Goal: Answer question/provide support: Share knowledge or assist other users

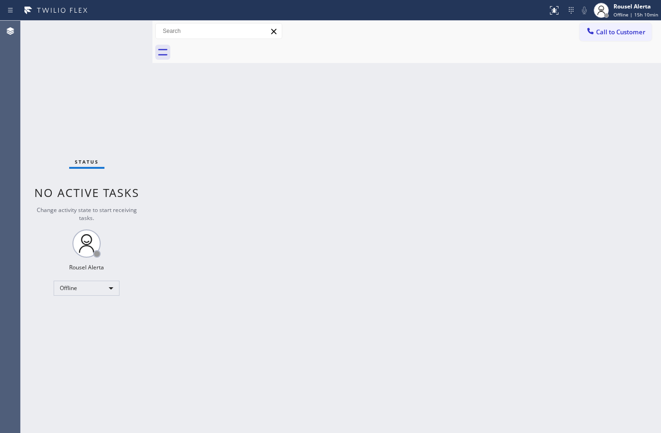
click at [611, 189] on div "Back to Dashboard Change Sender ID Customers Technicians Select a contact Outbo…" at bounding box center [406, 227] width 508 height 412
drag, startPoint x: 400, startPoint y: 124, endPoint x: 234, endPoint y: 227, distance: 195.5
click at [400, 124] on div "Back to Dashboard Change Sender ID Customers Technicians Select a contact Outbo…" at bounding box center [406, 227] width 508 height 412
click at [97, 290] on div "Offline" at bounding box center [87, 288] width 66 height 15
click at [102, 313] on li "Available" at bounding box center [86, 312] width 64 height 11
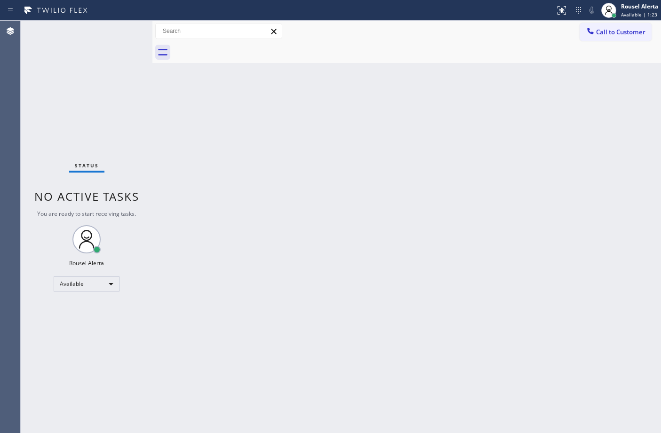
click at [440, 217] on div "Back to Dashboard Change Sender ID Customers Technicians Select a contact Outbo…" at bounding box center [406, 227] width 508 height 412
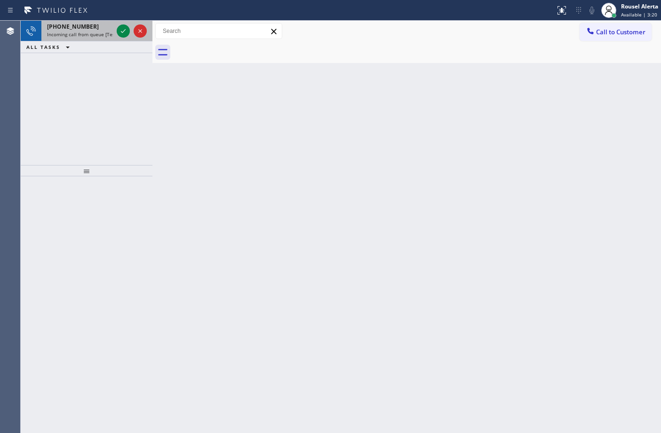
click at [90, 32] on span "Incoming call from queue [Test] All" at bounding box center [86, 34] width 78 height 7
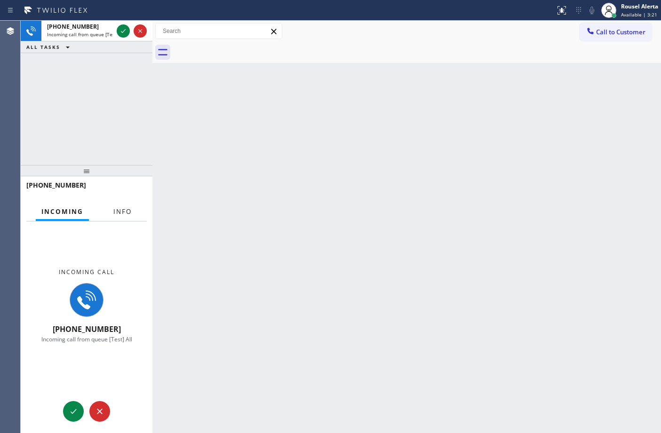
click at [123, 208] on span "Info" at bounding box center [122, 211] width 18 height 8
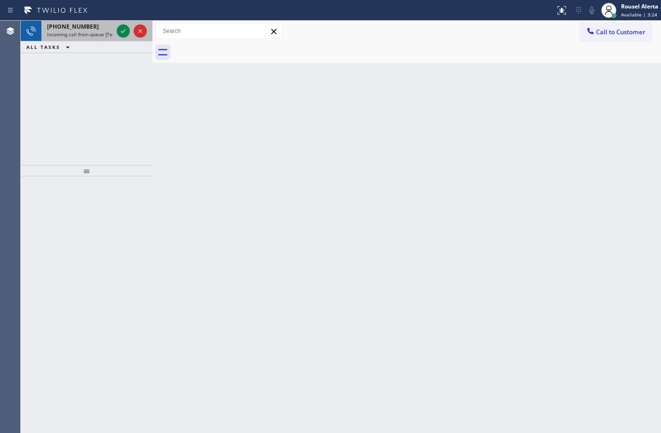
click at [96, 35] on span "Incoming call from queue [Test] All" at bounding box center [86, 34] width 78 height 7
click at [96, 36] on span "Incoming call from queue [Test] All" at bounding box center [86, 34] width 78 height 7
click at [117, 33] on div at bounding box center [123, 30] width 13 height 11
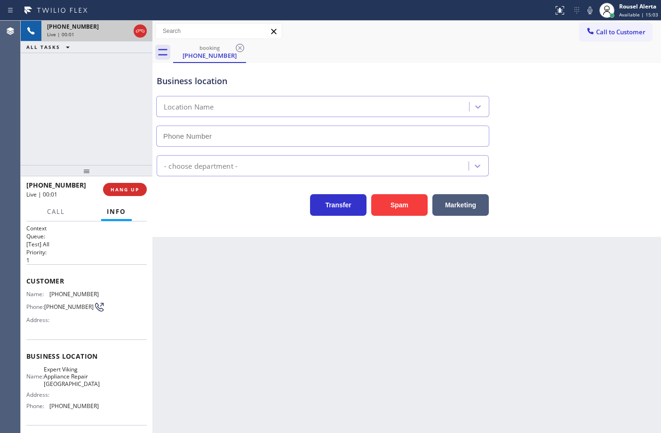
type input "[PHONE_NUMBER]"
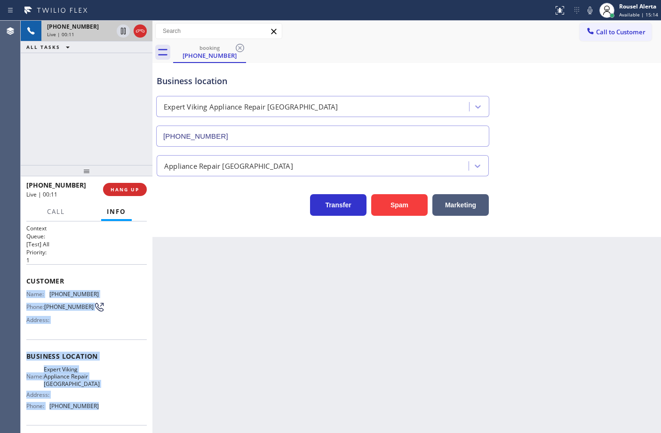
drag, startPoint x: 26, startPoint y: 292, endPoint x: 101, endPoint y: 410, distance: 139.7
click at [101, 410] on div "Context Queue: [Test] All Priority: 1 Customer Name: [PHONE_NUMBER] Phone: [PHO…" at bounding box center [86, 360] width 120 height 272
copy div "Name: [PHONE_NUMBER] Phone: [PHONE_NUMBER] Address: Business location Name: Exp…"
click at [121, 33] on icon at bounding box center [123, 30] width 11 height 11
click at [589, 12] on icon at bounding box center [589, 10] width 11 height 11
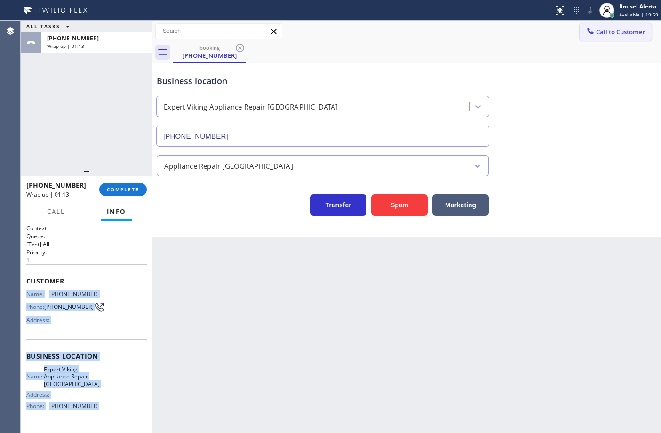
click at [637, 26] on button "Call to Customer" at bounding box center [615, 32] width 72 height 18
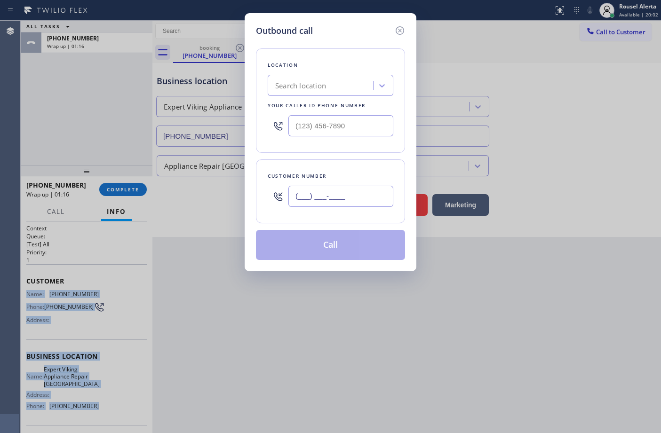
click at [364, 200] on input "(___) ___-____" at bounding box center [340, 196] width 105 height 21
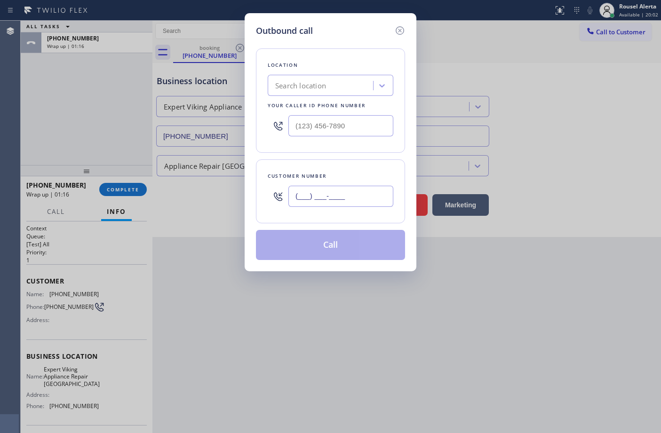
paste input "516) 996-4604"
type input "[PHONE_NUMBER]"
click at [353, 114] on div at bounding box center [330, 125] width 126 height 31
click at [351, 129] on input "(___) ___-____" at bounding box center [340, 125] width 105 height 21
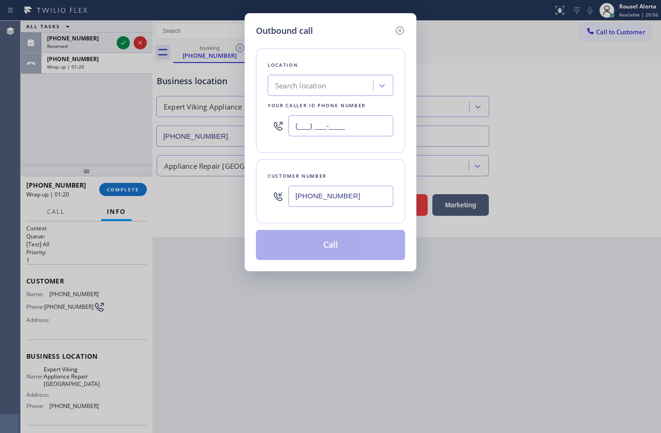
paste input "631) 212-0400"
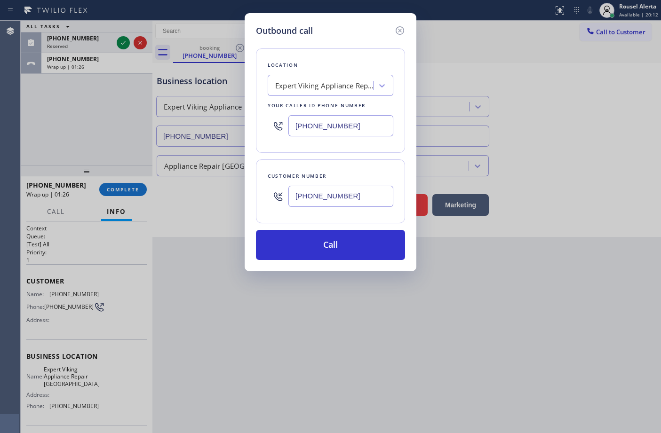
type input "[PHONE_NUMBER]"
drag, startPoint x: 354, startPoint y: 39, endPoint x: 352, endPoint y: 51, distance: 12.0
click at [354, 39] on div "Location Expert Viking Appliance Repair [GEOGRAPHIC_DATA] Your caller id phone …" at bounding box center [330, 148] width 149 height 223
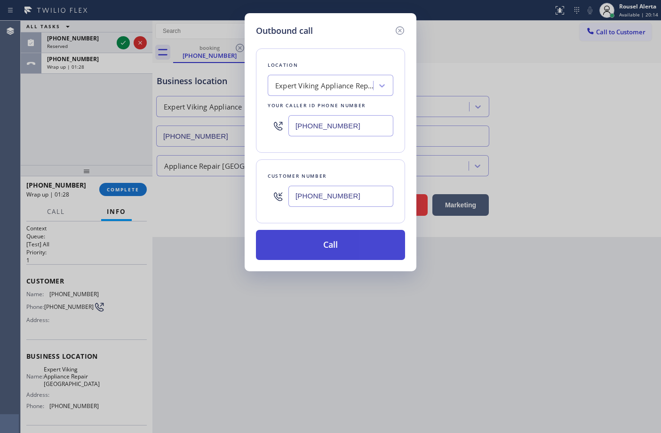
click at [342, 245] on button "Call" at bounding box center [330, 245] width 149 height 30
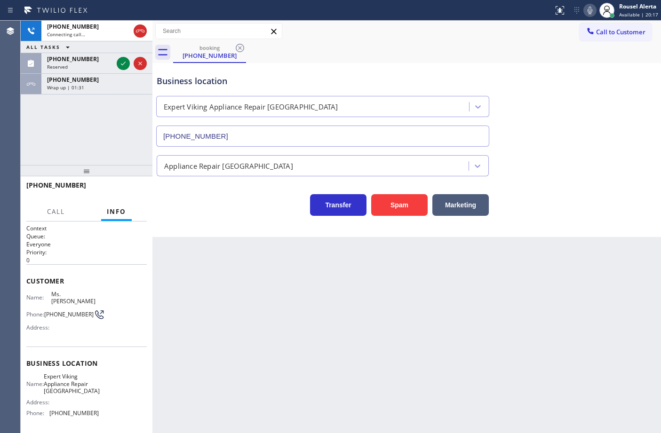
click at [104, 76] on div "[PHONE_NUMBER]" at bounding box center [97, 80] width 100 height 8
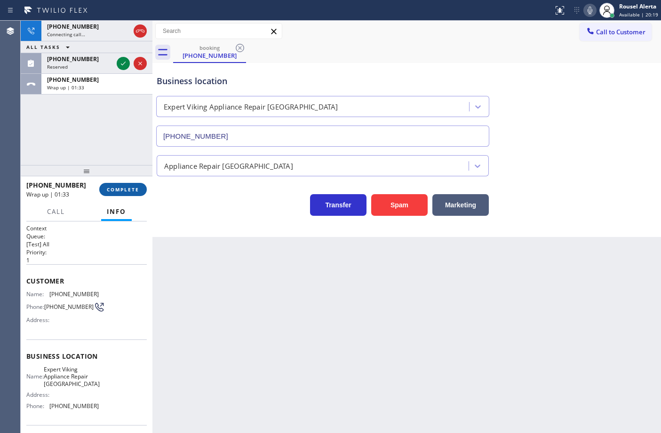
click at [135, 189] on span "COMPLETE" at bounding box center [123, 189] width 32 height 7
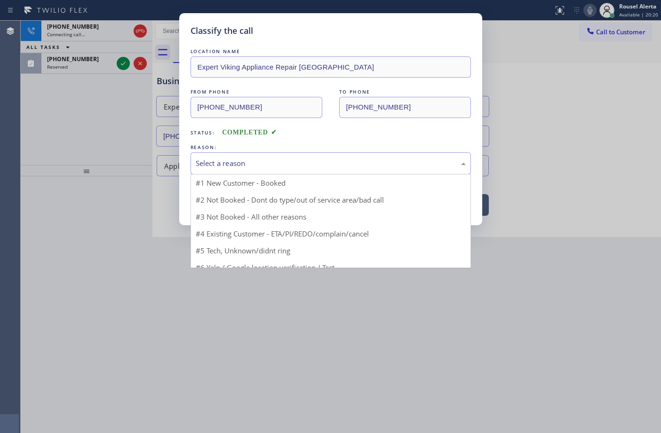
click at [271, 168] on div "Select a reason" at bounding box center [331, 163] width 270 height 11
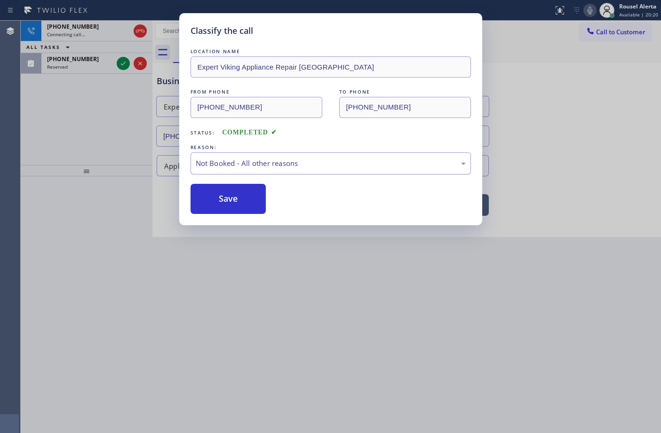
click at [234, 201] on button "Save" at bounding box center [228, 199] width 76 height 30
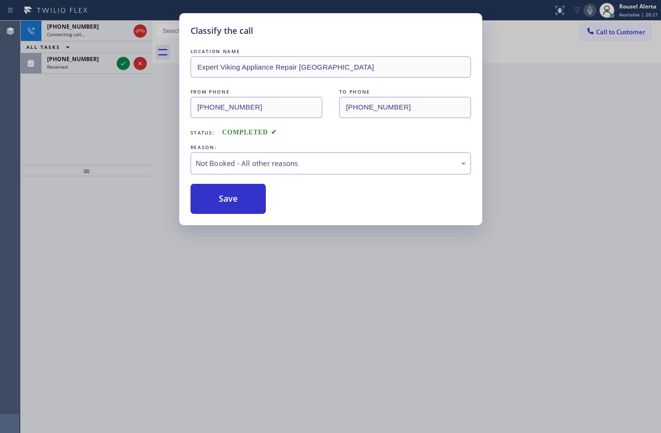
click at [96, 63] on div "Classify the call LOCATION NAME Expert Viking Appliance Repair [GEOGRAPHIC_DATA…" at bounding box center [330, 216] width 661 height 433
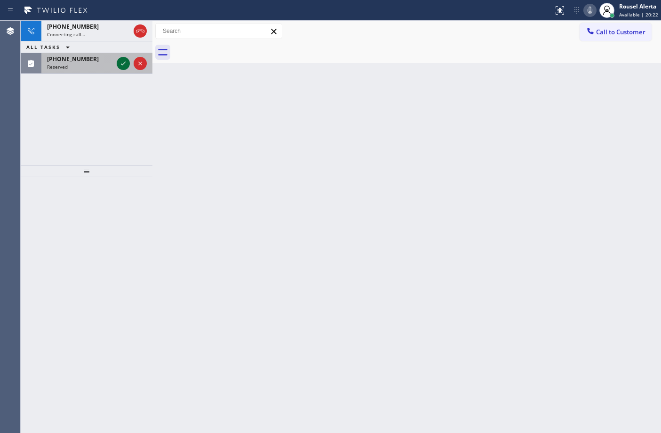
click at [121, 67] on icon at bounding box center [123, 63] width 11 height 11
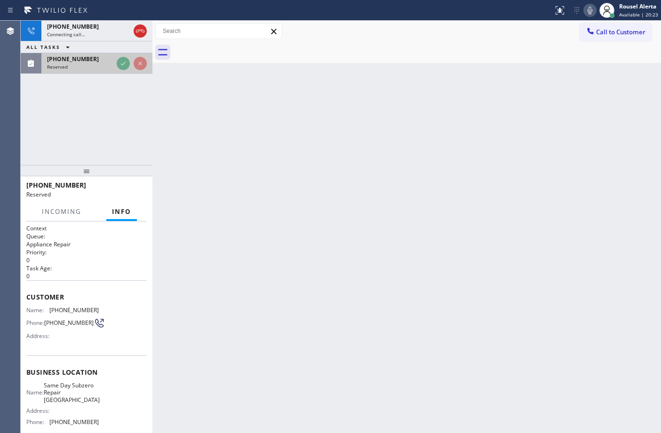
click at [113, 67] on div "Reserved" at bounding box center [80, 66] width 66 height 7
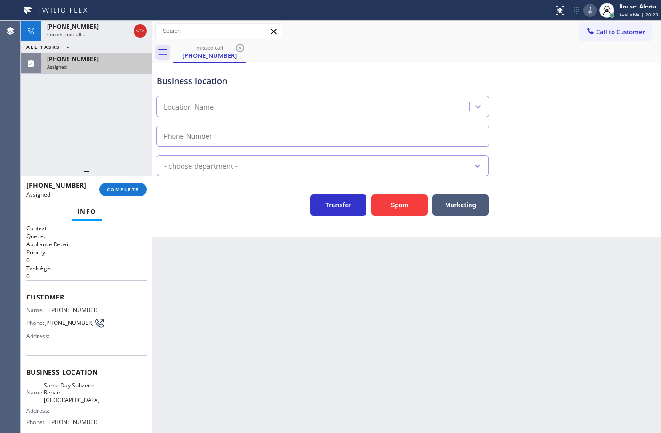
click at [121, 67] on div "Assigned" at bounding box center [97, 66] width 100 height 7
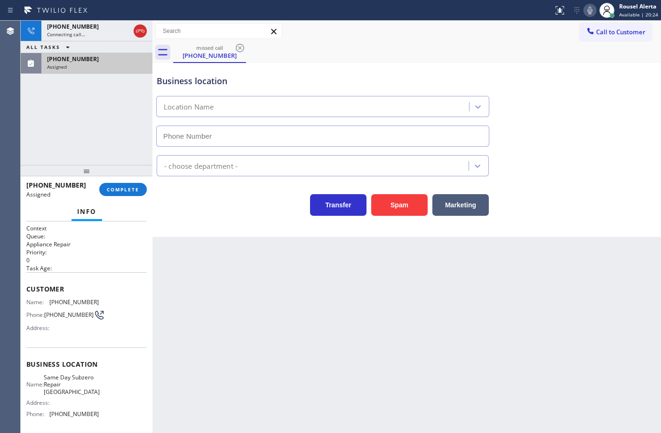
type input "[PHONE_NUMBER]"
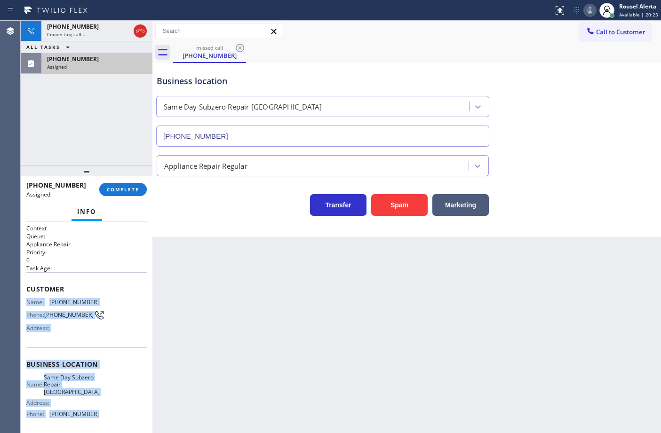
drag, startPoint x: 26, startPoint y: 298, endPoint x: 112, endPoint y: 412, distance: 143.1
click at [112, 412] on div "Context Queue: Appliance Repair Priority: 0 Task Age: Customer Name: [PHONE_NUM…" at bounding box center [86, 364] width 120 height 280
copy div "Name: [PHONE_NUMBER] Phone: [PHONE_NUMBER] Address: Business location Name: Sam…"
click at [55, 71] on div "[PHONE_NUMBER] Assigned" at bounding box center [94, 63] width 107 height 21
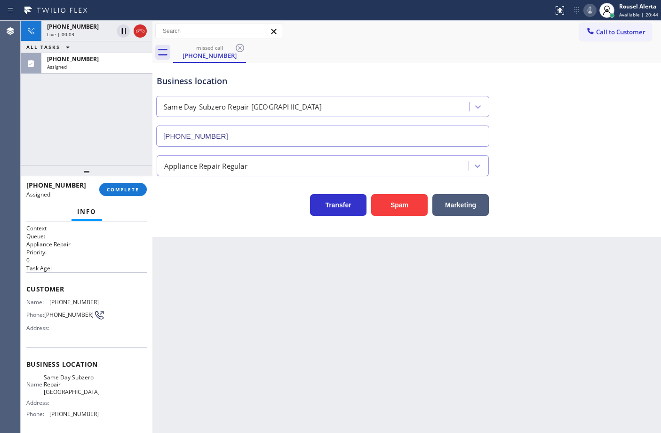
click at [308, 324] on div "Back to Dashboard Change Sender ID Customers Technicians Select a contact Outbo…" at bounding box center [406, 227] width 508 height 412
click at [125, 189] on span "COMPLETE" at bounding box center [123, 189] width 32 height 7
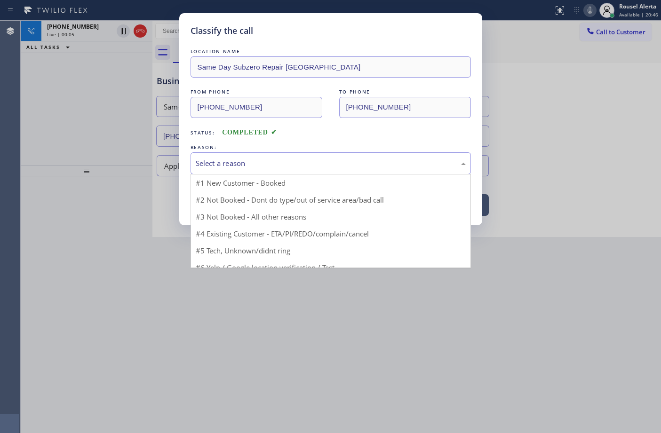
click at [260, 164] on div "Select a reason" at bounding box center [331, 163] width 270 height 11
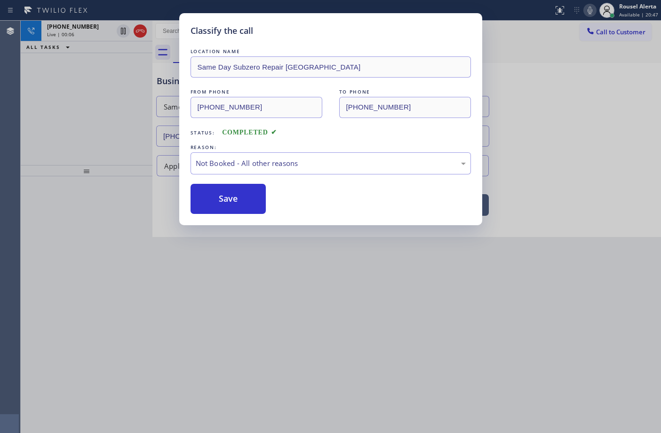
drag, startPoint x: 239, startPoint y: 203, endPoint x: 315, endPoint y: 290, distance: 115.6
click at [238, 203] on button "Save" at bounding box center [228, 199] width 76 height 30
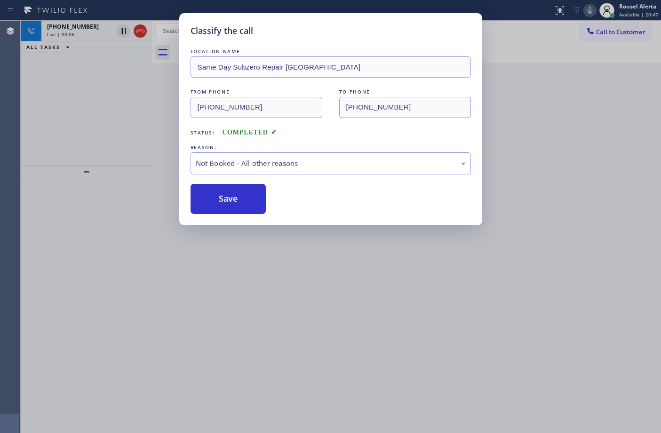
click at [323, 297] on div "Classify the call LOCATION NAME Same Day Subzero Repair [GEOGRAPHIC_DATA] FROM …" at bounding box center [330, 216] width 661 height 433
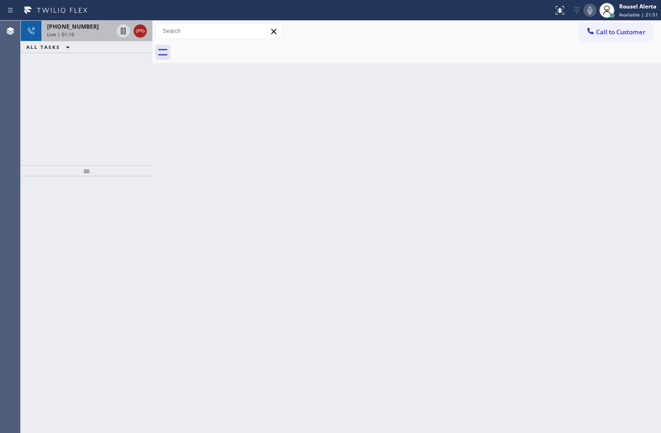
click at [134, 32] on icon at bounding box center [139, 30] width 11 height 11
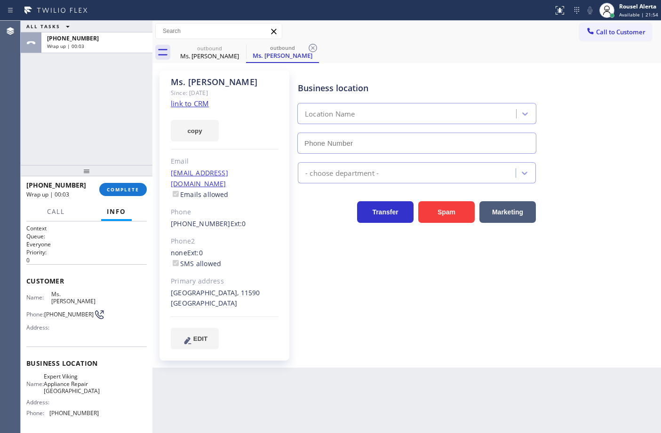
type input "[PHONE_NUMBER]"
click at [111, 109] on div "ALL TASKS ALL TASKS ACTIVE TASKS TASKS IN WRAP UP [PHONE_NUMBER] Wrap up | 00:22" at bounding box center [87, 93] width 132 height 144
click at [276, 391] on div "Back to Dashboard Change Sender ID Customers Technicians Select a contact Outbo…" at bounding box center [406, 227] width 508 height 412
click at [600, 34] on span "Call to Customer" at bounding box center [620, 32] width 49 height 8
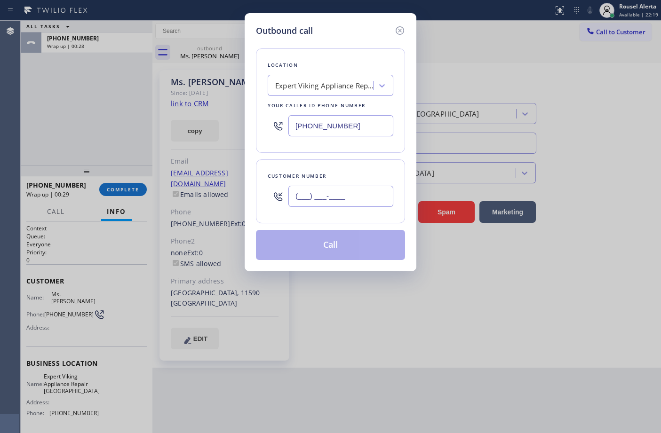
click at [345, 195] on input "(___) ___-____" at bounding box center [340, 196] width 105 height 21
paste input "516) 996-4604"
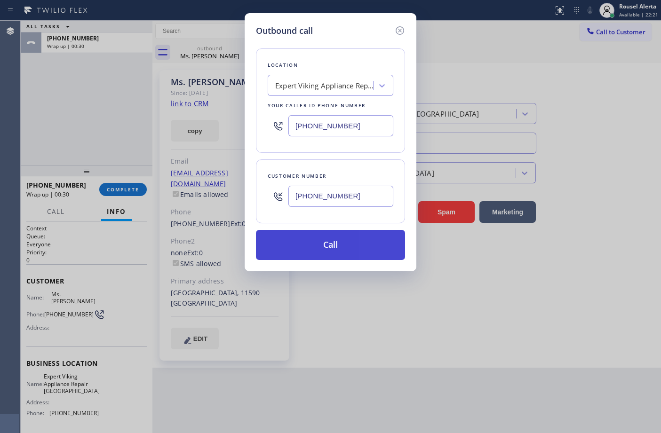
type input "[PHONE_NUMBER]"
click at [347, 250] on button "Call" at bounding box center [330, 245] width 149 height 30
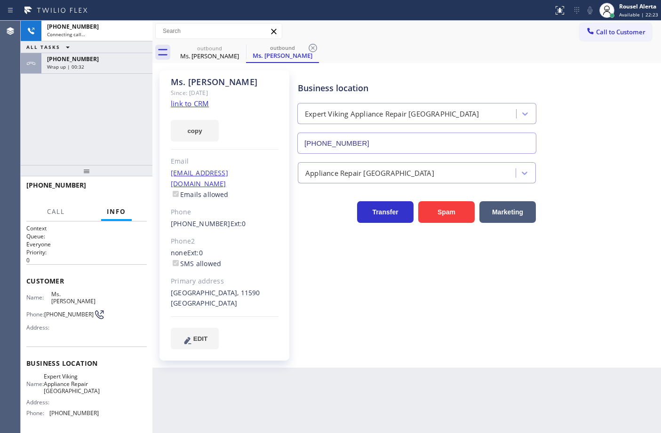
click at [100, 46] on div "ALL TASKS ALL TASKS ACTIVE TASKS TASKS IN WRAP UP" at bounding box center [87, 47] width 132 height 12
click at [100, 57] on div "[PHONE_NUMBER]" at bounding box center [97, 59] width 100 height 8
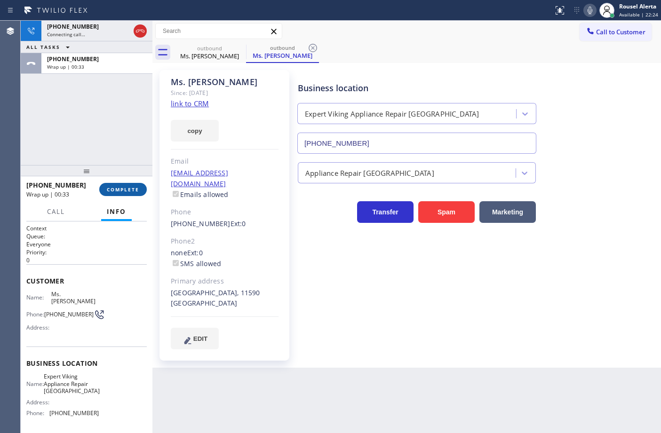
click at [120, 186] on span "COMPLETE" at bounding box center [123, 189] width 32 height 7
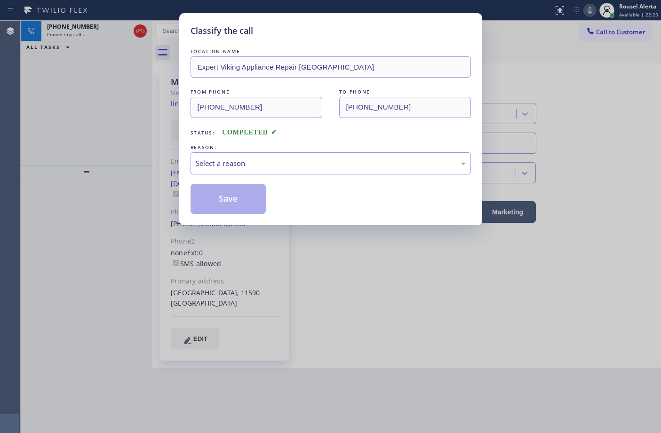
drag, startPoint x: 225, startPoint y: 156, endPoint x: 224, endPoint y: 163, distance: 7.6
click at [224, 156] on div "Select a reason" at bounding box center [330, 163] width 280 height 22
drag, startPoint x: 257, startPoint y: 205, endPoint x: 252, endPoint y: 202, distance: 5.9
click at [243, 201] on button "Save" at bounding box center [228, 199] width 76 height 30
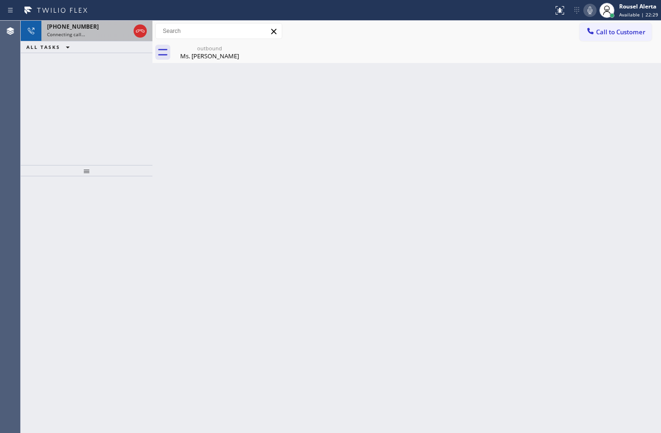
click at [84, 40] on div "[PHONE_NUMBER] Connecting call…" at bounding box center [86, 31] width 90 height 21
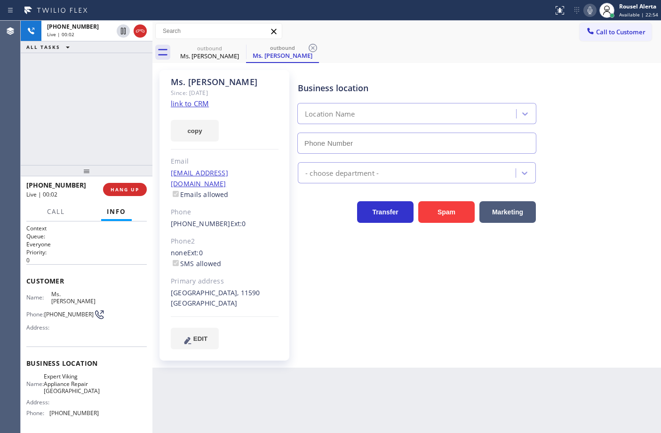
type input "[PHONE_NUMBER]"
click at [81, 49] on div "ALL TASKS ALL TASKS ACTIVE TASKS TASKS IN WRAP UP" at bounding box center [87, 47] width 132 height 12
click at [235, 372] on div "Back to Dashboard Change Sender ID Customers Technicians Select a contact Outbo…" at bounding box center [406, 227] width 508 height 412
click at [44, 108] on div "[PHONE_NUMBER] Live | 00:45 ALL TASKS ALL TASKS ACTIVE TASKS TASKS IN WRAP UP" at bounding box center [87, 93] width 132 height 144
click at [207, 356] on div "Back to Dashboard Change Sender ID Customers Technicians Select a contact Outbo…" at bounding box center [406, 227] width 508 height 412
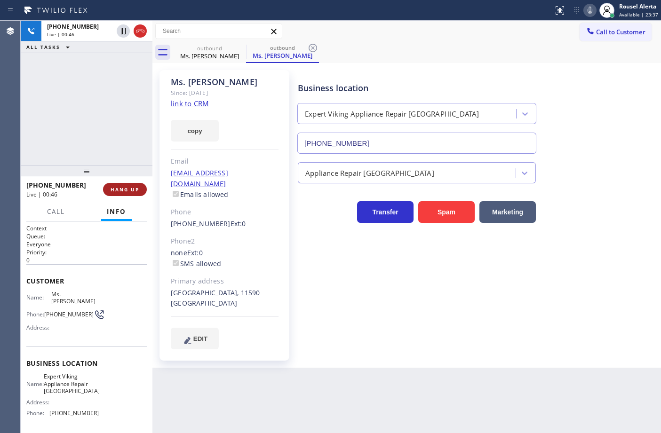
click at [112, 183] on button "HANG UP" at bounding box center [125, 189] width 44 height 13
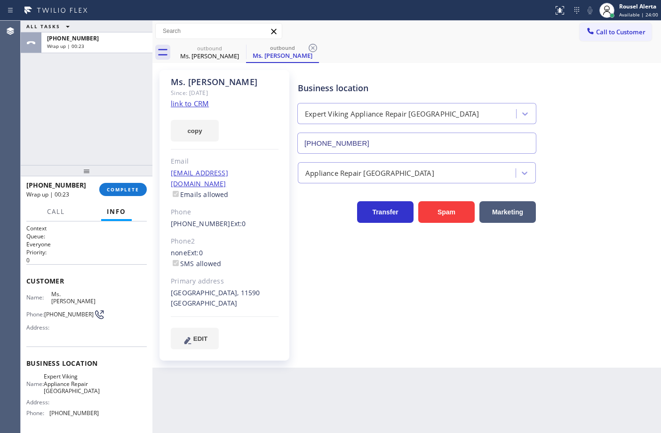
click at [450, 75] on div "Business location Expert Viking Appliance Repair [GEOGRAPHIC_DATA] [PHONE_NUMBE…" at bounding box center [417, 112] width 242 height 81
click at [124, 191] on span "COMPLETE" at bounding box center [123, 189] width 32 height 7
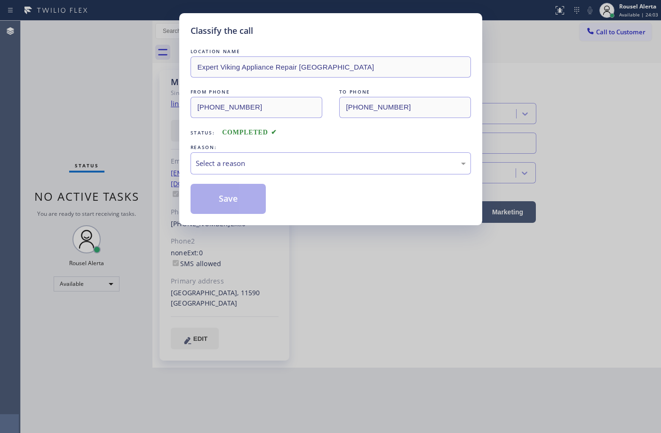
click at [257, 163] on div "Select a reason" at bounding box center [331, 163] width 270 height 11
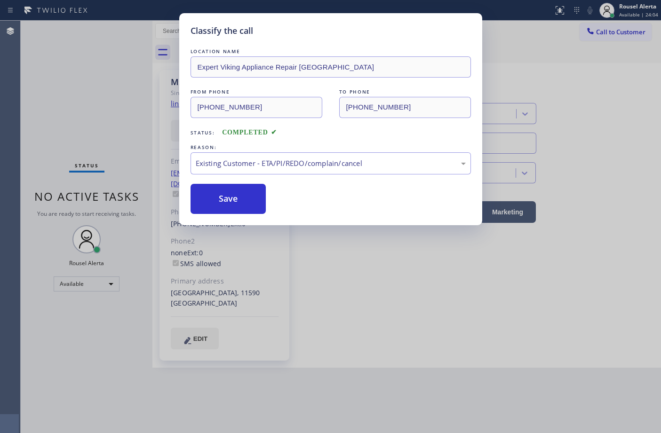
click at [241, 198] on button "Save" at bounding box center [228, 199] width 76 height 30
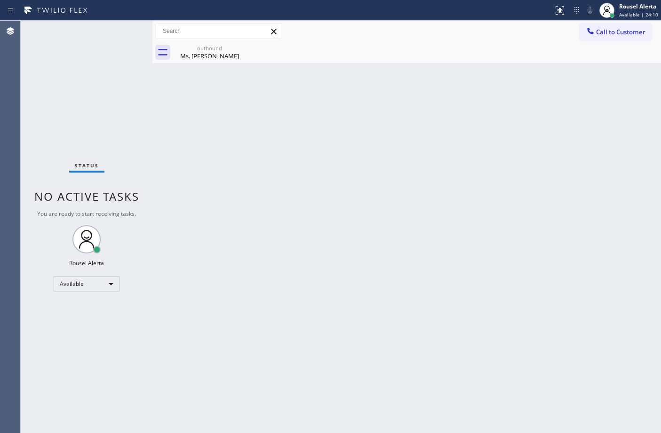
click at [297, 252] on div "Back to Dashboard Change Sender ID Customers Technicians Select a contact Outbo…" at bounding box center [406, 227] width 508 height 412
click at [217, 59] on div "Ms. [PERSON_NAME]" at bounding box center [209, 56] width 71 height 8
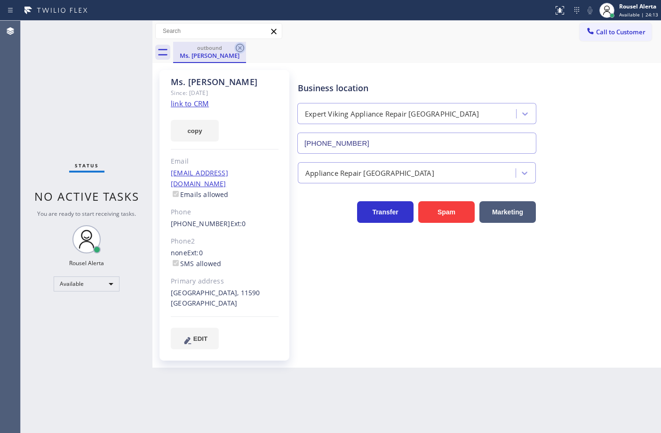
click at [237, 50] on icon at bounding box center [240, 48] width 8 height 8
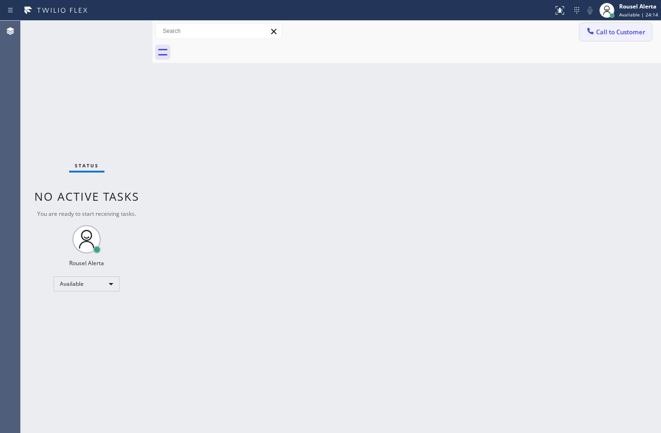
click at [617, 31] on span "Call to Customer" at bounding box center [620, 32] width 49 height 8
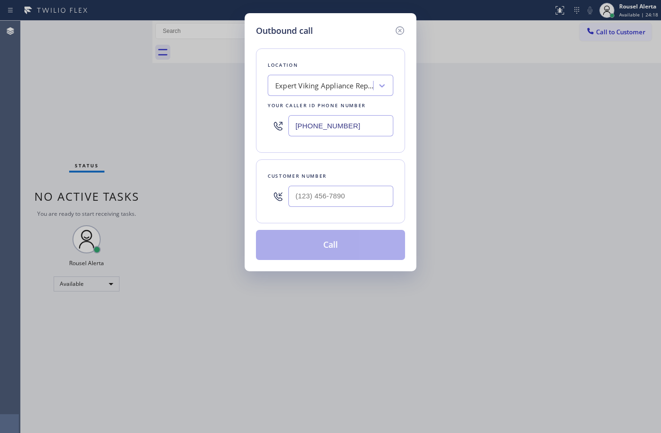
drag, startPoint x: 363, startPoint y: 126, endPoint x: 257, endPoint y: 127, distance: 106.7
click at [257, 130] on div "Location Expert Viking Appliance Repair [GEOGRAPHIC_DATA] Your caller id phone …" at bounding box center [330, 100] width 149 height 104
paste input "720) 741-7377"
type input "[PHONE_NUMBER]"
click at [349, 194] on input "(___) ___-____" at bounding box center [340, 196] width 105 height 21
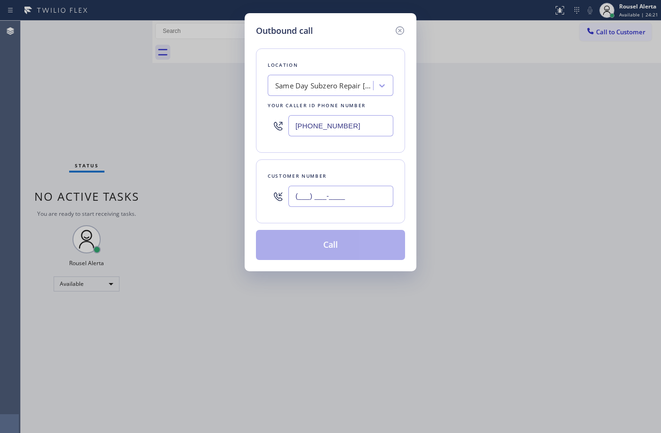
paste input "516) 943-2634"
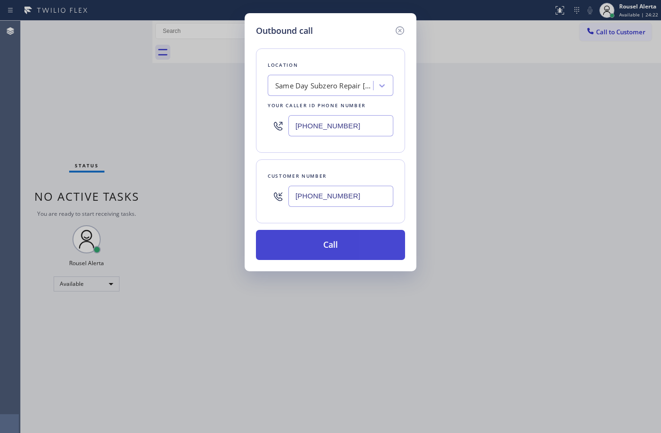
type input "[PHONE_NUMBER]"
click at [332, 241] on button "Call" at bounding box center [330, 245] width 149 height 30
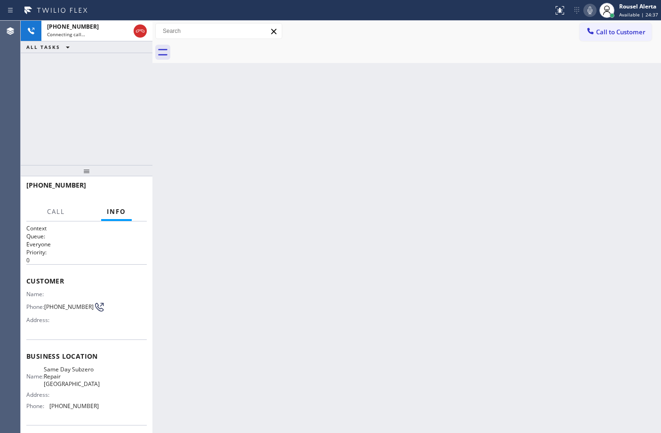
click at [73, 60] on div "[PHONE_NUMBER] Connecting call… ALL TASKS ALL TASKS ACTIVE TASKS TASKS IN WRAP …" at bounding box center [87, 93] width 132 height 144
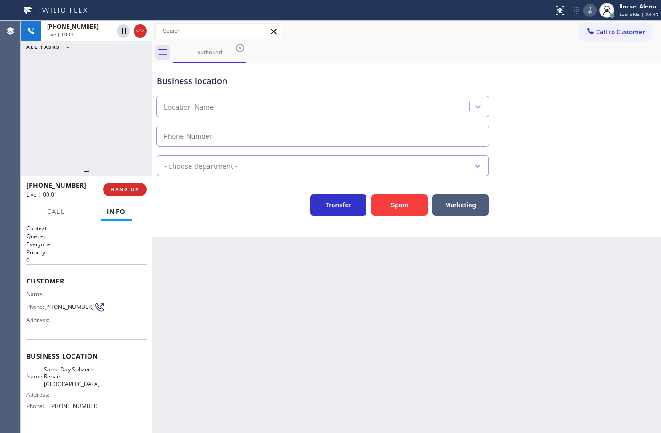
type input "[PHONE_NUMBER]"
click at [122, 76] on div "[PHONE_NUMBER] Live | 00:03 ALL TASKS ALL TASKS ACTIVE TASKS TASKS IN WRAP UP" at bounding box center [87, 93] width 132 height 144
drag, startPoint x: 242, startPoint y: 309, endPoint x: 295, endPoint y: 301, distance: 53.3
click at [243, 309] on div "Back to Dashboard Change Sender ID Customers Technicians Select a contact Outbo…" at bounding box center [406, 227] width 508 height 412
click at [326, 295] on div "Back to Dashboard Change Sender ID Customers Technicians Select a contact Outbo…" at bounding box center [406, 227] width 508 height 412
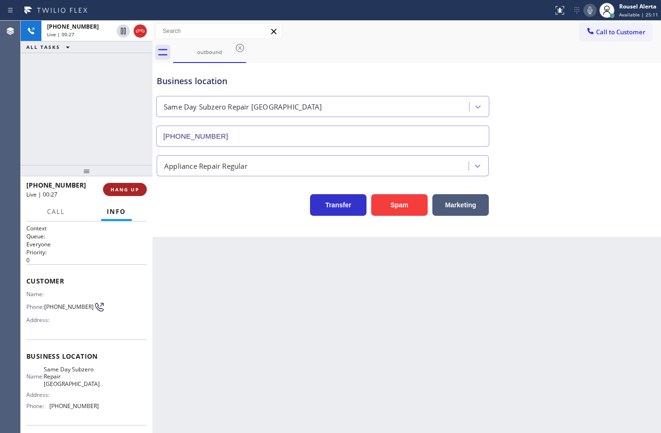
click at [120, 191] on span "HANG UP" at bounding box center [124, 189] width 29 height 7
click at [253, 288] on div "Back to Dashboard Change Sender ID Customers Technicians Select a contact Outbo…" at bounding box center [406, 227] width 508 height 412
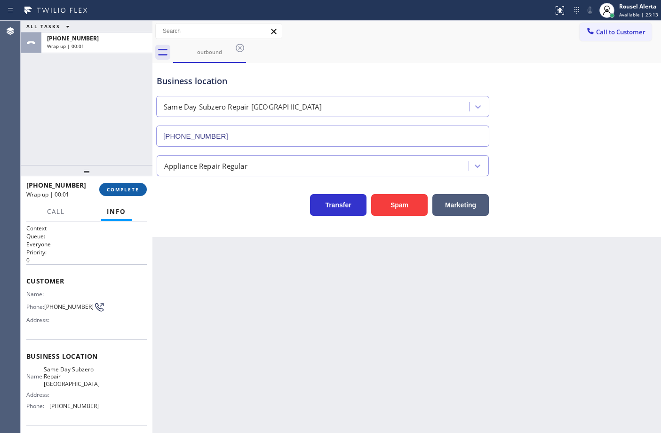
click at [133, 184] on button "COMPLETE" at bounding box center [122, 189] width 47 height 13
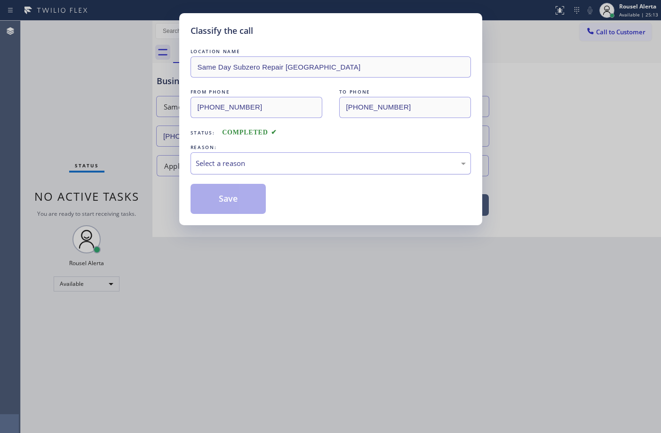
click at [259, 172] on div "Select a reason" at bounding box center [330, 163] width 280 height 22
click at [227, 197] on button "Save" at bounding box center [228, 199] width 76 height 30
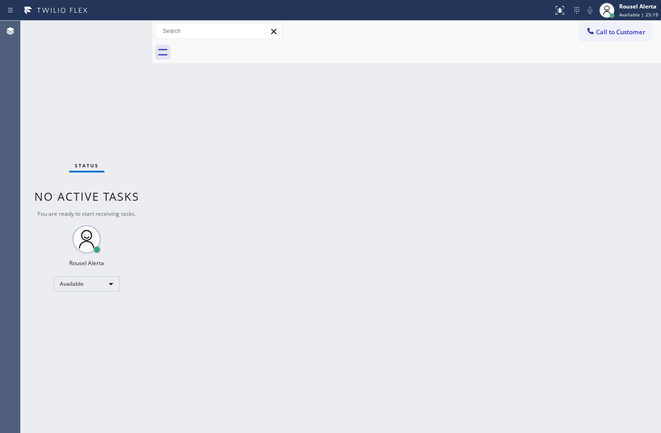
click at [421, 142] on div "Back to Dashboard Change Sender ID Customers Technicians Select a contact Outbo…" at bounding box center [406, 227] width 508 height 412
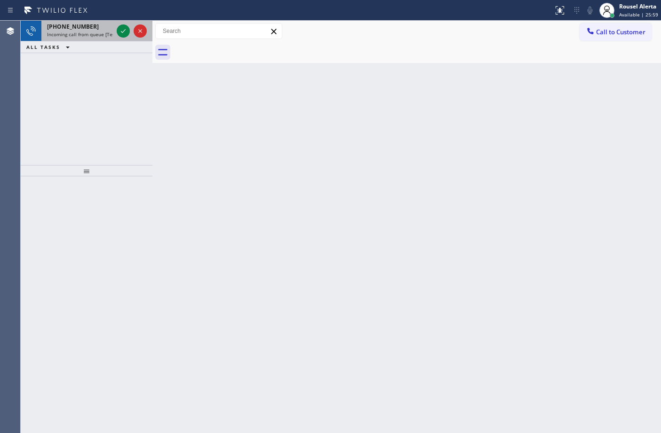
click at [93, 31] on span "Incoming call from queue [Test] All" at bounding box center [86, 34] width 78 height 7
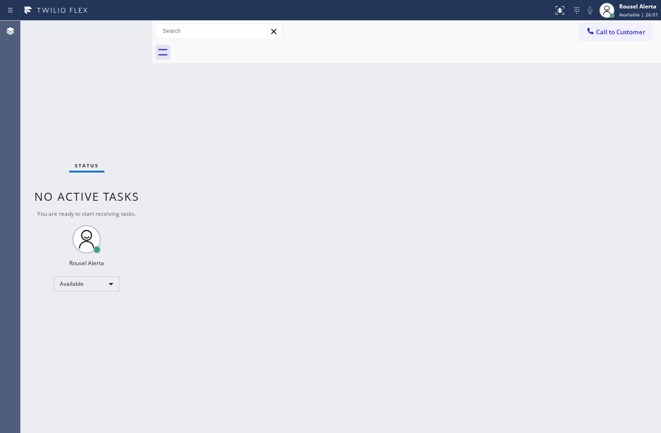
click at [119, 33] on div "Status No active tasks You are ready to start receiving tasks. Rousel Alerta Av…" at bounding box center [87, 227] width 132 height 412
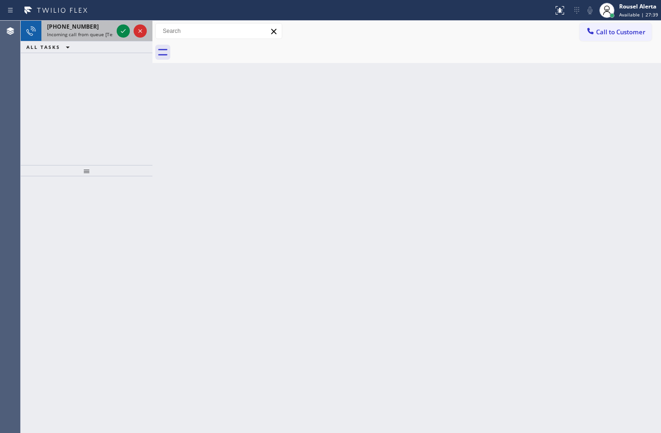
drag, startPoint x: 105, startPoint y: 30, endPoint x: 114, endPoint y: 33, distance: 10.1
click at [105, 30] on div "[PHONE_NUMBER]" at bounding box center [80, 27] width 66 height 8
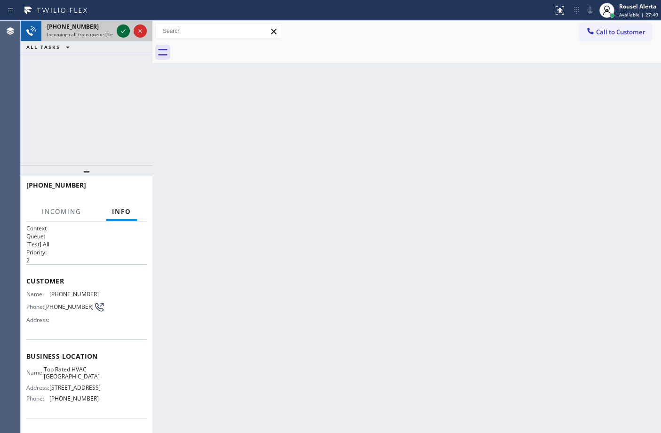
click at [120, 34] on icon at bounding box center [123, 30] width 11 height 11
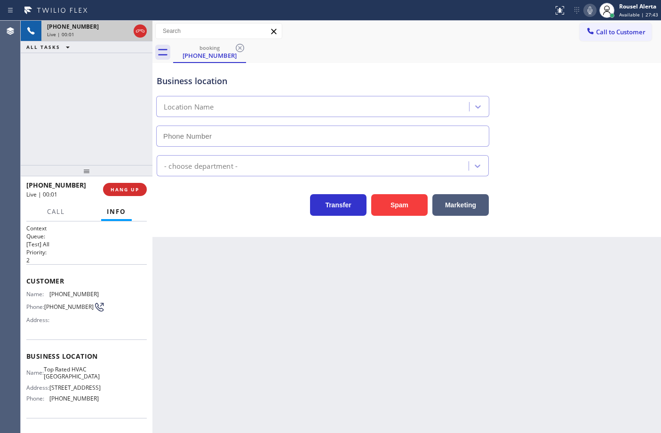
type input "[PHONE_NUMBER]"
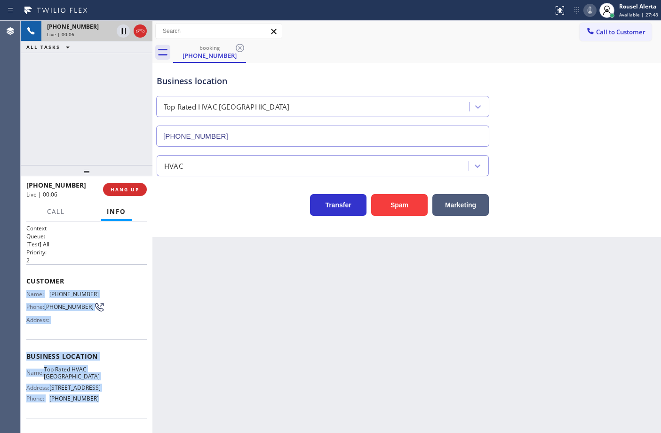
drag, startPoint x: 28, startPoint y: 292, endPoint x: 105, endPoint y: 407, distance: 138.3
click at [105, 407] on div "Context Queue: [Test] All Priority: 2 Customer Name: [PHONE_NUMBER] Phone: [PHO…" at bounding box center [86, 356] width 120 height 265
copy div "Name: [PHONE_NUMBER] Phone: [PHONE_NUMBER] Address: Business location Name: Top…"
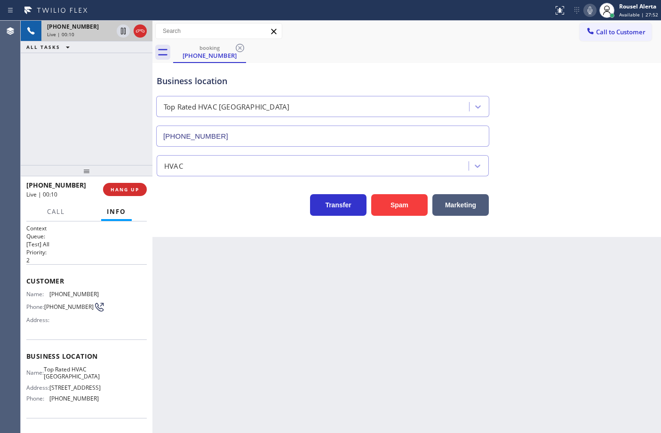
click at [341, 265] on div "Back to Dashboard Change Sender ID Customers Technicians Select a contact Outbo…" at bounding box center [406, 227] width 508 height 412
drag, startPoint x: 139, startPoint y: 192, endPoint x: 201, endPoint y: 179, distance: 63.4
click at [138, 192] on button "HANG UP" at bounding box center [125, 189] width 44 height 13
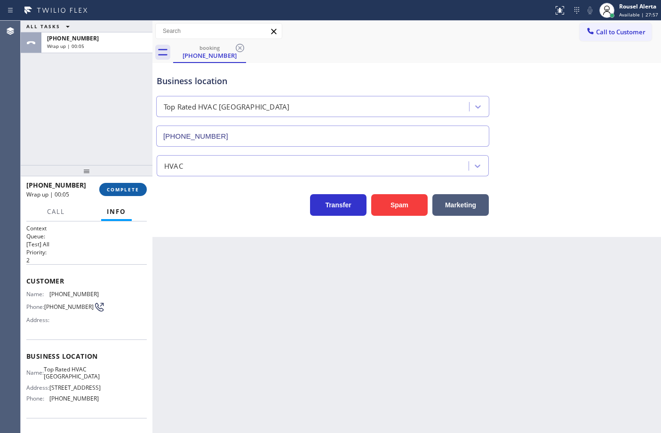
click at [126, 189] on span "COMPLETE" at bounding box center [123, 189] width 32 height 7
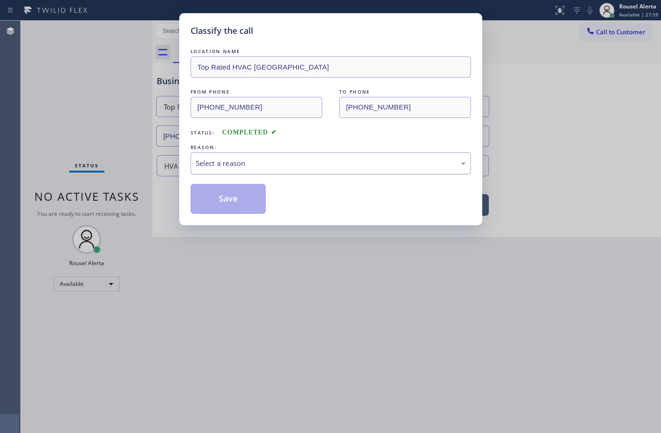
click at [271, 165] on div "Select a reason" at bounding box center [331, 163] width 270 height 11
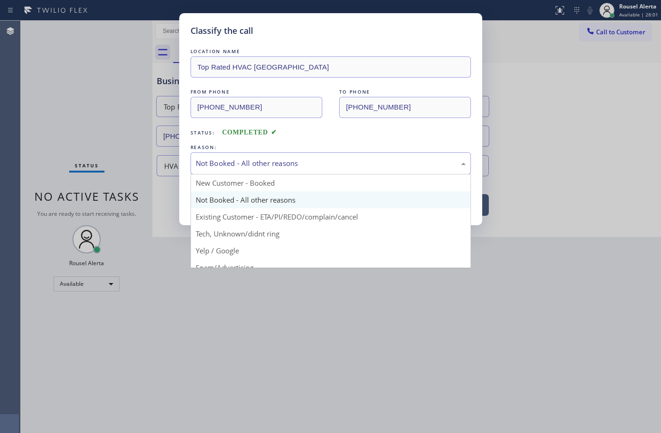
click at [271, 165] on div "Not Booked - All other reasons" at bounding box center [331, 163] width 270 height 11
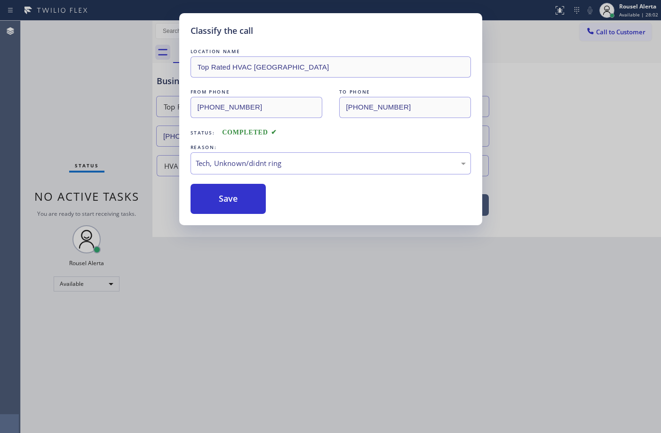
drag, startPoint x: 264, startPoint y: 235, endPoint x: 252, endPoint y: 225, distance: 15.7
click at [224, 201] on button "Save" at bounding box center [228, 199] width 76 height 30
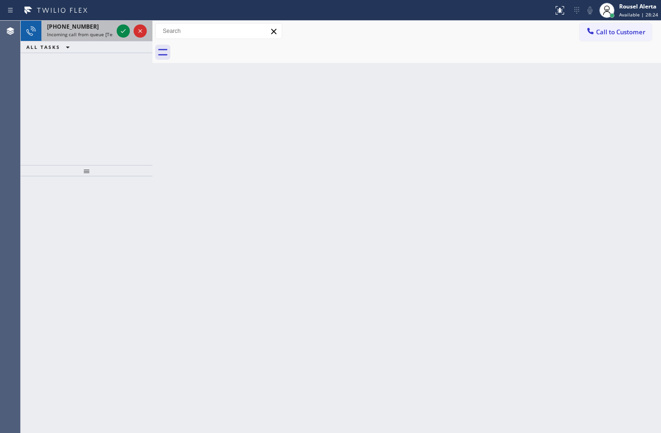
click at [89, 26] on div "[PHONE_NUMBER]" at bounding box center [80, 27] width 66 height 8
click at [103, 37] on span "Incoming call from queue [Test] All" at bounding box center [86, 34] width 78 height 7
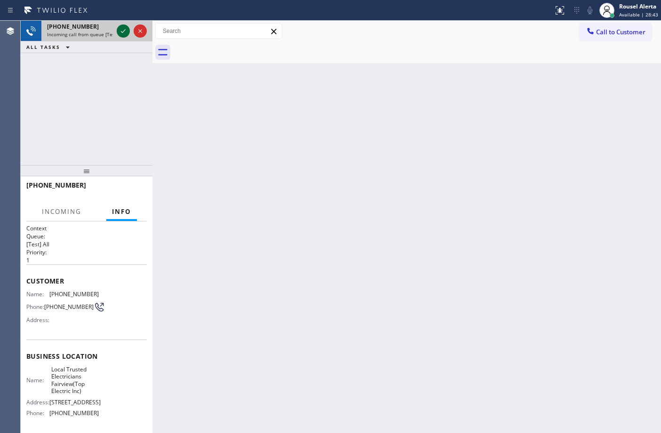
click at [119, 33] on icon at bounding box center [123, 30] width 11 height 11
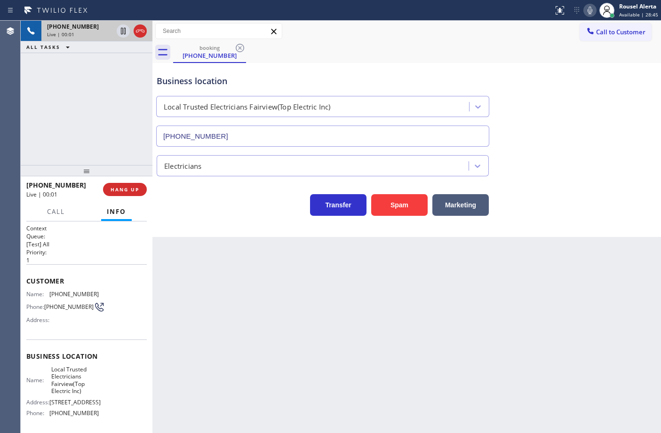
type input "[PHONE_NUMBER]"
click at [288, 386] on div "Back to Dashboard Change Sender ID Customers Technicians Select a contact Outbo…" at bounding box center [406, 227] width 508 height 412
click at [259, 314] on div "Back to Dashboard Change Sender ID Customers Technicians Select a contact Outbo…" at bounding box center [406, 227] width 508 height 412
click at [107, 133] on div "[PHONE_NUMBER] Live | 01:00 ALL TASKS ALL TASKS ACTIVE TASKS TASKS IN WRAP UP" at bounding box center [87, 93] width 132 height 144
click at [121, 186] on span "HANG UP" at bounding box center [124, 189] width 29 height 7
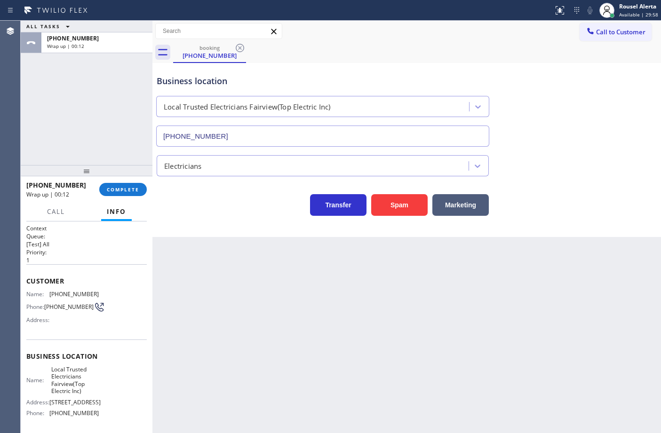
click at [385, 380] on div "Back to Dashboard Change Sender ID Customers Technicians Select a contact Outbo…" at bounding box center [406, 227] width 508 height 412
click at [133, 190] on span "COMPLETE" at bounding box center [123, 189] width 32 height 7
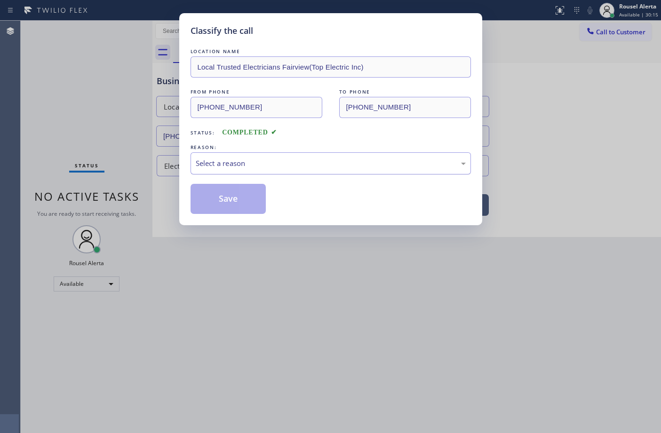
click at [238, 173] on div "Select a reason" at bounding box center [330, 163] width 280 height 22
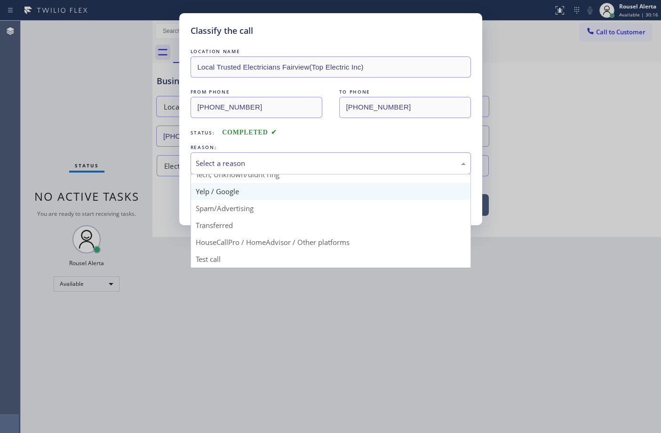
scroll to position [64, 0]
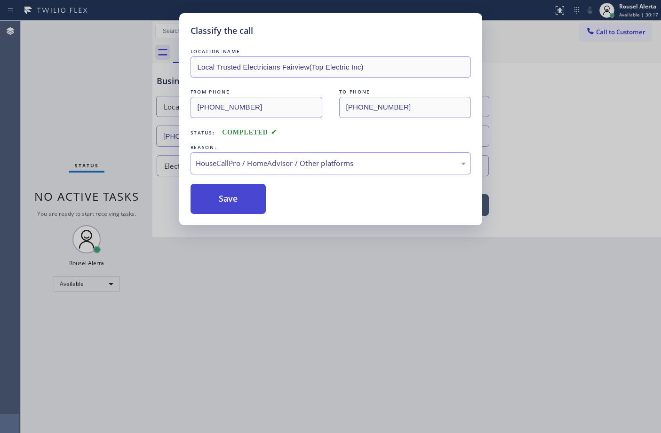
click at [224, 201] on button "Save" at bounding box center [228, 199] width 76 height 30
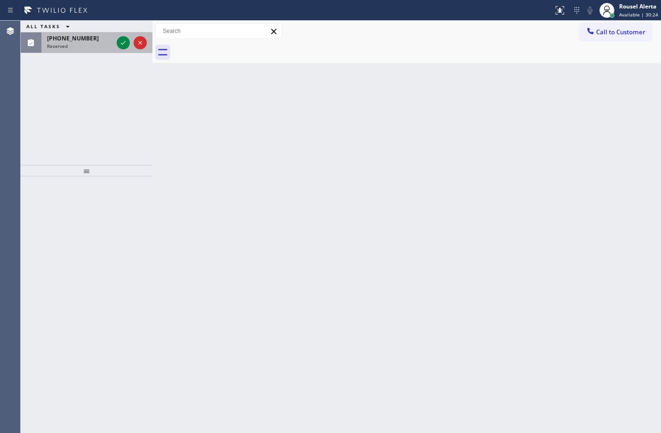
click at [87, 38] on div "[PHONE_NUMBER]" at bounding box center [80, 38] width 66 height 8
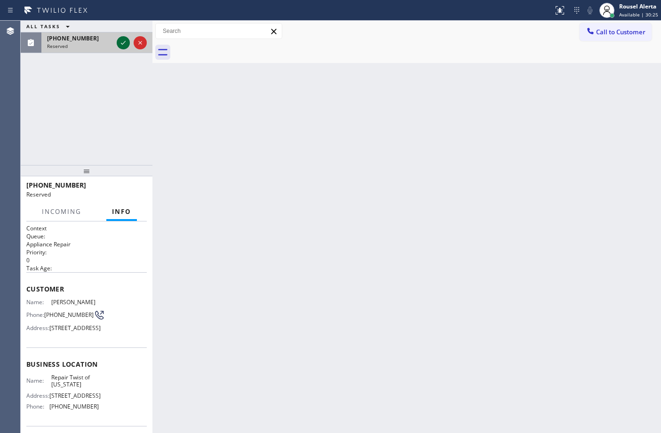
click at [123, 42] on icon at bounding box center [123, 42] width 11 height 11
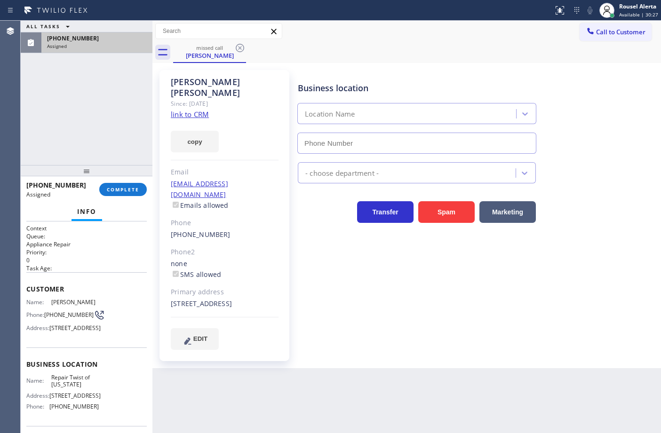
type input "[PHONE_NUMBER]"
click at [195, 110] on link "link to CRM" at bounding box center [190, 114] width 38 height 9
click at [121, 190] on span "COMPLETE" at bounding box center [123, 189] width 32 height 7
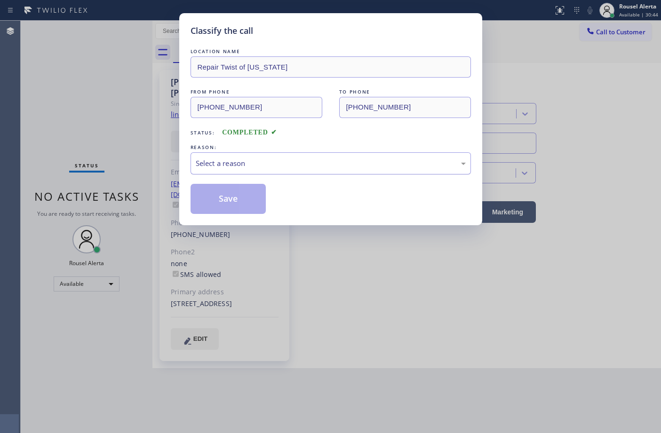
click at [245, 173] on div "Select a reason" at bounding box center [330, 163] width 280 height 22
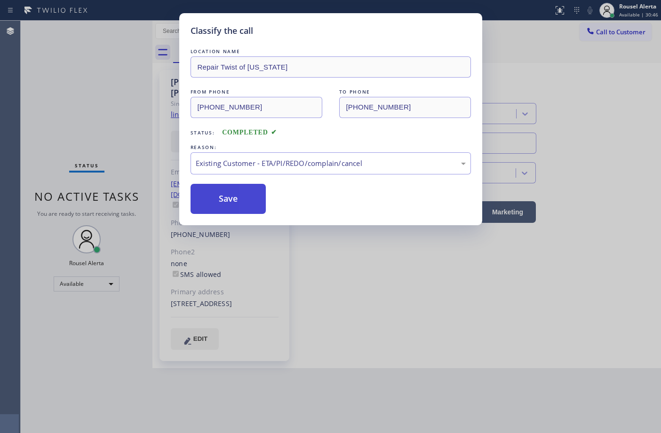
click at [252, 203] on button "Save" at bounding box center [228, 199] width 76 height 30
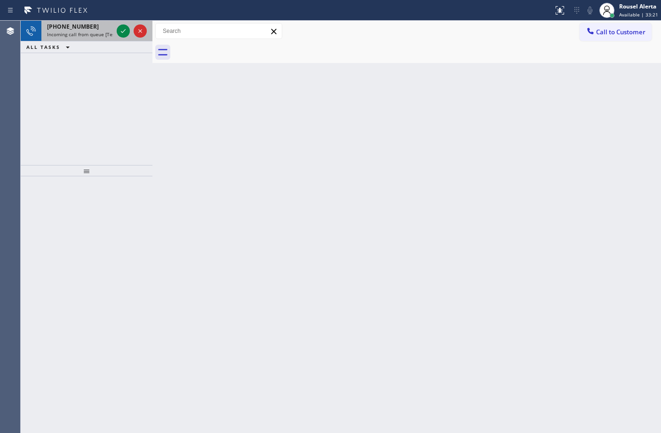
drag, startPoint x: 88, startPoint y: 36, endPoint x: 110, endPoint y: 31, distance: 23.0
click at [89, 36] on span "Incoming call from queue [Test] All" at bounding box center [86, 34] width 78 height 7
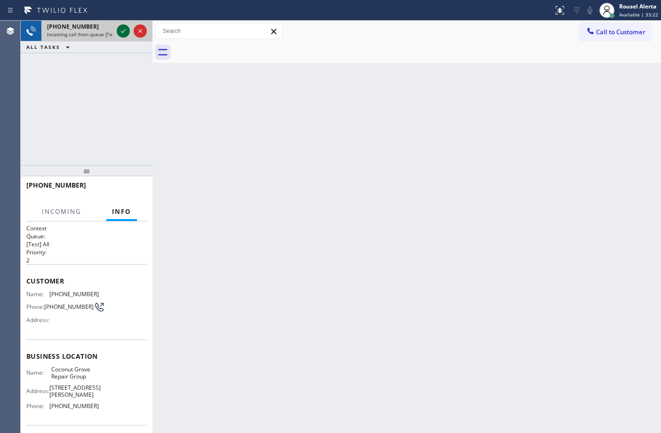
click at [119, 29] on icon at bounding box center [123, 30] width 11 height 11
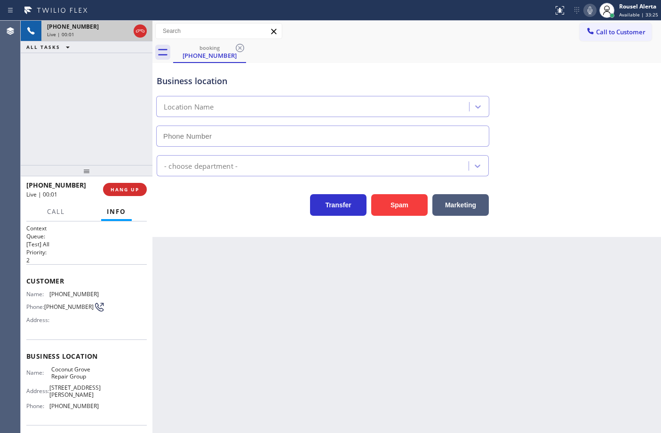
type input "[PHONE_NUMBER]"
click at [135, 185] on button "HANG UP" at bounding box center [125, 189] width 44 height 13
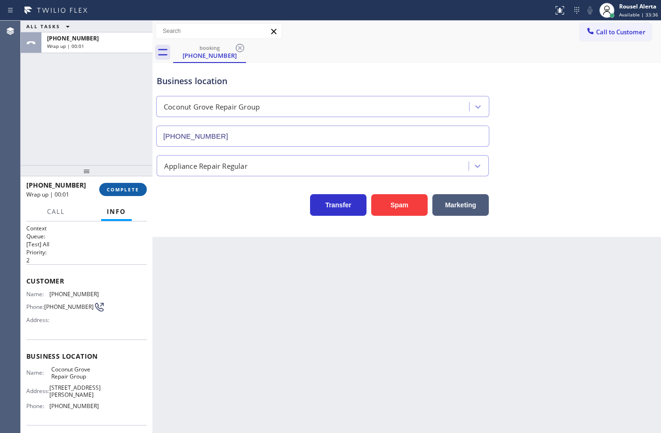
click at [127, 187] on span "COMPLETE" at bounding box center [123, 189] width 32 height 7
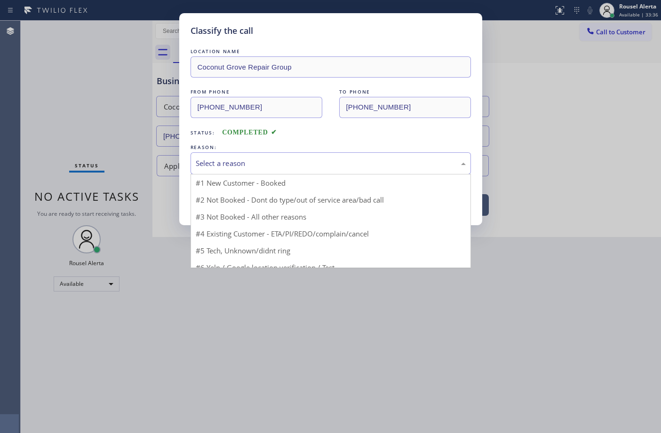
click at [230, 160] on div "Select a reason" at bounding box center [331, 163] width 270 height 11
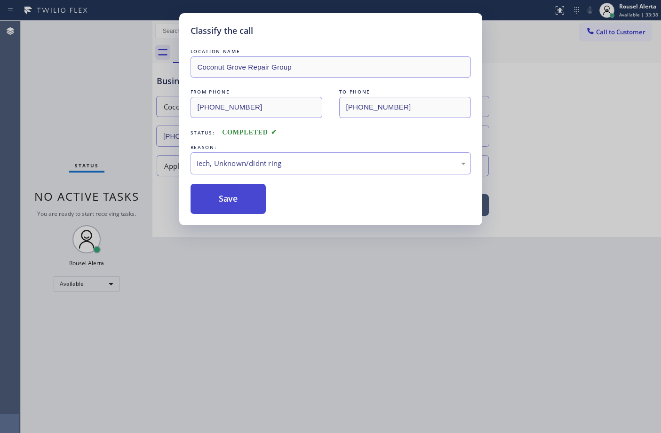
click at [231, 212] on button "Save" at bounding box center [228, 199] width 76 height 30
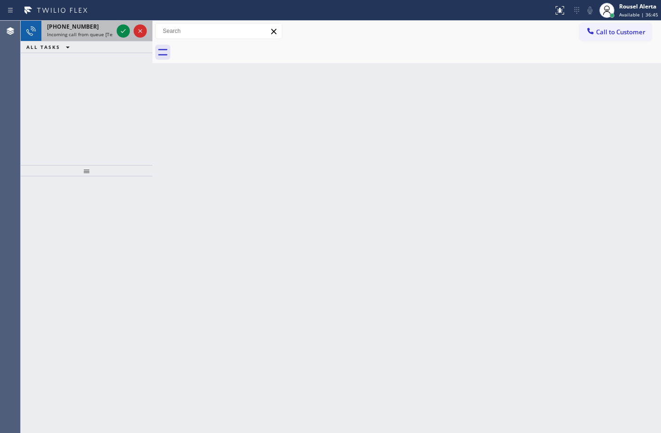
click at [94, 24] on div "[PHONE_NUMBER]" at bounding box center [80, 27] width 66 height 8
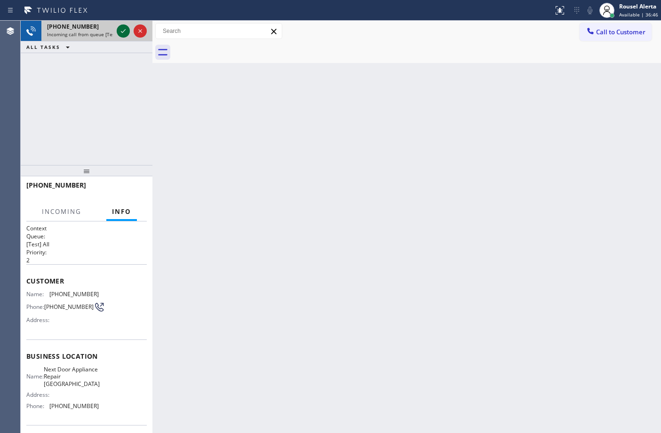
click at [122, 31] on icon at bounding box center [123, 30] width 11 height 11
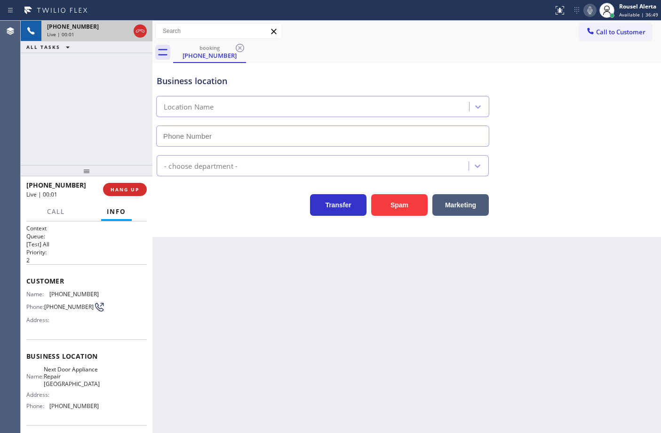
type input "[PHONE_NUMBER]"
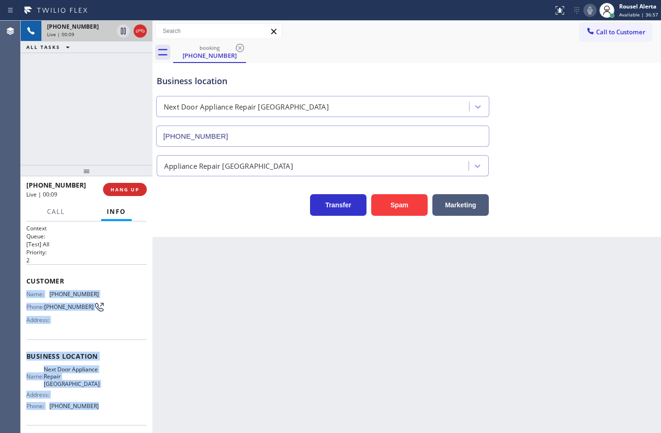
drag, startPoint x: 24, startPoint y: 295, endPoint x: 101, endPoint y: 414, distance: 142.4
click at [101, 414] on div "Context Queue: [Test] All Priority: 2 Customer Name: [PHONE_NUMBER] Phone: [PHO…" at bounding box center [87, 327] width 132 height 212
copy div "Name: [PHONE_NUMBER] Phone: [PHONE_NUMBER] Address: Business location Name: Nex…"
click at [140, 190] on button "HANG UP" at bounding box center [125, 189] width 44 height 13
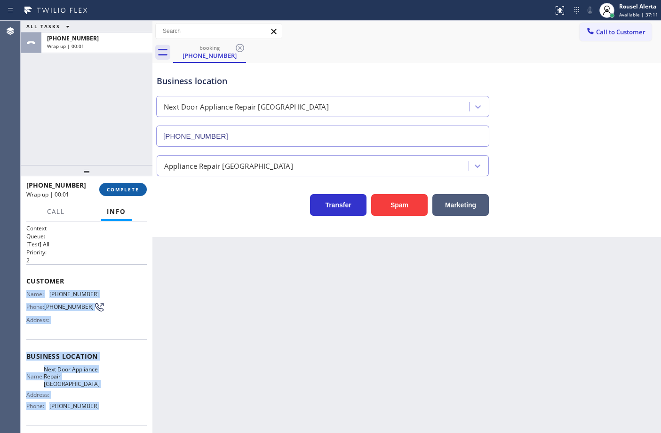
click at [129, 193] on button "COMPLETE" at bounding box center [122, 189] width 47 height 13
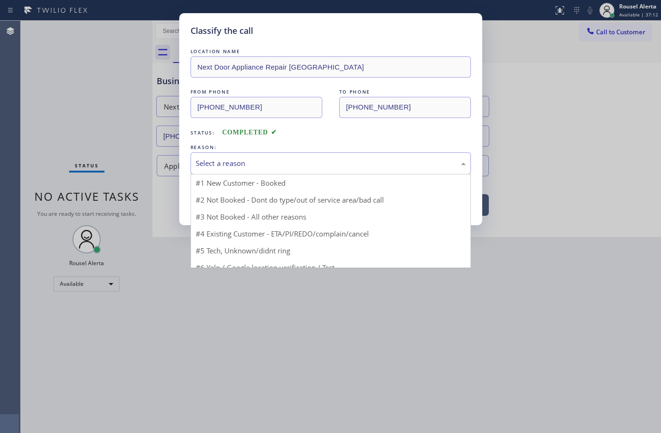
click at [251, 161] on div "Select a reason" at bounding box center [331, 163] width 270 height 11
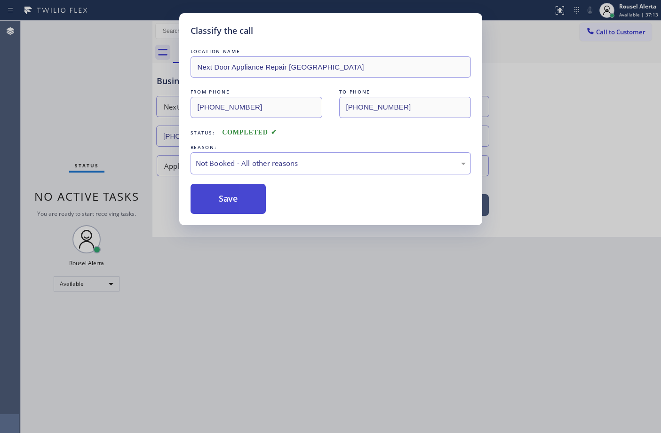
click at [238, 200] on button "Save" at bounding box center [228, 199] width 76 height 30
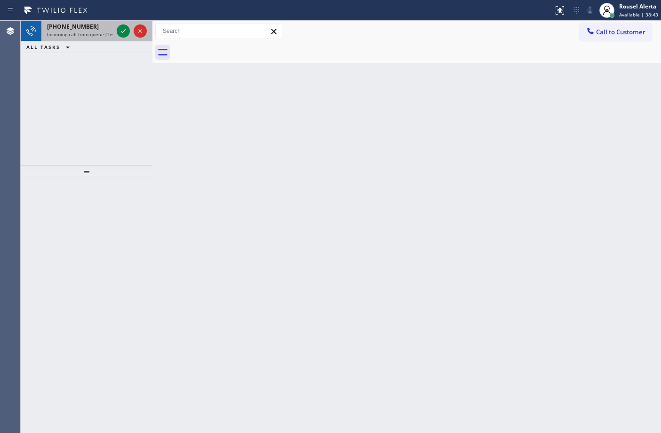
click at [98, 26] on div "[PHONE_NUMBER]" at bounding box center [80, 27] width 66 height 8
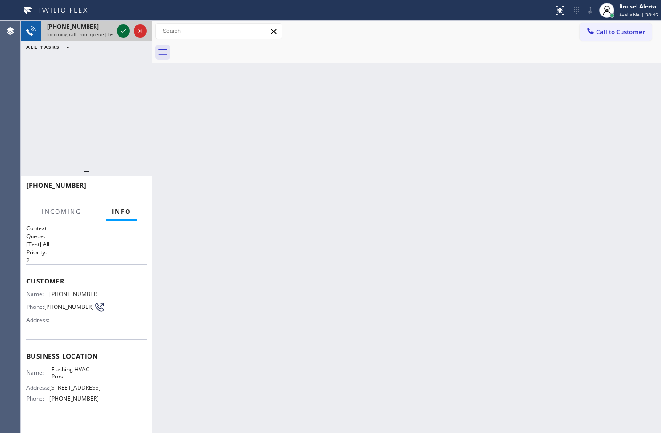
click at [121, 28] on icon at bounding box center [123, 30] width 11 height 11
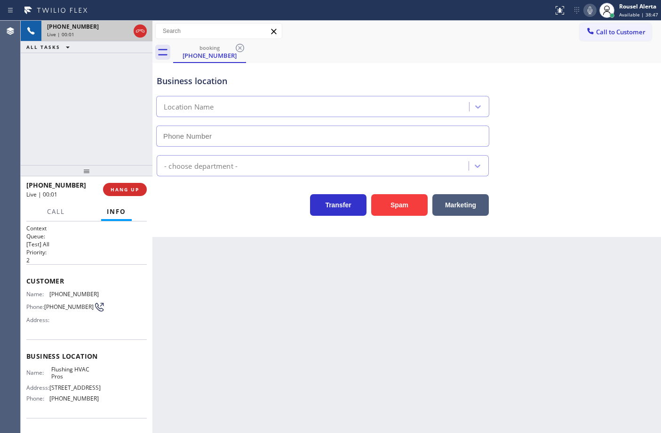
type input "[PHONE_NUMBER]"
click at [134, 193] on button "HANG UP" at bounding box center [125, 189] width 44 height 13
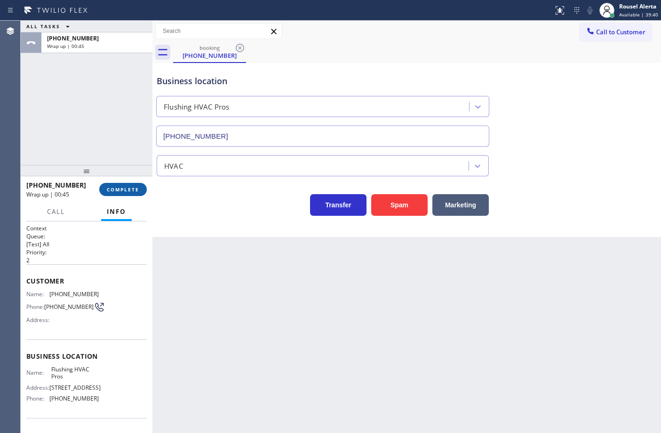
click at [134, 193] on button "COMPLETE" at bounding box center [122, 189] width 47 height 13
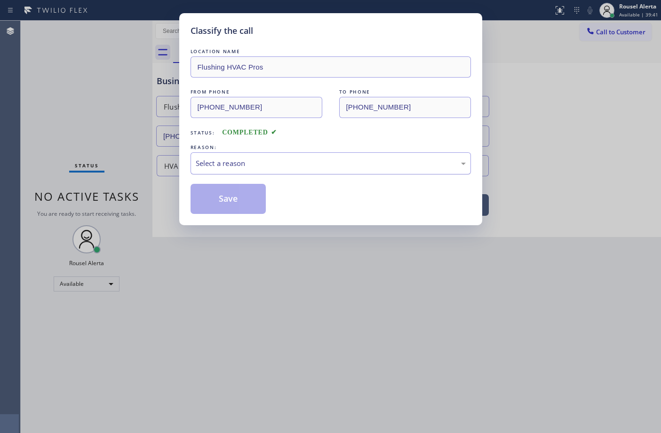
click at [260, 167] on div "Select a reason" at bounding box center [331, 163] width 270 height 11
click at [210, 201] on button "Save" at bounding box center [228, 199] width 76 height 30
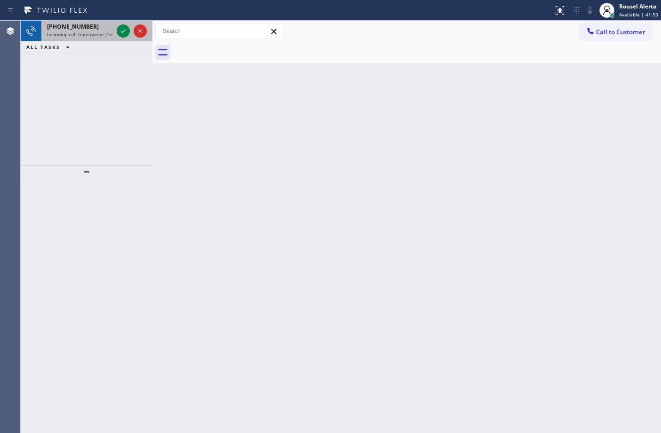
click at [95, 32] on span "Incoming call from queue [Test] All" at bounding box center [86, 34] width 78 height 7
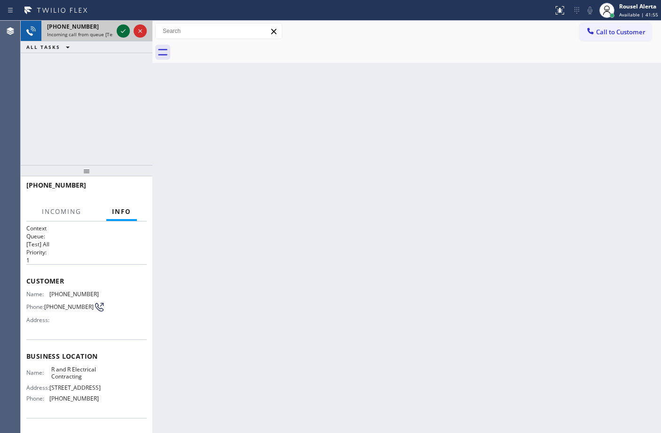
click at [120, 30] on icon at bounding box center [123, 30] width 11 height 11
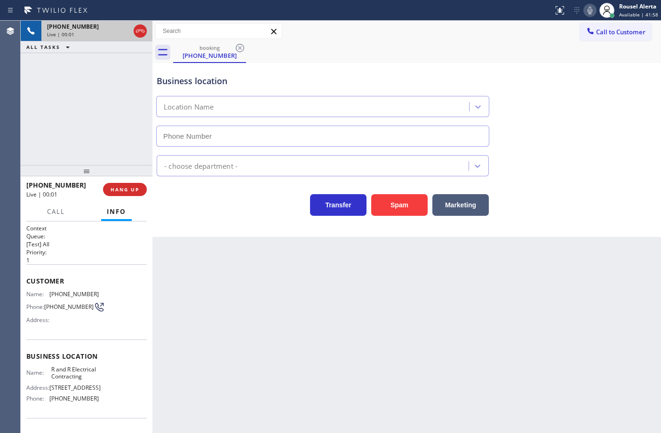
type input "[PHONE_NUMBER]"
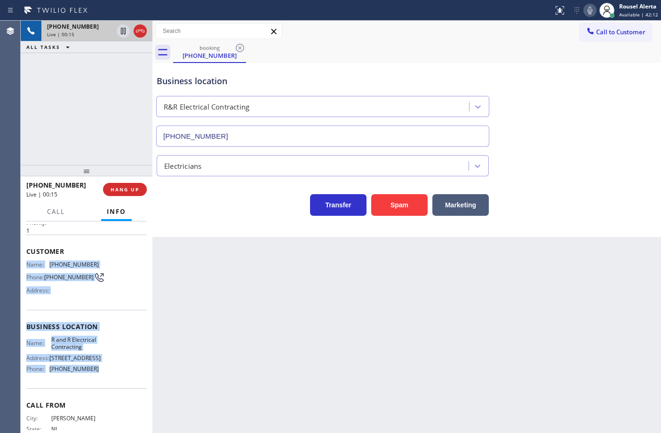
scroll to position [59, 0]
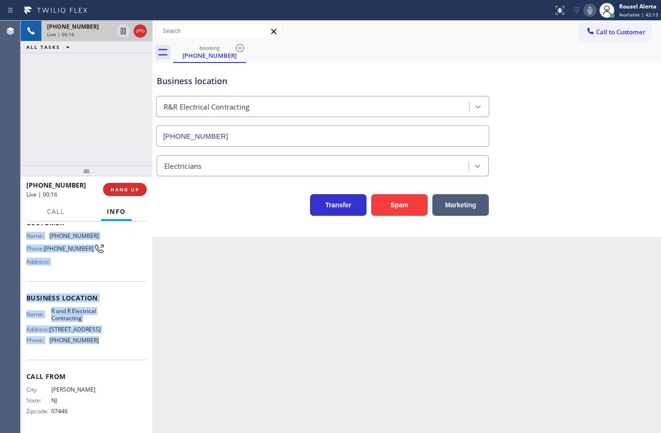
drag, startPoint x: 24, startPoint y: 292, endPoint x: 100, endPoint y: 370, distance: 108.4
click at [100, 370] on div "Context Queue: [Test] All Priority: 1 Customer Name: [PHONE_NUMBER] Phone: [PHO…" at bounding box center [87, 327] width 132 height 212
copy div "Name: [PHONE_NUMBER] Phone: [PHONE_NUMBER] Address: Business location Name: R a…"
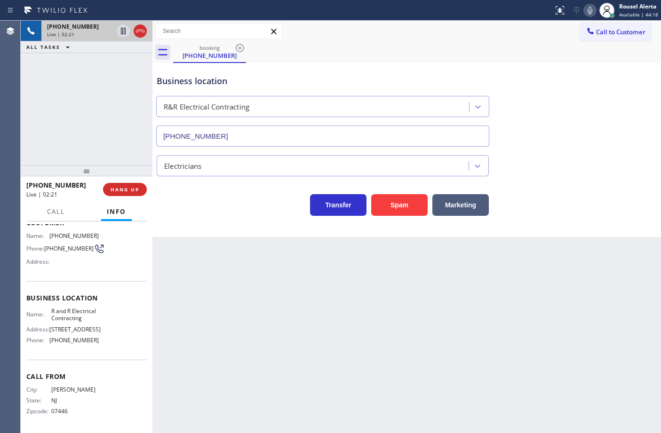
drag, startPoint x: 267, startPoint y: 334, endPoint x: 250, endPoint y: 315, distance: 25.3
click at [264, 330] on div "Back to Dashboard Change Sender ID Customers Technicians Select a contact Outbo…" at bounding box center [406, 227] width 508 height 412
click at [102, 103] on div "[PHONE_NUMBER] Live | 02:22 ALL TASKS ALL TASKS ACTIVE TASKS TASKS IN WRAP UP" at bounding box center [87, 93] width 132 height 144
click at [125, 29] on icon at bounding box center [123, 30] width 11 height 11
click at [588, 10] on icon at bounding box center [589, 10] width 11 height 11
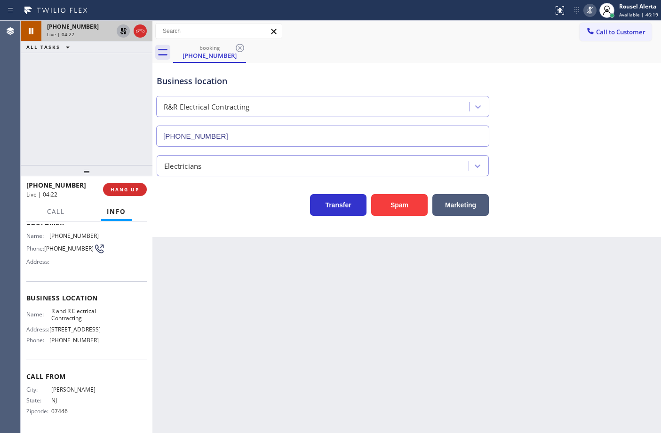
click at [122, 30] on icon at bounding box center [123, 31] width 7 height 7
click at [588, 8] on icon at bounding box center [589, 10] width 11 height 11
click at [60, 215] on button "Call" at bounding box center [55, 212] width 29 height 18
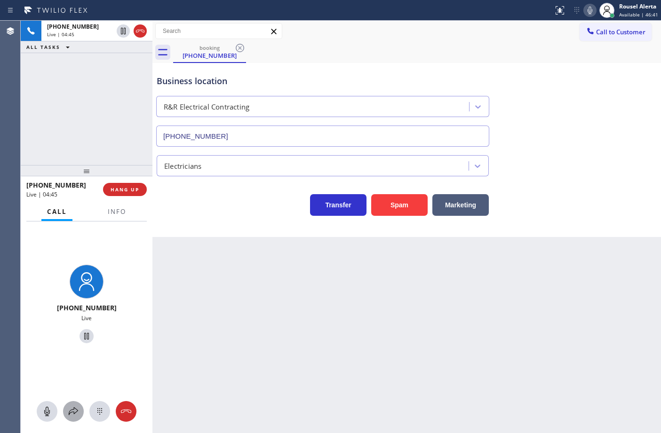
click at [73, 411] on icon at bounding box center [73, 411] width 11 height 11
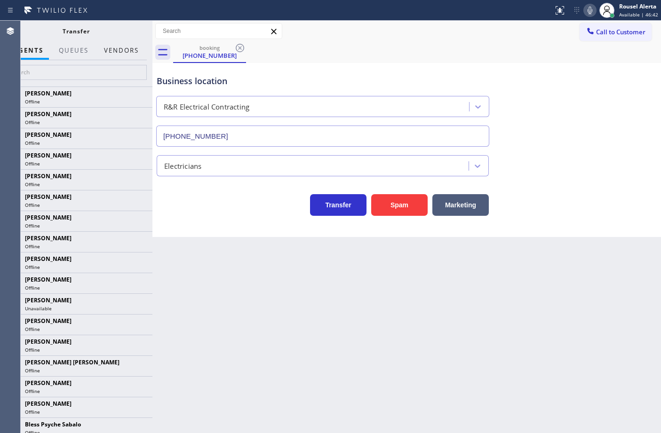
click at [123, 52] on button "Vendors" at bounding box center [121, 50] width 46 height 18
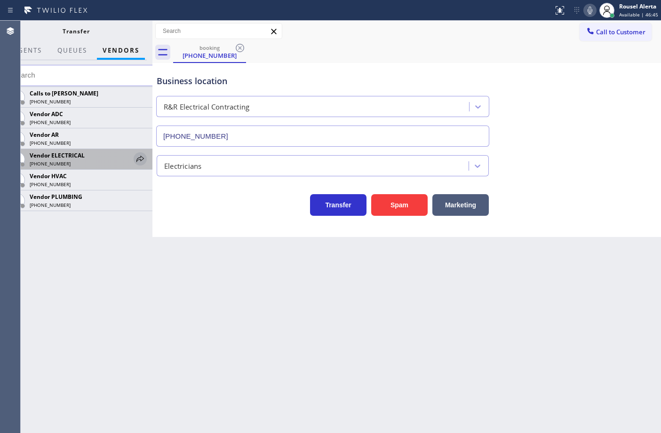
click at [135, 160] on icon at bounding box center [139, 158] width 11 height 11
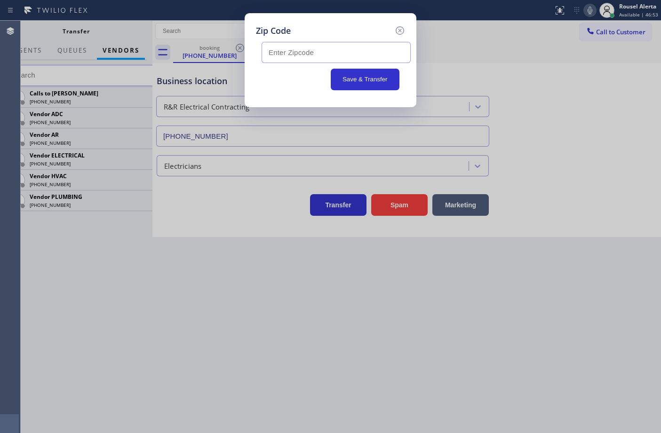
click at [302, 52] on input "text" at bounding box center [335, 52] width 149 height 21
paste input "07430"
type input "07430"
click at [479, 300] on div "Zip Code 07430 Save & Transfer" at bounding box center [330, 216] width 661 height 433
click at [333, 50] on input "07430" at bounding box center [335, 52] width 149 height 21
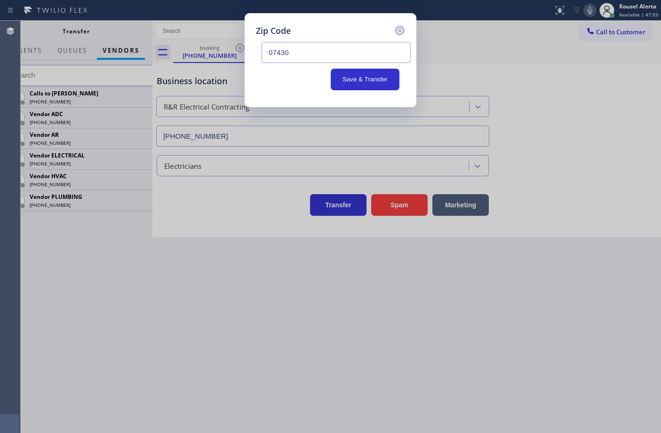
click at [401, 32] on icon at bounding box center [399, 30] width 11 height 11
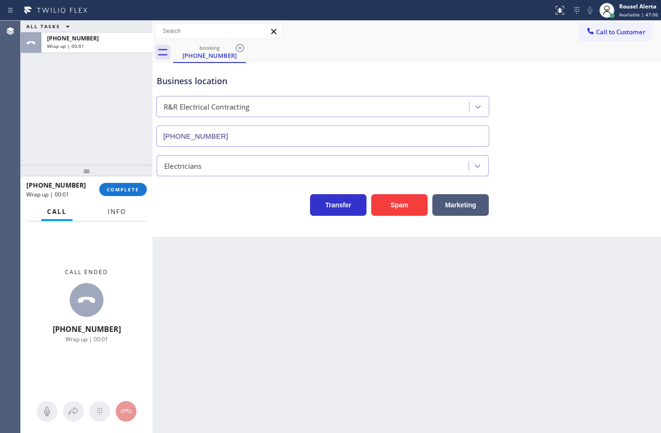
click at [113, 209] on span "Info" at bounding box center [117, 211] width 18 height 8
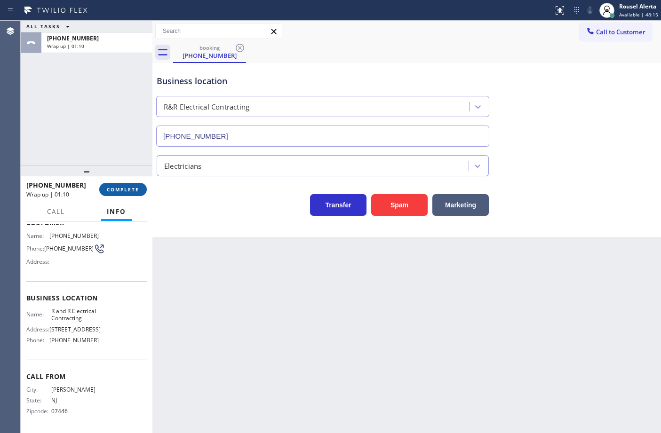
click at [121, 189] on span "COMPLETE" at bounding box center [123, 189] width 32 height 7
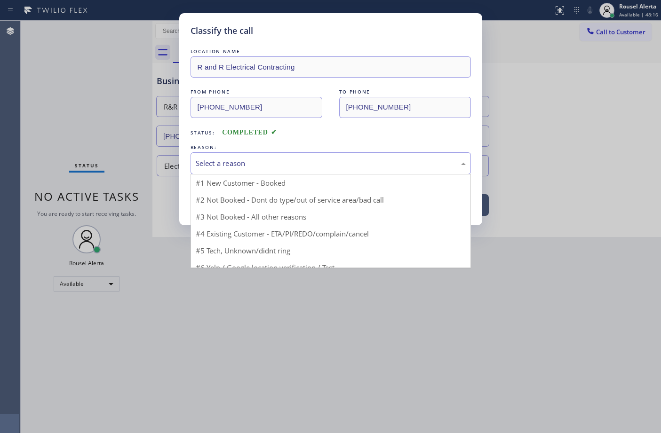
click at [268, 174] on div "Select a reason #1 New Customer - Booked #2 Not Booked - Dont do type/out of se…" at bounding box center [330, 163] width 280 height 22
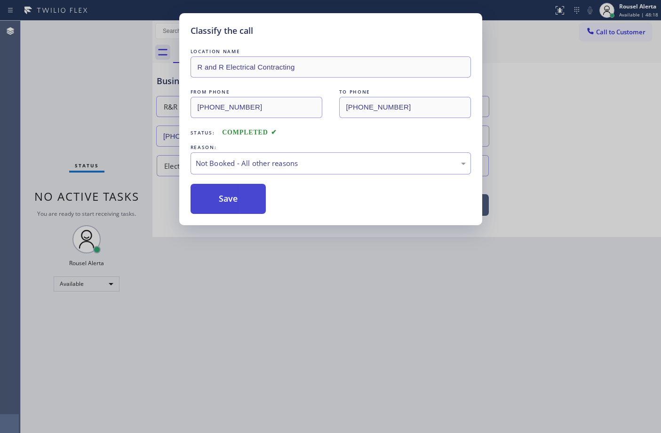
click at [241, 200] on button "Save" at bounding box center [228, 199] width 76 height 30
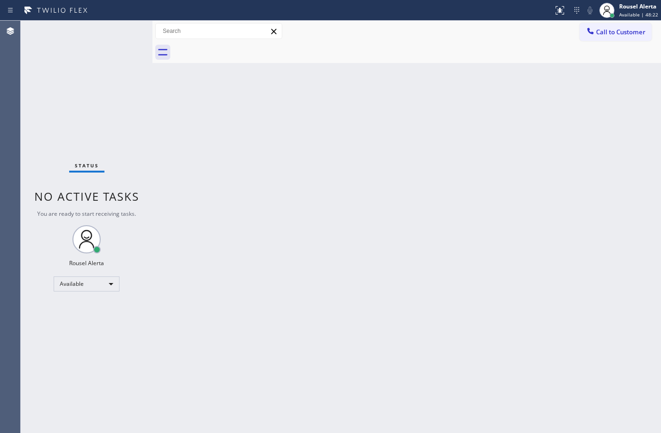
drag, startPoint x: 390, startPoint y: 127, endPoint x: 413, endPoint y: 102, distance: 34.0
click at [390, 127] on div "Back to Dashboard Change Sender ID Customers Technicians Select a contact Outbo…" at bounding box center [406, 227] width 508 height 412
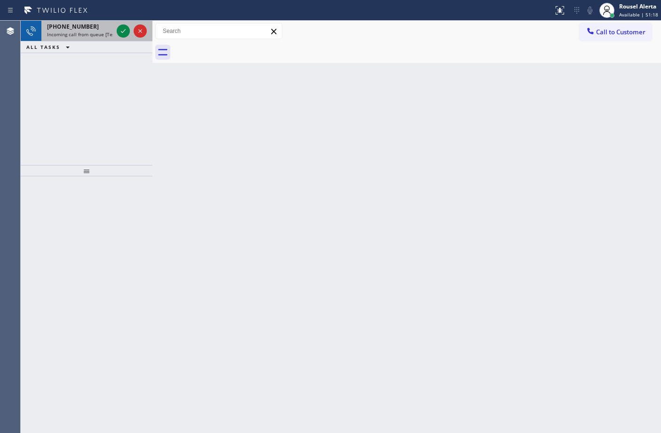
drag, startPoint x: 105, startPoint y: 38, endPoint x: 125, endPoint y: 34, distance: 20.7
click at [106, 38] on div "[PHONE_NUMBER] Incoming call from queue [Test] All" at bounding box center [77, 31] width 73 height 21
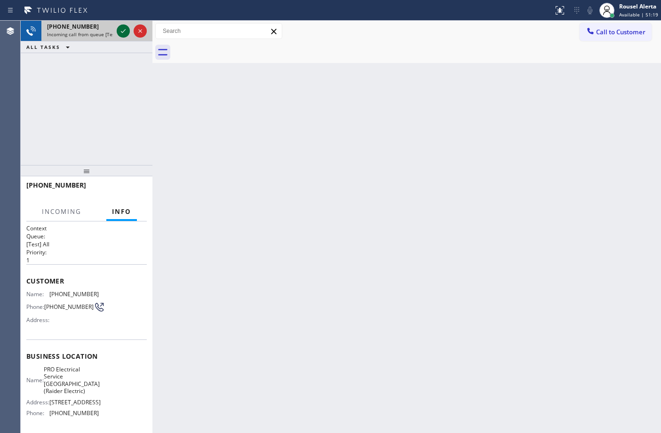
click at [120, 29] on icon at bounding box center [123, 30] width 11 height 11
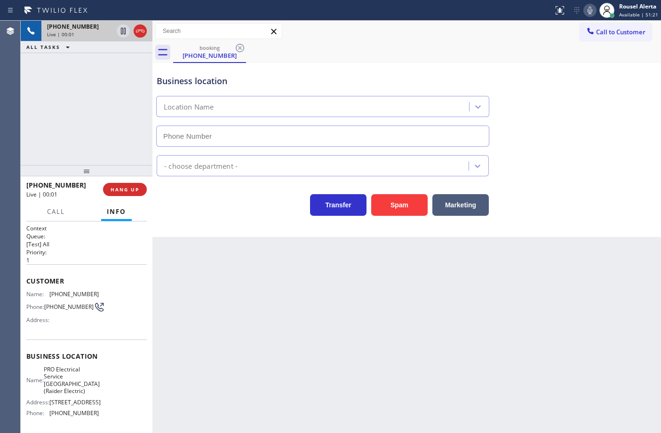
type input "[PHONE_NUMBER]"
click at [478, 292] on div "Back to Dashboard Change Sender ID Customers Technicians Select a contact Outbo…" at bounding box center [406, 227] width 508 height 412
click at [124, 190] on span "HANG UP" at bounding box center [124, 189] width 29 height 7
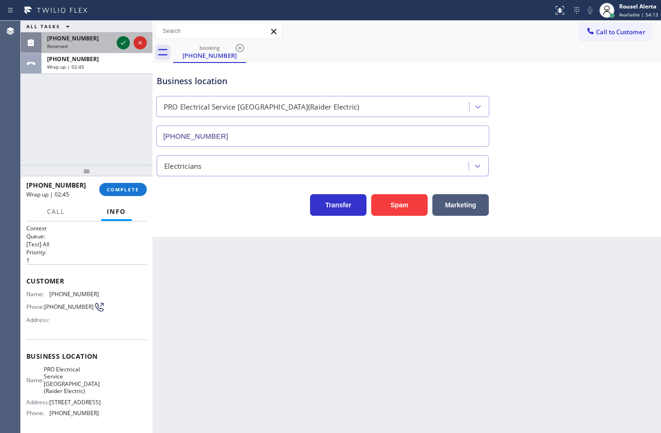
click at [122, 39] on icon at bounding box center [123, 42] width 11 height 11
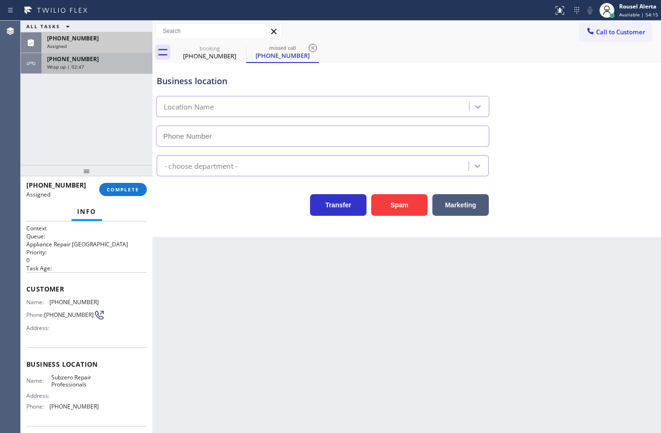
click at [116, 71] on div "[PHONE_NUMBER] Wrap up | 02:47" at bounding box center [94, 63] width 107 height 21
type input "[PHONE_NUMBER]"
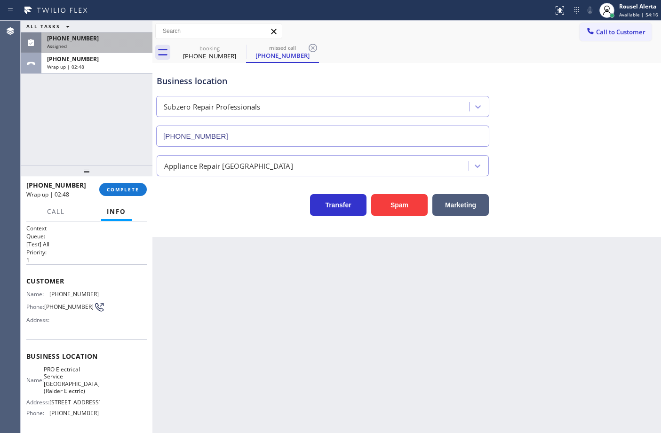
click at [108, 196] on div "[PHONE_NUMBER] Wrap up | 02:48 COMPLETE" at bounding box center [86, 189] width 120 height 24
click at [124, 194] on button "COMPLETE" at bounding box center [122, 189] width 47 height 13
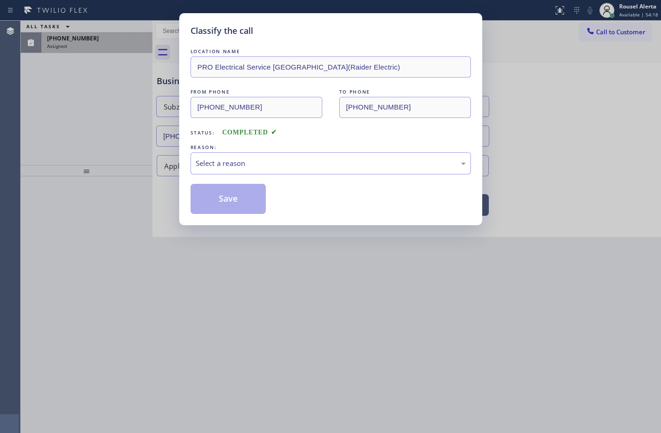
click at [239, 180] on div "LOCATION NAME PRO Electrical Service [GEOGRAPHIC_DATA](Raider Electric) FROM PH…" at bounding box center [330, 130] width 280 height 167
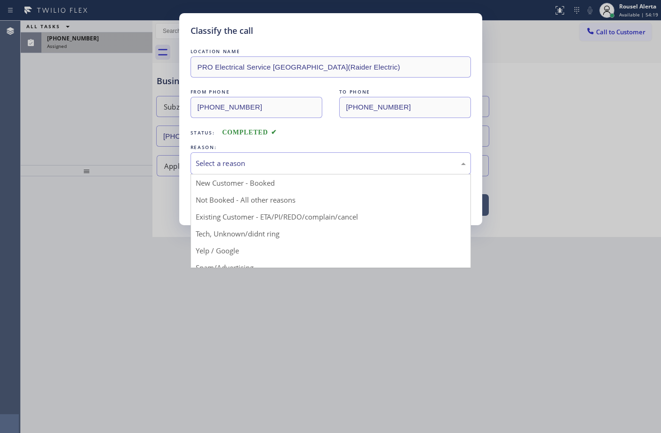
click at [249, 163] on div "Select a reason" at bounding box center [331, 163] width 270 height 11
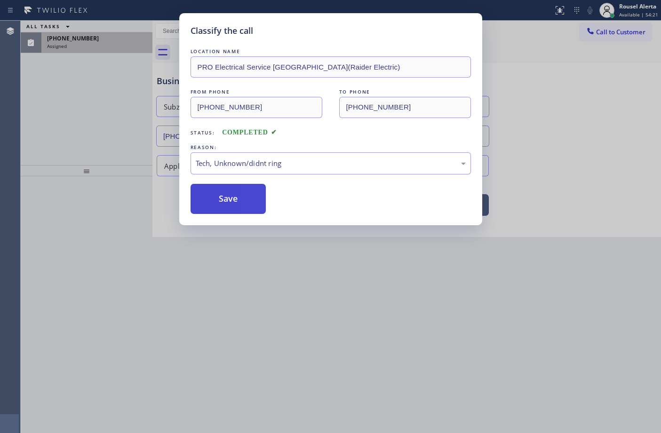
click at [233, 198] on button "Save" at bounding box center [228, 199] width 76 height 30
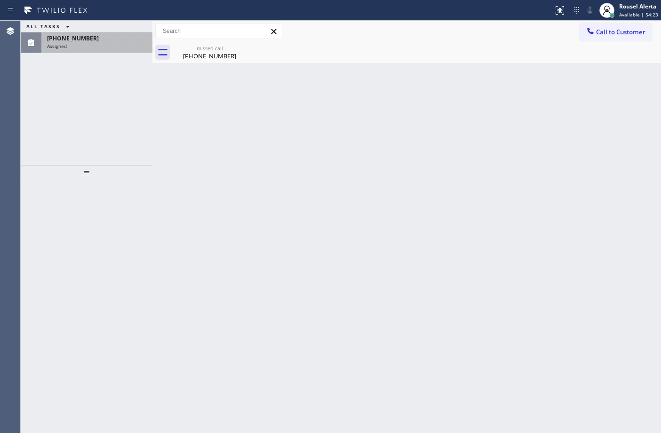
click at [94, 39] on div "[PHONE_NUMBER]" at bounding box center [97, 38] width 100 height 8
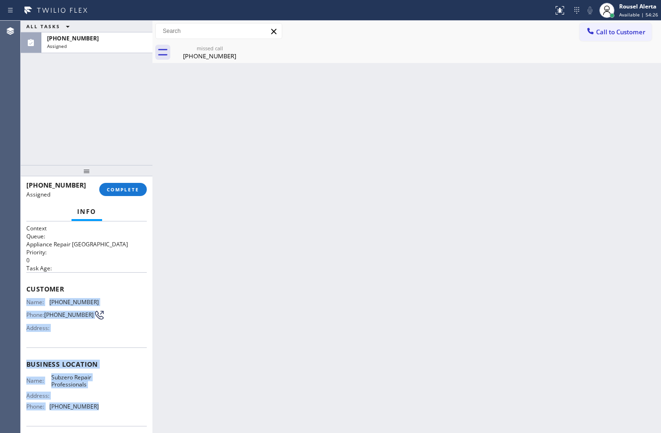
drag, startPoint x: 27, startPoint y: 299, endPoint x: 104, endPoint y: 409, distance: 134.1
click at [104, 409] on div "Context Queue: Appliance Repair High End Priority: 0 Task Age: Customer Name: […" at bounding box center [86, 360] width 120 height 273
copy div "Name: [PHONE_NUMBER] Phone: [PHONE_NUMBER] Address: Business location Name: Sub…"
click at [120, 191] on span "COMPLETE" at bounding box center [123, 189] width 32 height 7
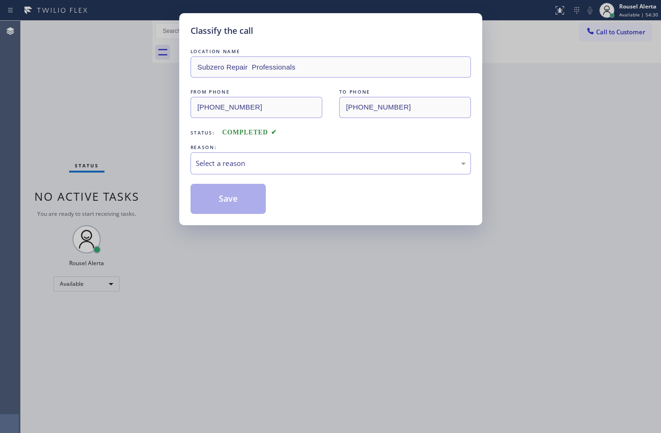
click at [235, 175] on div "LOCATION NAME Subzero Repair Professionals FROM PHONE [PHONE_NUMBER] TO PHONE […" at bounding box center [330, 130] width 280 height 167
click at [248, 168] on div "Select a reason" at bounding box center [331, 163] width 270 height 11
click at [233, 187] on button "Save" at bounding box center [228, 199] width 76 height 30
click at [243, 203] on button "Save" at bounding box center [228, 199] width 76 height 30
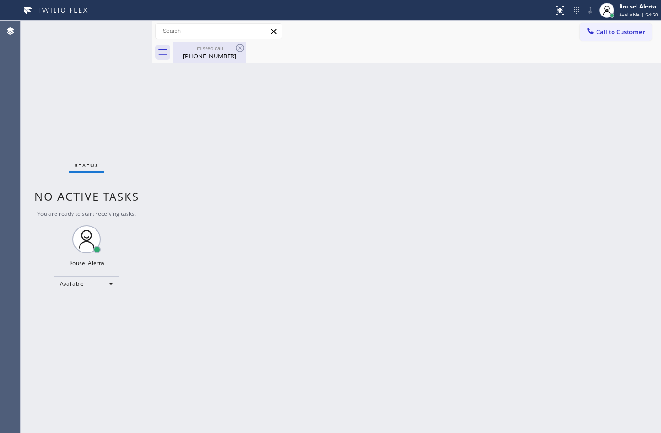
click at [212, 48] on div "missed call" at bounding box center [209, 48] width 71 height 7
click at [110, 61] on div "Status No active tasks You are ready to start receiving tasks. Rousel Alerta Av…" at bounding box center [87, 227] width 132 height 412
click at [128, 30] on div "Status No active tasks You are ready to start receiving tasks. Rousel Alerta Av…" at bounding box center [87, 227] width 132 height 412
click at [77, 16] on icon at bounding box center [56, 10] width 71 height 15
click at [112, 28] on div "Status No active tasks You are ready to start receiving tasks. Rousel Alerta Av…" at bounding box center [87, 227] width 132 height 412
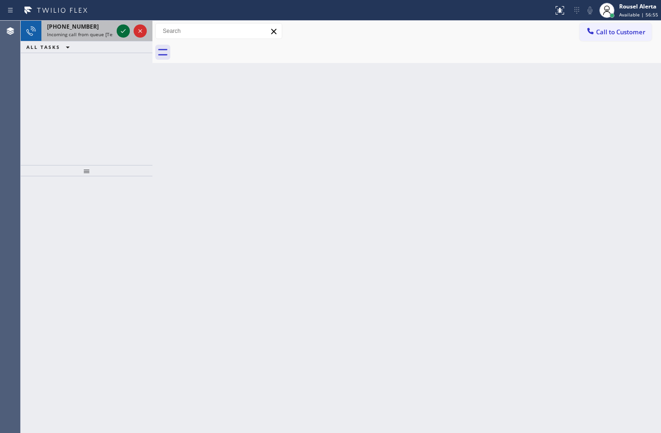
click at [124, 31] on icon at bounding box center [123, 30] width 11 height 11
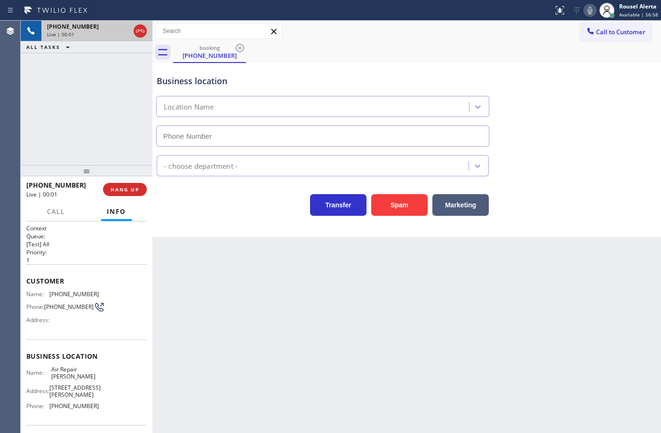
type input "[PHONE_NUMBER]"
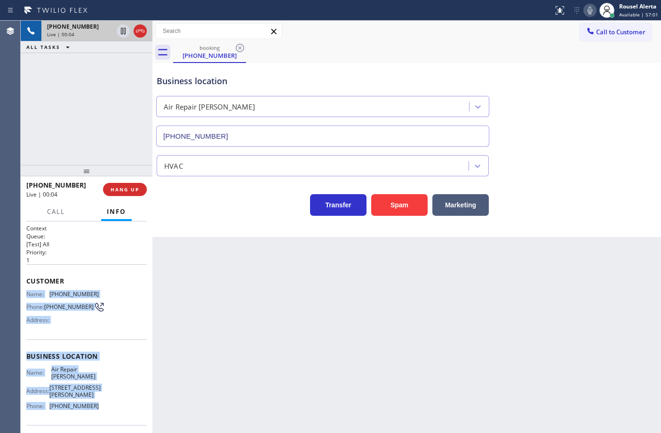
drag, startPoint x: 26, startPoint y: 290, endPoint x: 102, endPoint y: 410, distance: 142.8
click at [102, 410] on div "Context Queue: [Test] All Priority: 1 Customer Name: [PHONE_NUMBER] Phone: [PHO…" at bounding box center [86, 360] width 120 height 272
copy div "Name: [PHONE_NUMBER] Phone: [PHONE_NUMBER] Address: Business location Name: Air…"
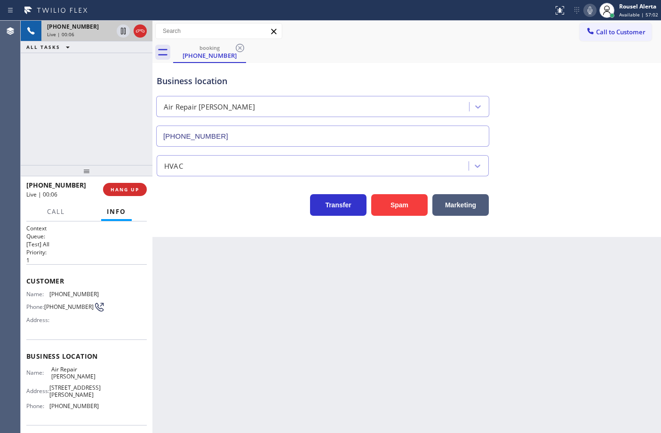
click at [459, 283] on div "Back to Dashboard Change Sender ID Customers Technicians Select a contact Outbo…" at bounding box center [406, 227] width 508 height 412
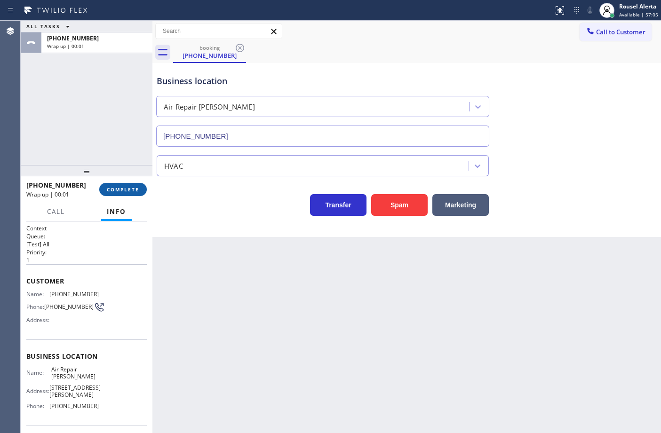
click at [122, 190] on span "COMPLETE" at bounding box center [123, 189] width 32 height 7
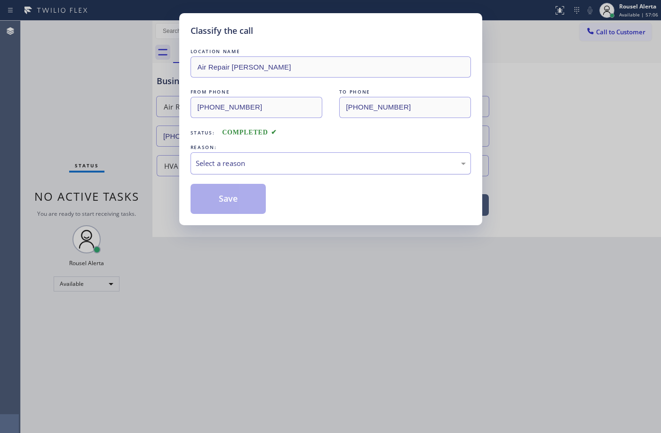
click at [288, 168] on div "Select a reason" at bounding box center [331, 163] width 270 height 11
click at [240, 199] on button "Save" at bounding box center [228, 199] width 76 height 30
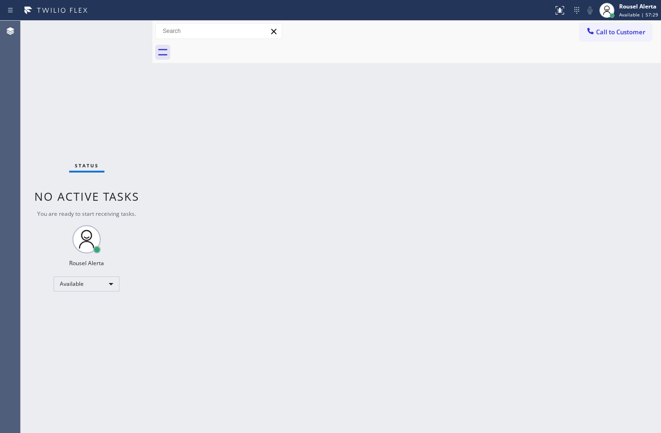
click at [107, 26] on div "Status No active tasks You are ready to start receiving tasks. Rousel Alerta Av…" at bounding box center [87, 227] width 132 height 412
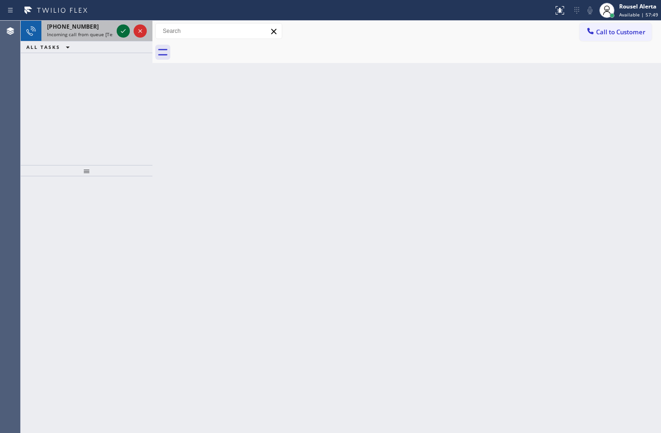
click at [118, 31] on icon at bounding box center [123, 30] width 11 height 11
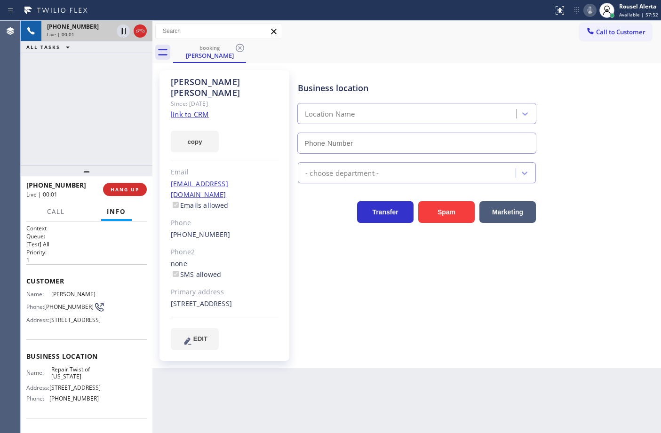
type input "[PHONE_NUMBER]"
click at [189, 120] on div "copy" at bounding box center [225, 136] width 108 height 32
click at [191, 120] on div "copy" at bounding box center [225, 136] width 108 height 32
click at [193, 110] on link "link to CRM" at bounding box center [190, 114] width 38 height 9
click at [106, 102] on div "[PHONE_NUMBER] Live | 00:44 ALL TASKS ALL TASKS ACTIVE TASKS TASKS IN WRAP UP" at bounding box center [87, 93] width 132 height 144
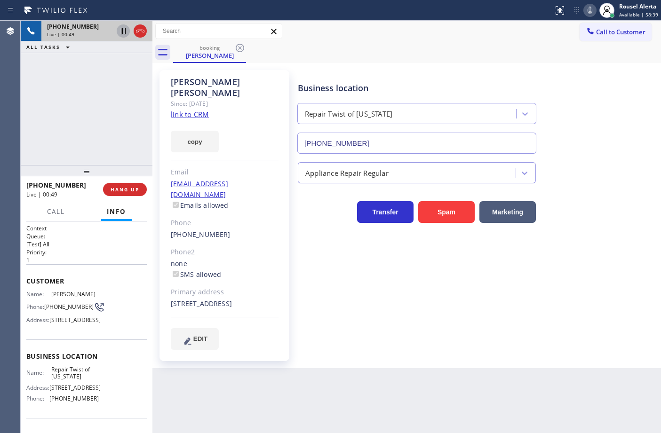
click at [123, 31] on icon at bounding box center [123, 30] width 11 height 11
drag, startPoint x: 588, startPoint y: 6, endPoint x: 591, endPoint y: 53, distance: 47.1
click at [588, 6] on icon at bounding box center [589, 10] width 11 height 11
click at [498, 432] on div "Back to Dashboard Change Sender ID Customers Technicians Select a contact Outbo…" at bounding box center [406, 227] width 508 height 412
click at [120, 35] on icon at bounding box center [123, 30] width 11 height 11
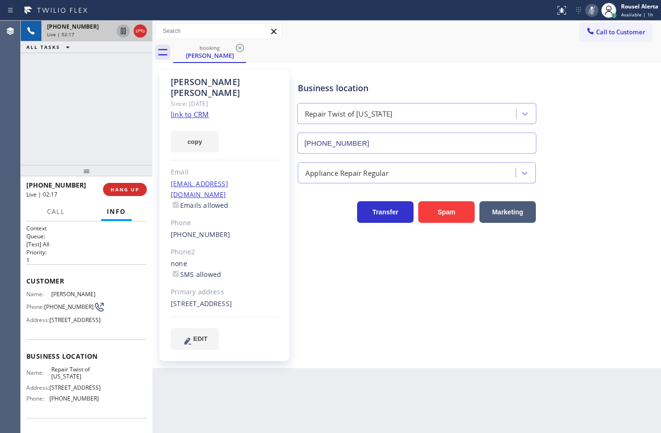
click at [590, 8] on icon at bounding box center [591, 11] width 5 height 8
click at [126, 187] on span "HANG UP" at bounding box center [124, 189] width 29 height 7
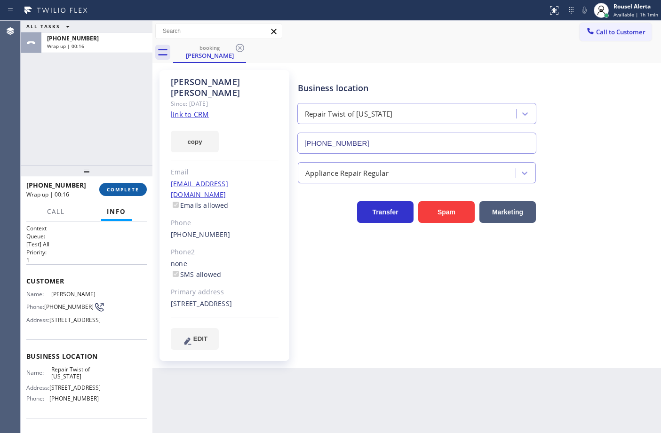
click at [120, 193] on button "COMPLETE" at bounding box center [122, 189] width 47 height 13
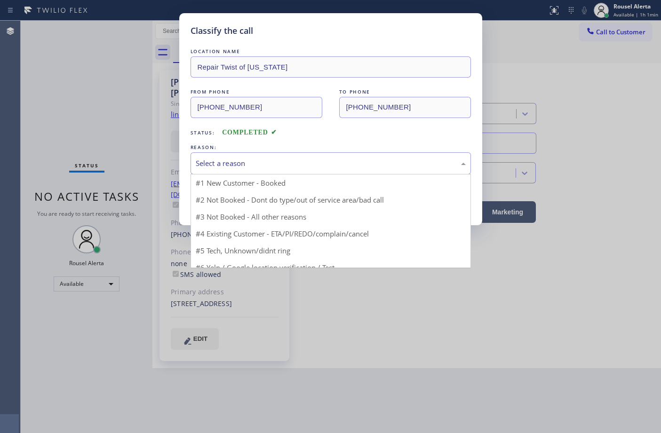
click at [252, 172] on div "Select a reason" at bounding box center [330, 163] width 280 height 22
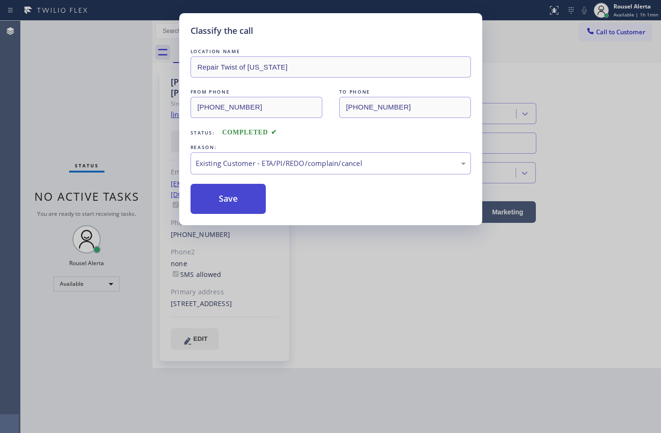
click at [238, 198] on button "Save" at bounding box center [228, 199] width 76 height 30
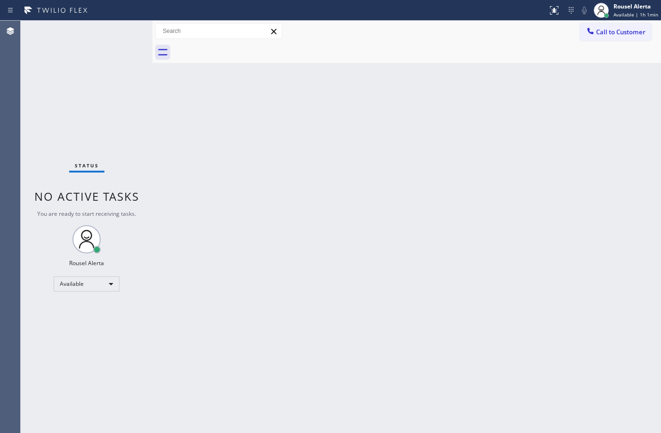
click at [309, 294] on div "Back to Dashboard Change Sender ID Customers Technicians Select a contact Outbo…" at bounding box center [406, 227] width 508 height 412
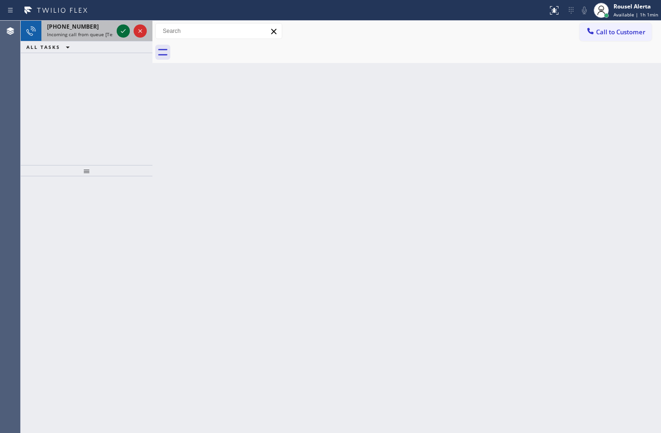
drag, startPoint x: 108, startPoint y: 40, endPoint x: 116, endPoint y: 31, distance: 12.0
click at [110, 38] on div "[PHONE_NUMBER] Incoming call from queue [Test] All" at bounding box center [77, 31] width 73 height 21
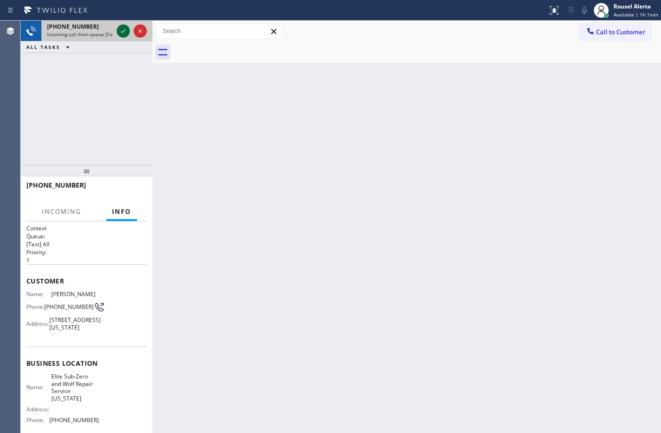
click at [117, 31] on div at bounding box center [123, 30] width 13 height 11
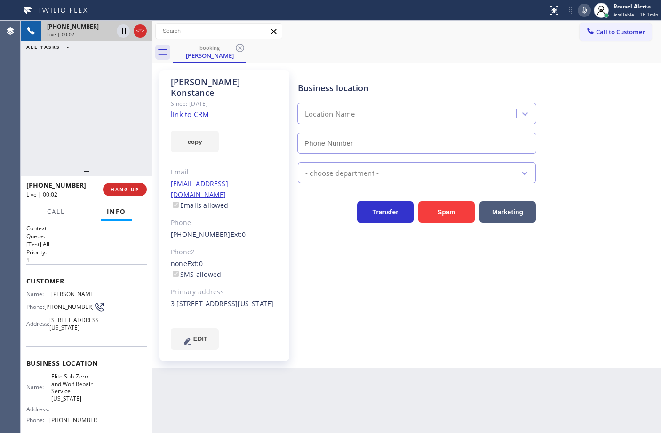
type input "[PHONE_NUMBER]"
click at [189, 110] on link "link to CRM" at bounding box center [190, 114] width 38 height 9
drag, startPoint x: 113, startPoint y: 122, endPoint x: 135, endPoint y: 174, distance: 56.1
click at [114, 122] on div "[PHONE_NUMBER] Live | 00:36 ALL TASKS ALL TASKS ACTIVE TASKS TASKS IN WRAP UP" at bounding box center [87, 93] width 132 height 144
click at [123, 30] on icon at bounding box center [123, 30] width 11 height 11
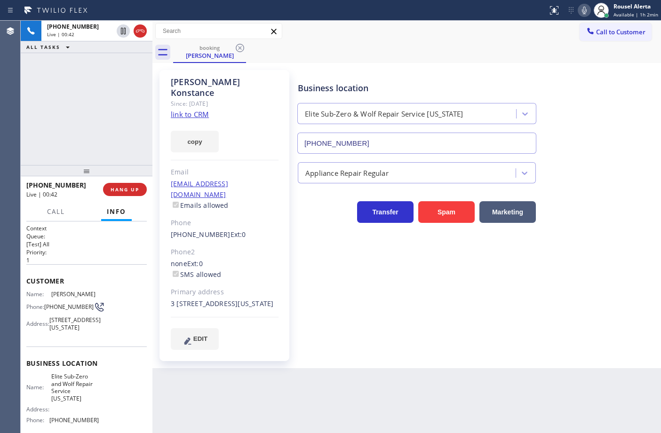
click at [589, 15] on icon at bounding box center [583, 10] width 11 height 11
click at [102, 60] on div "[PHONE_NUMBER] Live | 01:47 ALL TASKS ALL TASKS ACTIVE TASKS TASKS IN WRAP UP" at bounding box center [87, 93] width 132 height 144
click at [361, 413] on div "Back to Dashboard Change Sender ID Customers Technicians Select a contact Outbo…" at bounding box center [406, 227] width 508 height 412
click at [113, 58] on div "[PHONE_NUMBER] Live | 01:50 ALL TASKS ALL TASKS ACTIVE TASKS TASKS IN WRAP UP" at bounding box center [87, 93] width 132 height 144
click at [120, 28] on icon at bounding box center [123, 30] width 11 height 11
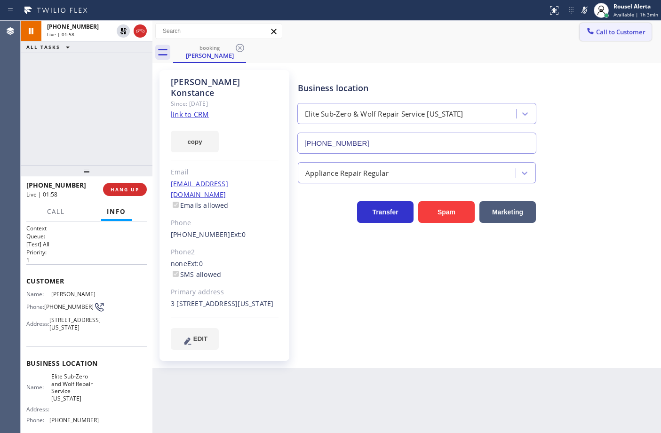
drag, startPoint x: 588, startPoint y: 8, endPoint x: 580, endPoint y: 29, distance: 21.7
click at [586, 8] on icon at bounding box center [583, 10] width 11 height 11
click at [104, 112] on div "[PHONE_NUMBER] Live | 02:39 ALL TASKS ALL TASKS ACTIVE TASKS TASKS IN WRAP UP" at bounding box center [87, 93] width 132 height 144
click at [127, 191] on span "HANG UP" at bounding box center [124, 189] width 29 height 7
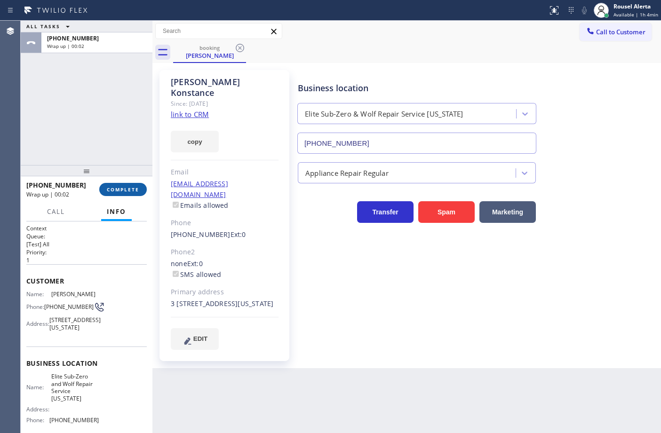
click at [116, 190] on span "COMPLETE" at bounding box center [123, 189] width 32 height 7
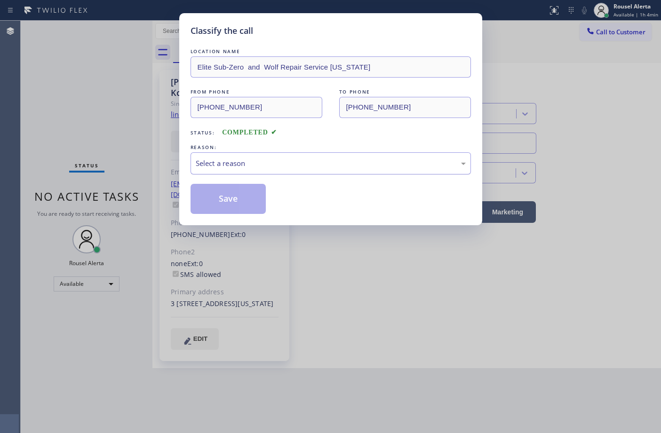
click at [224, 166] on div "Select a reason" at bounding box center [331, 163] width 270 height 11
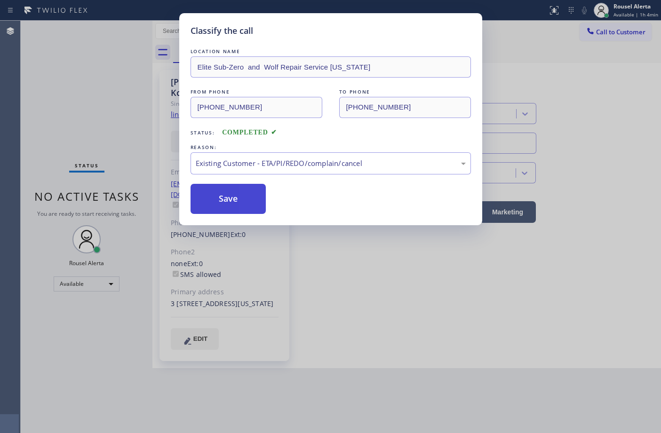
click at [248, 197] on button "Save" at bounding box center [228, 199] width 76 height 30
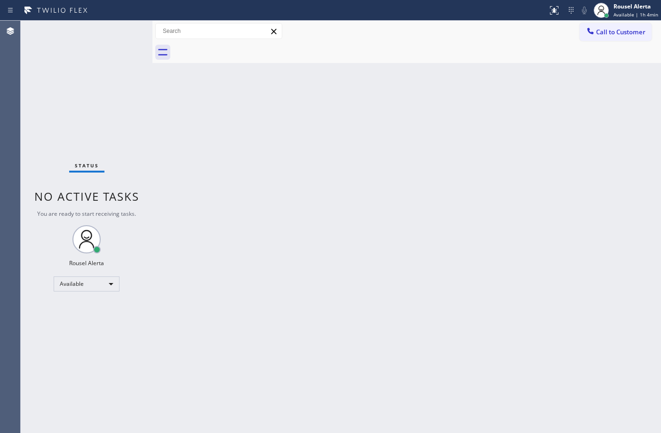
click at [79, 44] on div "Status No active tasks You are ready to start receiving tasks. Rousel Alerta Av…" at bounding box center [87, 227] width 132 height 412
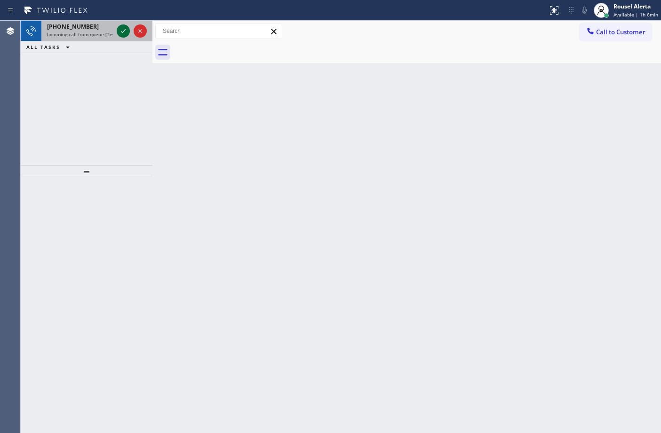
click at [124, 32] on icon at bounding box center [123, 30] width 11 height 11
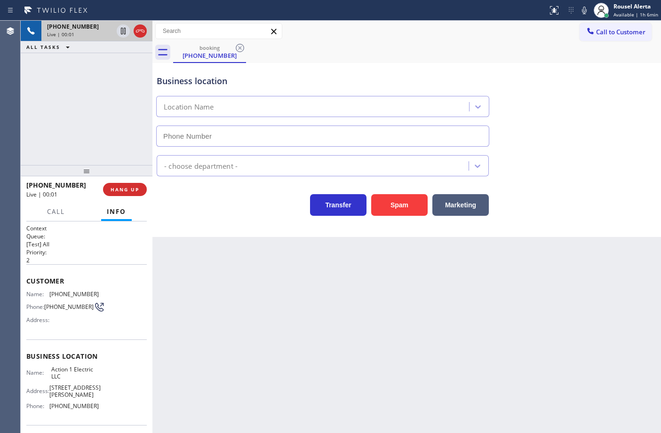
type input "[PHONE_NUMBER]"
click at [399, 198] on button "Spam" at bounding box center [399, 205] width 56 height 22
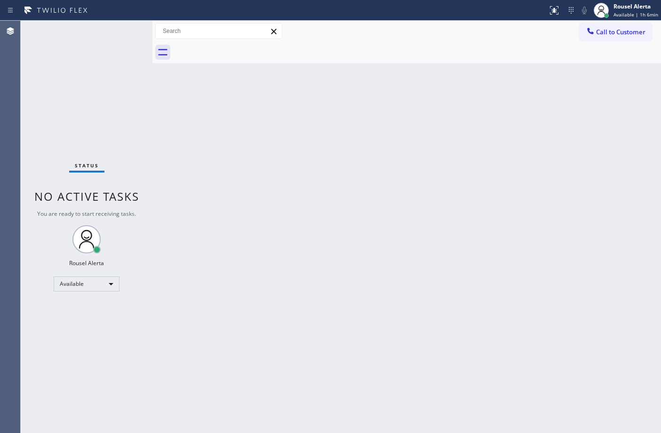
click at [107, 31] on div "Status No active tasks You are ready to start receiving tasks. Rousel Alerta Av…" at bounding box center [87, 227] width 132 height 412
click at [117, 25] on div "Status No active tasks You are ready to start receiving tasks. Rousel Alerta Av…" at bounding box center [87, 227] width 132 height 412
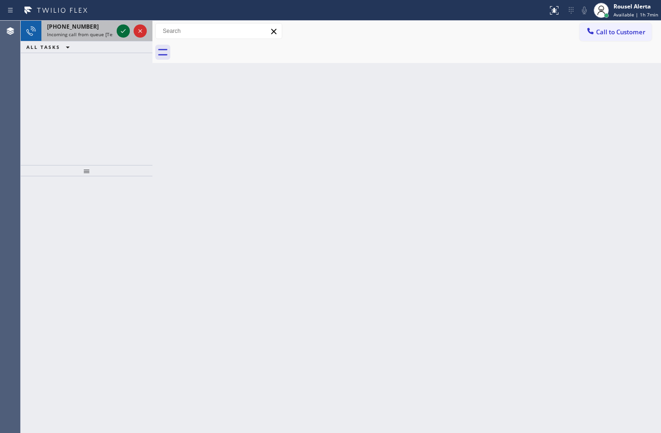
click at [125, 31] on icon at bounding box center [123, 30] width 11 height 11
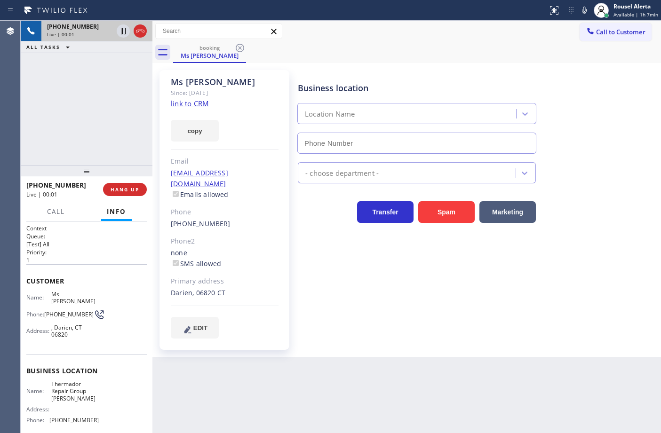
type input "[PHONE_NUMBER]"
click at [204, 102] on link "link to CRM" at bounding box center [190, 103] width 38 height 9
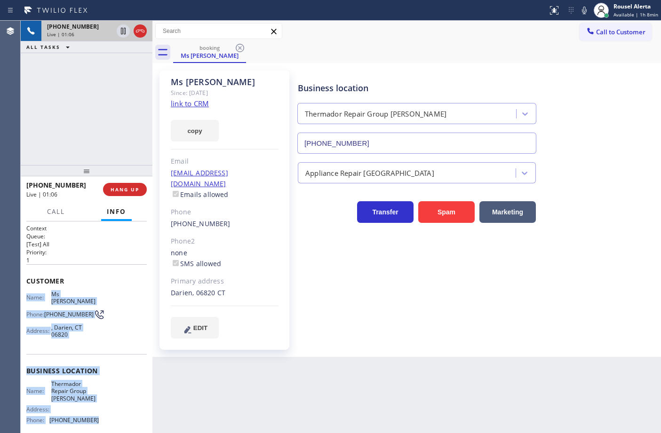
drag, startPoint x: 26, startPoint y: 292, endPoint x: 97, endPoint y: 414, distance: 140.5
click at [97, 414] on div "Context Queue: [Test] All Priority: 1 Customer Name: Ms [PERSON_NAME] Phone: [P…" at bounding box center [86, 367] width 120 height 287
copy div "Name: Ms [PERSON_NAME] Phone: [PHONE_NUMBER] Address: [GEOGRAPHIC_DATA] Busines…"
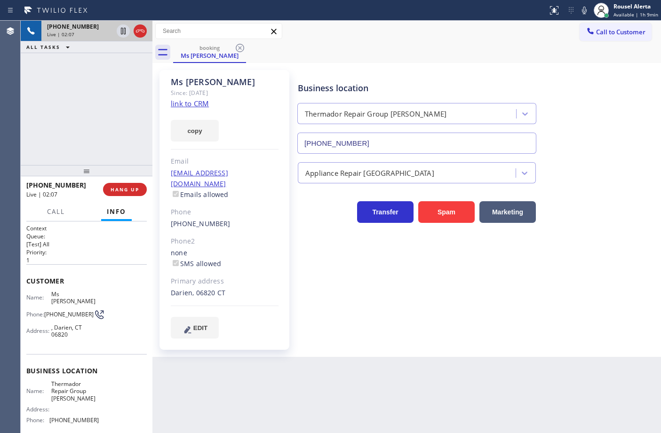
drag, startPoint x: 110, startPoint y: 123, endPoint x: 125, endPoint y: 74, distance: 51.7
click at [109, 123] on div "[PHONE_NUMBER] Live | 02:07 ALL TASKS ALL TASKS ACTIVE TASKS TASKS IN WRAP UP" at bounding box center [87, 93] width 132 height 144
click at [118, 33] on icon at bounding box center [123, 30] width 11 height 11
click at [584, 8] on icon at bounding box center [583, 10] width 11 height 11
click at [120, 35] on icon at bounding box center [123, 30] width 11 height 11
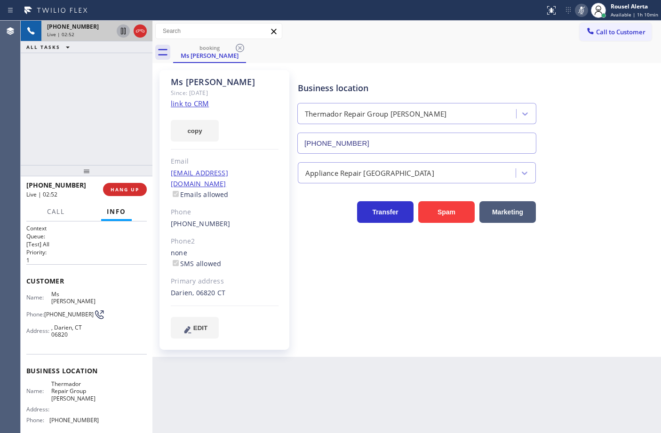
click at [578, 8] on icon at bounding box center [580, 10] width 11 height 11
click at [191, 100] on link "link to CRM" at bounding box center [190, 103] width 38 height 9
click at [122, 33] on icon at bounding box center [123, 30] width 11 height 11
click at [587, 10] on icon at bounding box center [580, 10] width 11 height 11
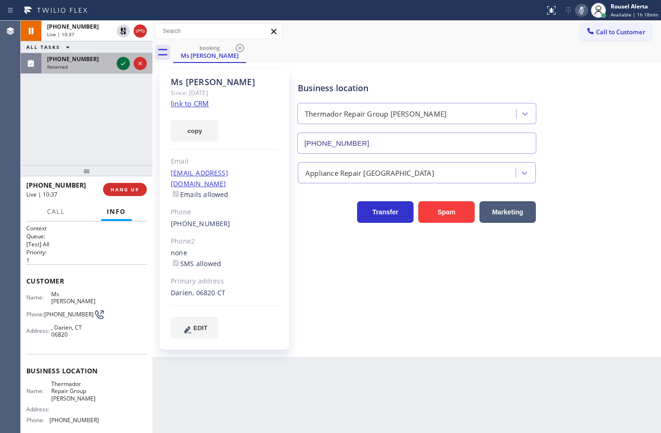
click at [123, 63] on icon at bounding box center [123, 63] width 11 height 11
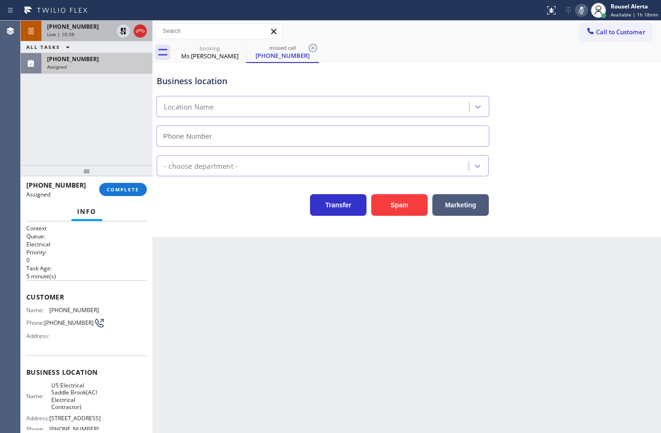
type input "[PHONE_NUMBER]"
click at [87, 31] on div "Live | 10:39" at bounding box center [80, 34] width 66 height 7
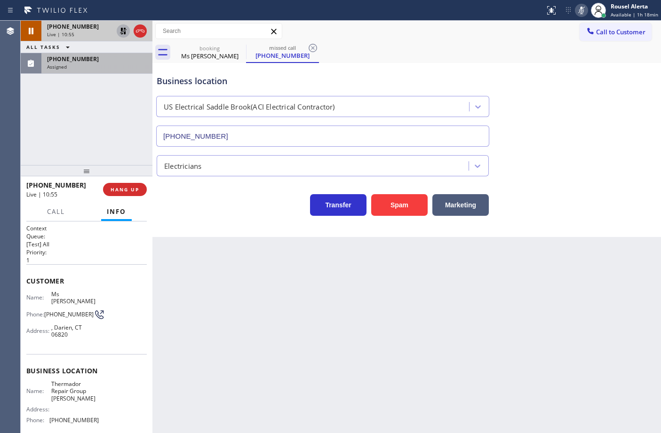
click at [119, 31] on icon at bounding box center [123, 30] width 11 height 11
click at [581, 8] on icon at bounding box center [580, 10] width 11 height 11
click at [95, 62] on div "[PHONE_NUMBER]" at bounding box center [97, 59] width 100 height 8
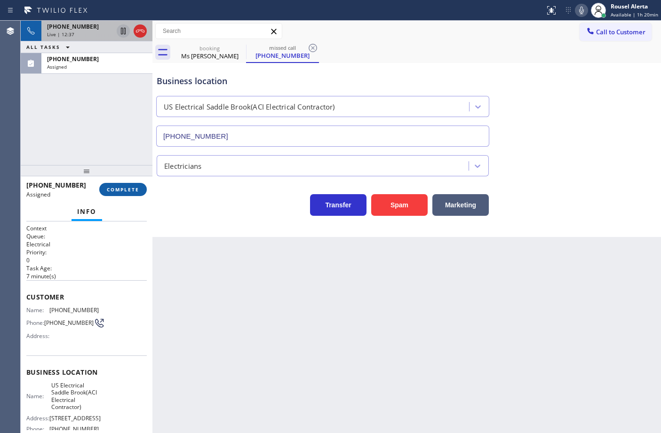
click at [118, 189] on span "COMPLETE" at bounding box center [123, 189] width 32 height 7
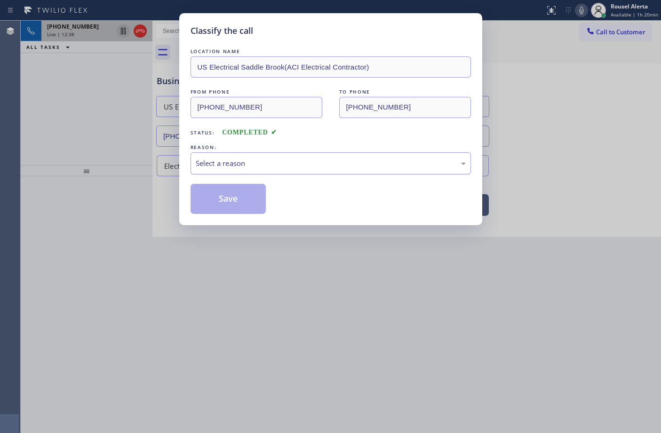
click at [227, 170] on div "Select a reason" at bounding box center [330, 163] width 280 height 22
click at [237, 208] on button "Save" at bounding box center [228, 199] width 76 height 30
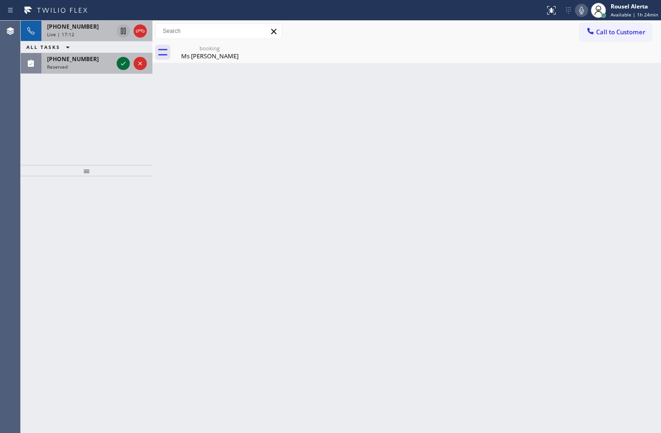
click at [119, 69] on icon at bounding box center [123, 63] width 11 height 11
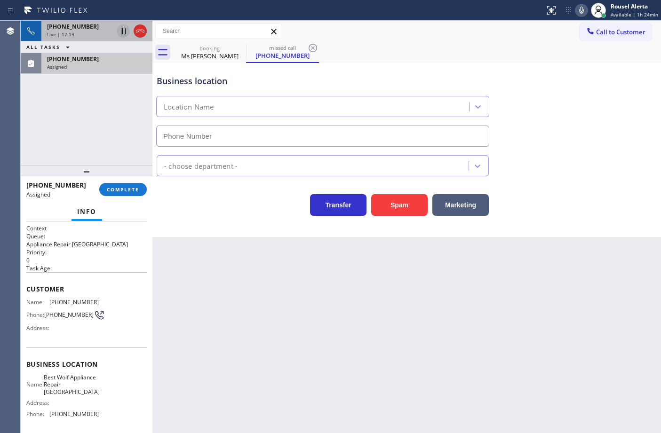
type input "[PHONE_NUMBER]"
click at [137, 31] on icon at bounding box center [139, 30] width 11 height 11
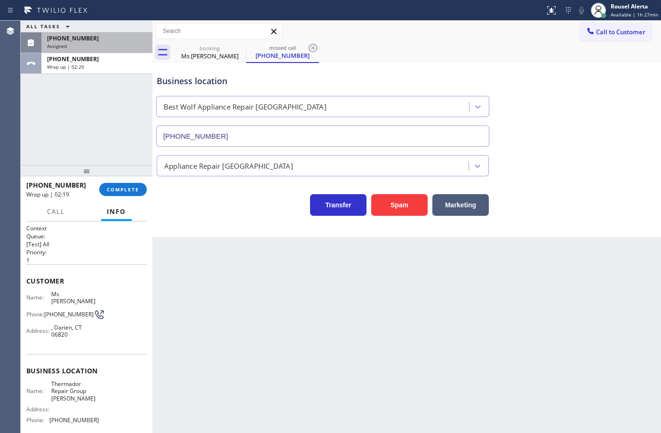
click at [92, 46] on div "Assigned" at bounding box center [97, 46] width 100 height 7
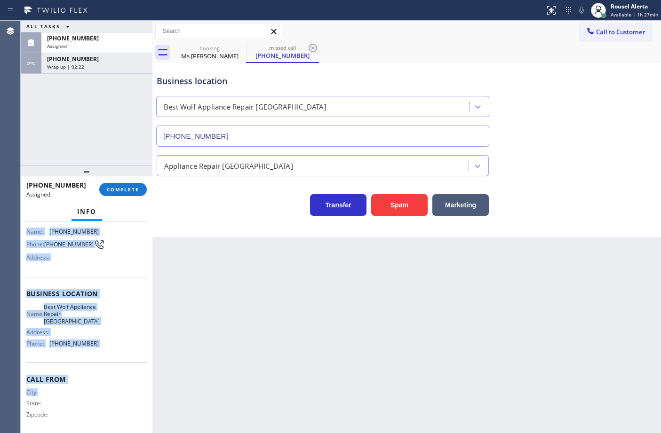
scroll to position [90, 0]
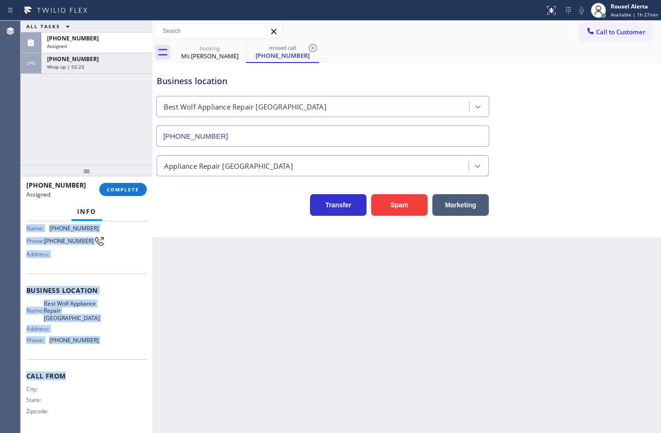
drag, startPoint x: 26, startPoint y: 307, endPoint x: 115, endPoint y: 364, distance: 106.4
click at [115, 364] on div "Context Queue: Appliance Repair High End Priority: 0 Task Age: [DEMOGRAPHIC_DAT…" at bounding box center [86, 286] width 120 height 288
copy div "Name: [PHONE_NUMBER] Phone: [PHONE_NUMBER] Address: Business location Name: Bes…"
click at [125, 191] on span "COMPLETE" at bounding box center [123, 189] width 32 height 7
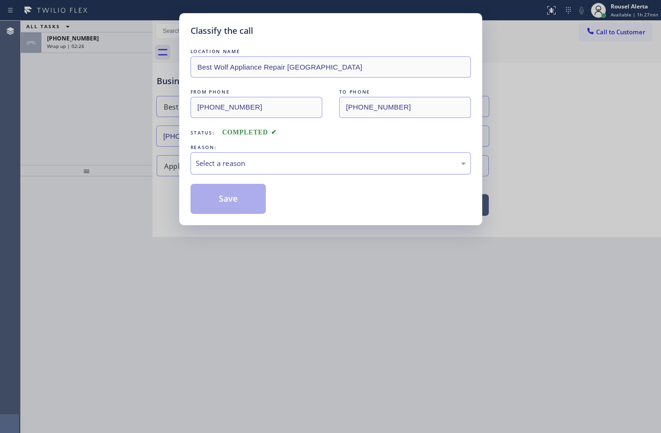
click at [248, 162] on div "Select a reason" at bounding box center [331, 163] width 270 height 11
drag, startPoint x: 216, startPoint y: 205, endPoint x: 187, endPoint y: 149, distance: 63.1
click at [215, 205] on button "Save" at bounding box center [228, 199] width 76 height 30
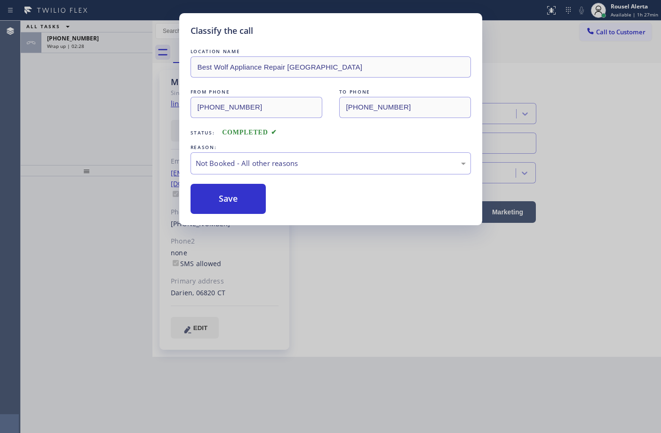
click at [106, 42] on div "Classify the call LOCATION NAME Best Wolf Appliance Repair [GEOGRAPHIC_DATA] FR…" at bounding box center [330, 216] width 661 height 433
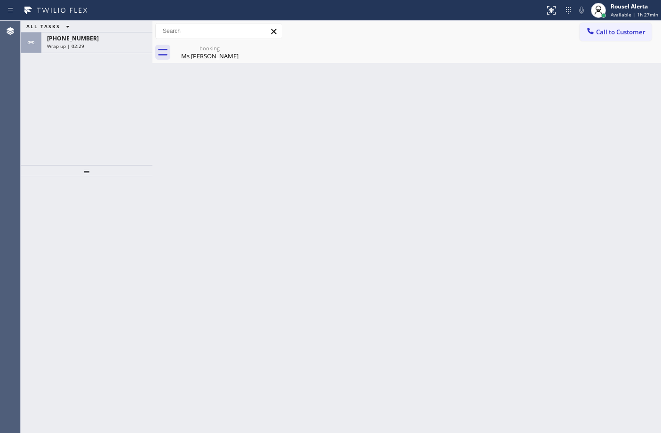
click at [106, 43] on div "Wrap up | 02:29" at bounding box center [97, 46] width 100 height 7
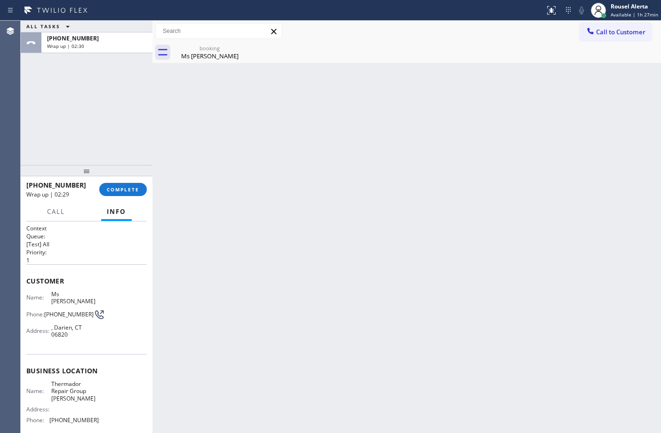
click at [125, 197] on div "[PHONE_NUMBER] Wrap up | 02:29 COMPLETE" at bounding box center [86, 189] width 120 height 24
click at [123, 188] on span "COMPLETE" at bounding box center [123, 189] width 32 height 7
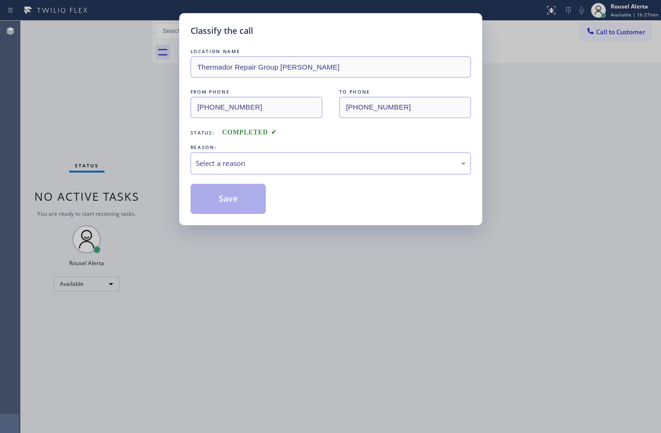
click at [249, 162] on div "Select a reason" at bounding box center [331, 163] width 270 height 11
click at [226, 195] on button "Save" at bounding box center [228, 199] width 76 height 30
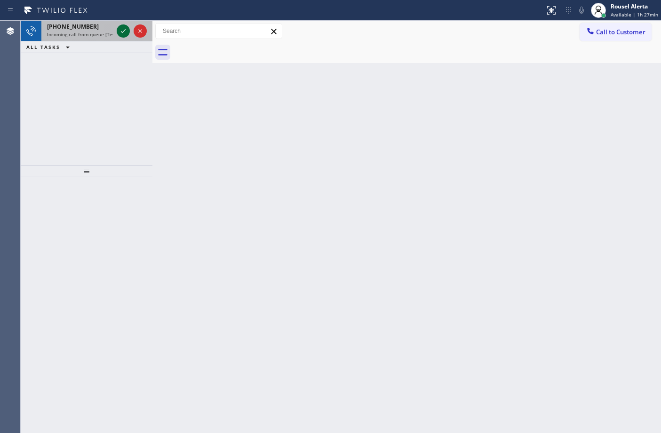
click at [120, 27] on icon at bounding box center [123, 30] width 11 height 11
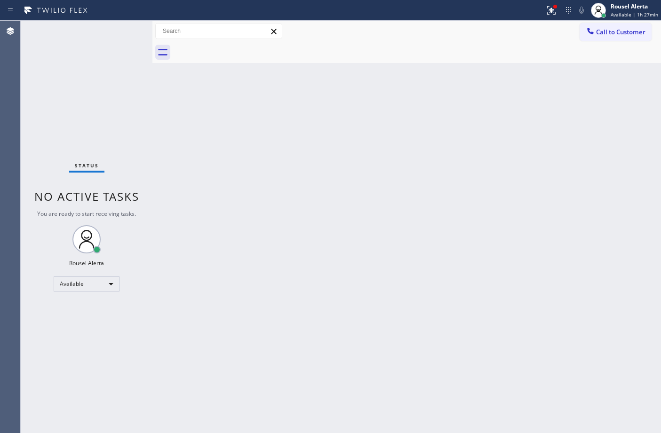
click at [120, 27] on div "Status No active tasks You are ready to start receiving tasks. Rousel Alerta Av…" at bounding box center [87, 227] width 132 height 412
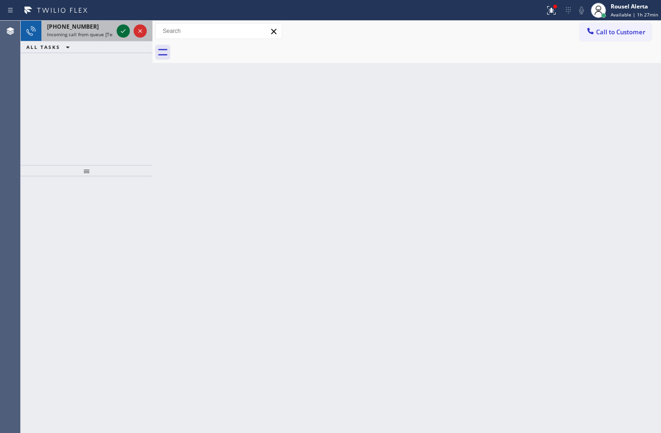
click at [120, 27] on icon at bounding box center [123, 30] width 11 height 11
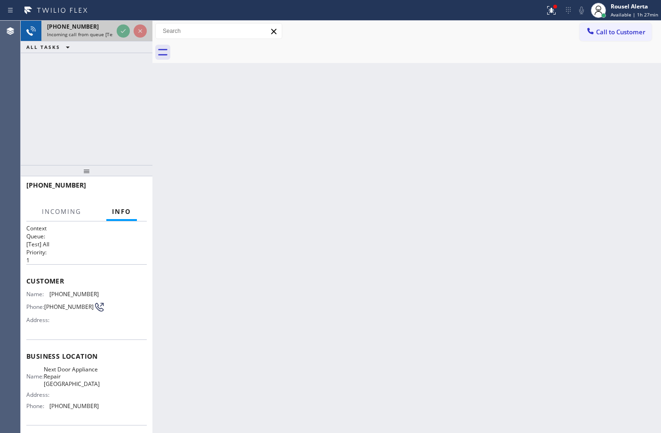
click at [120, 27] on icon at bounding box center [123, 30] width 11 height 11
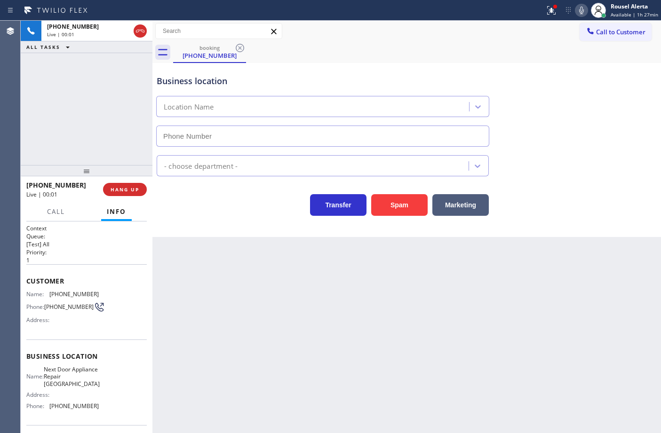
type input "[PHONE_NUMBER]"
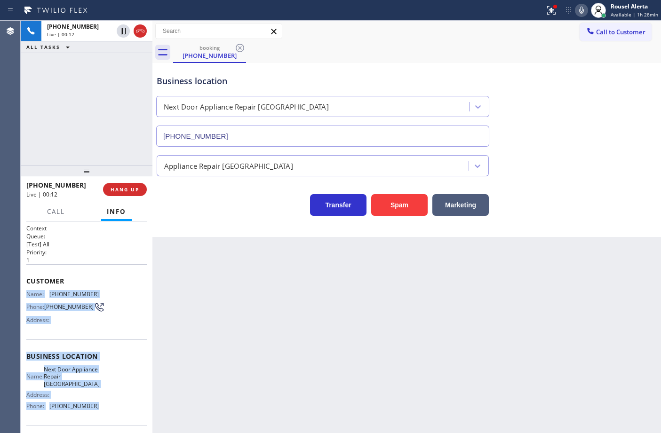
drag, startPoint x: 27, startPoint y: 292, endPoint x: 99, endPoint y: 413, distance: 140.6
click at [99, 413] on div "Context Queue: [Test] All Priority: 1 Customer Name: [PHONE_NUMBER] Phone: [PHO…" at bounding box center [86, 360] width 120 height 272
copy div "Name: [PHONE_NUMBER] Phone: [PHONE_NUMBER] Address: Business location Name: Nex…"
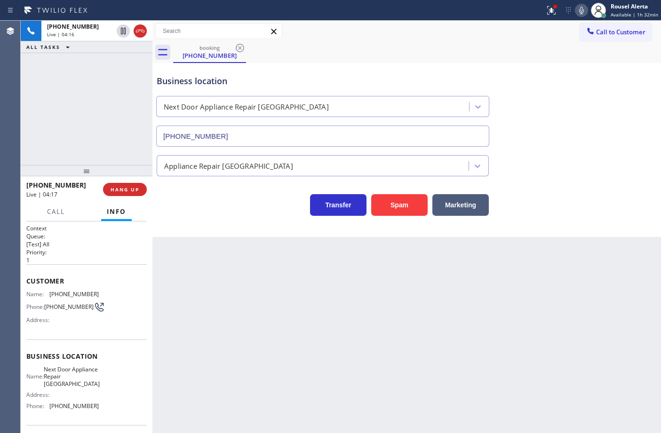
click at [97, 88] on div "[PHONE_NUMBER] Live | 04:16 ALL TASKS ALL TASKS ACTIVE TASKS TASKS IN WRAP UP" at bounding box center [87, 93] width 132 height 144
click at [121, 31] on icon at bounding box center [123, 30] width 11 height 11
click at [581, 6] on icon at bounding box center [580, 10] width 11 height 11
click at [445, 46] on div "booking [PHONE_NUMBER]" at bounding box center [417, 52] width 488 height 21
click at [547, 11] on icon at bounding box center [550, 10] width 11 height 11
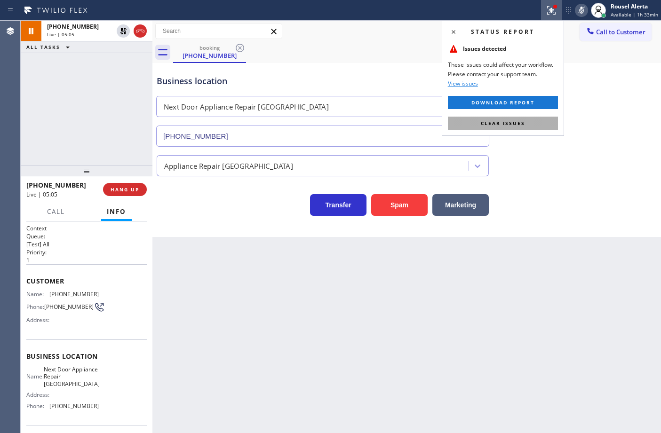
click at [535, 120] on button "Clear issues" at bounding box center [503, 123] width 110 height 13
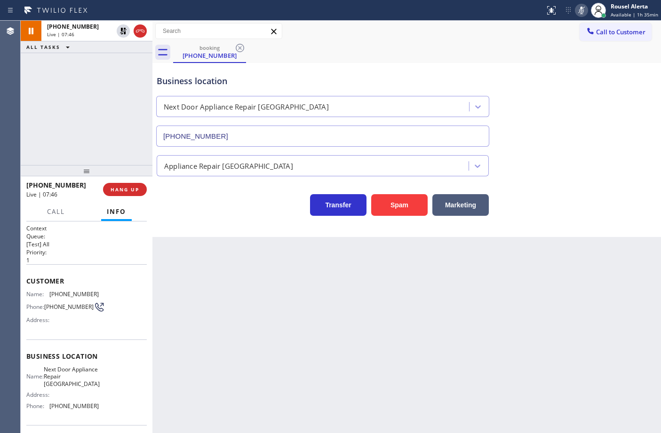
click at [284, 281] on div "Back to Dashboard Change Sender ID Customers Technicians Select a contact Outbo…" at bounding box center [406, 227] width 508 height 412
click at [363, 301] on div "Back to Dashboard Change Sender ID Customers Technicians Select a contact Outbo…" at bounding box center [406, 227] width 508 height 412
click at [120, 31] on icon at bounding box center [123, 30] width 11 height 11
click at [581, 8] on icon at bounding box center [580, 10] width 11 height 11
click at [85, 111] on div "[PHONE_NUMBER] Live | 09:42 ALL TASKS ALL TASKS ACTIVE TASKS TASKS IN WRAP UP" at bounding box center [87, 93] width 132 height 144
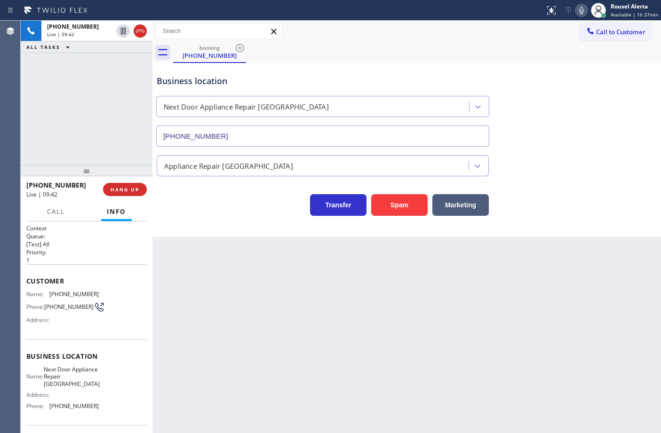
click at [215, 316] on div "Back to Dashboard Change Sender ID Customers Technicians Select a contact Outbo…" at bounding box center [406, 227] width 508 height 412
click at [116, 188] on span "HANG UP" at bounding box center [124, 189] width 29 height 7
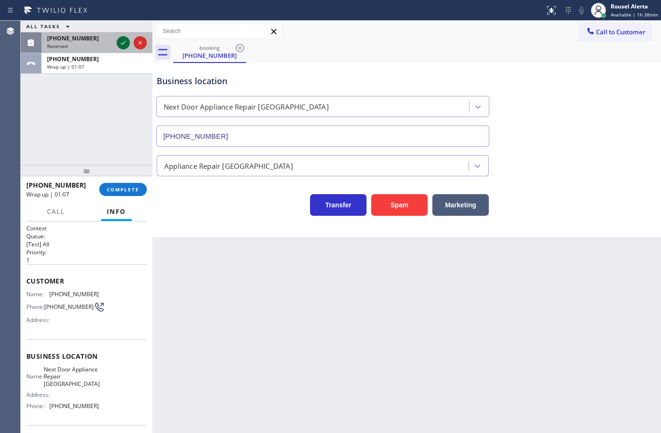
click at [117, 41] on div at bounding box center [123, 42] width 13 height 11
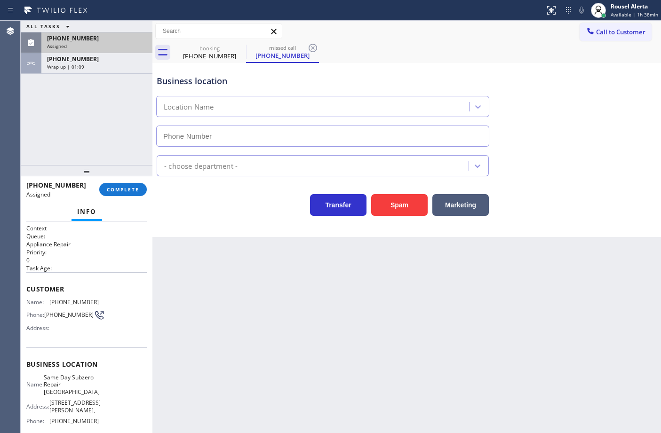
type input "[PHONE_NUMBER]"
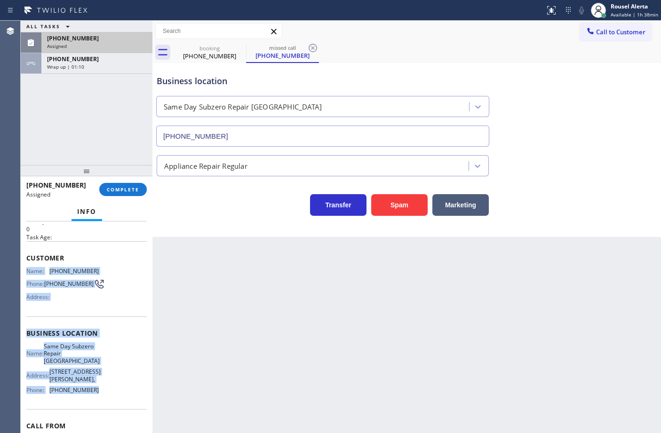
scroll to position [59, 0]
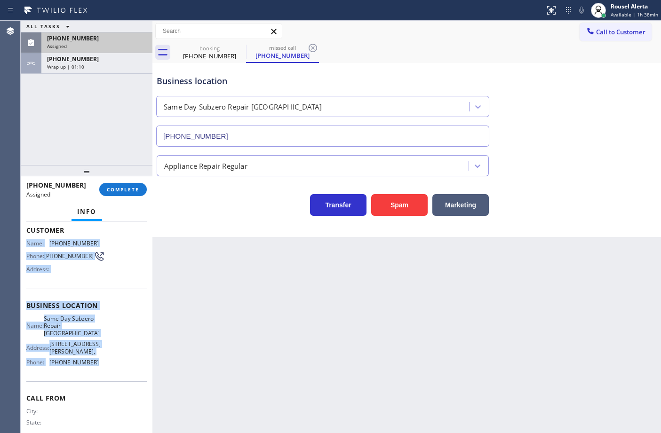
drag, startPoint x: 26, startPoint y: 301, endPoint x: 104, endPoint y: 378, distance: 109.7
click at [104, 378] on div "Context Queue: Appliance Repair Priority: 0 Task Age: Customer Name: [PHONE_NUM…" at bounding box center [86, 308] width 120 height 287
click at [119, 43] on div "Assigned" at bounding box center [97, 46] width 100 height 7
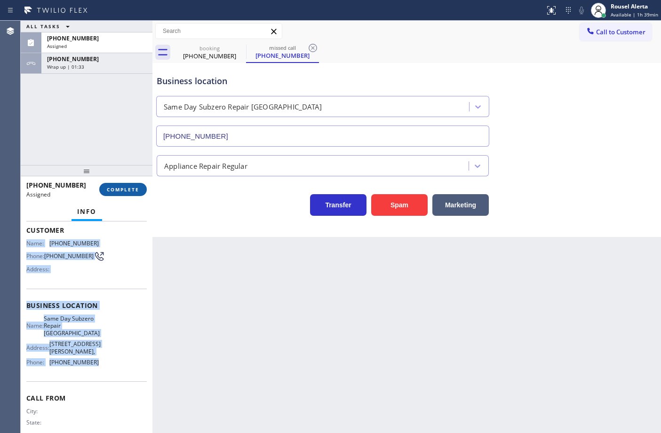
click at [126, 192] on span "COMPLETE" at bounding box center [123, 189] width 32 height 7
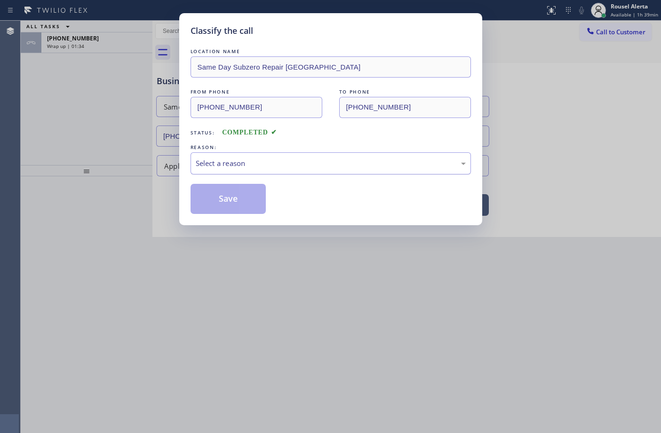
click at [249, 162] on div "Select a reason" at bounding box center [331, 163] width 270 height 11
click at [231, 198] on button "Save" at bounding box center [228, 199] width 76 height 30
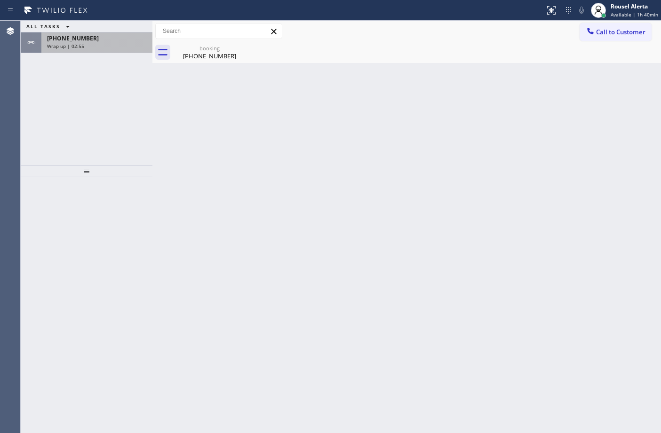
click at [105, 45] on div "Wrap up | 02:55" at bounding box center [97, 46] width 100 height 7
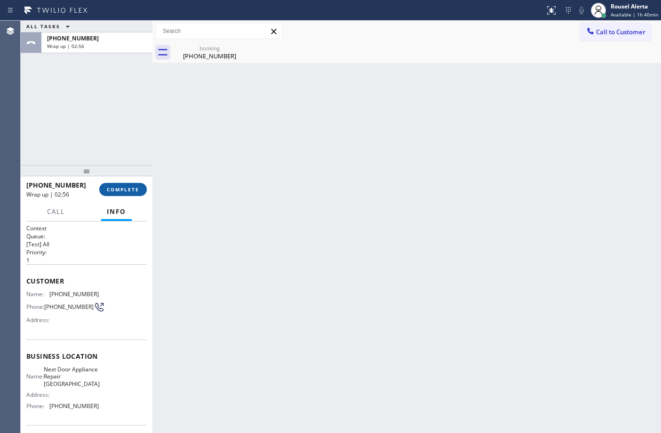
click at [125, 193] on button "COMPLETE" at bounding box center [122, 189] width 47 height 13
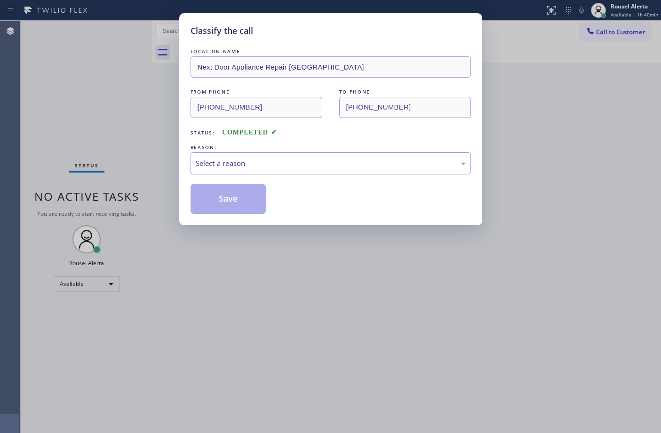
click at [238, 166] on div "Select a reason" at bounding box center [331, 163] width 270 height 11
click at [226, 198] on button "Save" at bounding box center [228, 199] width 76 height 30
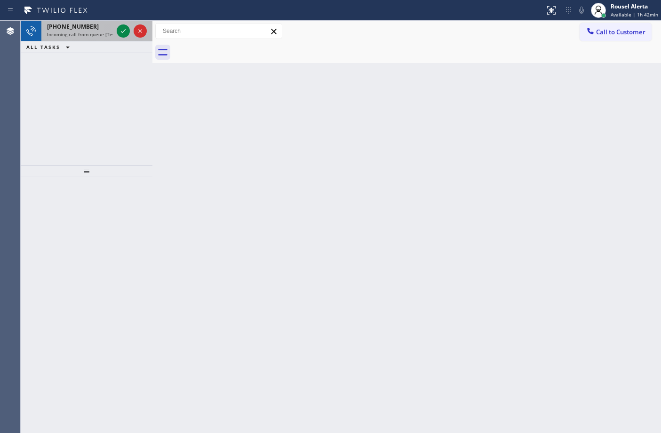
drag, startPoint x: 81, startPoint y: 29, endPoint x: 109, endPoint y: 34, distance: 28.3
click at [82, 28] on span "[PHONE_NUMBER]" at bounding box center [73, 27] width 52 height 8
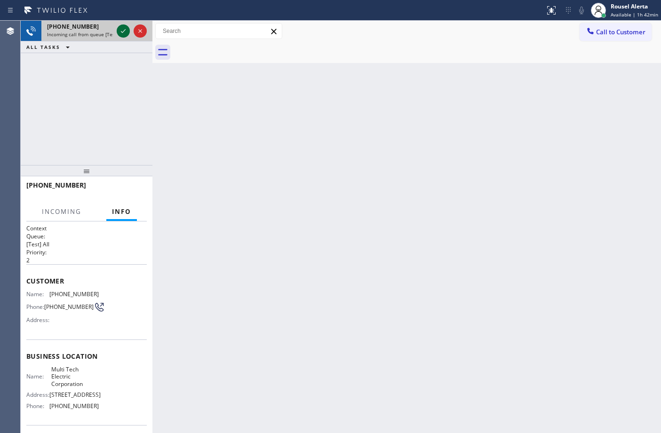
click at [121, 34] on icon at bounding box center [123, 30] width 11 height 11
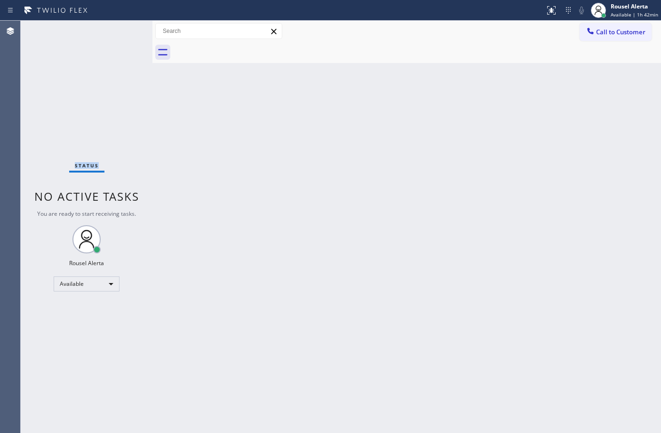
click at [121, 34] on div "Status No active tasks You are ready to start receiving tasks. Rousel Alerta Av…" at bounding box center [87, 227] width 132 height 412
click at [551, 12] on icon at bounding box center [550, 10] width 11 height 11
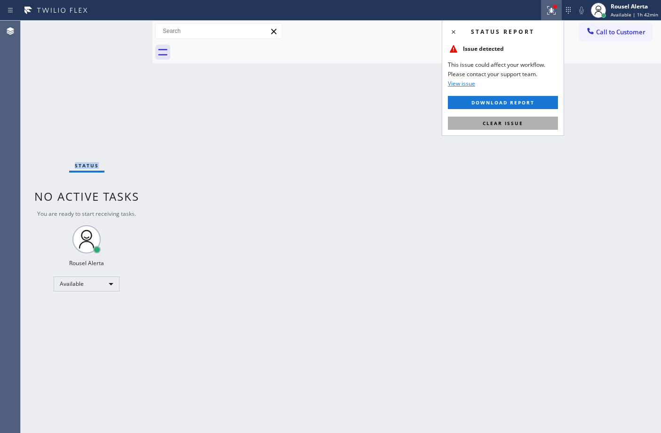
click at [513, 118] on button "Clear issue" at bounding box center [503, 123] width 110 height 13
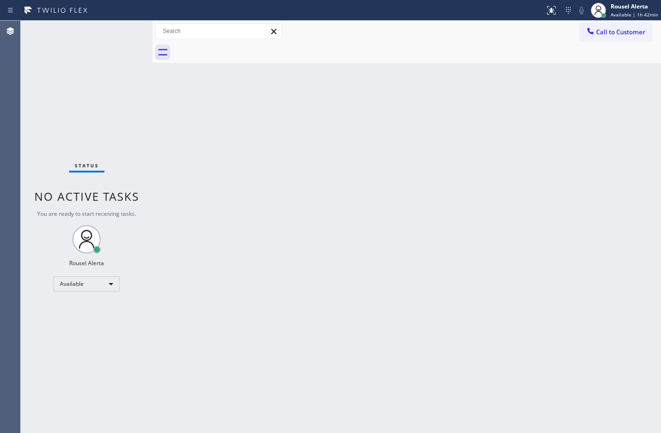
click at [498, 153] on div "Back to Dashboard Change Sender ID Customers Technicians Select a contact Outbo…" at bounding box center [406, 227] width 508 height 412
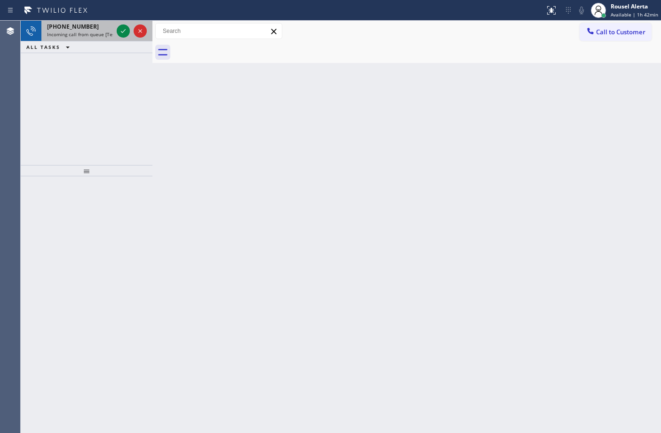
click at [109, 29] on div "[PHONE_NUMBER]" at bounding box center [80, 27] width 66 height 8
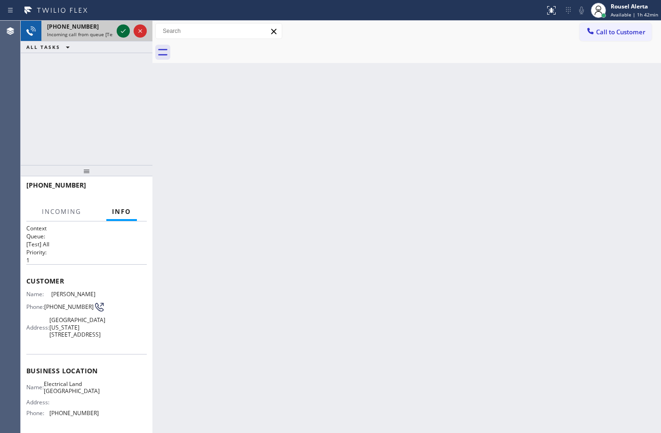
click at [124, 31] on icon at bounding box center [123, 31] width 5 height 4
click at [116, 29] on div at bounding box center [132, 31] width 34 height 21
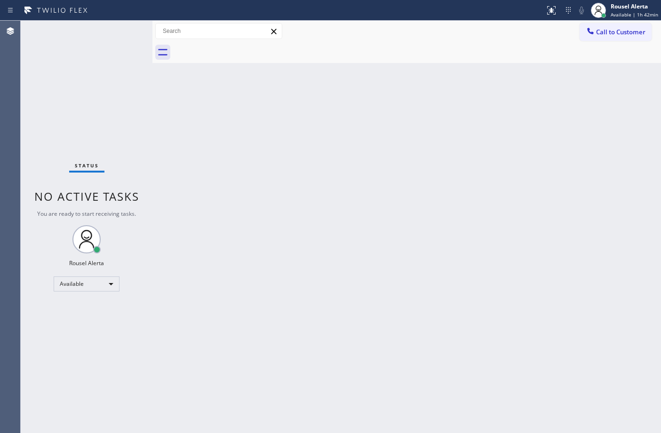
drag, startPoint x: 225, startPoint y: 131, endPoint x: 247, endPoint y: 121, distance: 24.0
click at [226, 131] on div "Back to Dashboard Change Sender ID Customers Technicians Select a contact Outbo…" at bounding box center [406, 227] width 508 height 412
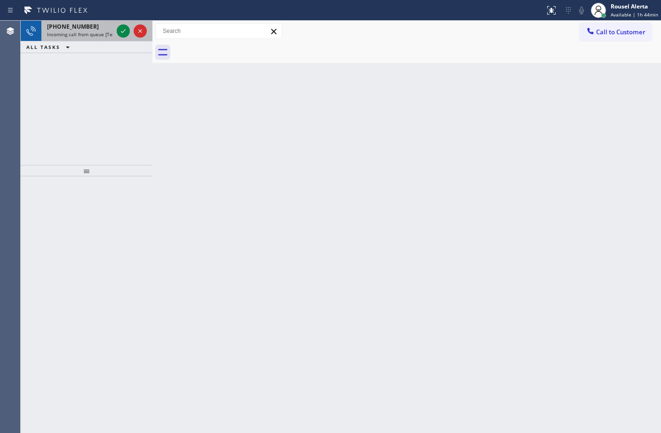
drag, startPoint x: 90, startPoint y: 34, endPoint x: 100, endPoint y: 33, distance: 10.4
click at [92, 33] on span "Incoming call from queue [Test] All" at bounding box center [86, 34] width 78 height 7
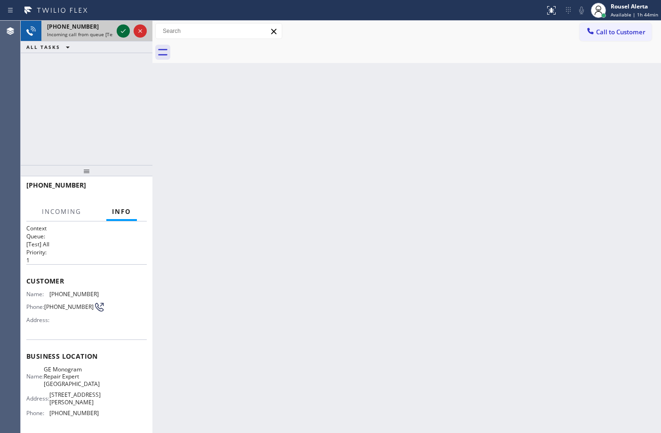
click at [123, 32] on icon at bounding box center [123, 31] width 5 height 4
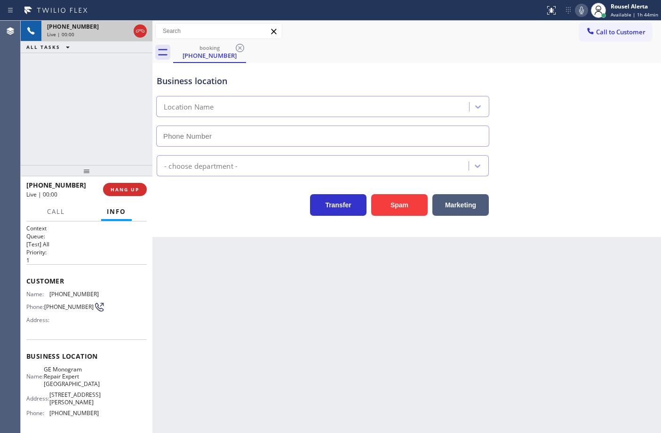
type input "[PHONE_NUMBER]"
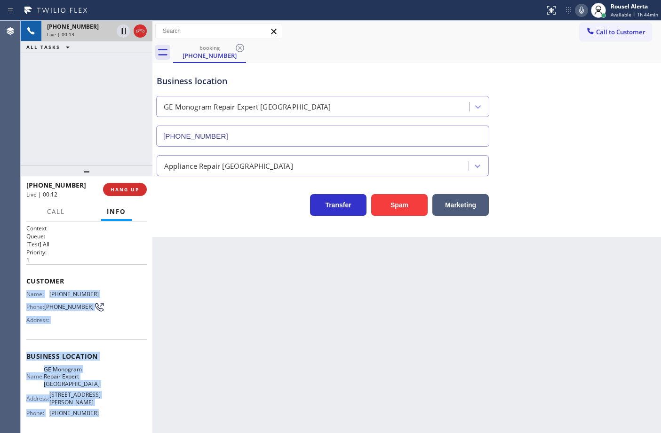
drag, startPoint x: 24, startPoint y: 290, endPoint x: 102, endPoint y: 410, distance: 143.6
click at [102, 410] on div "Context Queue: [Test] All Priority: 1 Customer Name: [PHONE_NUMBER] Phone: [PHO…" at bounding box center [87, 327] width 132 height 212
click at [71, 38] on div "[PHONE_NUMBER] Live | 00:45" at bounding box center [77, 31] width 73 height 21
click at [64, 211] on span "Call" at bounding box center [56, 211] width 18 height 8
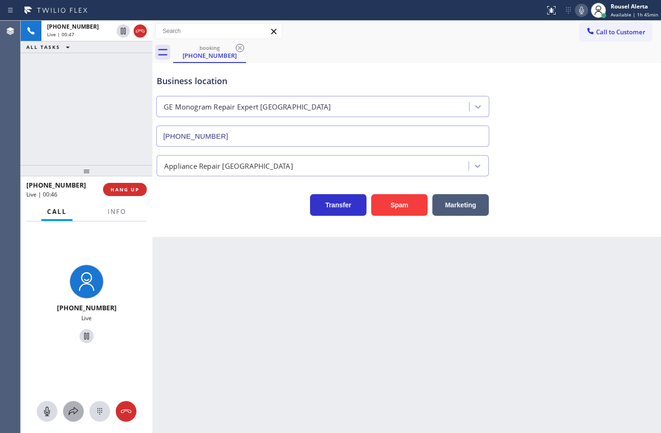
click at [68, 414] on icon at bounding box center [73, 411] width 11 height 11
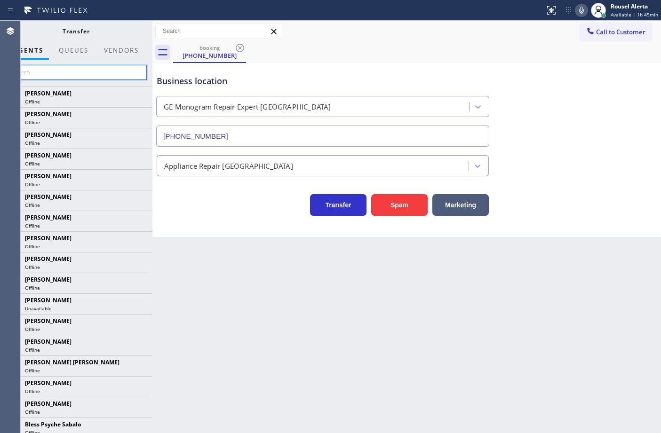
click at [73, 76] on input "text" at bounding box center [76, 72] width 142 height 15
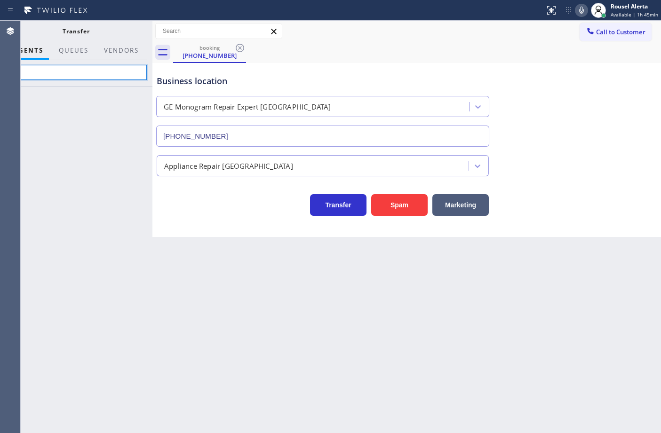
type input "j"
type input "[PERSON_NAME]"
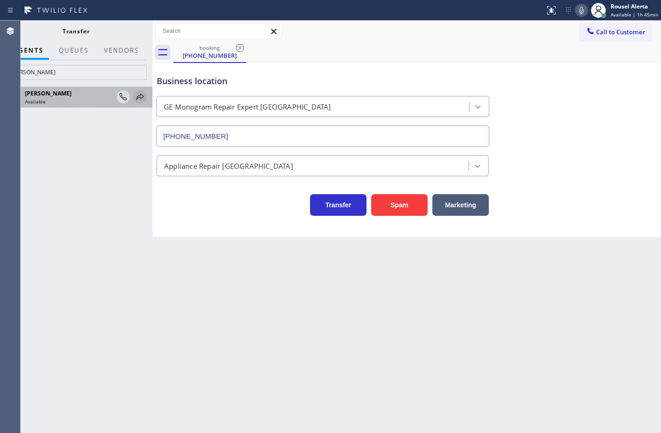
click at [140, 101] on icon at bounding box center [139, 96] width 11 height 11
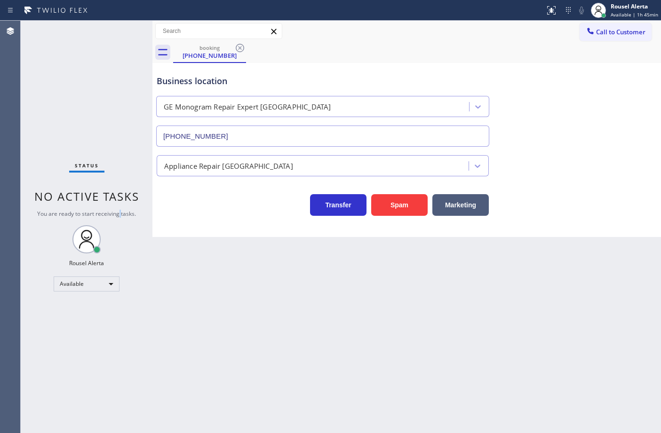
click at [119, 208] on div "Status No active tasks You are ready to start receiving tasks. Rousel Alerta Av…" at bounding box center [87, 227] width 132 height 412
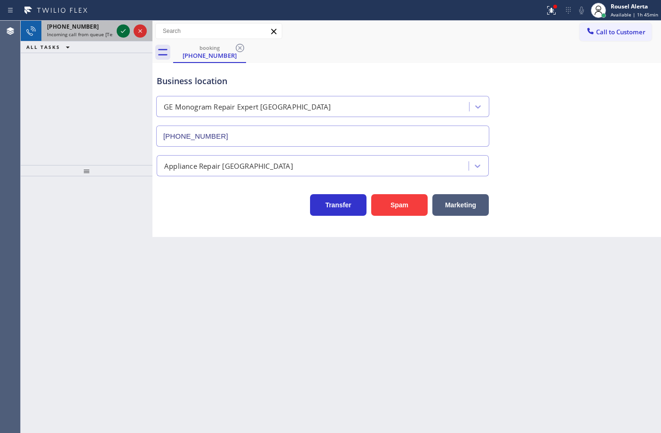
click at [120, 29] on icon at bounding box center [123, 30] width 11 height 11
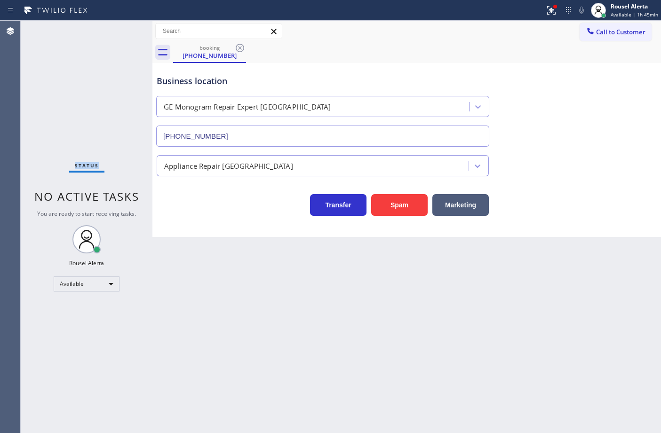
click at [120, 29] on div "Status No active tasks You are ready to start receiving tasks. Rousel Alerta Av…" at bounding box center [87, 227] width 132 height 412
click at [230, 338] on div "Back to Dashboard Change Sender ID Customers Technicians Select a contact Outbo…" at bounding box center [406, 227] width 508 height 412
click at [240, 49] on icon at bounding box center [239, 47] width 11 height 11
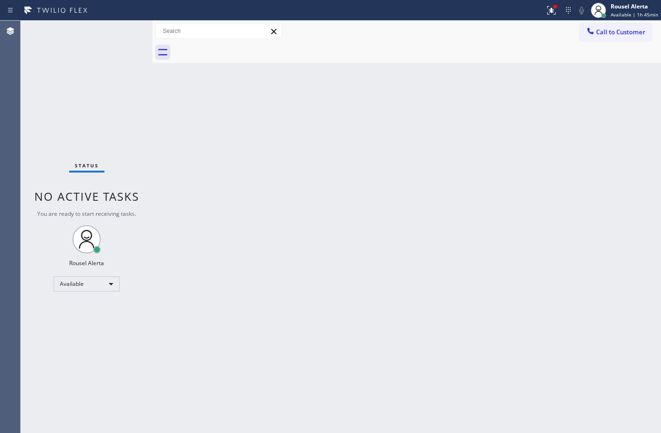
click at [506, 19] on div "Status report Issues detected These issues could affect your workflow. Please c…" at bounding box center [330, 10] width 661 height 21
click at [556, 5] on div at bounding box center [555, 7] width 4 height 4
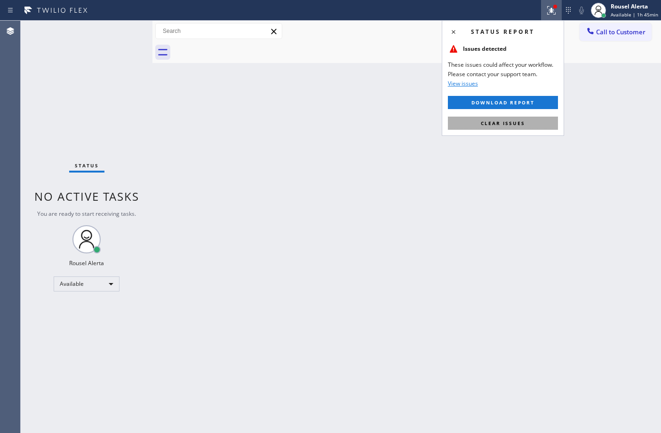
click at [527, 126] on button "Clear issues" at bounding box center [503, 123] width 110 height 13
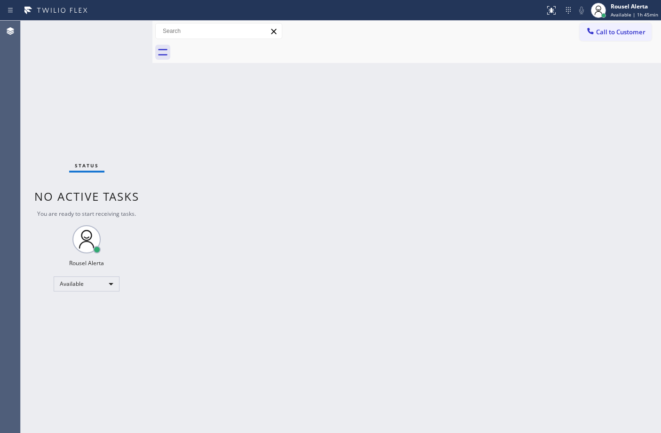
click at [659, 146] on div "Back to Dashboard Change Sender ID Customers Technicians Select a contact Outbo…" at bounding box center [406, 227] width 508 height 412
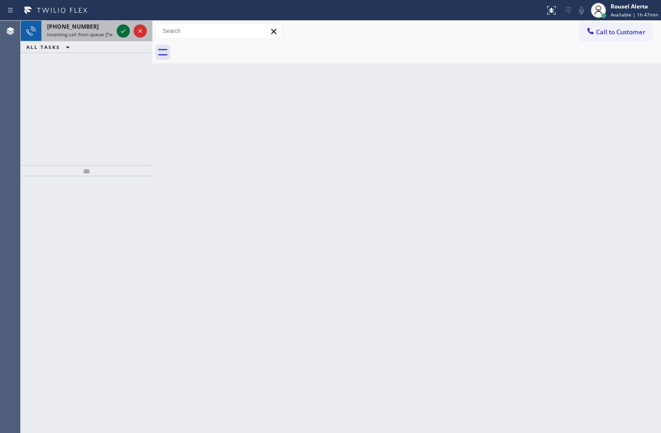
click at [118, 34] on icon at bounding box center [123, 30] width 11 height 11
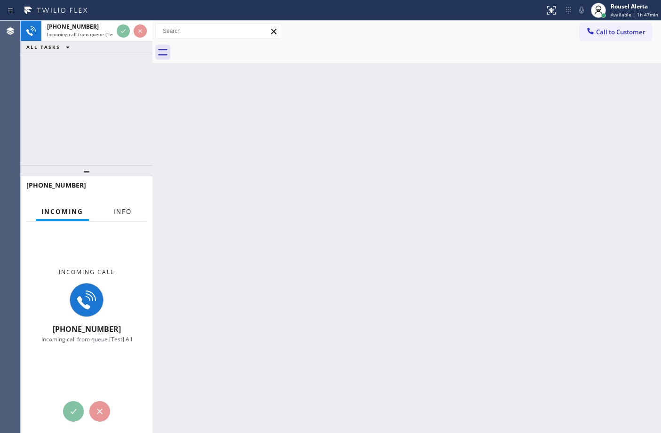
click at [120, 211] on span "Info" at bounding box center [122, 211] width 18 height 8
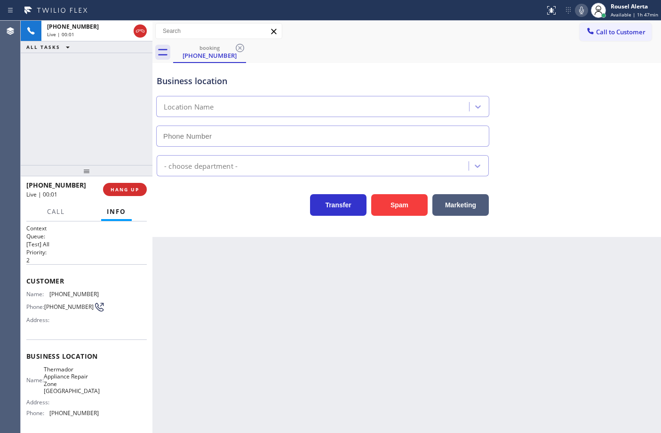
type input "[PHONE_NUMBER]"
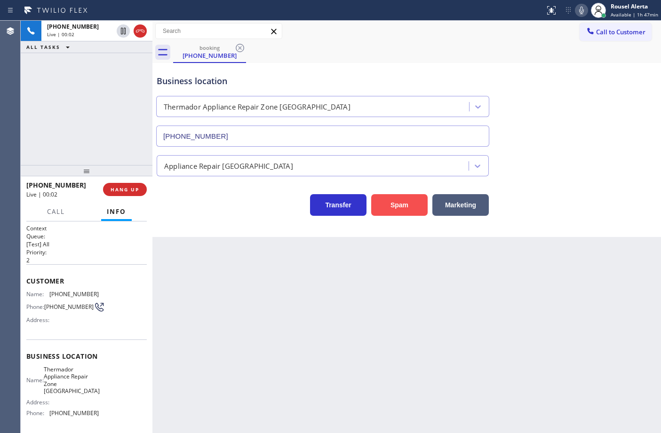
click at [396, 210] on button "Spam" at bounding box center [399, 205] width 56 height 22
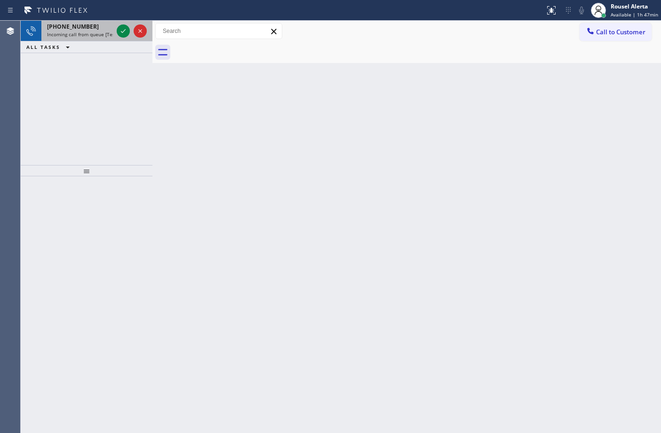
click at [101, 31] on span "Incoming call from queue [Test] All" at bounding box center [86, 34] width 78 height 7
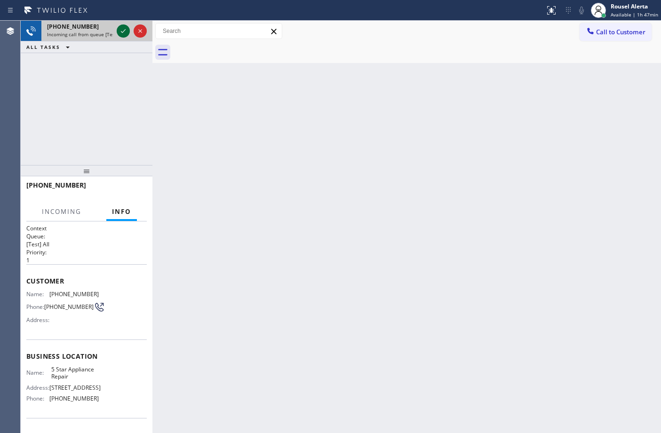
click at [119, 31] on icon at bounding box center [123, 30] width 11 height 11
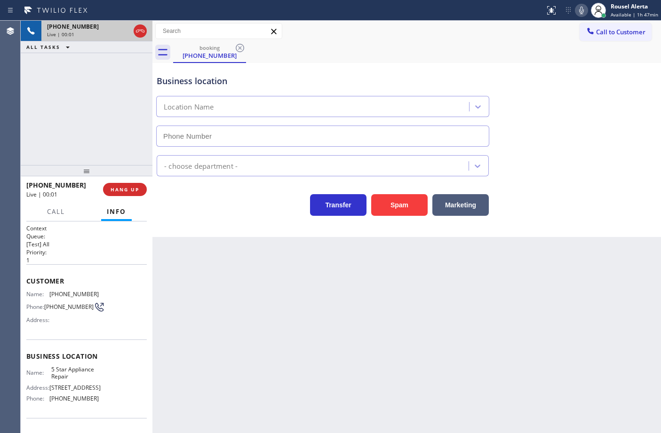
type input "[PHONE_NUMBER]"
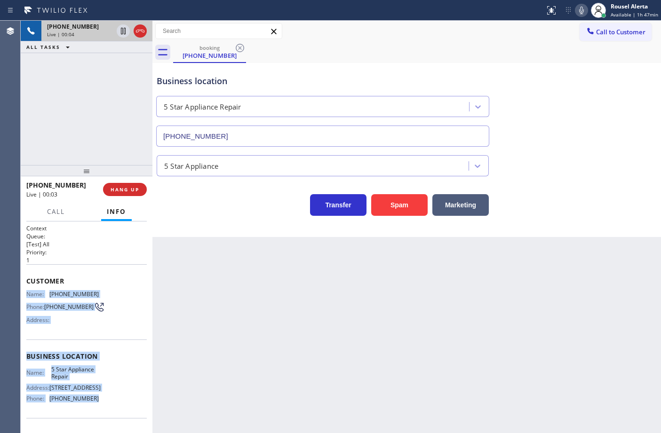
drag, startPoint x: 23, startPoint y: 288, endPoint x: 93, endPoint y: 401, distance: 133.0
click at [93, 401] on div "Context Queue: [Test] All Priority: 1 Customer Name: [PHONE_NUMBER] Phone: [PHO…" at bounding box center [87, 327] width 132 height 212
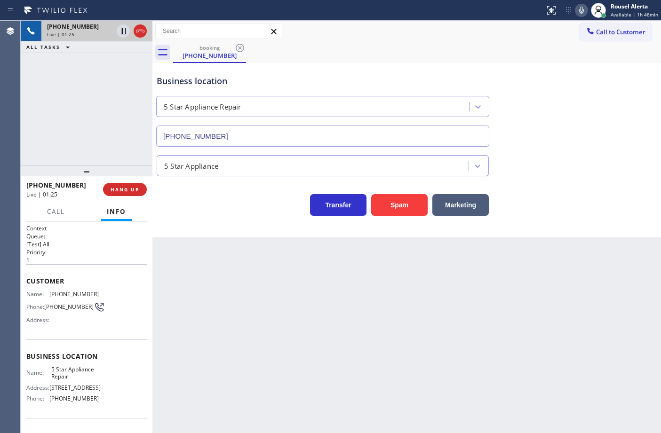
click at [106, 110] on div "[PHONE_NUMBER] Live | 01:25 ALL TASKS ALL TASKS ACTIVE TASKS TASKS IN WRAP UP" at bounding box center [87, 93] width 132 height 144
click at [121, 34] on icon at bounding box center [123, 31] width 5 height 7
click at [581, 14] on icon at bounding box center [580, 10] width 11 height 11
click at [453, 430] on div "Back to Dashboard Change Sender ID Customers Technicians Select a contact Outbo…" at bounding box center [406, 227] width 508 height 412
click at [87, 62] on div "[PHONE_NUMBER] Live | 02:12 ALL TASKS ALL TASKS ACTIVE TASKS TASKS IN WRAP UP" at bounding box center [87, 93] width 132 height 144
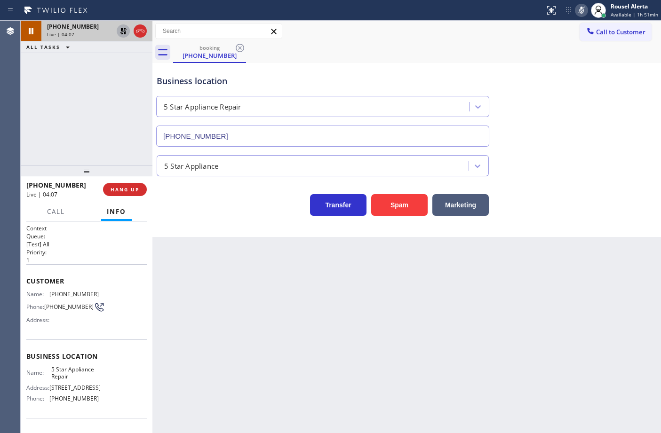
click at [121, 32] on icon at bounding box center [123, 31] width 7 height 7
click at [581, 10] on icon at bounding box center [580, 10] width 11 height 11
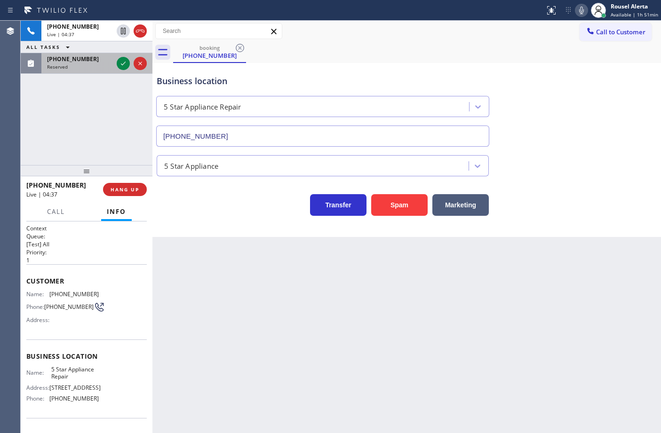
drag, startPoint x: 89, startPoint y: 62, endPoint x: 102, endPoint y: 60, distance: 12.8
click at [89, 62] on div "[PHONE_NUMBER]" at bounding box center [80, 59] width 66 height 8
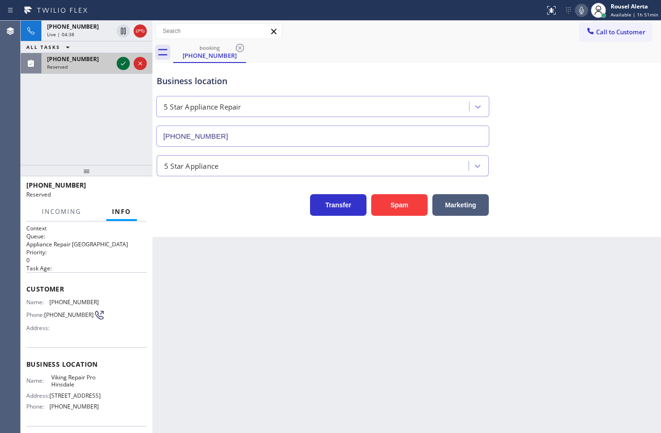
click at [123, 62] on icon at bounding box center [123, 63] width 11 height 11
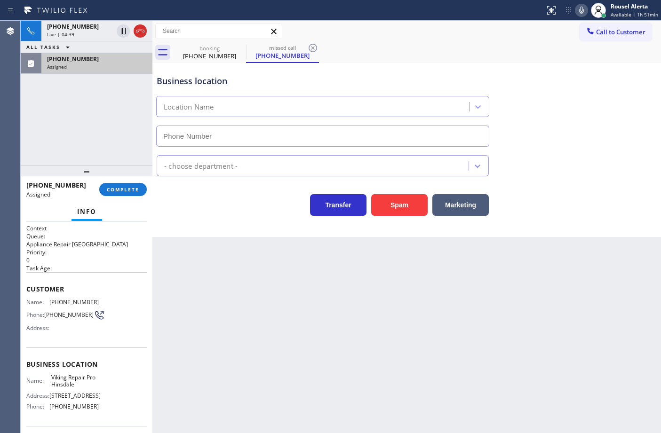
type input "[PHONE_NUMBER]"
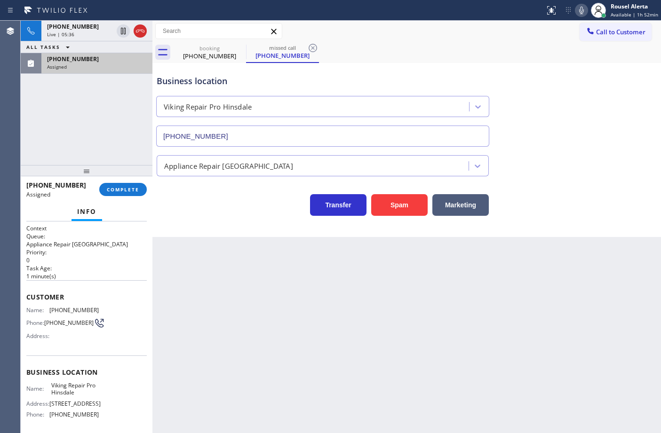
click at [76, 65] on div "Assigned" at bounding box center [97, 66] width 100 height 7
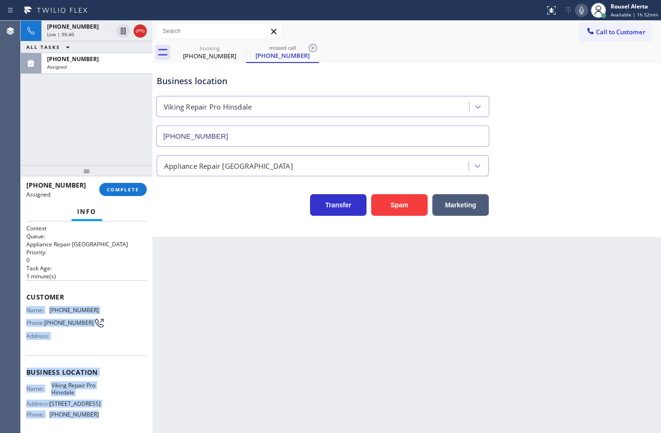
drag, startPoint x: 26, startPoint y: 308, endPoint x: 102, endPoint y: 418, distance: 133.5
click at [102, 418] on div "Context Queue: Appliance Repair High End Priority: 0 Task Age: [DEMOGRAPHIC_DAT…" at bounding box center [86, 364] width 120 height 281
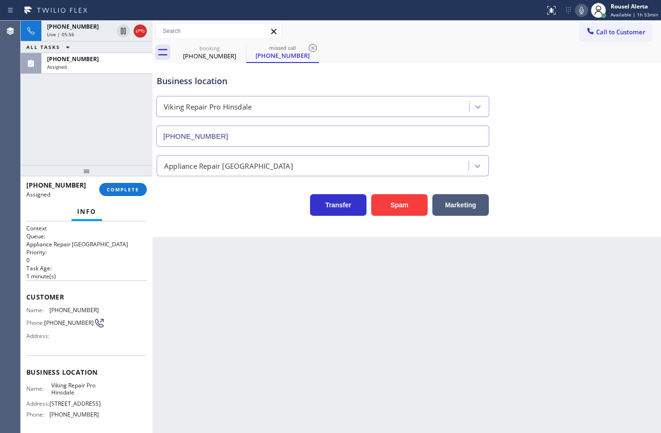
click at [107, 78] on div "[PHONE_NUMBER] Live | 05:56 ALL TASKS ALL TASKS ACTIVE TASKS TASKS IN WRAP UP […" at bounding box center [87, 93] width 132 height 144
click at [107, 181] on div "[PHONE_NUMBER] Assigned COMPLETE" at bounding box center [86, 189] width 120 height 24
click at [107, 189] on span "COMPLETE" at bounding box center [123, 189] width 32 height 7
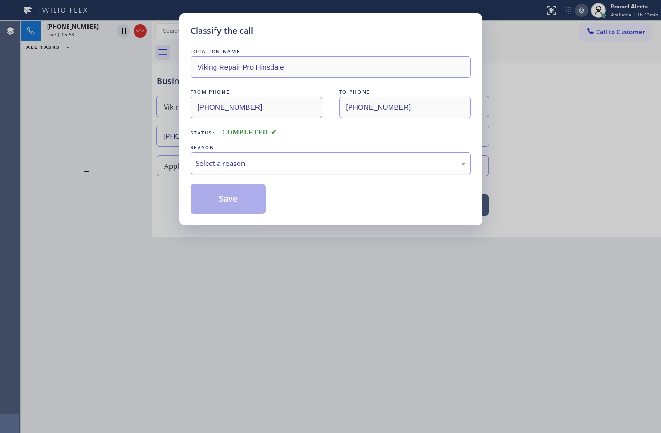
click at [190, 164] on div "Select a reason" at bounding box center [330, 163] width 280 height 22
click at [224, 197] on button "Save" at bounding box center [228, 199] width 76 height 30
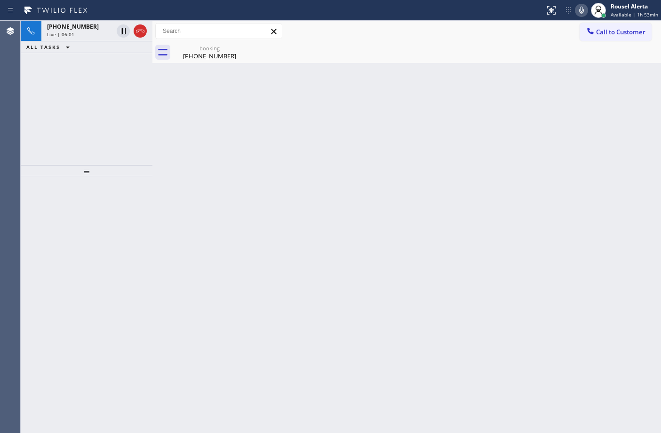
click at [586, 10] on icon at bounding box center [580, 10] width 11 height 11
click at [582, 8] on icon at bounding box center [581, 11] width 5 height 8
click at [584, 10] on icon at bounding box center [580, 10] width 11 height 11
click at [121, 63] on icon at bounding box center [123, 63] width 11 height 11
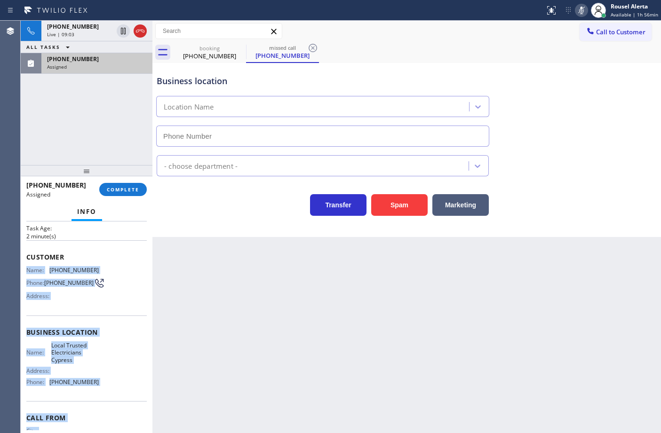
scroll to position [82, 0]
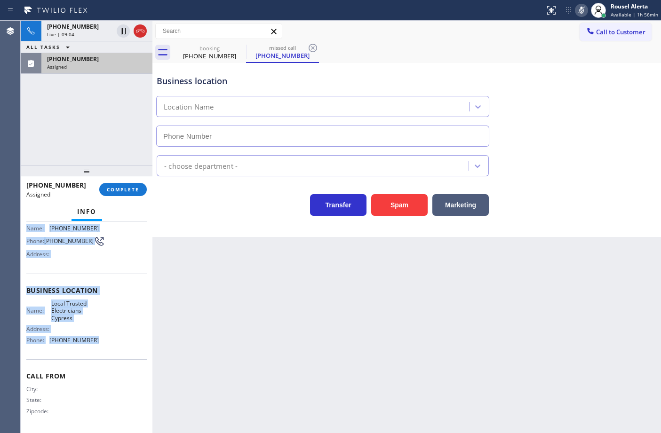
drag, startPoint x: 25, startPoint y: 304, endPoint x: 116, endPoint y: 348, distance: 100.9
click at [116, 348] on div "Context Queue: Electrical Priority: 0 Task Age: [DEMOGRAPHIC_DATA] minute(s) Cu…" at bounding box center [87, 327] width 132 height 212
click at [108, 66] on div "Assigned" at bounding box center [97, 66] width 100 height 7
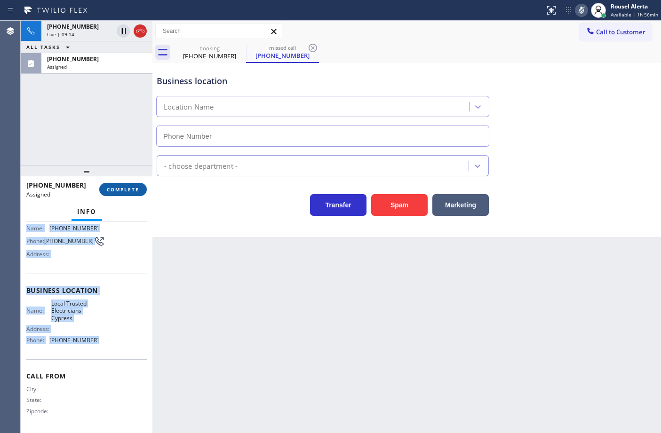
click at [127, 188] on span "COMPLETE" at bounding box center [123, 189] width 32 height 7
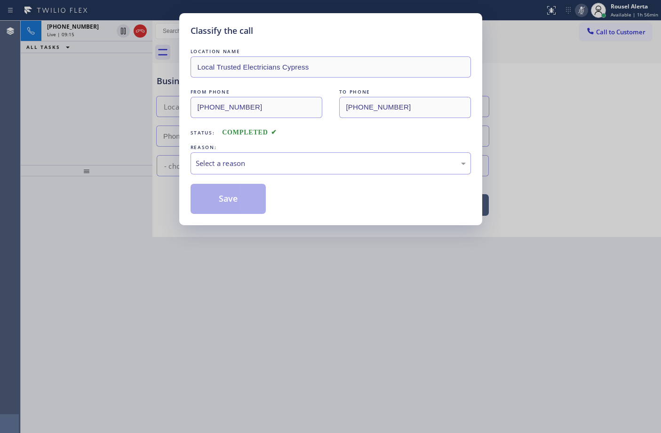
drag, startPoint x: 293, startPoint y: 150, endPoint x: 293, endPoint y: 165, distance: 14.1
click at [294, 149] on div "REASON:" at bounding box center [330, 147] width 280 height 10
click at [293, 165] on div "Select a reason" at bounding box center [331, 163] width 270 height 11
click at [238, 205] on button "Save" at bounding box center [228, 199] width 76 height 30
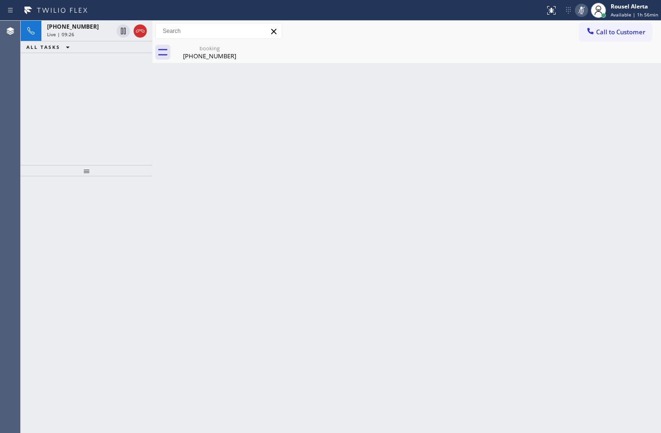
click at [80, 59] on div "[PHONE_NUMBER] Live | 09:26 ALL TASKS ALL TASKS ACTIVE TASKS TASKS IN WRAP UP" at bounding box center [87, 93] width 132 height 144
click at [581, 10] on icon at bounding box center [581, 11] width 5 height 8
click at [581, 5] on icon at bounding box center [580, 10] width 11 height 11
click at [563, 43] on div "booking [PHONE_NUMBER]" at bounding box center [417, 52] width 488 height 21
click at [580, 7] on icon at bounding box center [580, 10] width 11 height 11
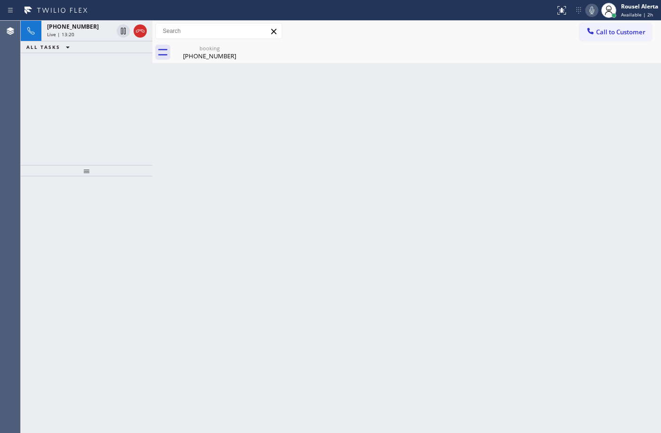
click at [476, 390] on div "Back to Dashboard Change Sender ID Customers Technicians Select a contact Outbo…" at bounding box center [406, 227] width 508 height 412
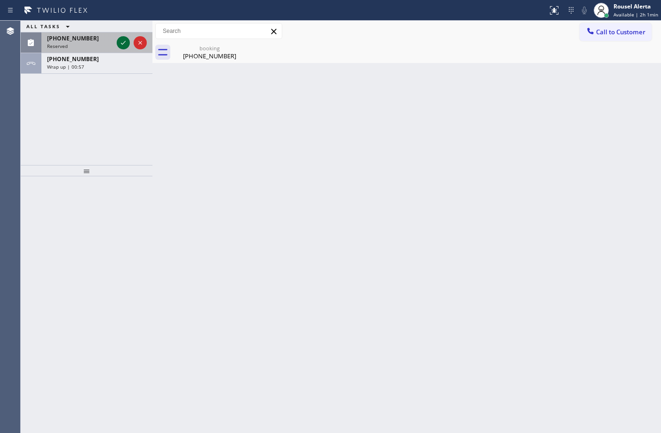
click at [120, 41] on icon at bounding box center [123, 42] width 11 height 11
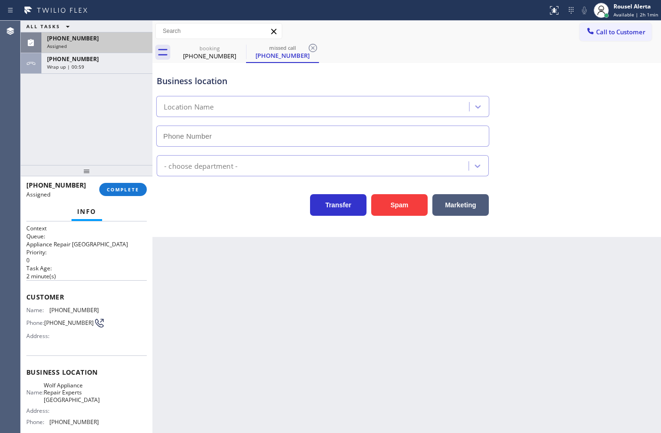
type input "[PHONE_NUMBER]"
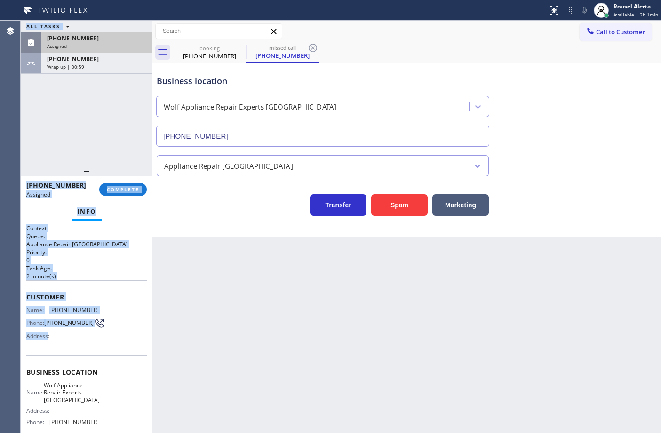
drag, startPoint x: 26, startPoint y: 309, endPoint x: 48, endPoint y: 346, distance: 42.6
click at [48, 346] on div "Agent Desktop Classify the call LOCATION NAME Expert Viking Appliance Repair [G…" at bounding box center [330, 227] width 661 height 412
click at [48, 346] on div "Customer Name: [PHONE_NUMBER] Phone: [PHONE_NUMBER] Address:" at bounding box center [86, 317] width 120 height 75
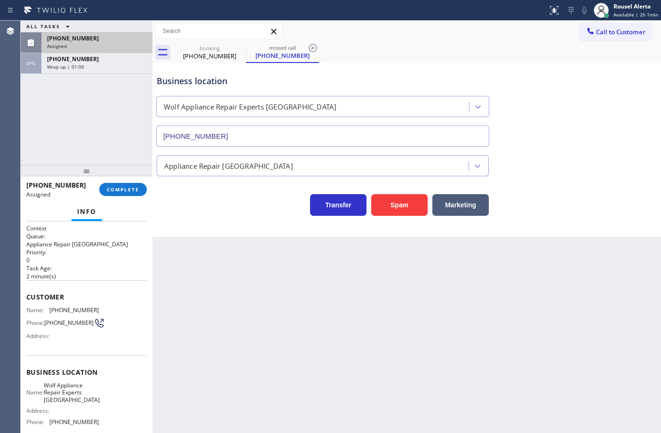
click at [20, 308] on div "Agent Desktop" at bounding box center [10, 227] width 20 height 412
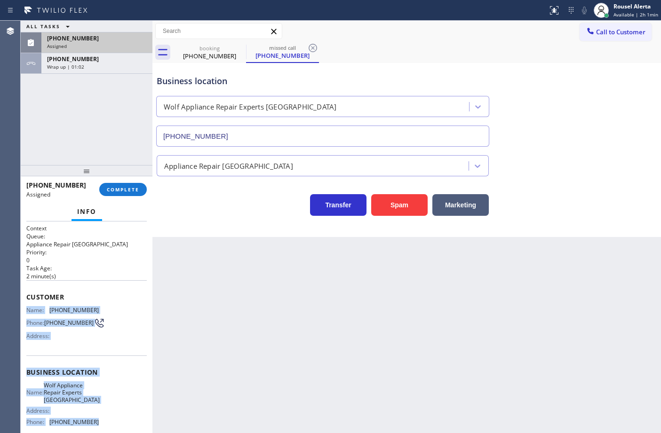
drag, startPoint x: 22, startPoint y: 308, endPoint x: 91, endPoint y: 418, distance: 130.1
click at [91, 418] on div "Context Queue: Appliance Repair High End Priority: 0 Task Age: [DEMOGRAPHIC_DAT…" at bounding box center [87, 327] width 132 height 212
click at [104, 43] on div "Assigned" at bounding box center [97, 46] width 100 height 7
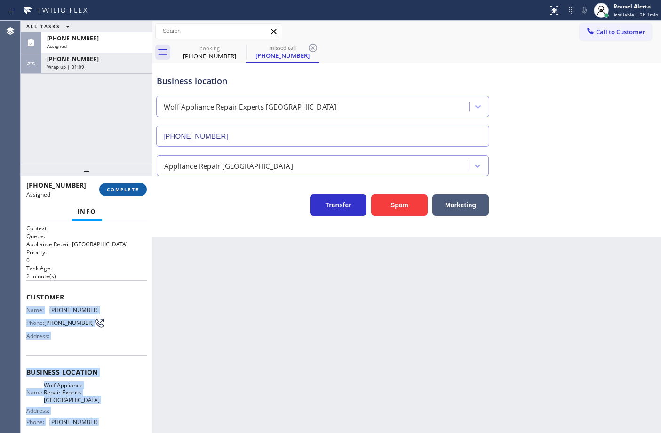
click at [119, 188] on span "COMPLETE" at bounding box center [123, 189] width 32 height 7
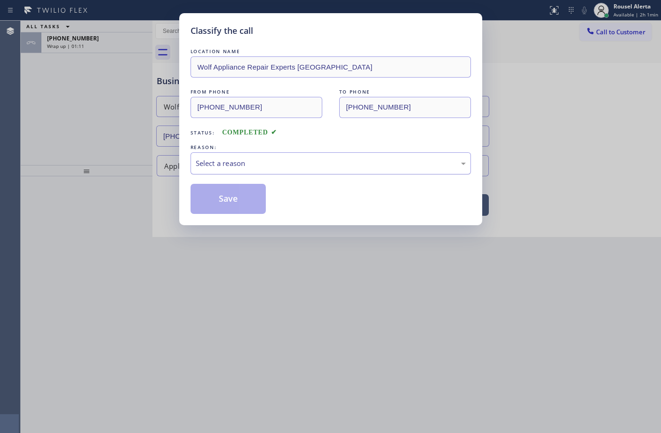
click at [236, 160] on div "Select a reason" at bounding box center [331, 163] width 270 height 11
click at [224, 206] on button "Save" at bounding box center [228, 199] width 76 height 30
click at [70, 42] on div "Classify the call LOCATION NAME Wolf Appliance Repair Experts [GEOGRAPHIC_DATA]…" at bounding box center [330, 216] width 661 height 433
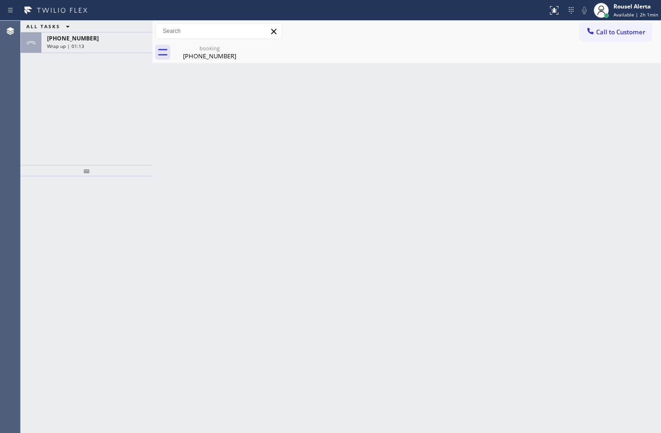
click at [70, 43] on span "Wrap up | 01:13" at bounding box center [65, 46] width 37 height 7
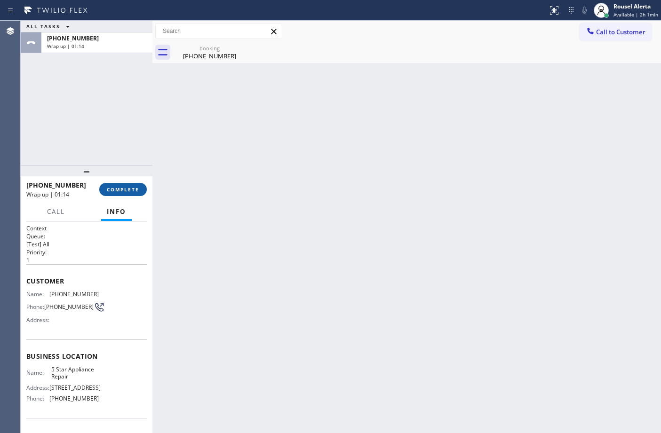
click at [125, 193] on button "COMPLETE" at bounding box center [122, 189] width 47 height 13
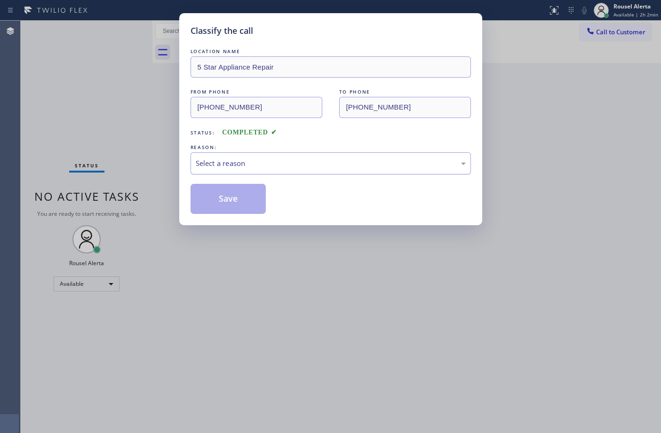
click at [238, 166] on div "Select a reason" at bounding box center [331, 163] width 270 height 11
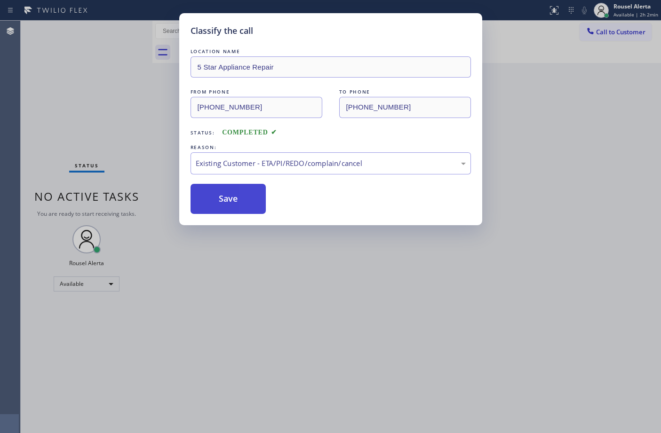
click at [236, 191] on button "Save" at bounding box center [228, 199] width 76 height 30
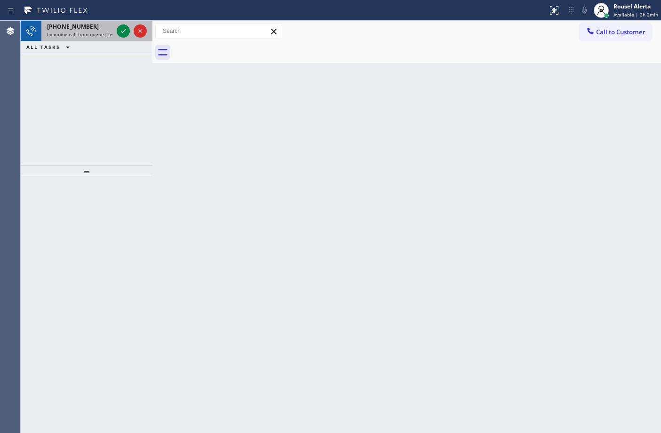
drag, startPoint x: 97, startPoint y: 28, endPoint x: 108, endPoint y: 28, distance: 10.8
click at [99, 28] on div "[PHONE_NUMBER]" at bounding box center [80, 27] width 66 height 8
click at [118, 31] on icon at bounding box center [123, 30] width 11 height 11
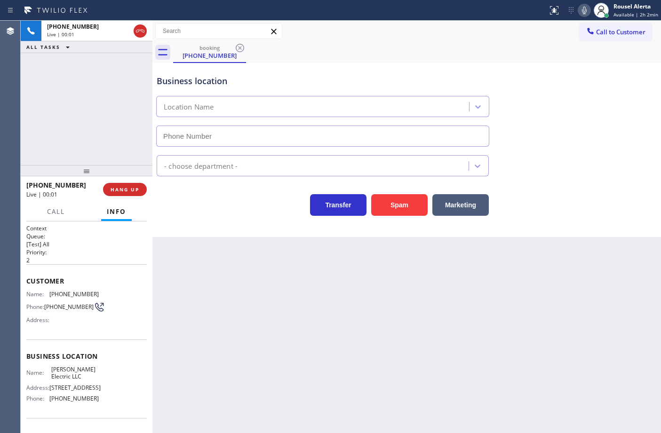
type input "[PHONE_NUMBER]"
click at [391, 203] on button "Spam" at bounding box center [399, 205] width 56 height 22
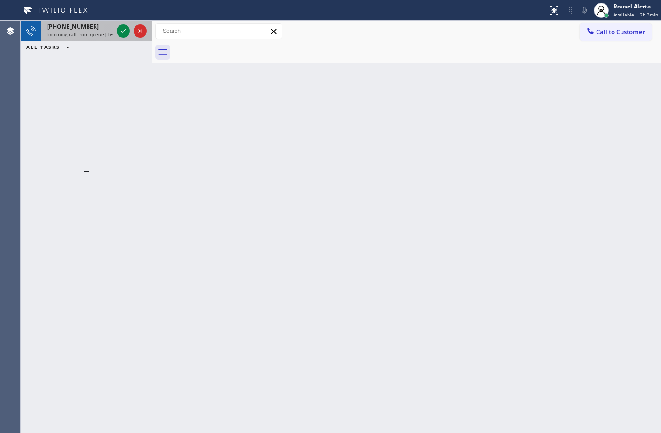
drag, startPoint x: 87, startPoint y: 30, endPoint x: 114, endPoint y: 33, distance: 27.1
click at [89, 29] on div "[PHONE_NUMBER]" at bounding box center [80, 27] width 66 height 8
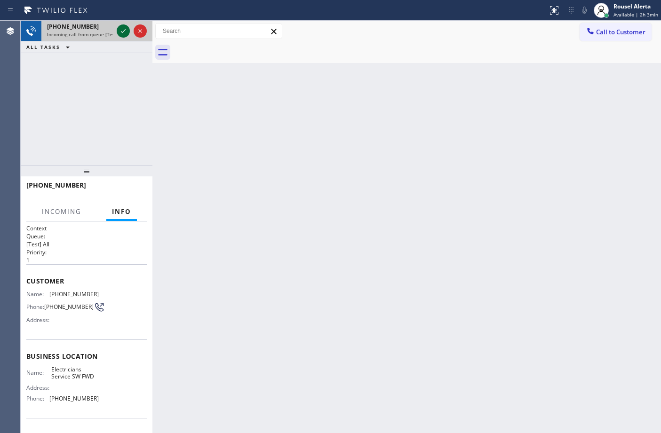
click at [118, 34] on icon at bounding box center [123, 30] width 11 height 11
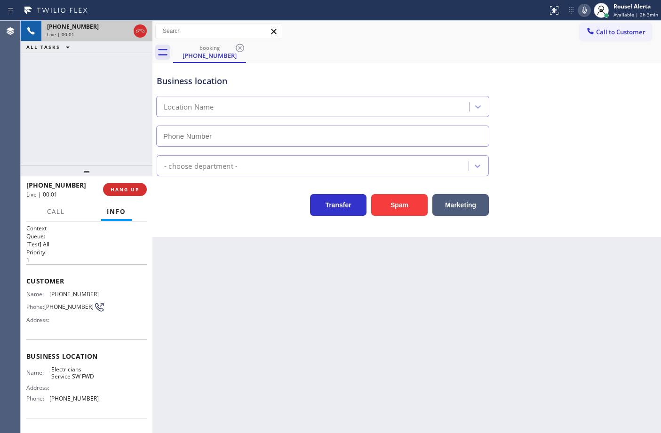
type input "[PHONE_NUMBER]"
click at [389, 198] on button "Spam" at bounding box center [399, 205] width 56 height 22
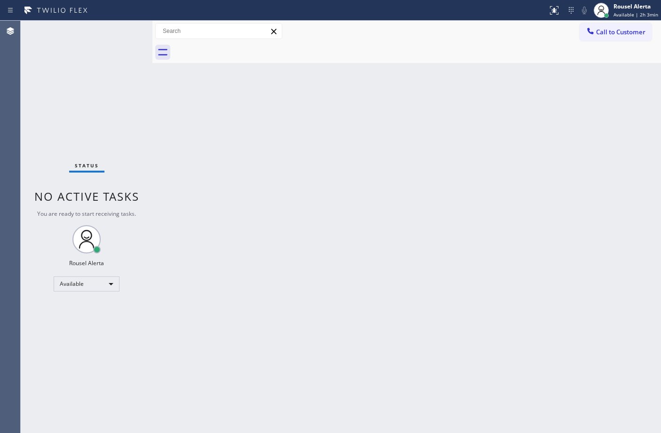
drag, startPoint x: 79, startPoint y: 43, endPoint x: 84, endPoint y: 2, distance: 40.7
click at [79, 43] on div "Status No active tasks You are ready to start receiving tasks. Rousel Alerta Av…" at bounding box center [87, 227] width 132 height 412
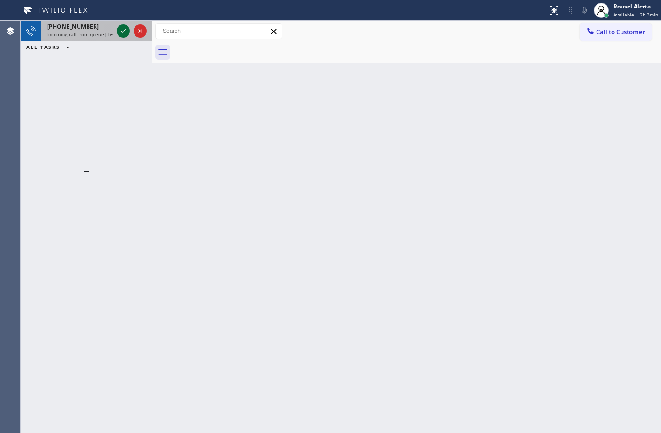
click at [121, 31] on icon at bounding box center [123, 30] width 11 height 11
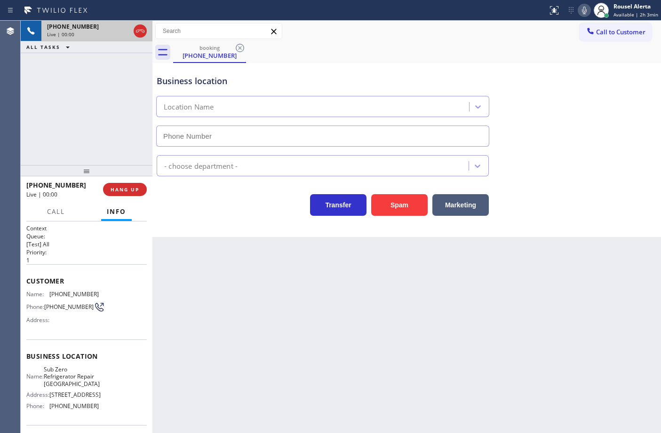
type input "[PHONE_NUMBER]"
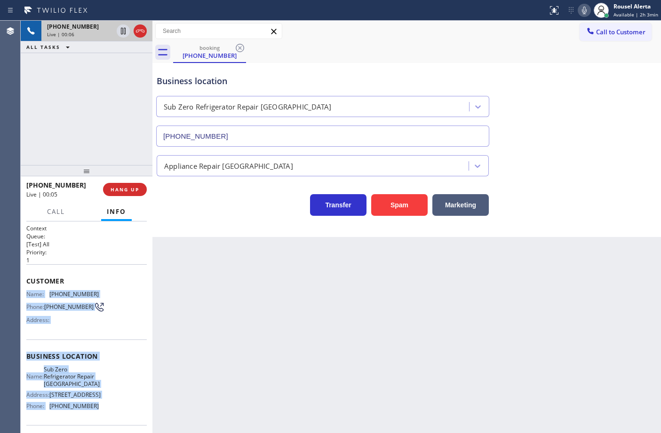
drag, startPoint x: 26, startPoint y: 292, endPoint x: 100, endPoint y: 409, distance: 138.4
click at [100, 409] on div "Context Queue: [Test] All Priority: 1 Customer Name: [PHONE_NUMBER] Phone: [PHO…" at bounding box center [86, 360] width 120 height 272
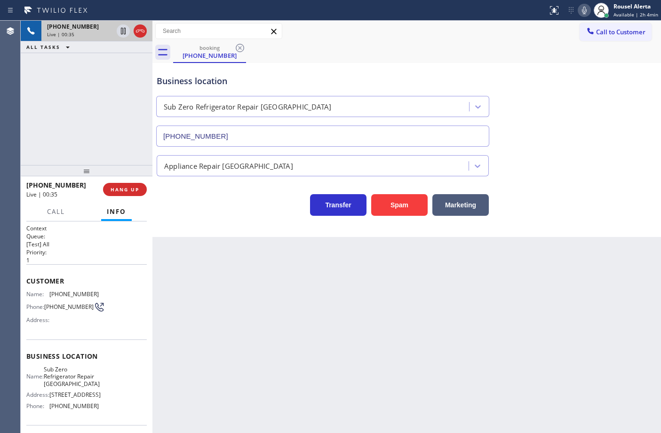
drag, startPoint x: 422, startPoint y: 60, endPoint x: 495, endPoint y: 39, distance: 76.3
click at [424, 60] on div "booking [PHONE_NUMBER]" at bounding box center [417, 52] width 488 height 21
click at [583, 8] on icon at bounding box center [583, 10] width 11 height 11
click at [98, 87] on div "[PHONE_NUMBER] Live | 00:45 ALL TASKS ALL TASKS ACTIVE TASKS TASKS IN WRAP UP" at bounding box center [87, 93] width 132 height 144
click at [61, 208] on span "Call" at bounding box center [56, 211] width 18 height 8
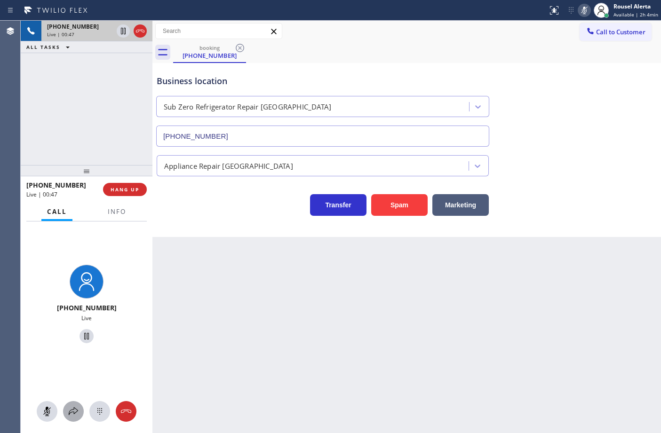
click at [77, 411] on icon at bounding box center [73, 411] width 9 height 8
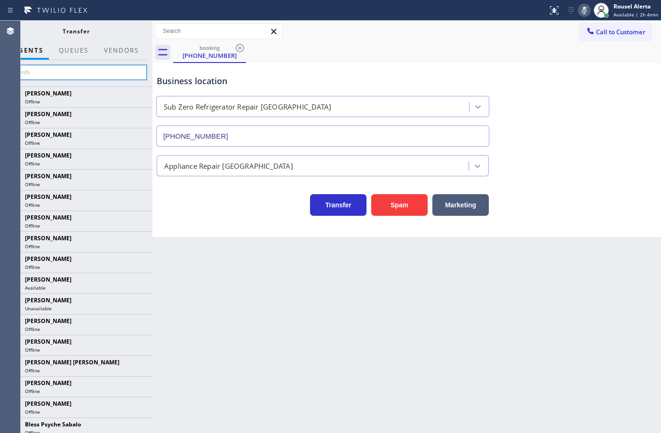
click at [60, 69] on input "text" at bounding box center [76, 72] width 142 height 15
click at [584, 12] on icon at bounding box center [583, 10] width 11 height 11
click at [56, 76] on input "text" at bounding box center [76, 72] width 142 height 15
type input "jove"
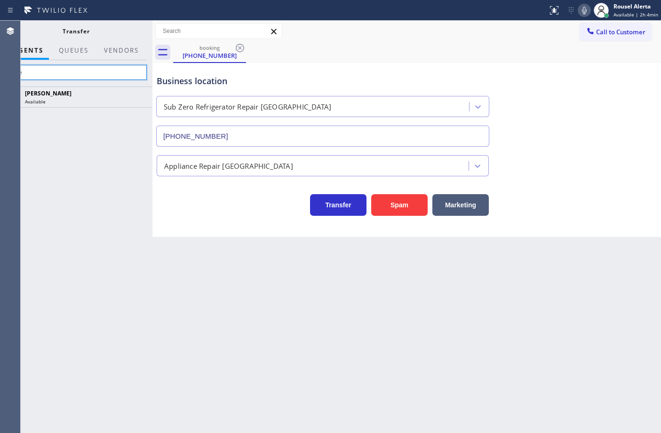
drag, startPoint x: 99, startPoint y: 75, endPoint x: 8, endPoint y: 66, distance: 91.6
click at [8, 66] on div "Agent Desktop Classify the call LOCATION NAME Expert Viking Appliance Repair [G…" at bounding box center [330, 227] width 661 height 412
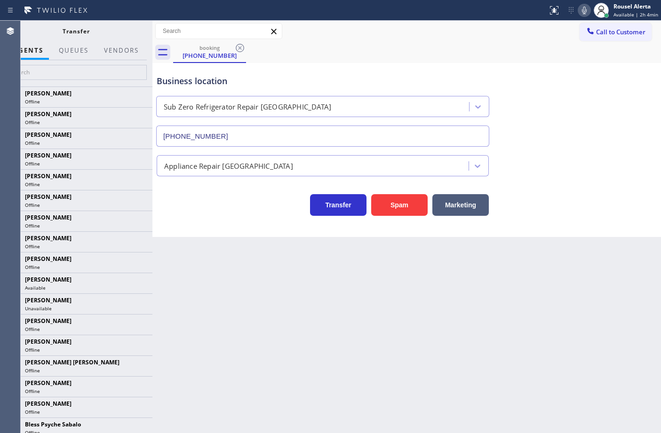
click at [585, 8] on icon at bounding box center [583, 10] width 11 height 11
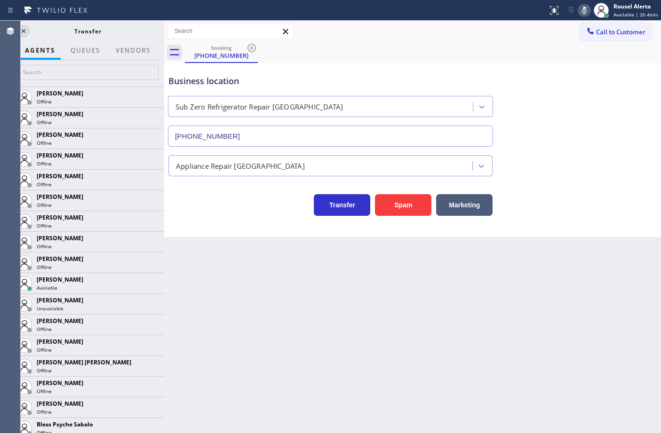
drag, startPoint x: 153, startPoint y: 24, endPoint x: 165, endPoint y: 26, distance: 11.9
click at [164, 26] on div at bounding box center [164, 227] width 0 height 412
click at [25, 30] on icon at bounding box center [23, 30] width 11 height 11
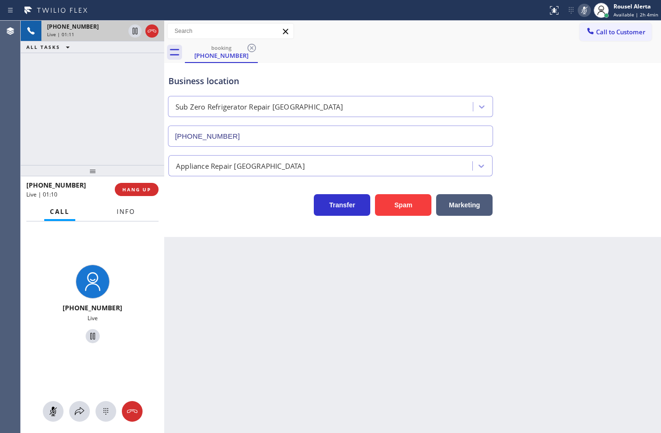
click at [127, 218] on button "Info" at bounding box center [126, 212] width 30 height 18
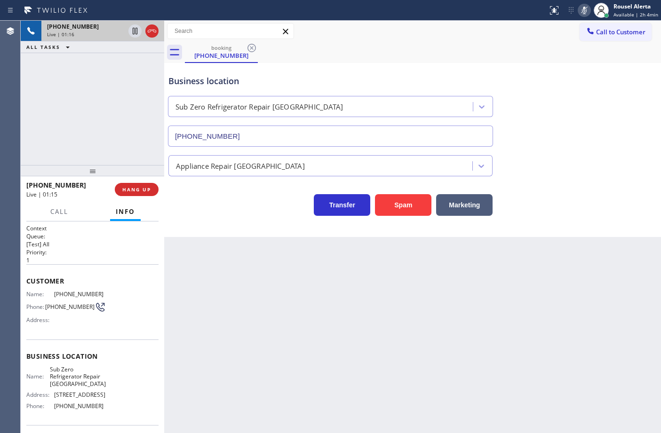
click at [582, 10] on icon at bounding box center [583, 10] width 11 height 11
click at [583, 8] on icon at bounding box center [583, 10] width 11 height 11
click at [585, 10] on rect at bounding box center [584, 9] width 7 height 7
click at [135, 66] on icon at bounding box center [134, 63] width 11 height 11
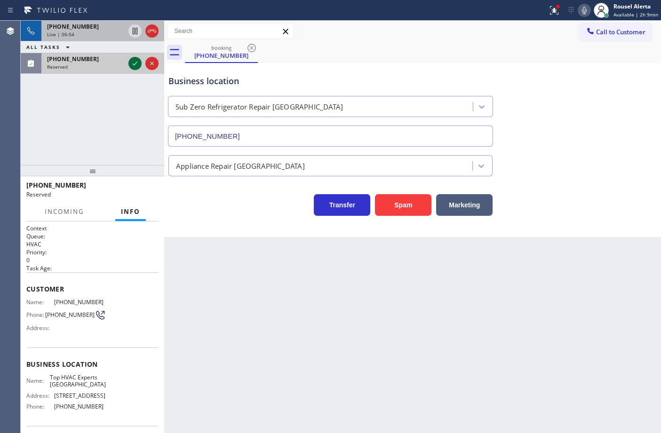
click at [128, 60] on div at bounding box center [134, 63] width 13 height 11
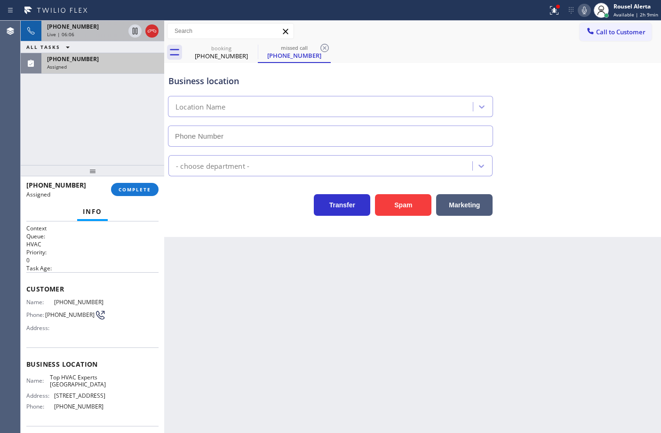
type input "[PHONE_NUMBER]"
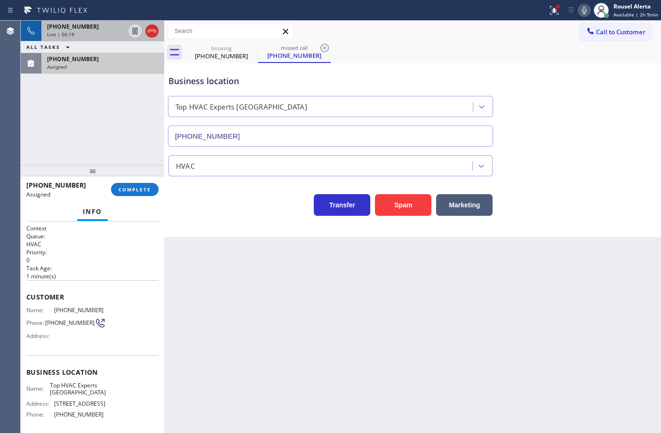
click at [105, 71] on div "[PHONE_NUMBER] Assigned" at bounding box center [100, 63] width 119 height 21
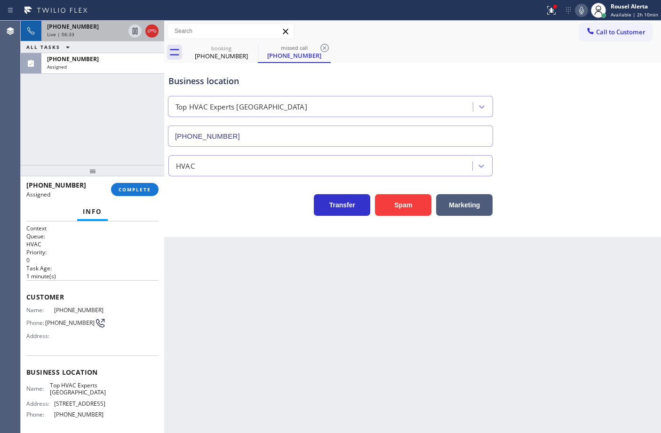
click at [600, 313] on div "Back to Dashboard Change Sender ID Customers Technicians Select a contact Outbo…" at bounding box center [412, 227] width 496 height 412
click at [99, 71] on div "[PHONE_NUMBER] Assigned" at bounding box center [100, 63] width 119 height 21
click at [197, 279] on div "Back to Dashboard Change Sender ID Customers Technicians Select a contact Outbo…" at bounding box center [412, 227] width 496 height 412
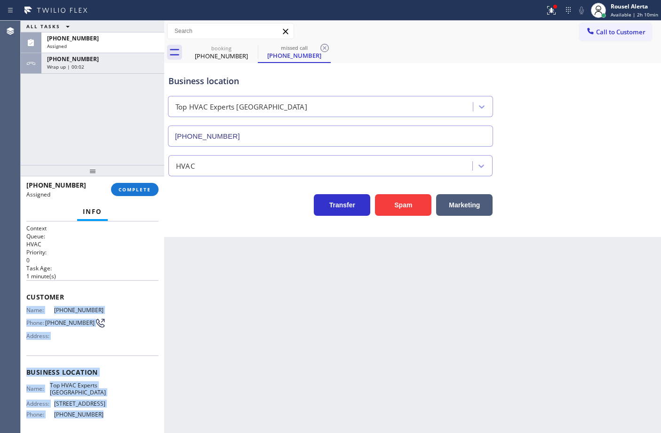
drag, startPoint x: 26, startPoint y: 305, endPoint x: 106, endPoint y: 408, distance: 130.3
click at [106, 408] on div "Context Queue: HVAC Priority: 0 Task Age: [DEMOGRAPHIC_DATA] minute(s) Customer…" at bounding box center [92, 364] width 132 height 281
click at [92, 46] on div "Assigned" at bounding box center [102, 46] width 111 height 7
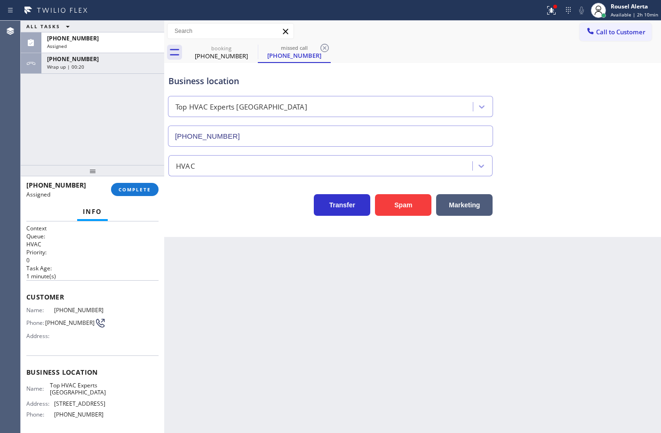
click at [127, 197] on div "[PHONE_NUMBER] Assigned COMPLETE" at bounding box center [92, 189] width 132 height 24
click at [127, 194] on button "COMPLETE" at bounding box center [134, 189] width 47 height 13
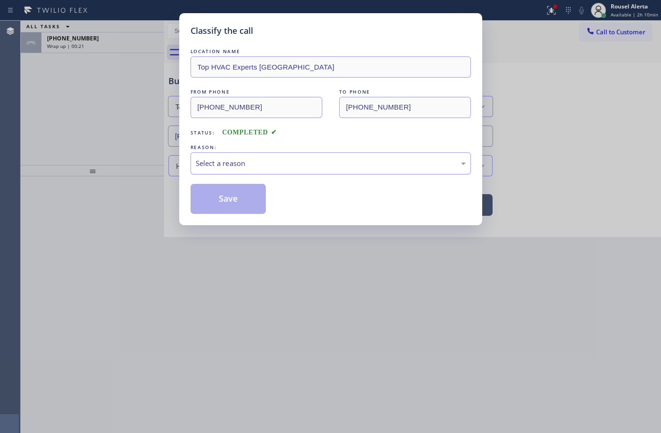
click at [225, 167] on div "Select a reason" at bounding box center [331, 163] width 270 height 11
click at [234, 200] on button "Save" at bounding box center [228, 199] width 76 height 30
click at [107, 46] on div "Wrap up | 00:24" at bounding box center [102, 46] width 111 height 7
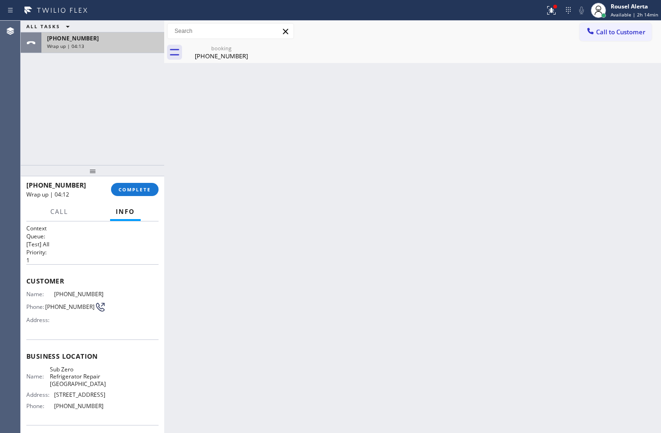
click at [83, 50] on div "[PHONE_NUMBER] Wrap up | 04:13" at bounding box center [100, 42] width 119 height 21
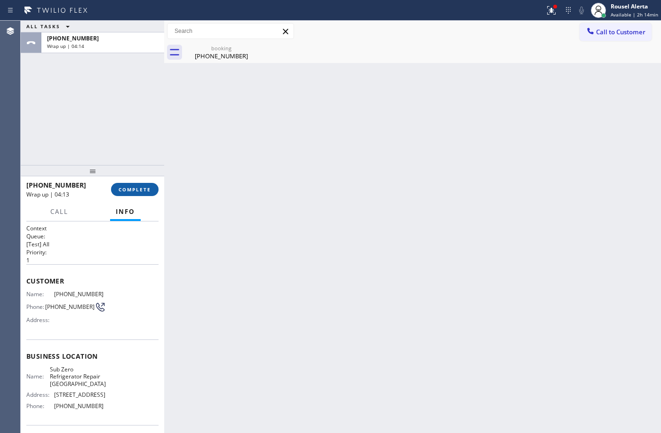
click at [127, 186] on span "COMPLETE" at bounding box center [134, 189] width 32 height 7
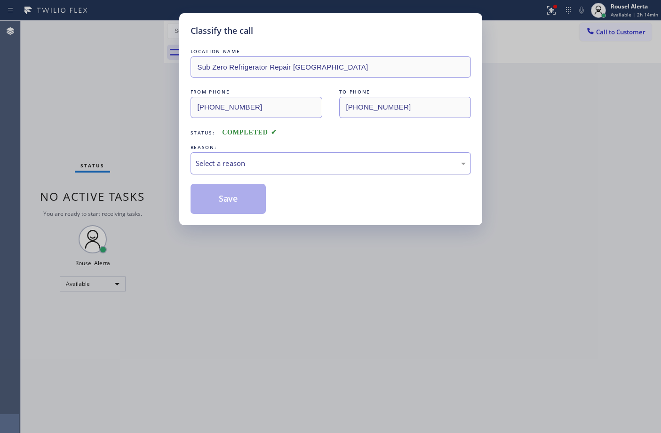
click at [315, 167] on div "Select a reason" at bounding box center [331, 163] width 270 height 11
drag, startPoint x: 240, startPoint y: 199, endPoint x: 496, endPoint y: 134, distance: 264.2
click at [240, 200] on button "Save" at bounding box center [228, 199] width 76 height 30
click at [626, 12] on div "Classify the call LOCATION NAME Sub Zero Refrigerator Repair [GEOGRAPHIC_DATA] …" at bounding box center [330, 216] width 661 height 433
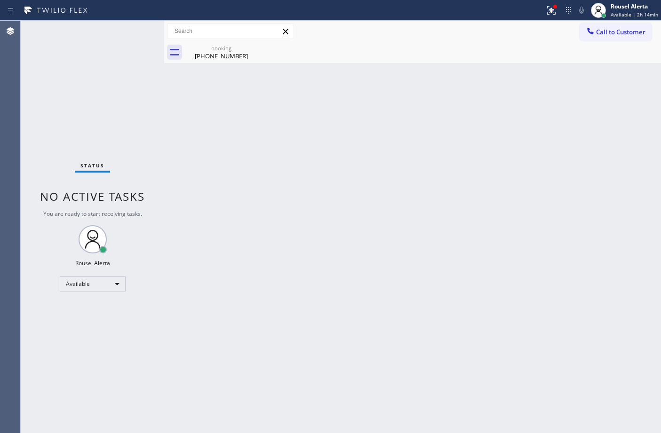
click at [626, 12] on span "Available | 2h 14min" at bounding box center [633, 14] width 47 height 7
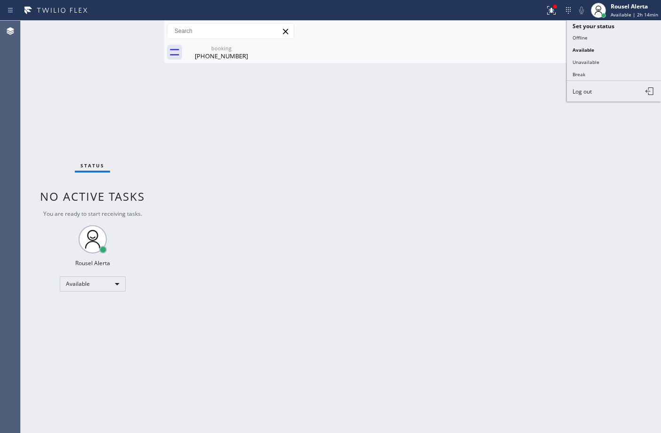
drag, startPoint x: 598, startPoint y: 73, endPoint x: 535, endPoint y: 114, distance: 74.7
click at [598, 74] on button "Break" at bounding box center [613, 74] width 94 height 12
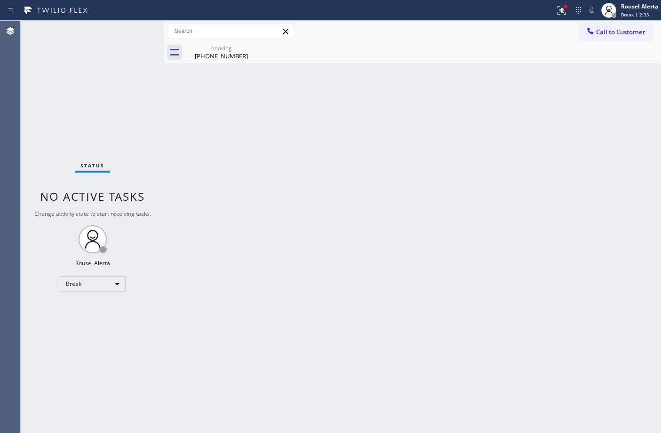
click at [270, 217] on div "Back to Dashboard Change Sender ID Customers Technicians Select a contact Outbo…" at bounding box center [412, 227] width 496 height 412
click at [459, 145] on div "Back to Dashboard Change Sender ID Customers Technicians Select a contact Outbo…" at bounding box center [412, 227] width 496 height 412
click at [557, 1] on button at bounding box center [561, 10] width 21 height 21
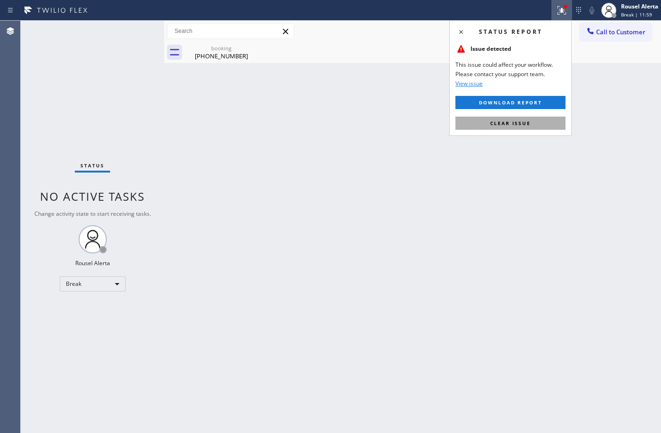
click at [538, 119] on button "Clear issue" at bounding box center [510, 123] width 110 height 13
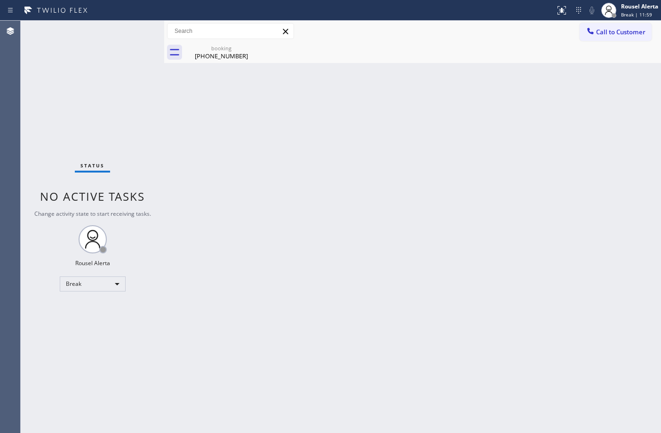
click at [530, 200] on div "Back to Dashboard Change Sender ID Customers Technicians Select a contact Outbo…" at bounding box center [412, 227] width 496 height 412
drag, startPoint x: 228, startPoint y: 55, endPoint x: 241, endPoint y: 50, distance: 14.0
click at [228, 53] on div "[PHONE_NUMBER]" at bounding box center [221, 56] width 71 height 8
click at [353, 233] on div "Back to Dashboard Change Sender ID Customers Technicians Select a contact Outbo…" at bounding box center [412, 227] width 496 height 412
click at [638, 13] on span "Break | 15:00" at bounding box center [636, 14] width 31 height 7
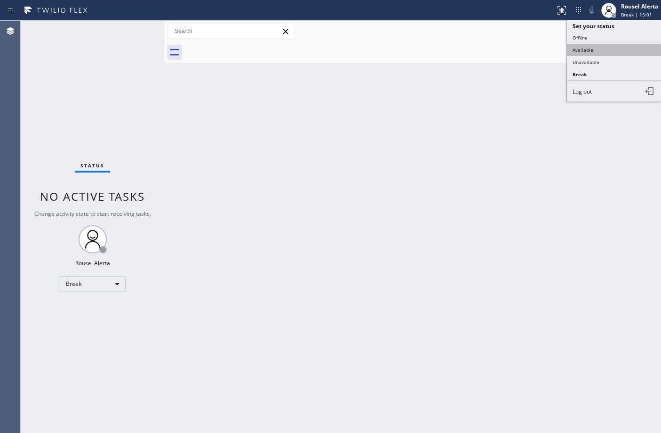
click at [628, 50] on button "Available" at bounding box center [613, 50] width 94 height 12
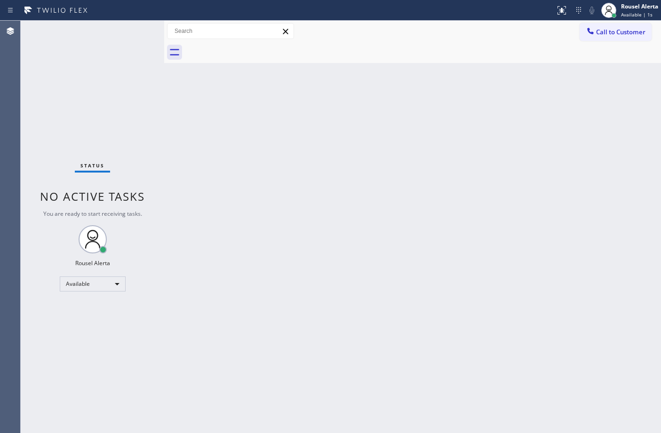
click at [330, 308] on div "Back to Dashboard Change Sender ID Customers Technicians Select a contact Outbo…" at bounding box center [412, 227] width 496 height 412
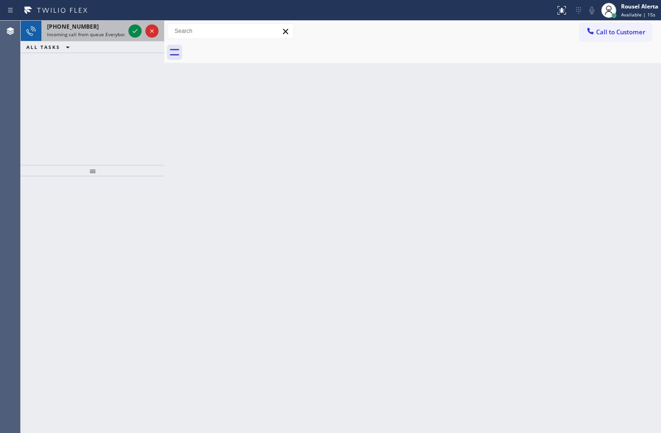
drag, startPoint x: 73, startPoint y: 36, endPoint x: 86, endPoint y: 34, distance: 12.9
click at [73, 36] on span "Incoming call from queue Everybody" at bounding box center [87, 34] width 81 height 7
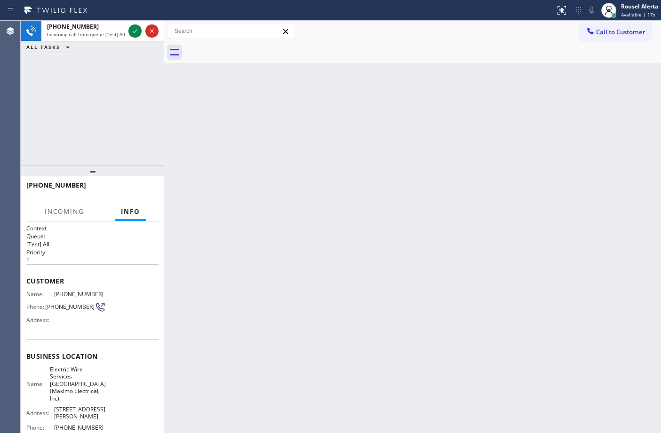
click at [100, 33] on span "Incoming call from queue [Test] All" at bounding box center [86, 34] width 78 height 7
click at [133, 29] on icon at bounding box center [134, 30] width 11 height 11
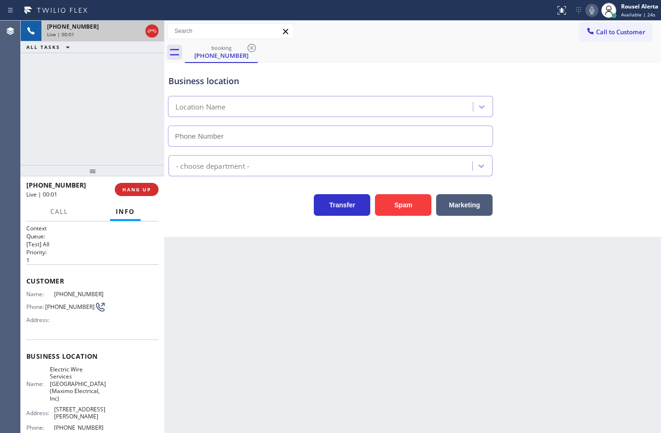
type input "[PHONE_NUMBER]"
click at [417, 198] on button "Spam" at bounding box center [403, 205] width 56 height 22
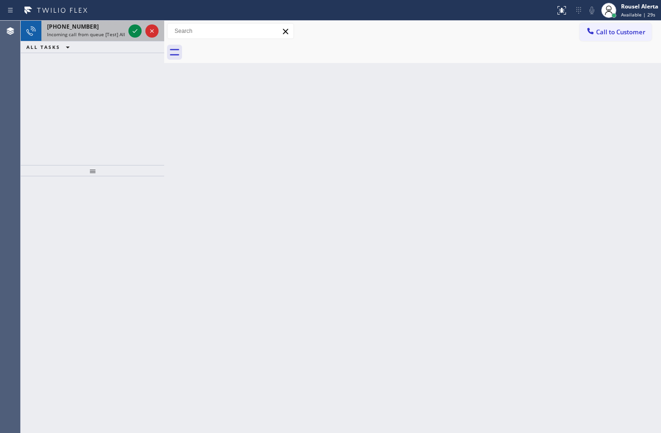
click at [83, 27] on span "[PHONE_NUMBER]" at bounding box center [73, 27] width 52 height 8
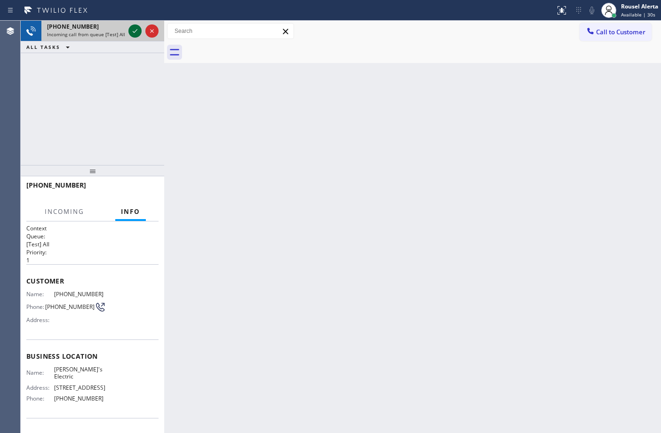
click at [131, 26] on icon at bounding box center [134, 30] width 11 height 11
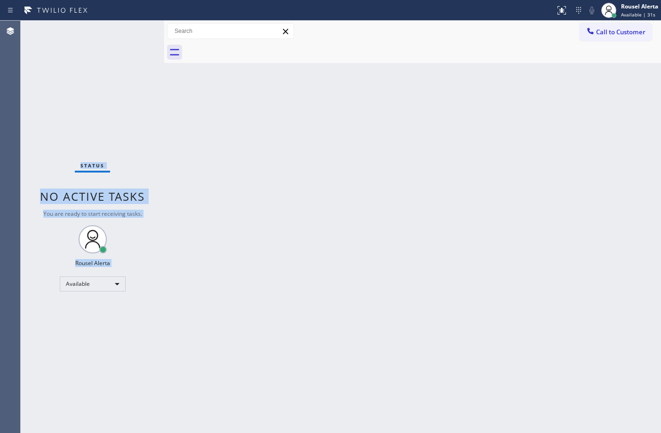
click at [131, 26] on div "Status No active tasks You are ready to start receiving tasks. Rousel Alerta Av…" at bounding box center [92, 227] width 143 height 412
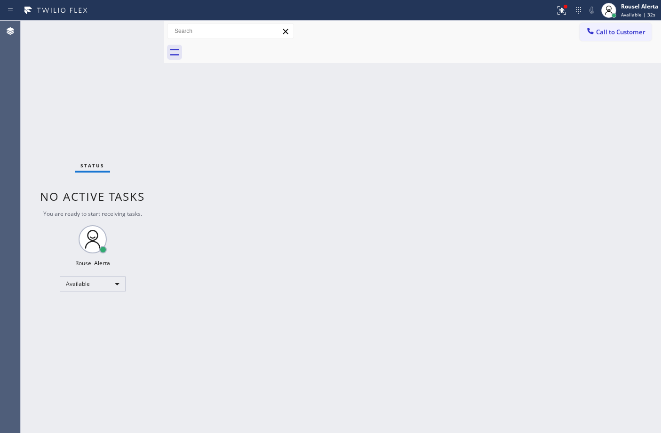
drag, startPoint x: 250, startPoint y: 214, endPoint x: 294, endPoint y: 174, distance: 59.2
click at [268, 191] on div "Back to Dashboard Change Sender ID Customers Technicians Select a contact Outbo…" at bounding box center [412, 227] width 496 height 412
click at [559, 17] on button at bounding box center [561, 10] width 21 height 21
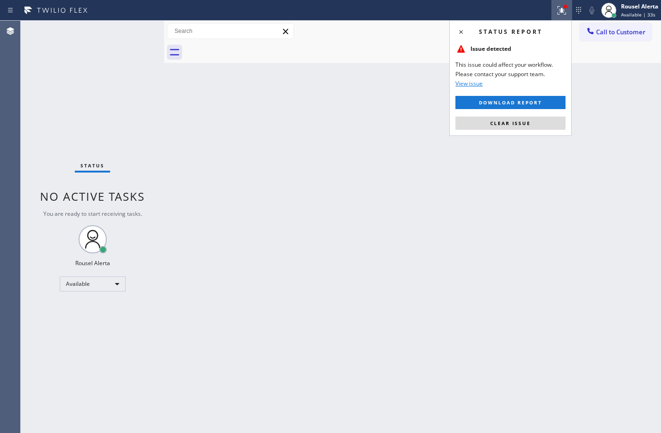
drag, startPoint x: 534, startPoint y: 125, endPoint x: 532, endPoint y: 149, distance: 24.1
click at [534, 126] on button "Clear issue" at bounding box center [510, 123] width 110 height 13
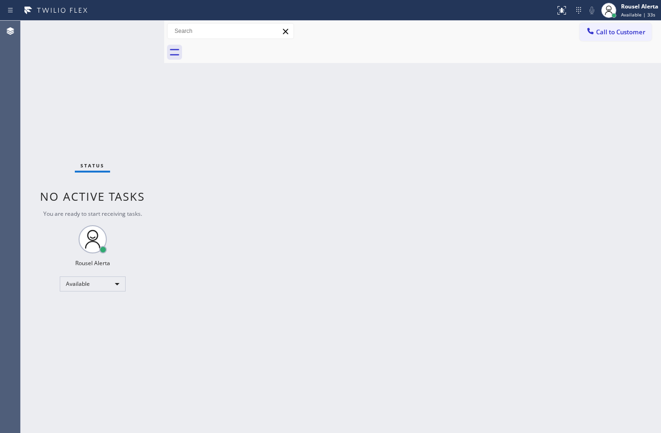
click at [530, 184] on div "Back to Dashboard Change Sender ID Customers Technicians Select a contact Outbo…" at bounding box center [412, 227] width 496 height 412
click at [120, 27] on div "Status No active tasks You are ready to start receiving tasks. Rousel Alerta Av…" at bounding box center [92, 227] width 143 height 412
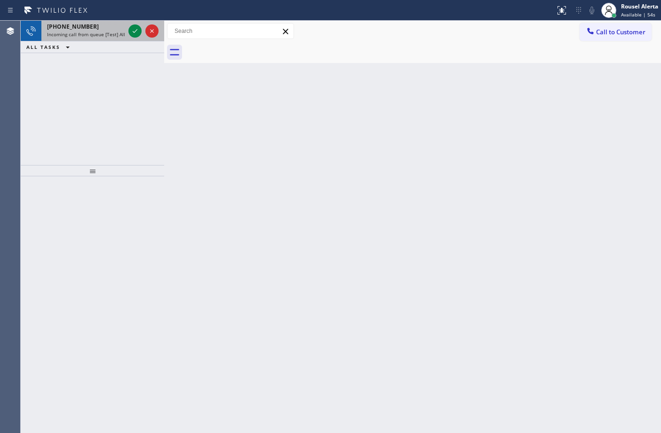
click at [101, 33] on span "Incoming call from queue [Test] All" at bounding box center [86, 34] width 78 height 7
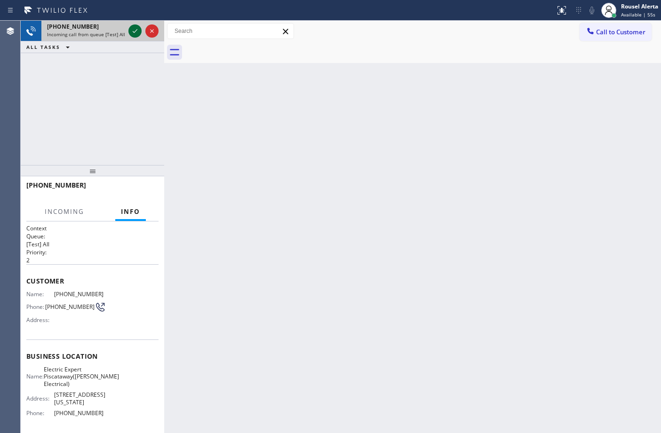
click at [130, 33] on icon at bounding box center [134, 30] width 11 height 11
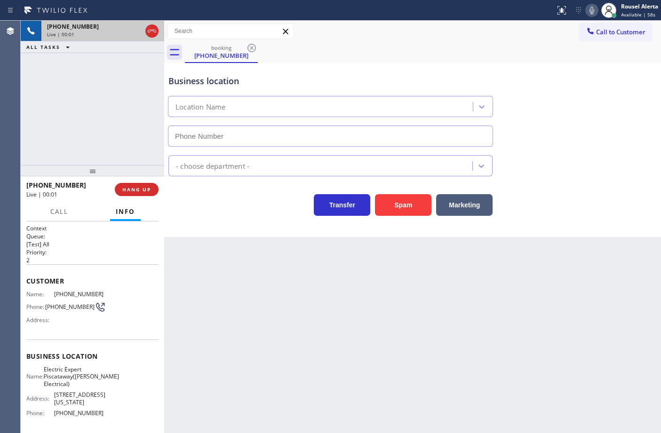
type input "[PHONE_NUMBER]"
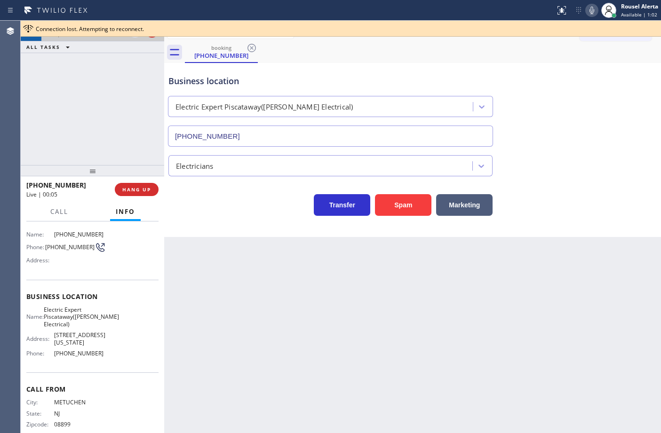
scroll to position [41, 0]
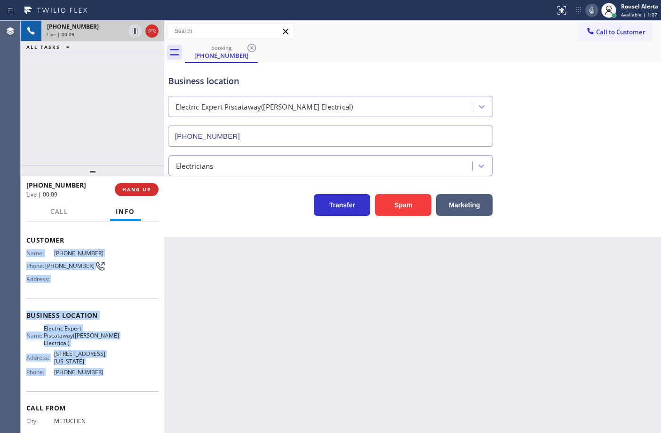
drag, startPoint x: 22, startPoint y: 250, endPoint x: 117, endPoint y: 398, distance: 176.1
click at [117, 398] on div "Context Queue: [Test] All Priority: 2 Customer Name: [PHONE_NUMBER] Phone: [PHO…" at bounding box center [92, 327] width 143 height 212
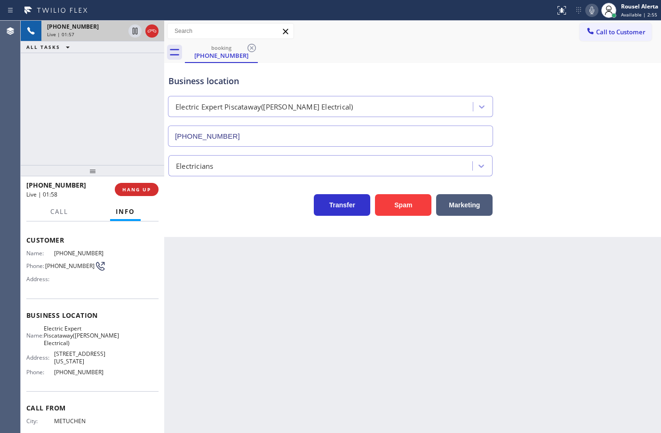
click at [104, 46] on div "ALL TASKS ALL TASKS ACTIVE TASKS TASKS IN WRAP UP" at bounding box center [92, 47] width 143 height 12
drag, startPoint x: 132, startPoint y: 36, endPoint x: 140, endPoint y: 33, distance: 8.0
click at [132, 36] on icon at bounding box center [134, 30] width 11 height 11
click at [591, 8] on icon at bounding box center [591, 11] width 5 height 8
click at [91, 32] on div "Live | 03:20" at bounding box center [86, 34] width 78 height 7
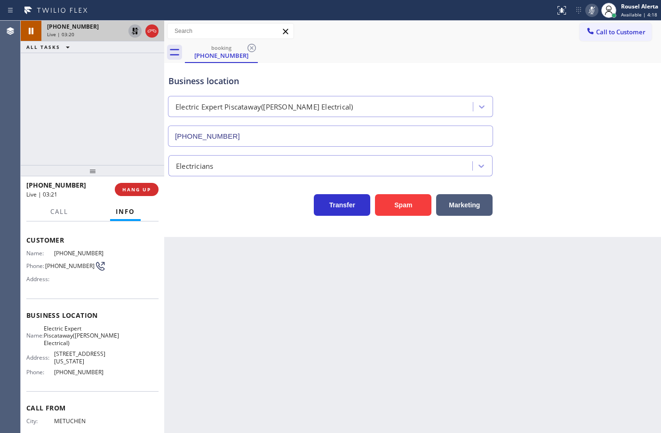
click at [130, 31] on icon at bounding box center [134, 30] width 11 height 11
click at [588, 7] on icon at bounding box center [591, 10] width 11 height 11
click at [55, 212] on span "Call" at bounding box center [59, 211] width 18 height 8
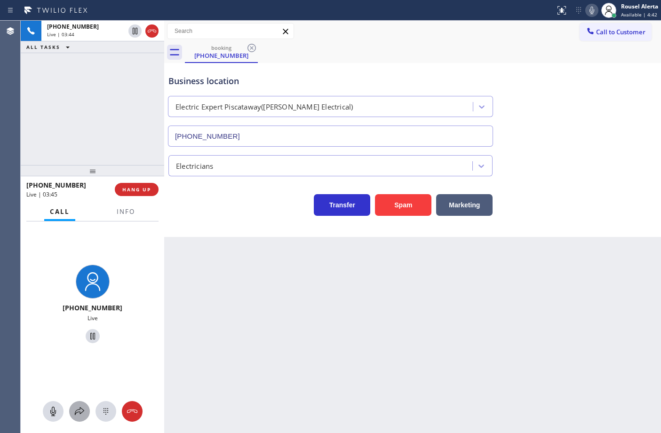
click at [78, 415] on icon at bounding box center [79, 411] width 11 height 11
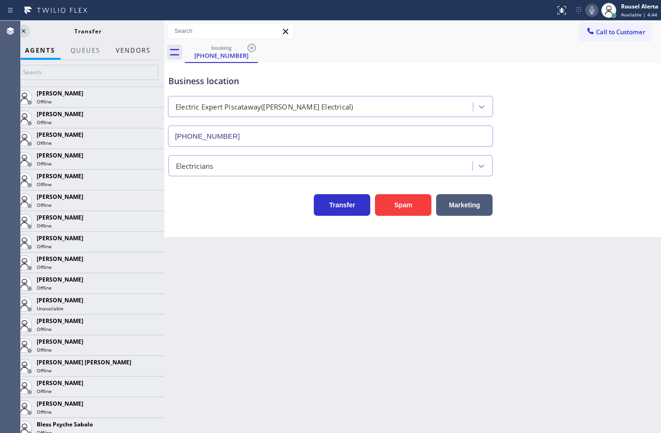
click at [129, 53] on button "Vendors" at bounding box center [133, 50] width 46 height 18
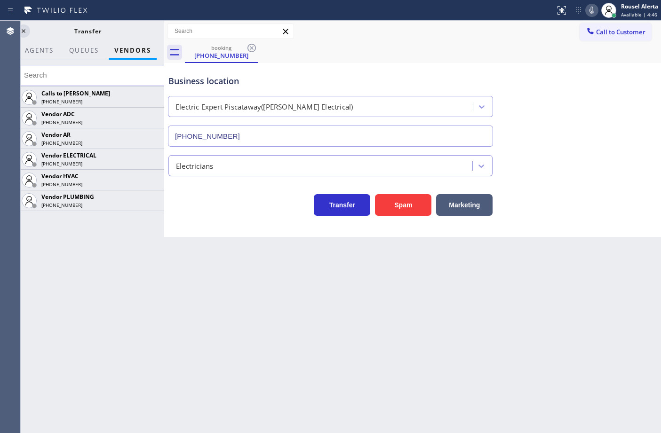
click at [177, 156] on div "Electricians" at bounding box center [330, 165] width 324 height 21
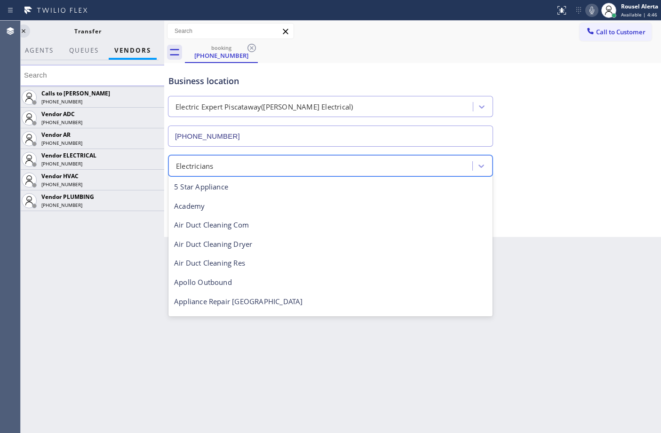
scroll to position [96, 0]
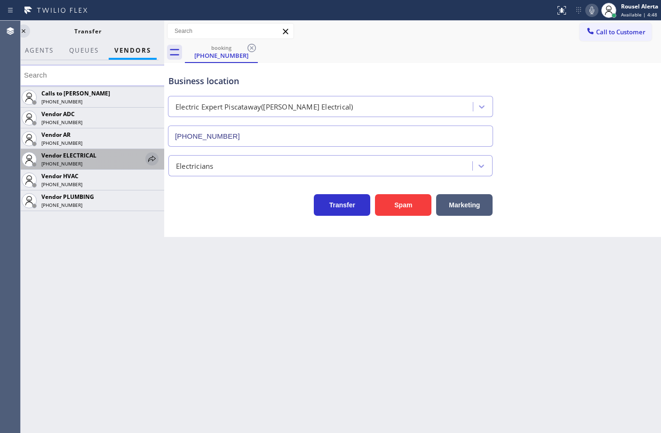
click at [147, 156] on icon at bounding box center [151, 158] width 11 height 11
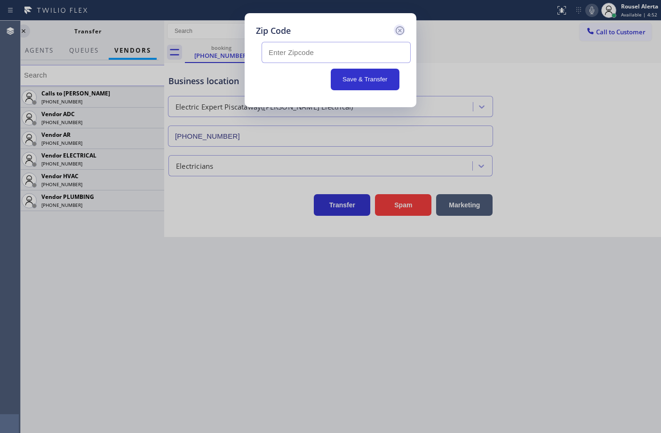
click at [398, 29] on icon at bounding box center [399, 30] width 11 height 11
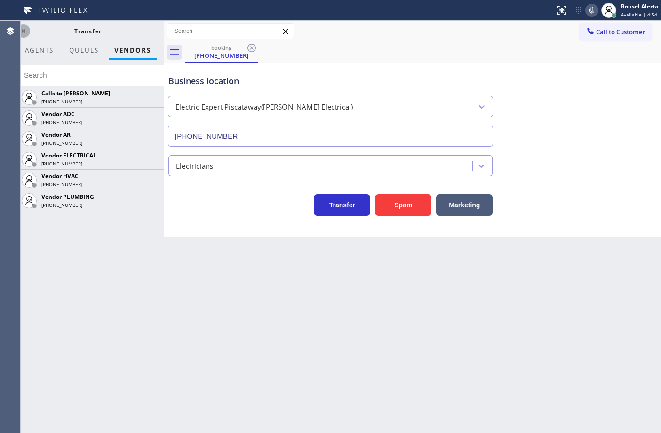
click at [25, 32] on icon at bounding box center [23, 30] width 11 height 11
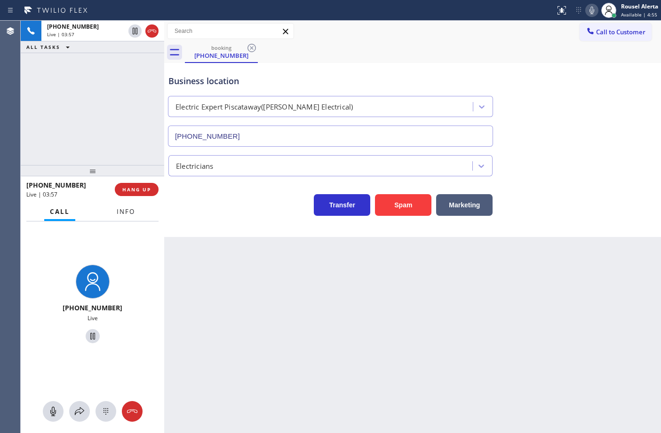
click at [131, 214] on span "Info" at bounding box center [126, 211] width 18 height 8
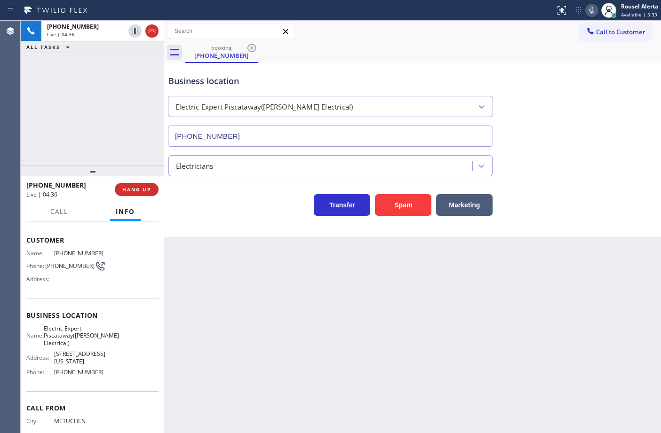
click at [114, 65] on div "[PHONE_NUMBER] Live | 04:36 ALL TASKS ALL TASKS ACTIVE TASKS TASKS IN WRAP UP" at bounding box center [92, 93] width 143 height 144
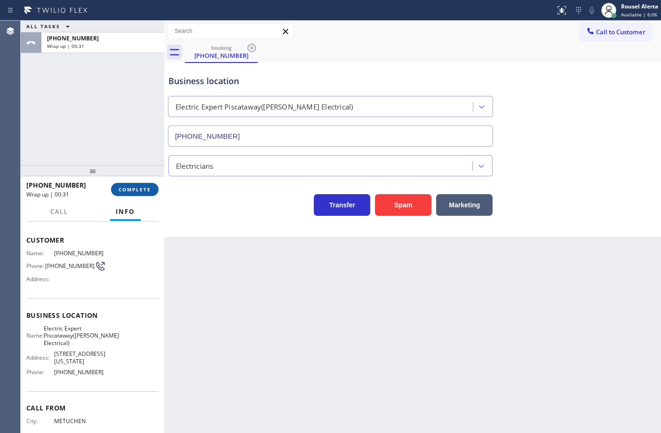
click at [130, 188] on span "COMPLETE" at bounding box center [134, 189] width 32 height 7
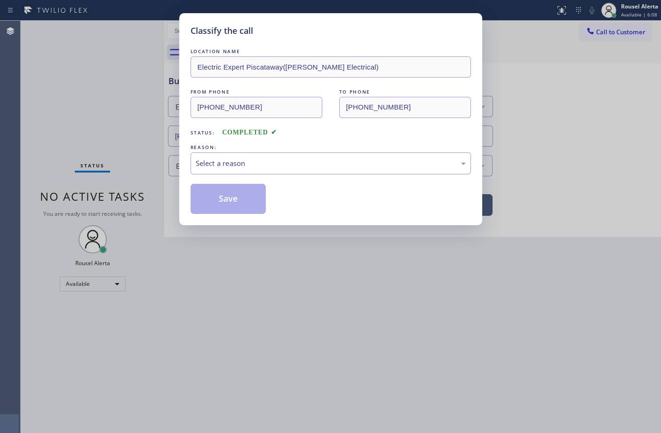
click at [245, 163] on div "Select a reason" at bounding box center [331, 163] width 270 height 11
click at [235, 201] on button "Save" at bounding box center [228, 199] width 76 height 30
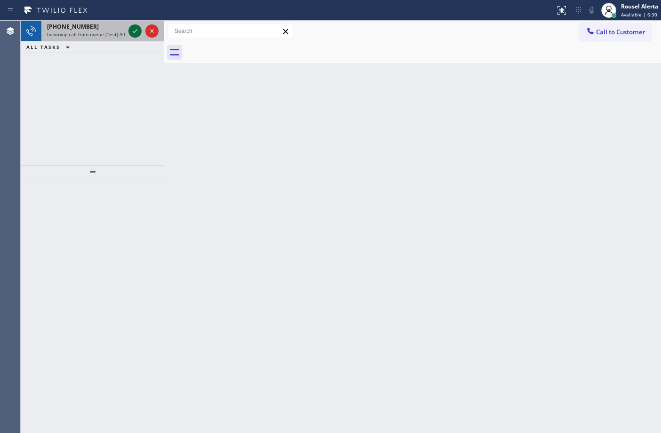
click at [133, 33] on icon at bounding box center [134, 30] width 11 height 11
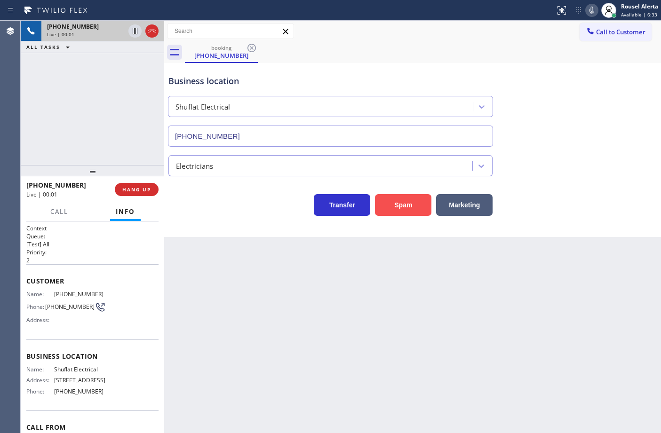
click at [408, 205] on button "Spam" at bounding box center [403, 205] width 56 height 22
type input "[PHONE_NUMBER]"
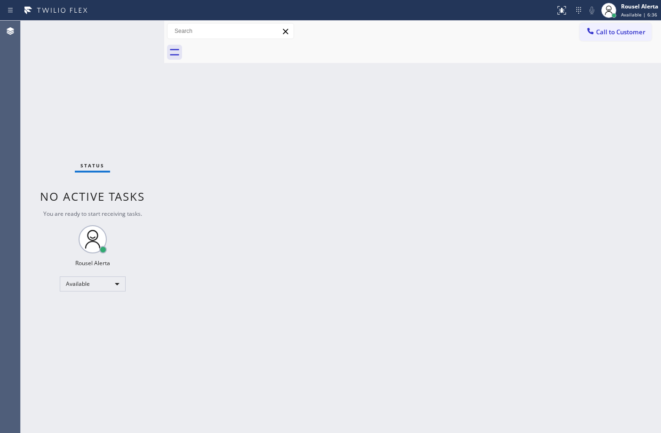
click at [262, 166] on div "Back to Dashboard Change Sender ID Customers Technicians Select a contact Outbo…" at bounding box center [412, 227] width 496 height 412
drag, startPoint x: 102, startPoint y: 60, endPoint x: 102, endPoint y: 52, distance: 8.5
click at [102, 59] on div "Status No active tasks You are ready to start receiving tasks. Rousel Alerta Av…" at bounding box center [92, 227] width 143 height 412
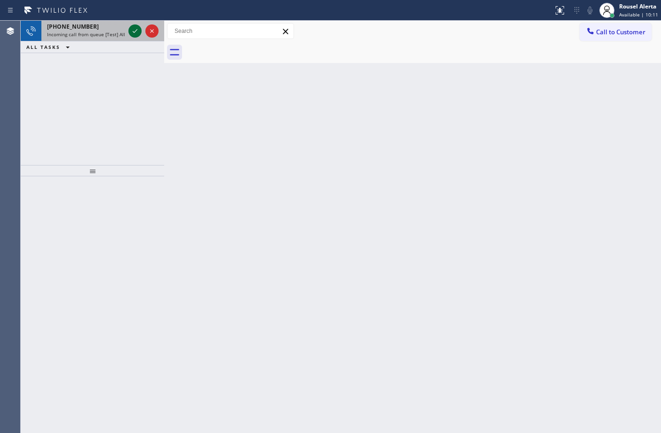
click at [130, 30] on icon at bounding box center [134, 30] width 11 height 11
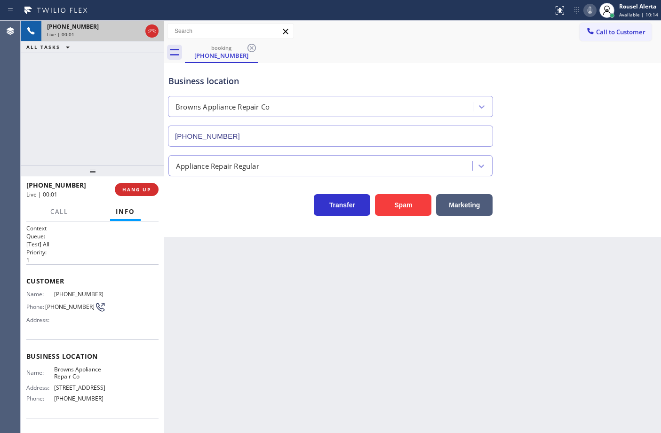
type input "[PHONE_NUMBER]"
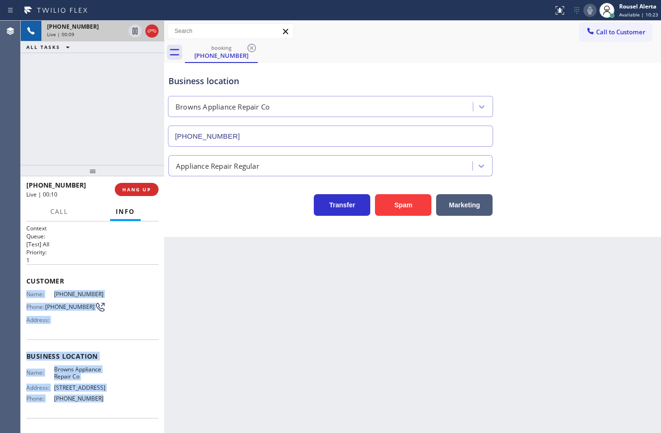
drag, startPoint x: 26, startPoint y: 292, endPoint x: 109, endPoint y: 403, distance: 138.7
click at [109, 403] on div "Context Queue: [Test] All Priority: 1 Customer Name: [PHONE_NUMBER] Phone: [PHO…" at bounding box center [92, 356] width 132 height 265
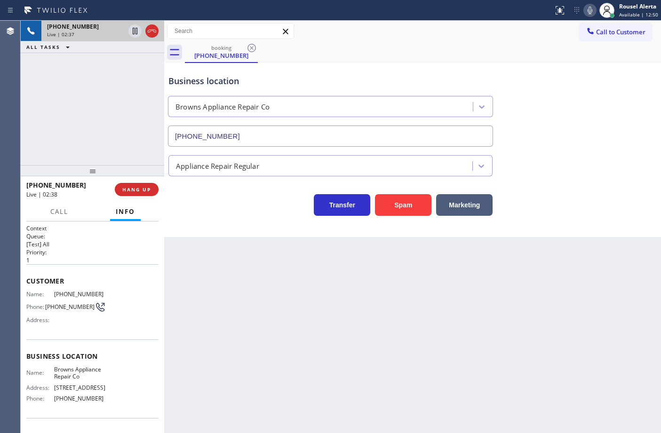
click at [281, 336] on div "Back to Dashboard Change Sender ID Customers Technicians Select a contact Outbo…" at bounding box center [412, 227] width 496 height 412
click at [116, 88] on div "[PHONE_NUMBER] Live | 02:37 ALL TASKS ALL TASKS ACTIVE TASKS TASKS IN WRAP UP" at bounding box center [92, 93] width 143 height 144
click at [133, 34] on icon at bounding box center [134, 30] width 11 height 11
click at [586, 8] on icon at bounding box center [589, 10] width 11 height 11
click at [130, 30] on icon at bounding box center [134, 30] width 11 height 11
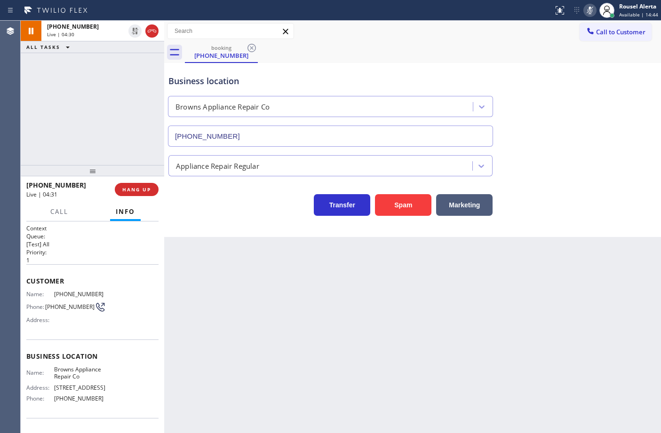
click at [590, 10] on icon at bounding box center [589, 10] width 11 height 11
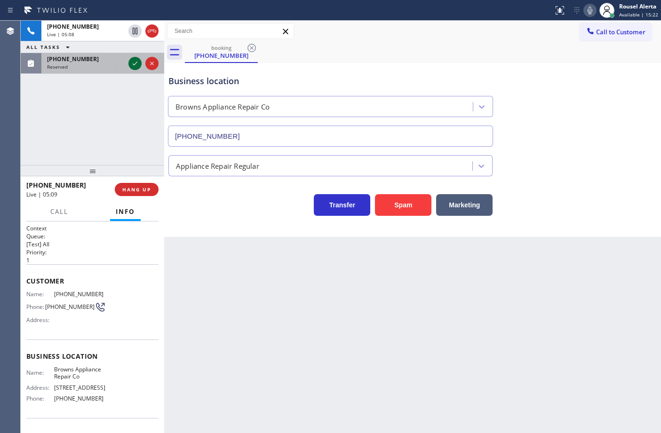
click at [133, 63] on icon at bounding box center [134, 63] width 11 height 11
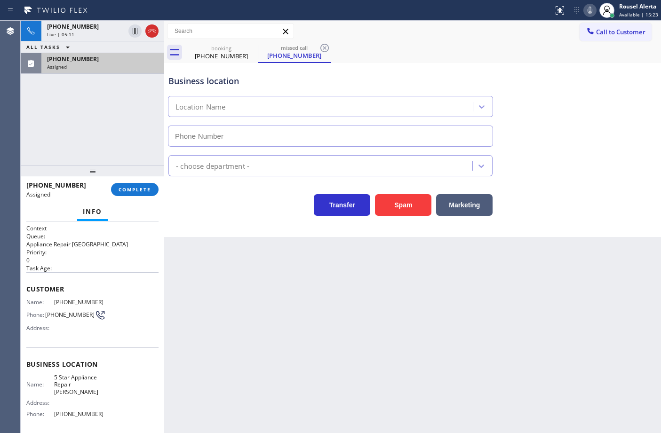
type input "[PHONE_NUMBER]"
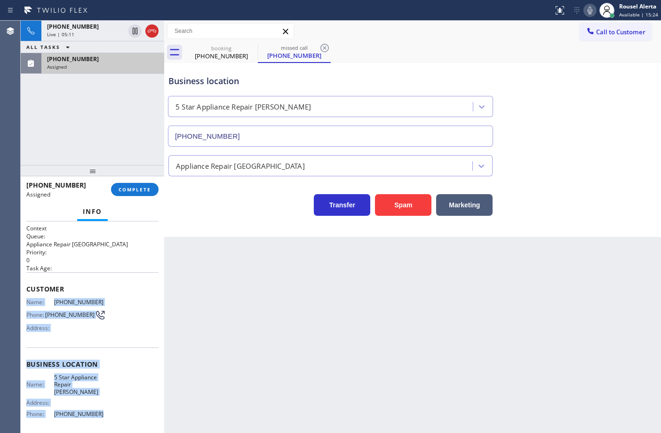
drag, startPoint x: 27, startPoint y: 301, endPoint x: 93, endPoint y: 409, distance: 126.8
click at [93, 409] on div "Context Queue: Appliance Repair High End Priority: 0 Task Age: Customer Name: […" at bounding box center [92, 364] width 132 height 280
drag, startPoint x: 63, startPoint y: 64, endPoint x: 66, endPoint y: 73, distance: 10.1
click at [63, 64] on span "Assigned" at bounding box center [57, 66] width 20 height 7
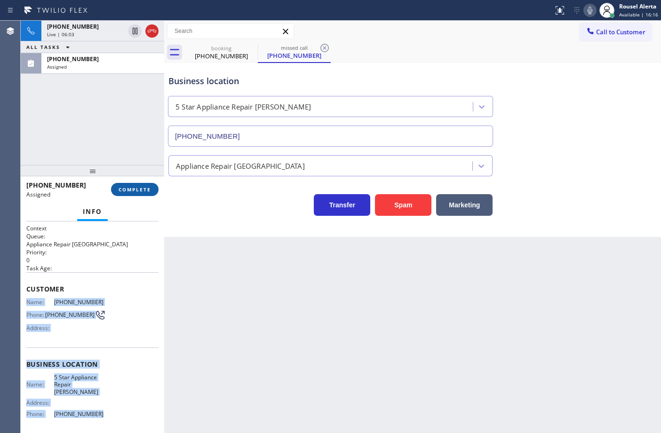
click at [128, 187] on span "COMPLETE" at bounding box center [134, 189] width 32 height 7
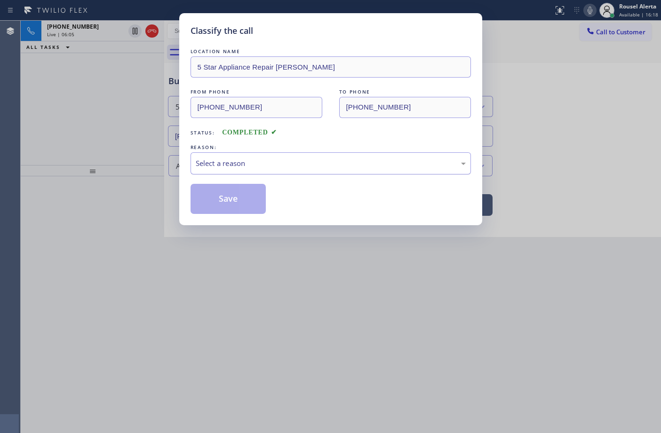
click at [261, 170] on div "Select a reason" at bounding box center [330, 163] width 280 height 22
click at [236, 197] on button "Save" at bounding box center [228, 199] width 76 height 30
click at [250, 268] on div "Classify the call LOCATION NAME 5 Star Appliance Repair [PERSON_NAME] FROM PHON…" at bounding box center [330, 216] width 661 height 433
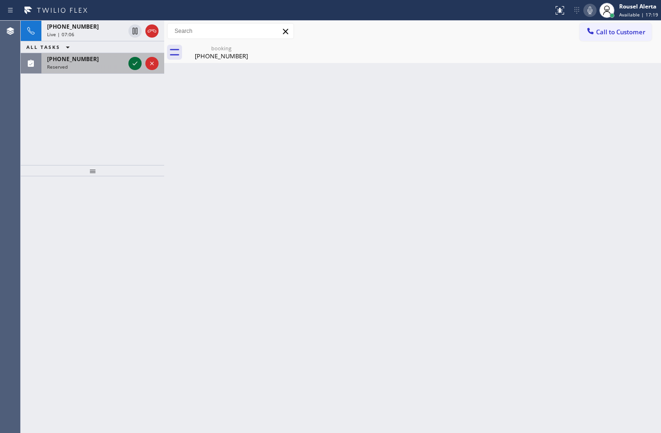
click at [130, 64] on icon at bounding box center [134, 63] width 11 height 11
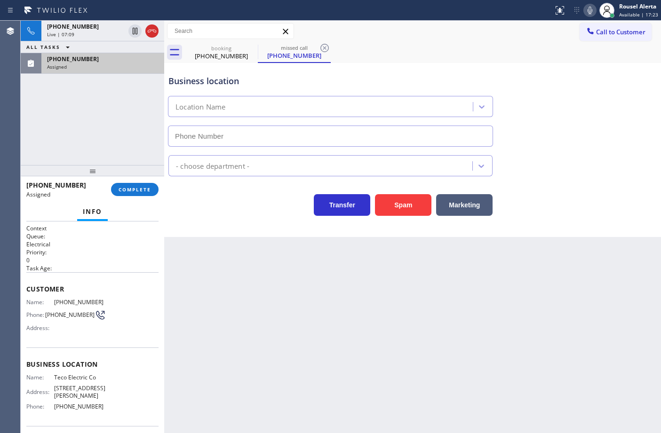
type input "[PHONE_NUMBER]"
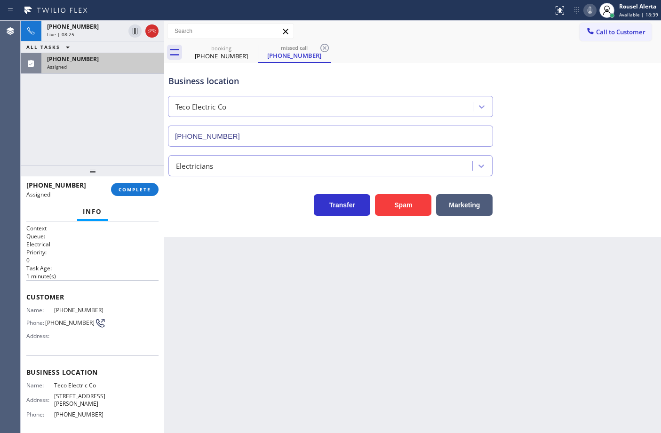
click at [93, 68] on div "Assigned" at bounding box center [102, 66] width 111 height 7
click at [234, 315] on div "Back to Dashboard Change Sender ID Customers Technicians Select a contact Outbo…" at bounding box center [412, 227] width 496 height 412
click at [98, 126] on div "[PHONE_NUMBER] Live | 08:27 ALL TASKS ALL TASKS ACTIVE TASKS TASKS IN WRAP UP […" at bounding box center [92, 93] width 143 height 144
click at [230, 300] on div "Back to Dashboard Change Sender ID Customers Technicians Select a contact Outbo…" at bounding box center [412, 227] width 496 height 412
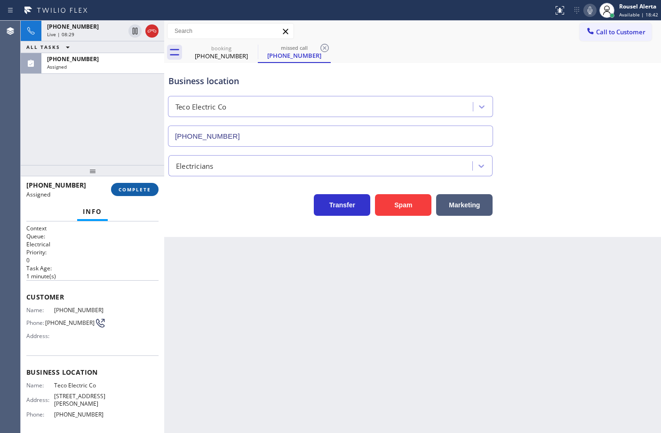
click at [130, 186] on span "COMPLETE" at bounding box center [134, 189] width 32 height 7
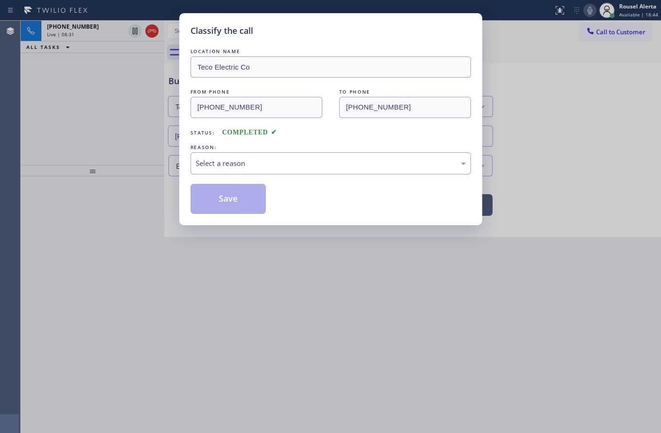
click at [260, 165] on div "Select a reason" at bounding box center [331, 163] width 270 height 11
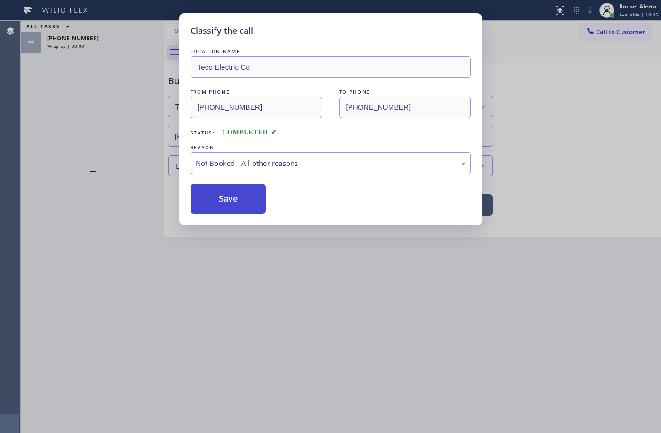
click at [238, 197] on button "Save" at bounding box center [228, 199] width 76 height 30
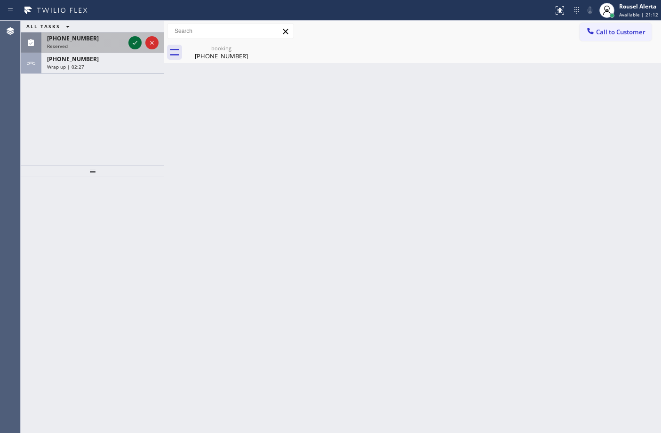
click at [133, 43] on icon at bounding box center [135, 43] width 5 height 4
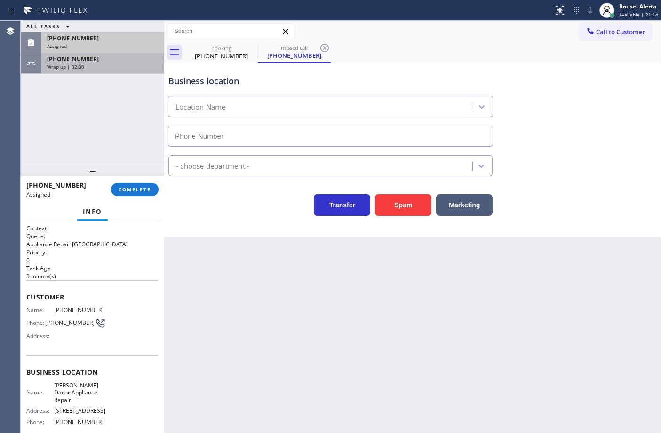
type input "[PHONE_NUMBER]"
click at [104, 60] on div "[PHONE_NUMBER]" at bounding box center [102, 59] width 111 height 8
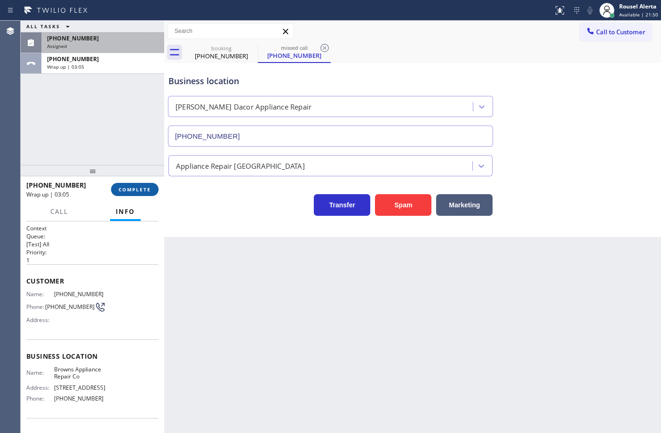
click at [129, 190] on span "COMPLETE" at bounding box center [134, 189] width 32 height 7
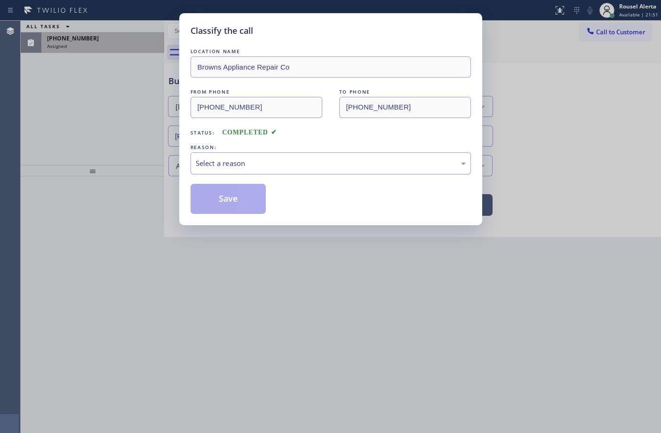
click at [238, 165] on div "Select a reason" at bounding box center [331, 163] width 270 height 11
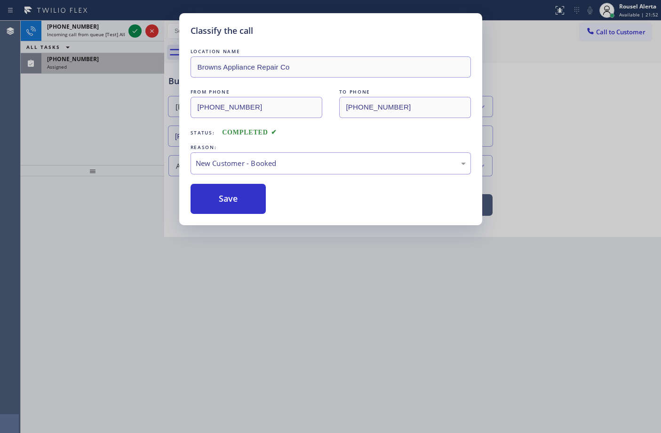
click at [228, 204] on button "Save" at bounding box center [228, 199] width 76 height 30
click at [131, 30] on div "Classify the call LOCATION NAME Browns Appliance Repair Co FROM PHONE [PHONE_NU…" at bounding box center [330, 216] width 661 height 433
click at [131, 30] on div "Classify the call LOCATION NAME Expert Viking Appliance Repair [GEOGRAPHIC_DATA…" at bounding box center [341, 227] width 640 height 412
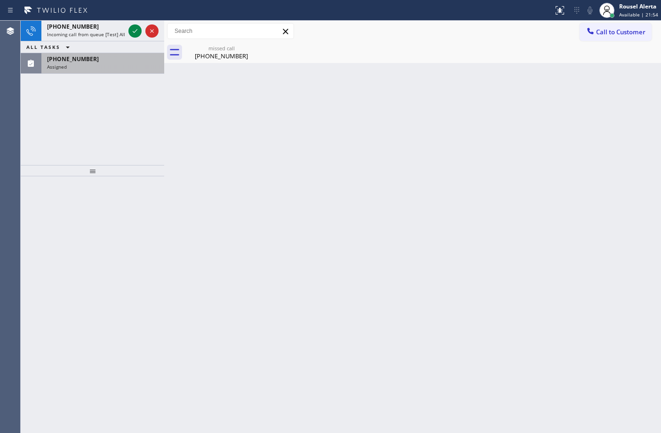
click at [131, 30] on icon at bounding box center [134, 30] width 11 height 11
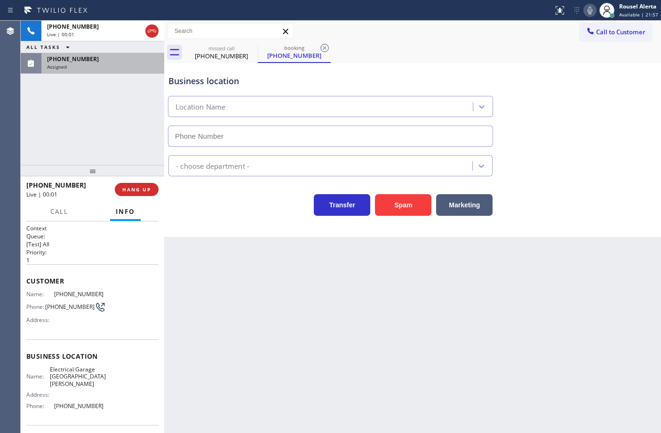
type input "[PHONE_NUMBER]"
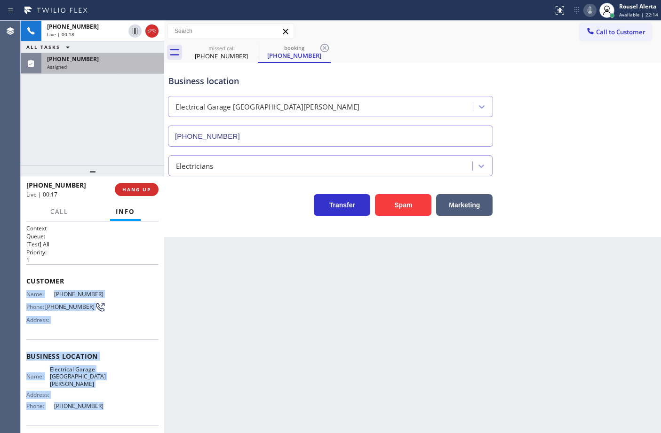
drag, startPoint x: 25, startPoint y: 290, endPoint x: 95, endPoint y: 402, distance: 132.7
click at [95, 402] on div "Context Queue: [Test] All Priority: 1 Customer Name: [PHONE_NUMBER] Phone: [PHO…" at bounding box center [92, 327] width 143 height 212
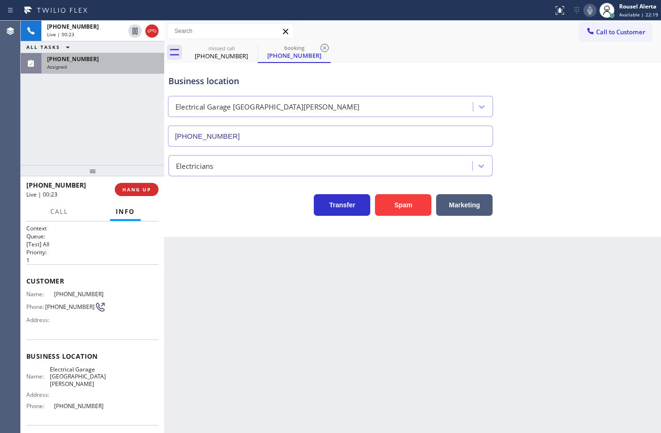
click at [445, 284] on div "Back to Dashboard Change Sender ID Customers Technicians Select a contact Outbo…" at bounding box center [412, 227] width 496 height 412
click at [133, 77] on div "[PHONE_NUMBER] Live | 00:24 ALL TASKS ALL TASKS ACTIVE TASKS TASKS IN WRAP UP […" at bounding box center [92, 93] width 143 height 144
click at [132, 69] on div "Assigned" at bounding box center [102, 66] width 111 height 7
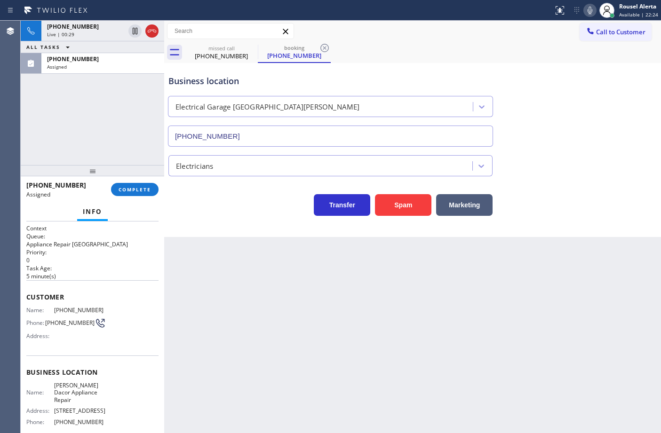
scroll to position [59, 0]
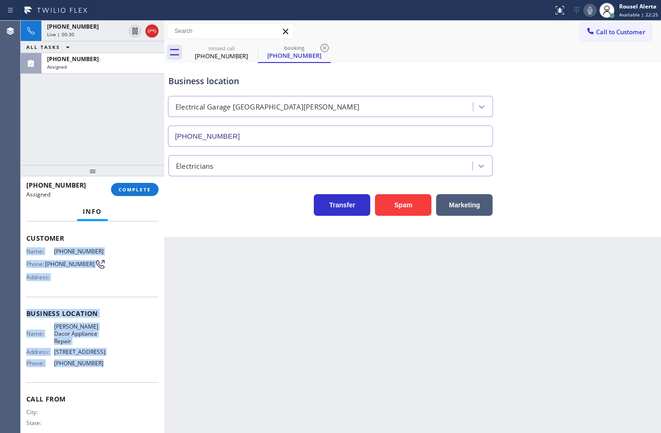
drag, startPoint x: 25, startPoint y: 304, endPoint x: 117, endPoint y: 358, distance: 106.2
click at [117, 358] on div "Context Queue: Appliance Repair High End Priority: 0 Task Age: [DEMOGRAPHIC_DAT…" at bounding box center [92, 327] width 143 height 212
click at [111, 58] on div "[PHONE_NUMBER]" at bounding box center [102, 59] width 111 height 8
click at [129, 185] on button "COMPLETE" at bounding box center [134, 189] width 47 height 13
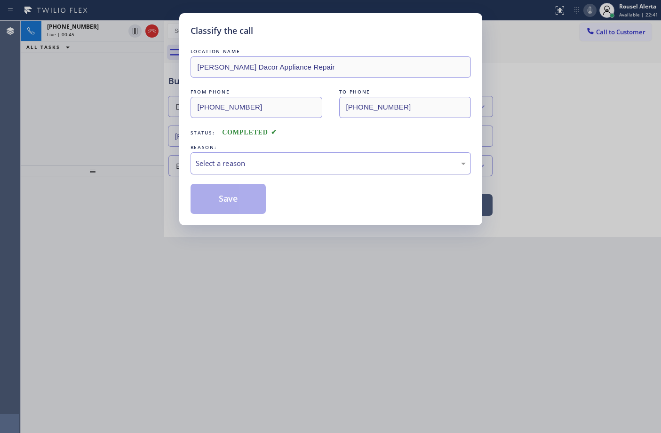
click at [221, 163] on div "Select a reason" at bounding box center [331, 163] width 270 height 11
click at [229, 201] on button "Save" at bounding box center [228, 199] width 76 height 30
click at [92, 37] on div "Classify the call LOCATION NAME [PERSON_NAME] Dacor Appliance Repair FROM PHONE…" at bounding box center [330, 216] width 661 height 433
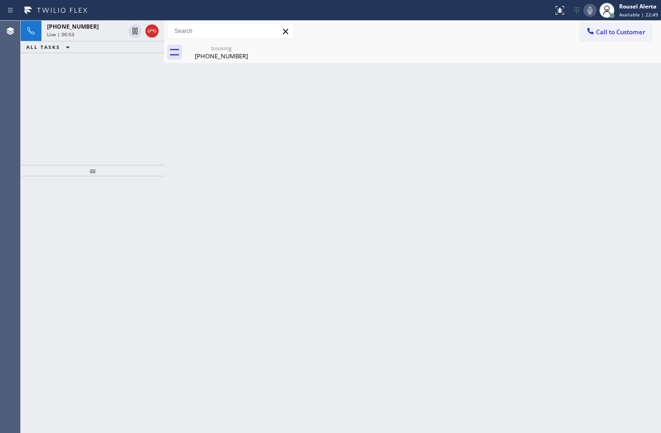
drag, startPoint x: 104, startPoint y: 39, endPoint x: 164, endPoint y: 67, distance: 65.8
click at [104, 39] on div "[PHONE_NUMBER] Live | 00:53" at bounding box center [83, 31] width 85 height 21
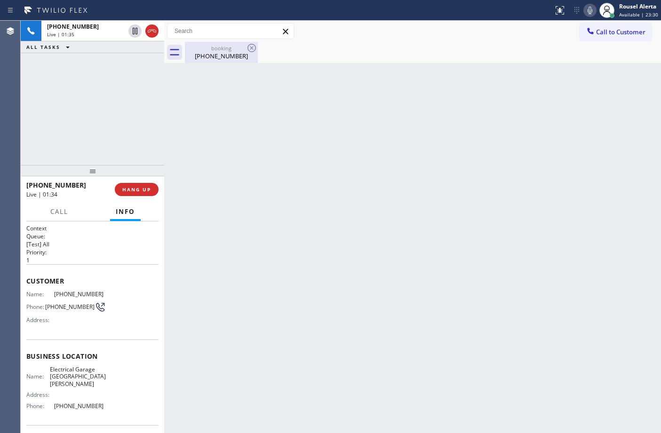
click at [229, 55] on div "[PHONE_NUMBER]" at bounding box center [221, 56] width 71 height 8
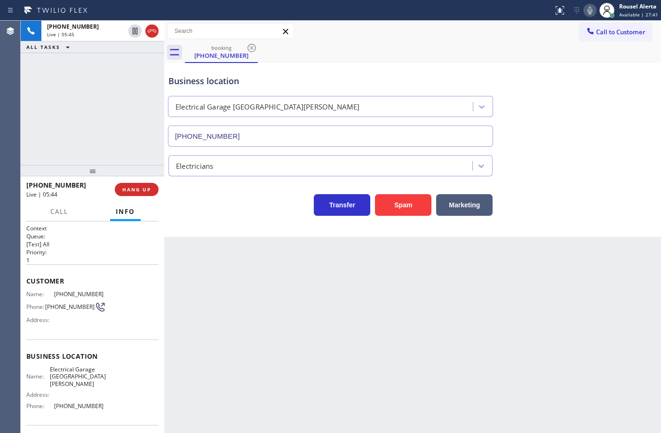
click at [120, 73] on div "[PHONE_NUMBER] Live | 05:45 ALL TASKS ALL TASKS ACTIVE TASKS TASKS IN WRAP UP" at bounding box center [92, 93] width 143 height 144
click at [134, 36] on icon at bounding box center [134, 30] width 11 height 11
click at [591, 14] on icon at bounding box center [589, 10] width 11 height 11
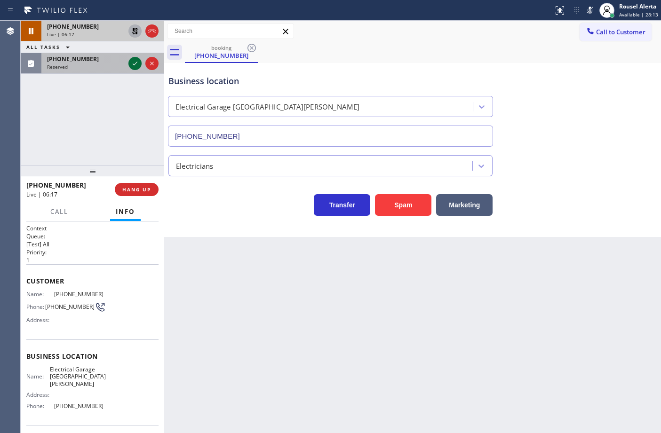
drag, startPoint x: 103, startPoint y: 54, endPoint x: 132, endPoint y: 69, distance: 31.7
click at [104, 56] on div "[PHONE_NUMBER] Reserved" at bounding box center [83, 63] width 85 height 21
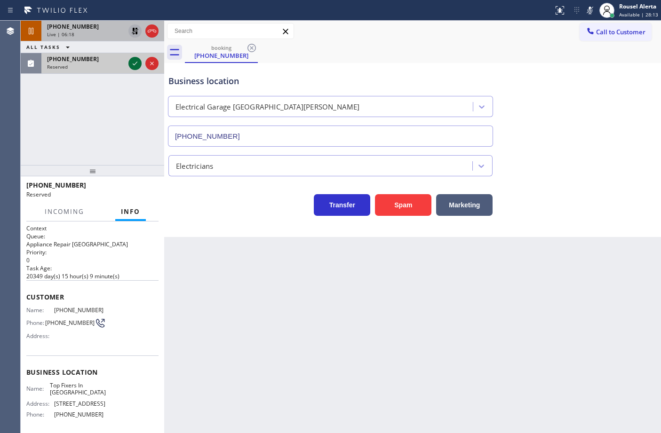
click at [133, 67] on icon at bounding box center [134, 63] width 11 height 11
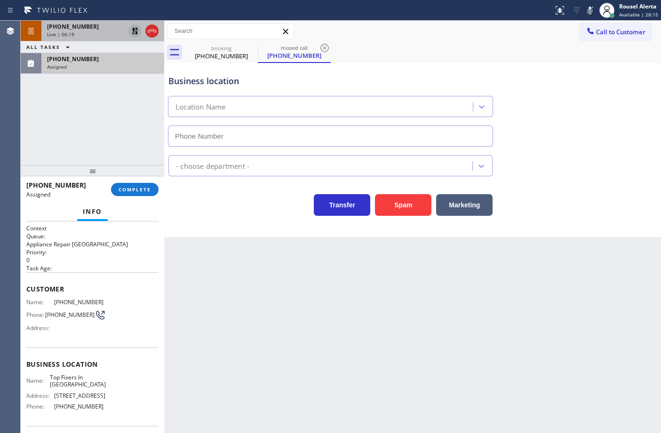
type input "[PHONE_NUMBER]"
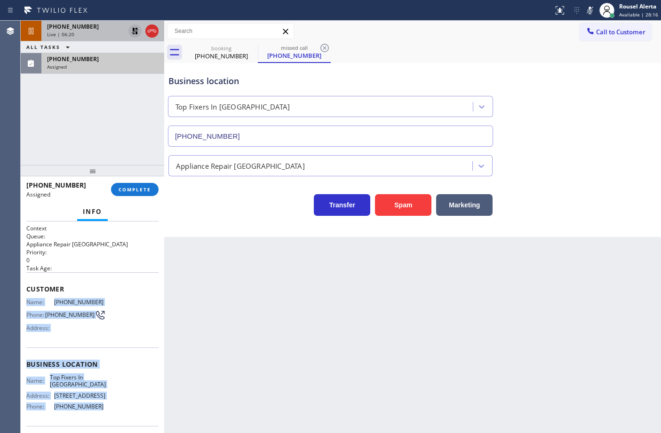
drag, startPoint x: 23, startPoint y: 298, endPoint x: 97, endPoint y: 406, distance: 131.4
click at [97, 406] on div "Context Queue: Appliance Repair High End Priority: 0 Task Age: Customer Name: […" at bounding box center [92, 327] width 143 height 212
click at [109, 73] on div "[PHONE_NUMBER] Assigned" at bounding box center [100, 63] width 119 height 21
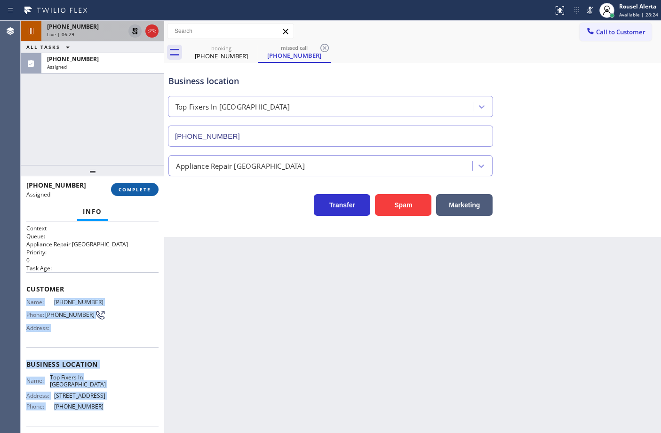
click at [123, 183] on button "COMPLETE" at bounding box center [134, 189] width 47 height 13
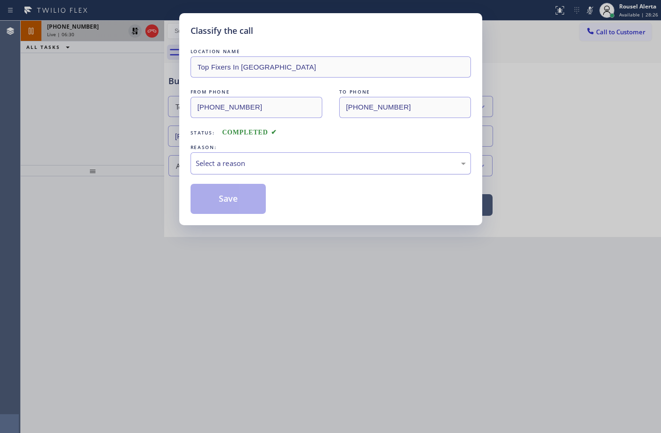
click at [198, 162] on div "Select a reason" at bounding box center [331, 163] width 270 height 11
click at [232, 205] on button "Save" at bounding box center [228, 199] width 76 height 30
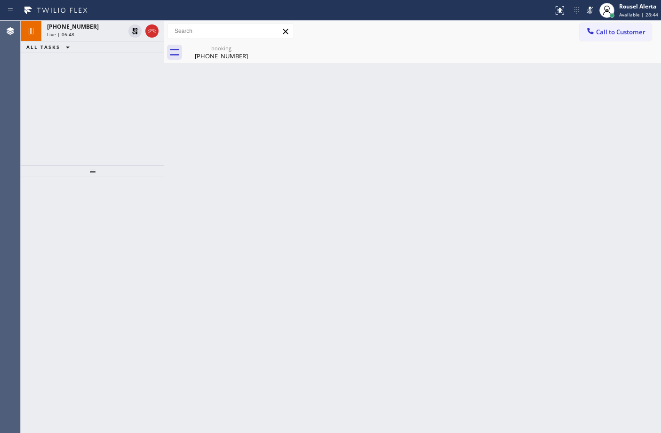
drag, startPoint x: 135, startPoint y: 33, endPoint x: 274, endPoint y: 20, distance: 139.3
click at [135, 33] on icon at bounding box center [134, 30] width 11 height 11
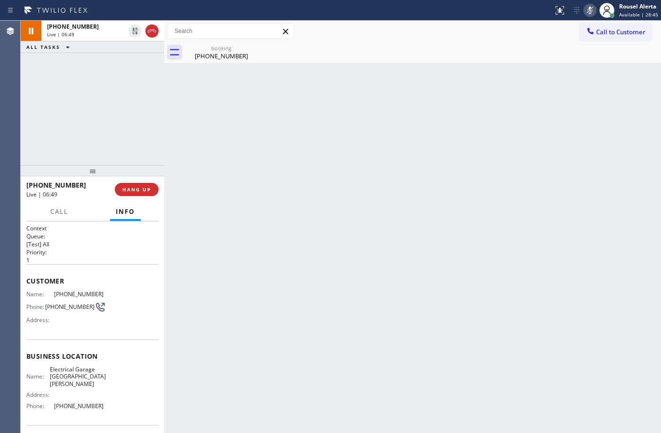
click at [590, 8] on icon at bounding box center [589, 11] width 5 height 8
click at [293, 267] on div "Back to Dashboard Change Sender ID Customers Technicians Select a contact Outbo…" at bounding box center [412, 227] width 496 height 412
click at [358, 356] on div "Back to Dashboard Change Sender ID Customers Technicians Select a contact Outbo…" at bounding box center [412, 227] width 496 height 412
click at [147, 193] on button "HANG UP" at bounding box center [137, 189] width 44 height 13
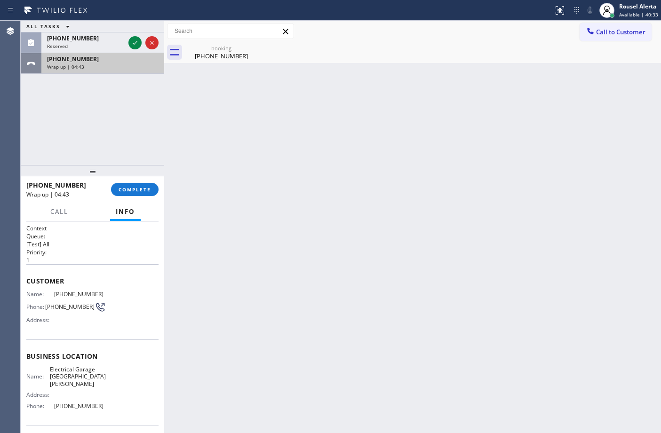
click at [94, 55] on div "[PHONE_NUMBER]" at bounding box center [102, 59] width 111 height 8
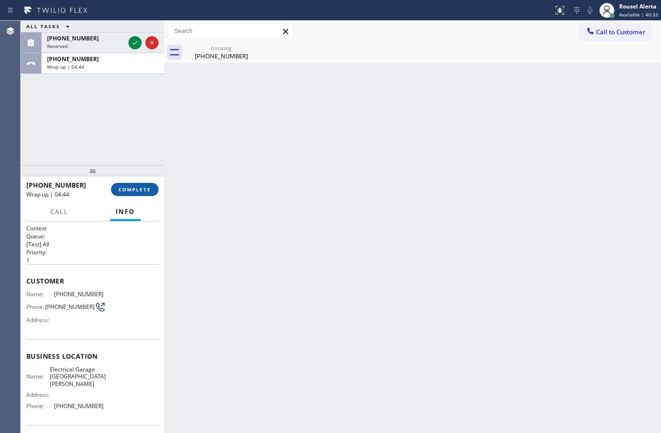
click at [129, 195] on button "COMPLETE" at bounding box center [134, 189] width 47 height 13
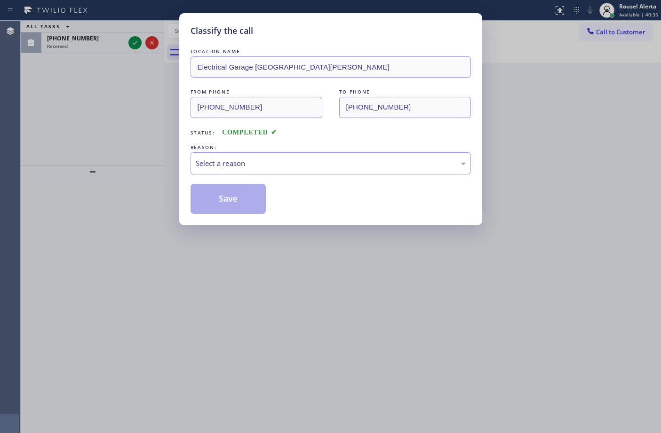
click at [285, 167] on div "Select a reason" at bounding box center [331, 163] width 270 height 11
click at [246, 201] on button "Save" at bounding box center [228, 199] width 76 height 30
click at [95, 41] on div "Classify the call LOCATION NAME Electrical Garage [GEOGRAPHIC_DATA][PERSON_NAME…" at bounding box center [330, 216] width 661 height 433
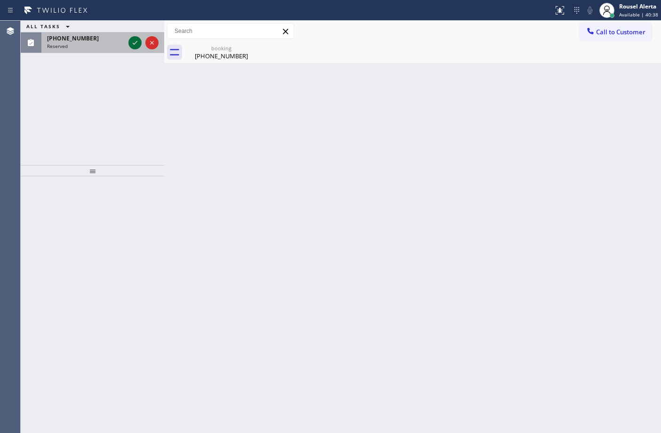
click at [133, 46] on icon at bounding box center [134, 42] width 11 height 11
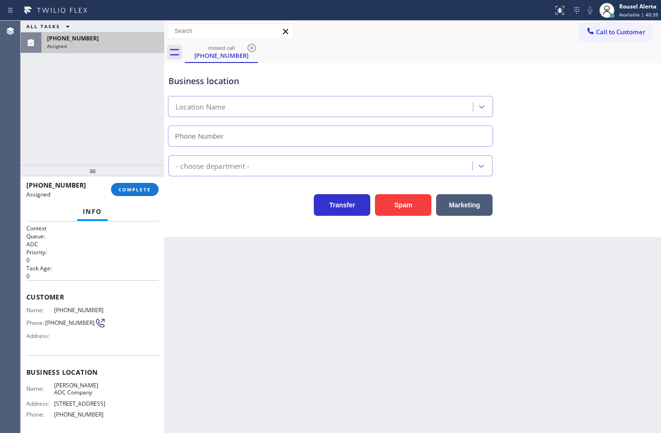
type input "[PHONE_NUMBER]"
click at [151, 196] on div "[PHONE_NUMBER] Assigned COMPLETE" at bounding box center [92, 189] width 132 height 24
click at [142, 193] on button "COMPLETE" at bounding box center [134, 189] width 47 height 13
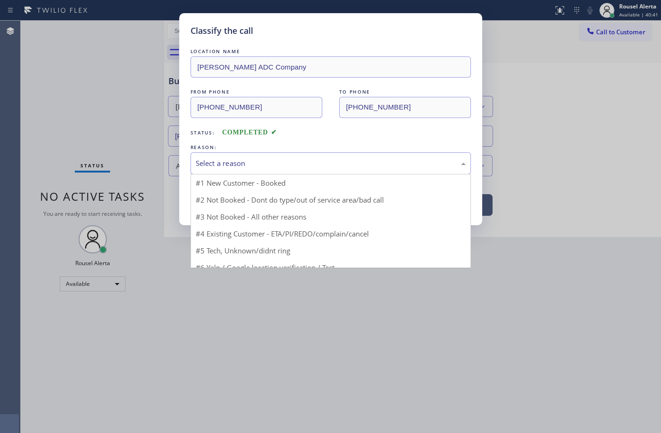
click at [229, 167] on div "Select a reason" at bounding box center [331, 163] width 270 height 11
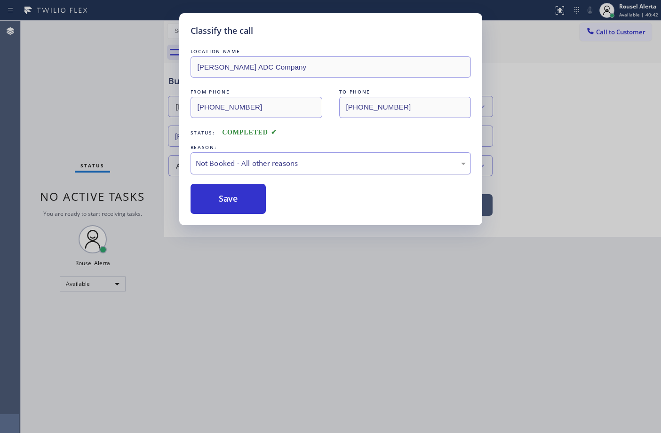
drag, startPoint x: 233, startPoint y: 203, endPoint x: 208, endPoint y: 172, distance: 39.9
click at [232, 203] on button "Save" at bounding box center [228, 199] width 76 height 30
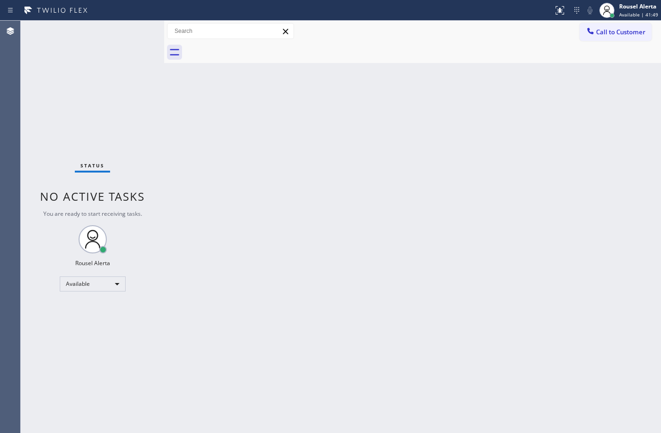
click at [90, 33] on div "Status No active tasks You are ready to start receiving tasks. Rousel Alerta Av…" at bounding box center [92, 227] width 143 height 412
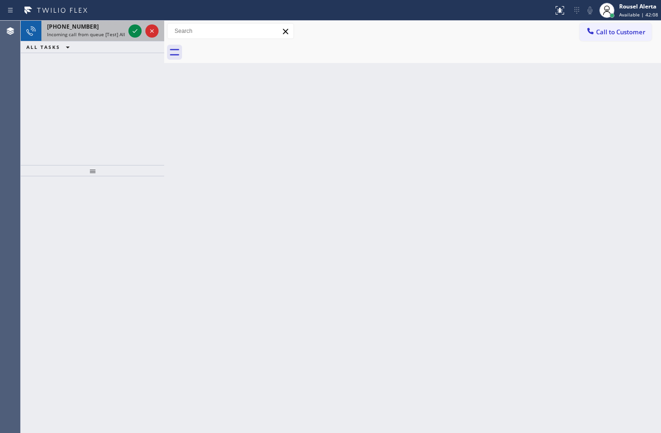
click at [107, 37] on span "Incoming call from queue [Test] All" at bounding box center [86, 34] width 78 height 7
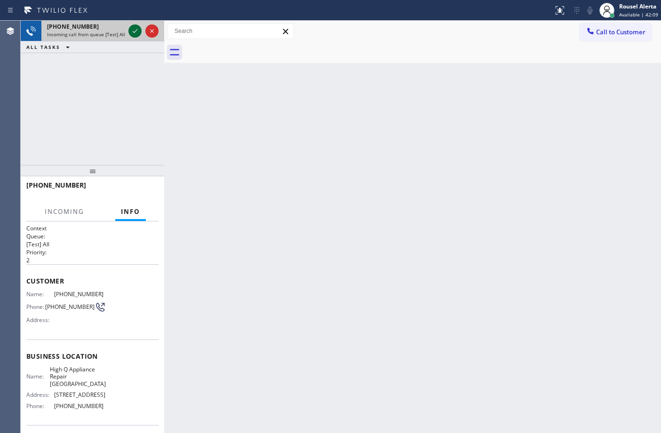
click at [135, 34] on icon at bounding box center [134, 30] width 11 height 11
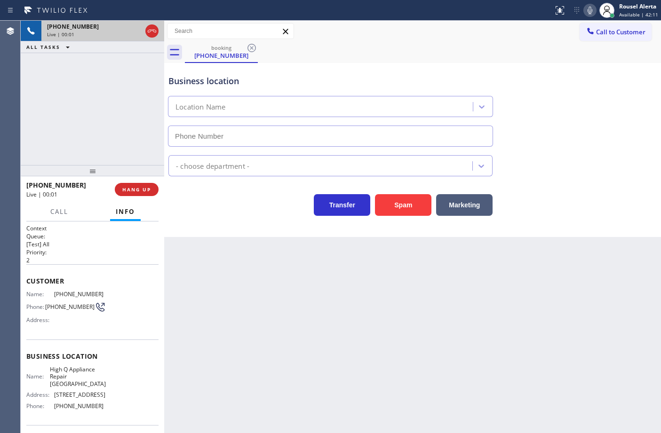
type input "[PHONE_NUMBER]"
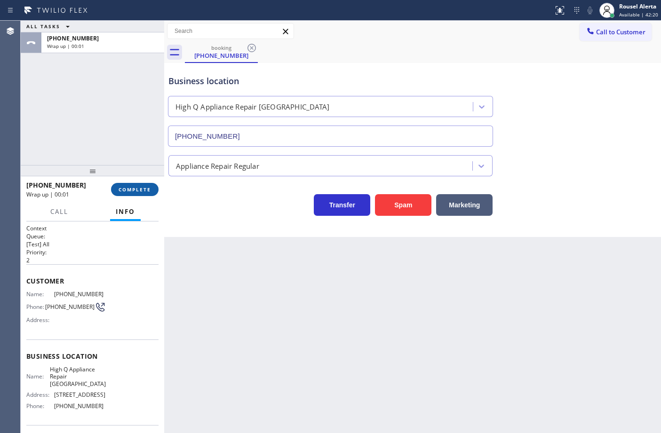
click at [122, 193] on button "COMPLETE" at bounding box center [134, 189] width 47 height 13
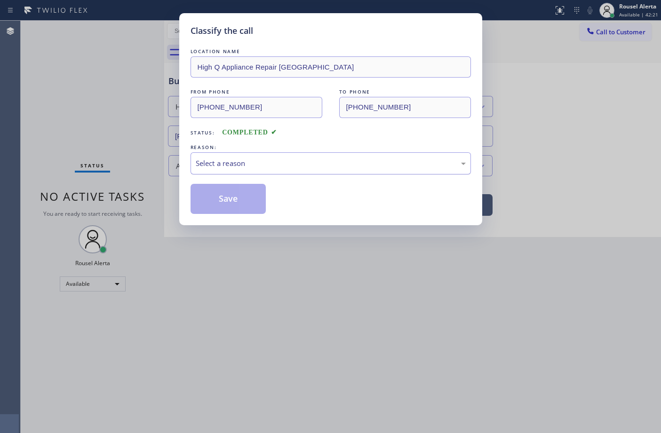
click at [250, 163] on div "Select a reason" at bounding box center [331, 163] width 270 height 11
click at [271, 165] on div "Not Booked - All other reasons" at bounding box center [331, 163] width 270 height 11
click at [232, 204] on button "Save" at bounding box center [228, 199] width 76 height 30
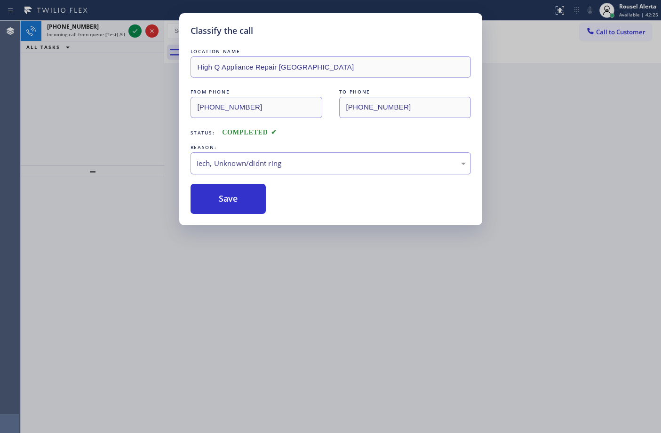
drag, startPoint x: 113, startPoint y: 29, endPoint x: 118, endPoint y: 31, distance: 5.1
click at [114, 30] on div "Classify the call LOCATION NAME High Q Appliance Repair [GEOGRAPHIC_DATA] FROM …" at bounding box center [330, 216] width 661 height 433
click at [118, 31] on div "Classify the call LOCATION NAME High Q Appliance Repair [GEOGRAPHIC_DATA] FROM …" at bounding box center [330, 216] width 661 height 433
click at [227, 193] on button "Save" at bounding box center [228, 199] width 76 height 30
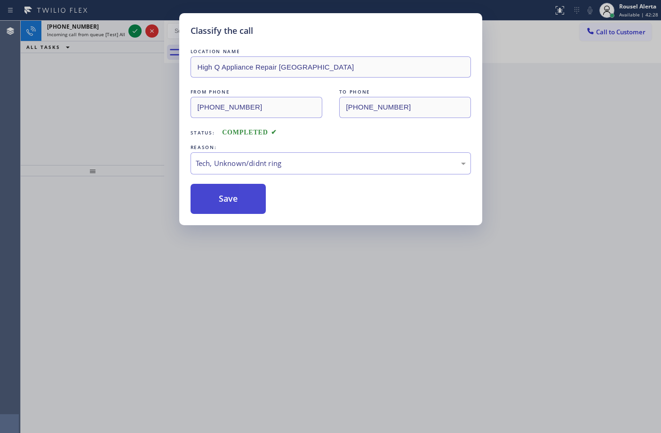
click at [226, 192] on button "Save" at bounding box center [228, 199] width 76 height 30
click at [223, 193] on button "Save" at bounding box center [228, 199] width 76 height 30
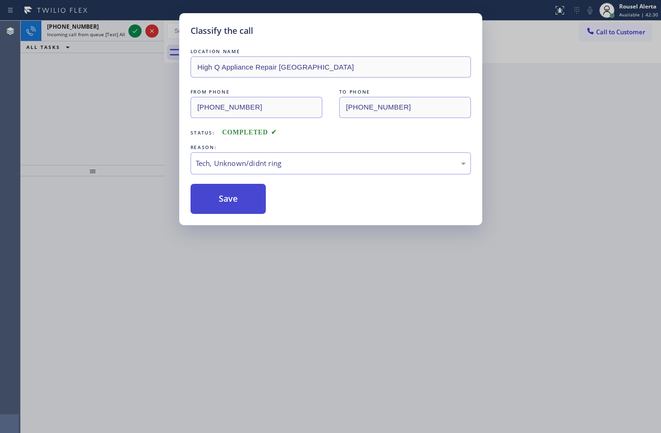
click at [208, 207] on button "Save" at bounding box center [228, 199] width 76 height 30
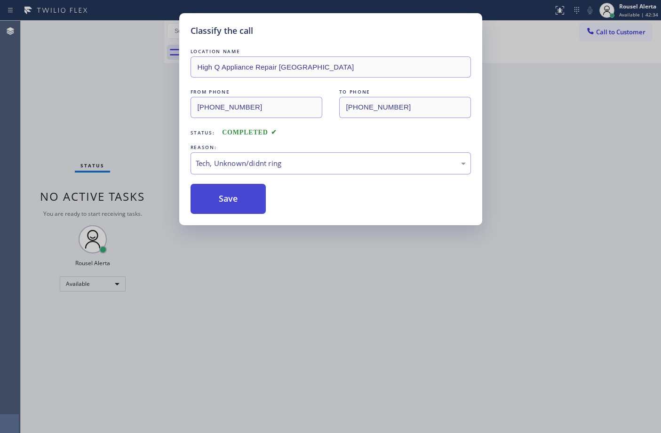
click at [224, 207] on button "Save" at bounding box center [228, 199] width 76 height 30
click at [223, 207] on button "Save" at bounding box center [228, 199] width 76 height 30
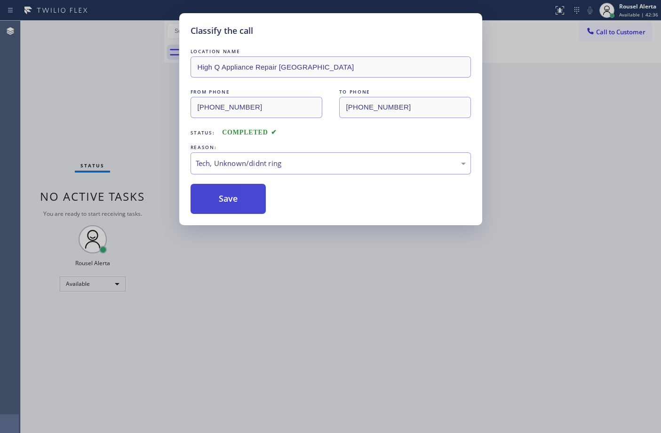
click at [223, 207] on button "Save" at bounding box center [228, 199] width 76 height 30
click at [226, 208] on button "Save" at bounding box center [228, 199] width 76 height 30
click at [226, 207] on button "Save" at bounding box center [228, 199] width 76 height 30
click at [225, 207] on button "Save" at bounding box center [228, 199] width 76 height 30
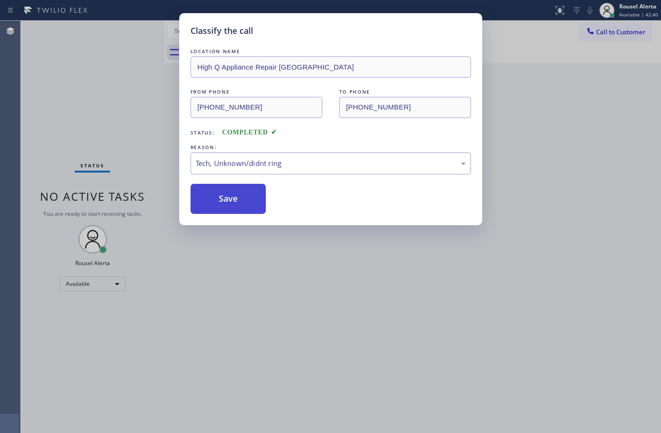
click at [224, 206] on button "Save" at bounding box center [228, 199] width 76 height 30
click at [223, 206] on button "Save" at bounding box center [228, 199] width 76 height 30
click at [223, 207] on button "Save" at bounding box center [228, 199] width 76 height 30
click at [235, 210] on button "Save" at bounding box center [228, 199] width 76 height 30
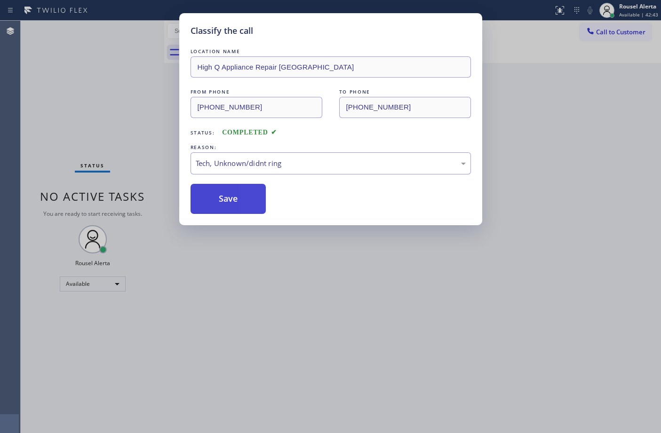
click at [235, 210] on button "Save" at bounding box center [228, 199] width 76 height 30
click at [303, 169] on div "Tech, Unknown/didnt ring" at bounding box center [331, 163] width 270 height 11
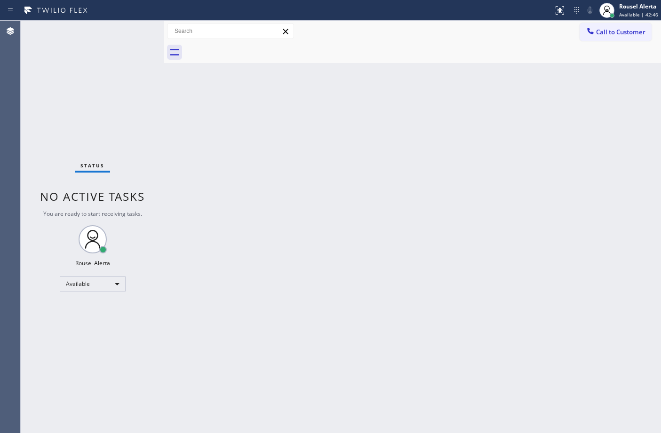
click at [224, 199] on div "Back to Dashboard Change Sender ID Customers Technicians Select a contact Outbo…" at bounding box center [412, 227] width 496 height 412
click at [212, 202] on div "Back to Dashboard Change Sender ID Customers Technicians Select a contact Outbo…" at bounding box center [412, 227] width 496 height 412
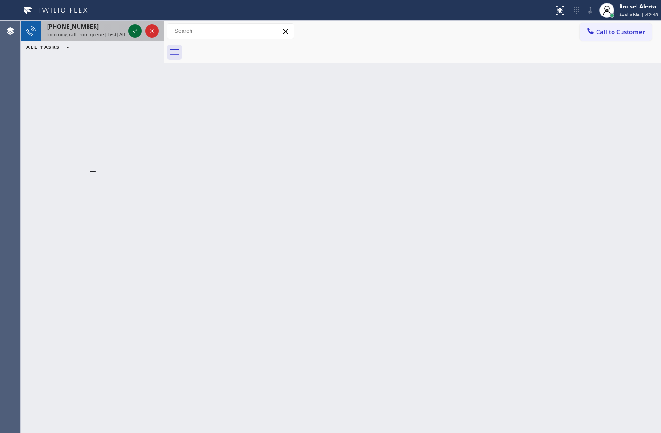
click at [132, 31] on icon at bounding box center [134, 30] width 11 height 11
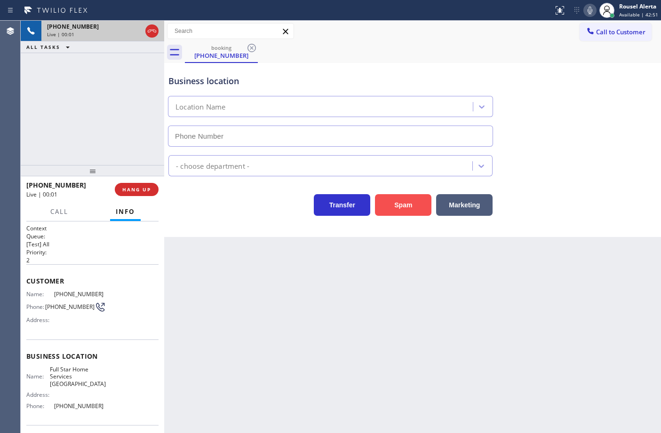
type input "[PHONE_NUMBER]"
click at [414, 207] on button "Spam" at bounding box center [403, 205] width 56 height 22
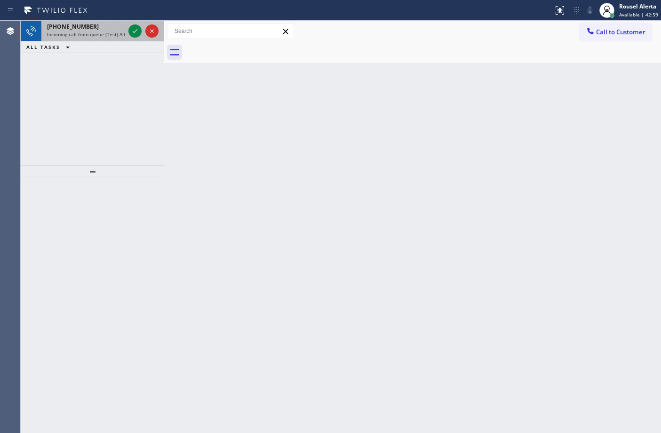
click at [98, 24] on div "[PHONE_NUMBER]" at bounding box center [86, 27] width 78 height 8
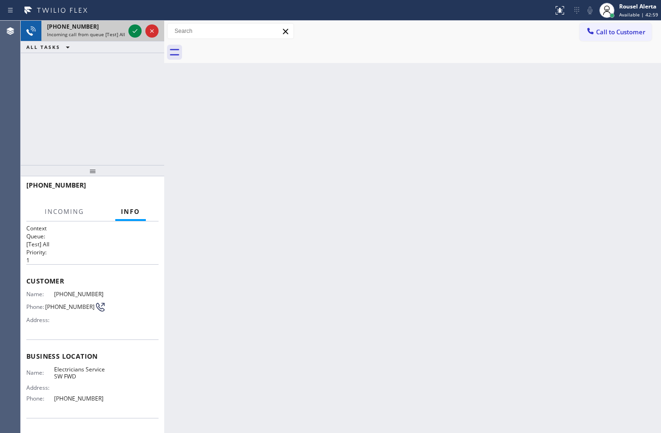
click at [130, 37] on div at bounding box center [143, 31] width 34 height 21
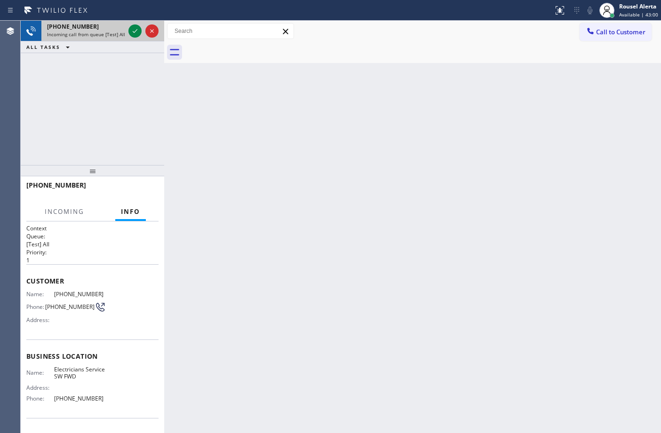
click at [130, 37] on div at bounding box center [143, 31] width 34 height 21
click at [131, 37] on div at bounding box center [143, 31] width 34 height 21
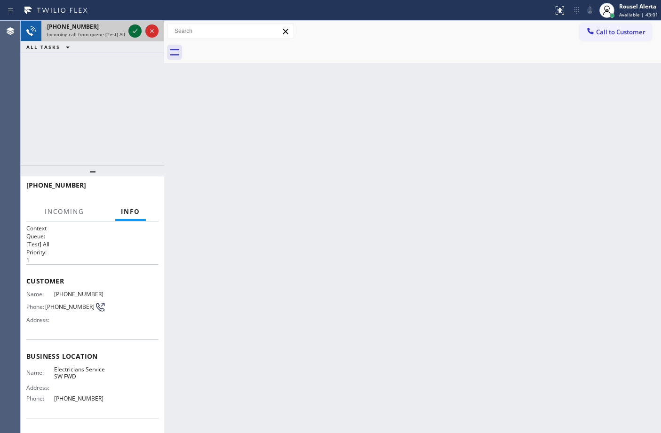
click at [132, 34] on icon at bounding box center [134, 30] width 11 height 11
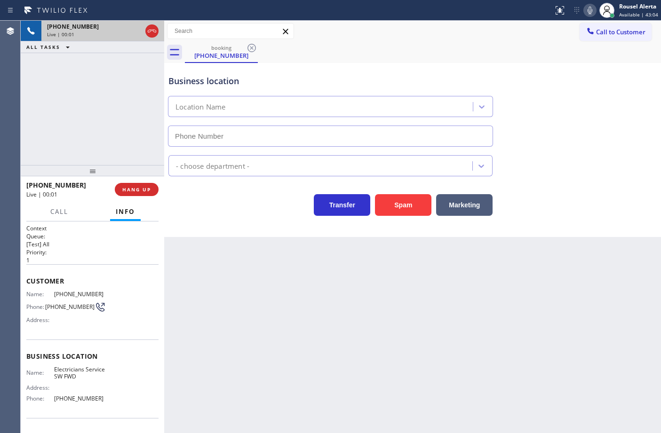
type input "[PHONE_NUMBER]"
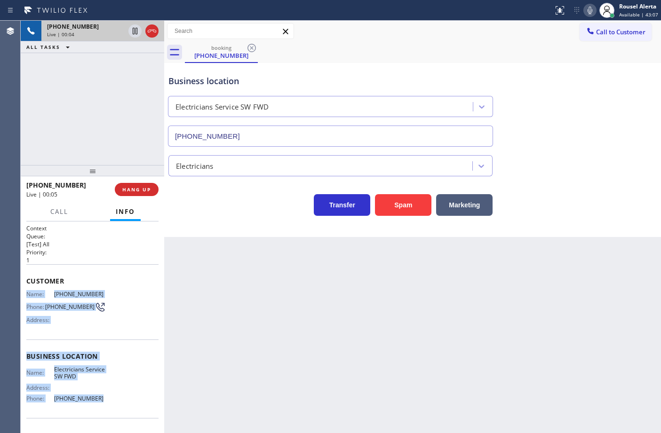
drag, startPoint x: 27, startPoint y: 287, endPoint x: 96, endPoint y: 400, distance: 132.6
click at [96, 400] on div "Context Queue: [Test] All Priority: 1 Customer Name: [PHONE_NUMBER] Phone: [PHO…" at bounding box center [92, 356] width 132 height 265
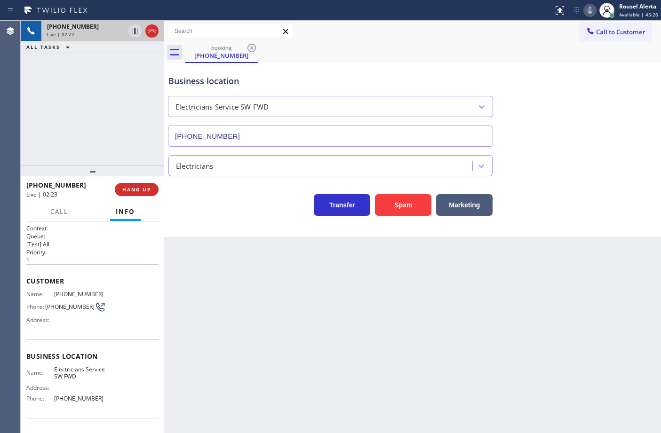
click at [101, 86] on div "[PHONE_NUMBER] Live | 02:22 ALL TASKS ALL TASKS ACTIVE TASKS TASKS IN WRAP UP" at bounding box center [92, 93] width 143 height 144
click at [133, 29] on icon at bounding box center [135, 31] width 5 height 7
click at [591, 8] on icon at bounding box center [589, 11] width 5 height 8
click at [83, 54] on div "[PHONE_NUMBER] Live | 03:32 ALL TASKS ALL TASKS ACTIVE TASKS TASKS IN WRAP UP" at bounding box center [92, 93] width 143 height 144
click at [359, 355] on div "Back to Dashboard Change Sender ID Customers Technicians Select a contact Outbo…" at bounding box center [412, 227] width 496 height 412
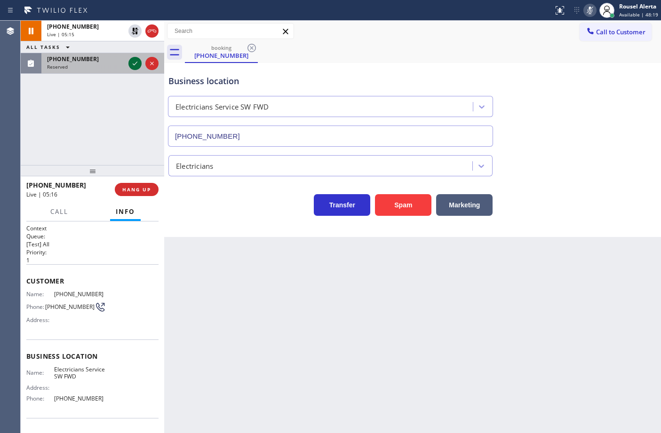
click at [130, 58] on icon at bounding box center [134, 63] width 11 height 11
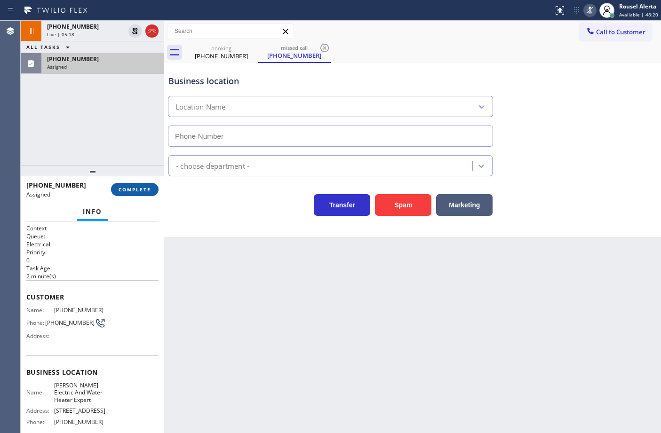
type input "[PHONE_NUMBER]"
click at [135, 194] on button "COMPLETE" at bounding box center [134, 189] width 47 height 13
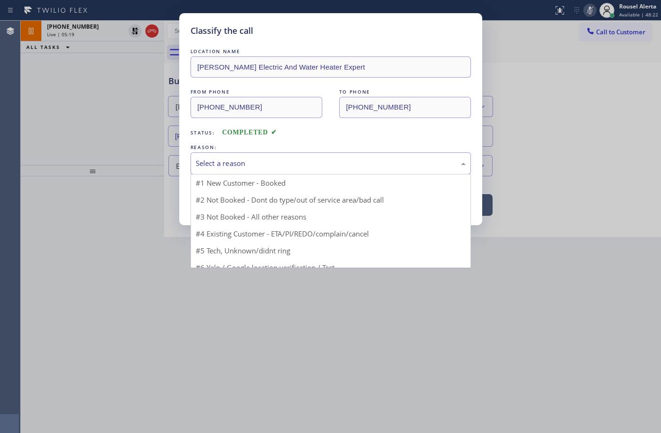
click at [237, 168] on div "Select a reason" at bounding box center [331, 163] width 270 height 11
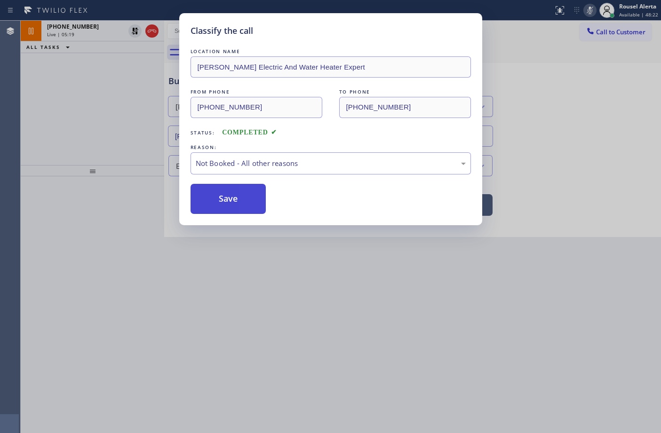
click at [228, 202] on button "Save" at bounding box center [228, 199] width 76 height 30
click at [103, 31] on div "Classify the call LOCATION NAME [PERSON_NAME] Electric And Water Heater Expert …" at bounding box center [330, 216] width 661 height 433
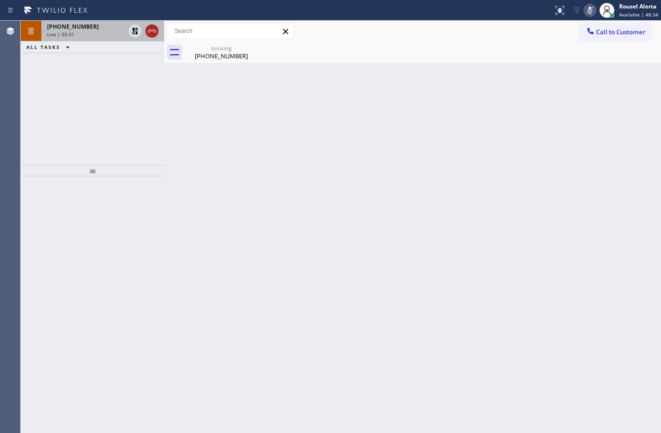
drag, startPoint x: 134, startPoint y: 32, endPoint x: 149, endPoint y: 29, distance: 15.3
click at [134, 32] on icon at bounding box center [134, 30] width 11 height 11
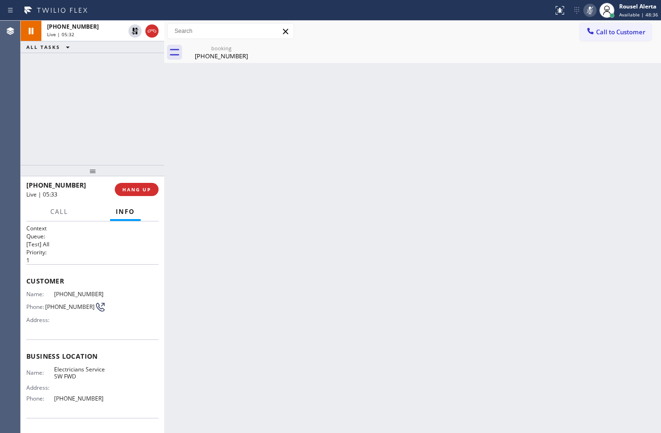
click at [589, 8] on icon at bounding box center [589, 10] width 11 height 11
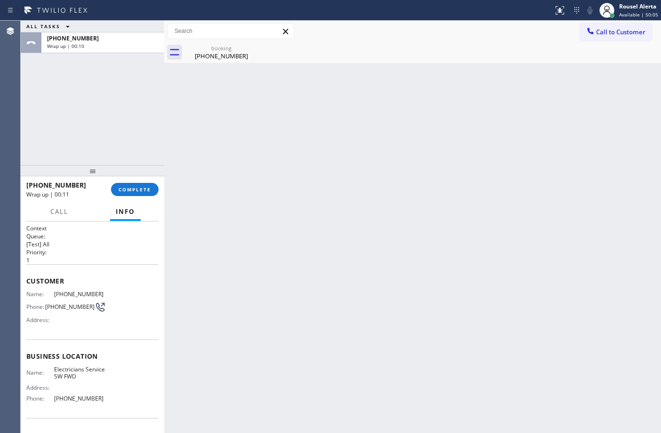
drag, startPoint x: 149, startPoint y: 65, endPoint x: 240, endPoint y: 86, distance: 93.5
click at [148, 66] on div "ALL TASKS ALL TASKS ACTIVE TASKS TASKS IN WRAP UP [PHONE_NUMBER] Wrap up | 00:10" at bounding box center [92, 93] width 143 height 144
drag, startPoint x: 591, startPoint y: 34, endPoint x: 654, endPoint y: 63, distance: 69.2
click at [592, 33] on icon at bounding box center [590, 31] width 6 height 6
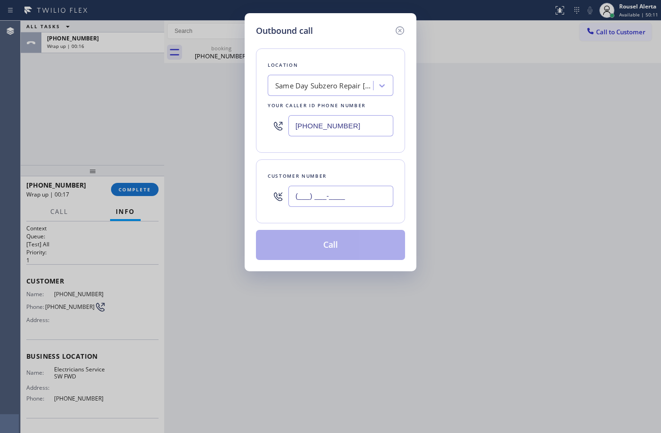
click at [360, 198] on input "(___) ___-____" at bounding box center [340, 196] width 105 height 21
paste input "509) 432-8324"
type input "[PHONE_NUMBER]"
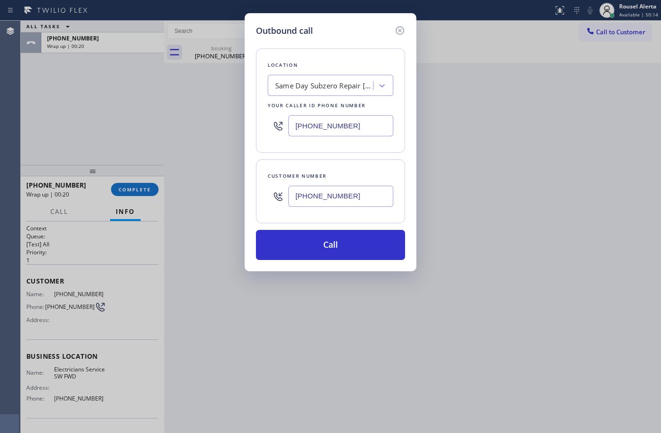
drag, startPoint x: 372, startPoint y: 120, endPoint x: 249, endPoint y: 134, distance: 123.5
click at [249, 134] on div "Outbound call Location Same Day Subzero Repair [GEOGRAPHIC_DATA] Your caller id…" at bounding box center [330, 142] width 172 height 258
paste input "213) 566-1222"
type input "[PHONE_NUMBER]"
click at [496, 167] on div "Outbound call Location Same Day Subzero Repair [GEOGRAPHIC_DATA] Your caller id…" at bounding box center [330, 216] width 661 height 433
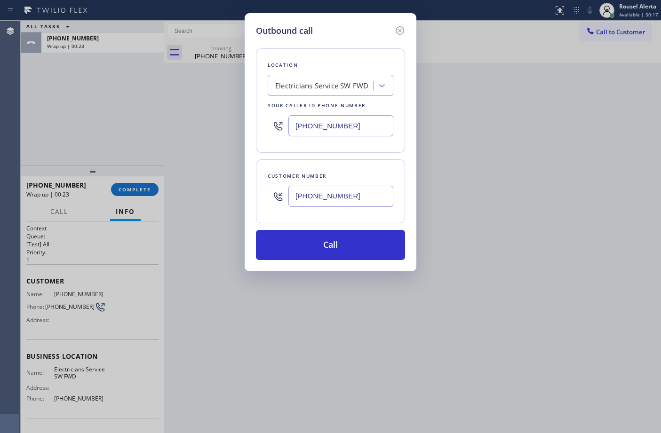
click at [361, 50] on div "Location Electricians Service SW FWD Your caller id phone number [PHONE_NUMBER]" at bounding box center [330, 100] width 149 height 104
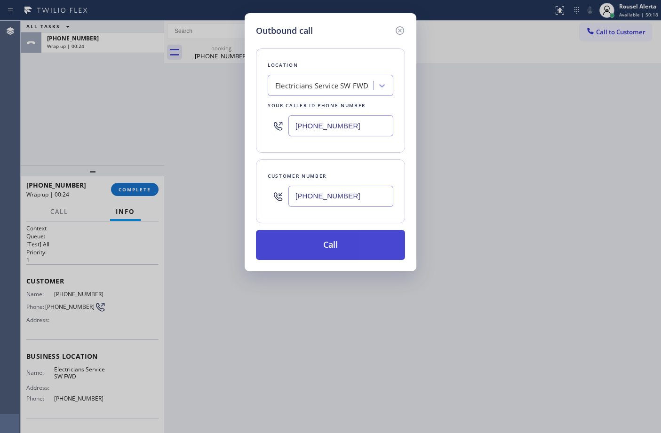
click at [319, 241] on button "Call" at bounding box center [330, 245] width 149 height 30
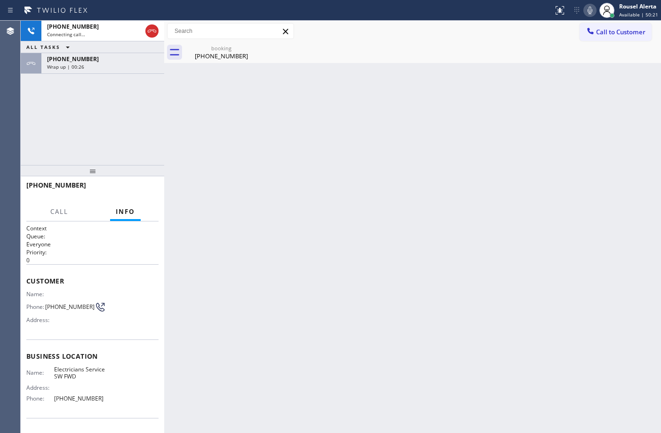
click at [136, 74] on div "[PHONE_NUMBER] Connecting call… ALL TASKS ALL TASKS ACTIVE TASKS TASKS IN WRAP …" at bounding box center [92, 93] width 143 height 144
click at [136, 68] on div "Wrap up | 00:27" at bounding box center [102, 66] width 111 height 7
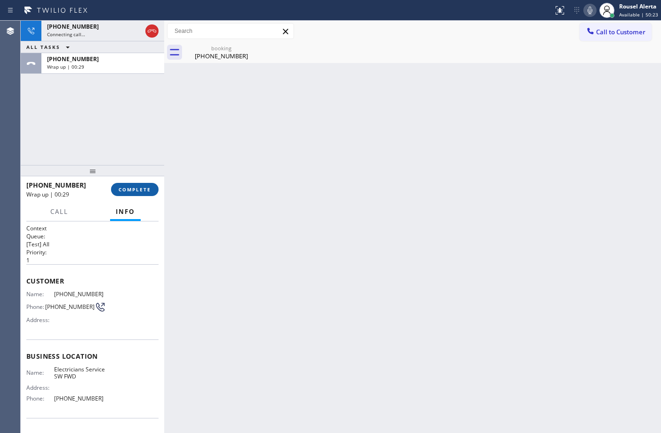
click at [132, 194] on button "COMPLETE" at bounding box center [134, 189] width 47 height 13
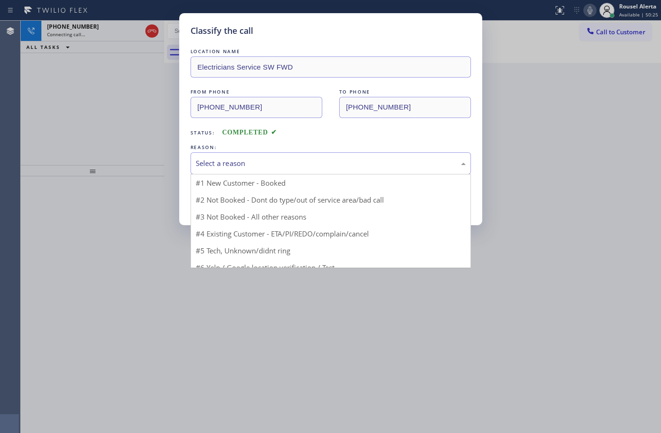
click at [270, 158] on div "Select a reason" at bounding box center [331, 163] width 270 height 11
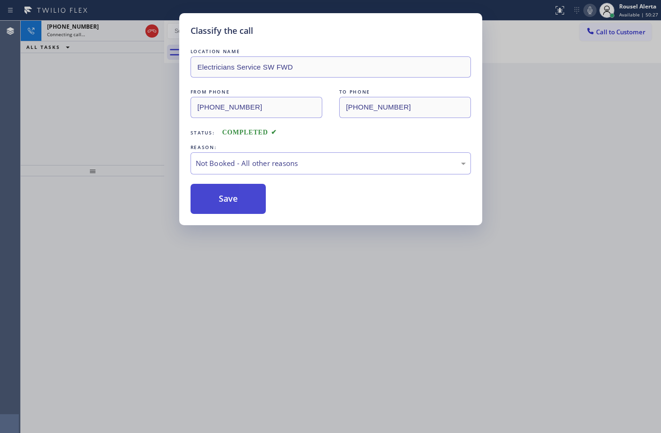
click at [243, 191] on button "Save" at bounding box center [228, 199] width 76 height 30
click at [419, 311] on div "Classify the call LOCATION NAME Electricians Service SW FWD FROM PHONE [PHONE_N…" at bounding box center [330, 216] width 661 height 433
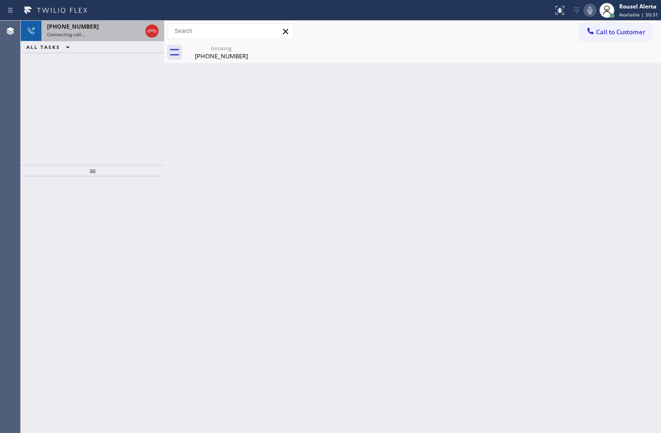
click at [93, 29] on div "[PHONE_NUMBER]" at bounding box center [94, 27] width 94 height 8
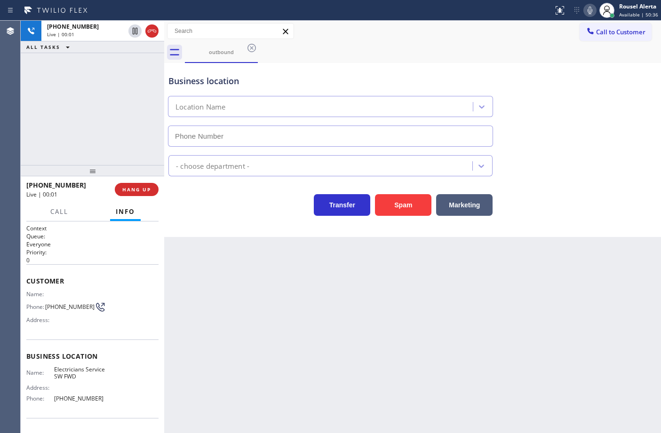
type input "[PHONE_NUMBER]"
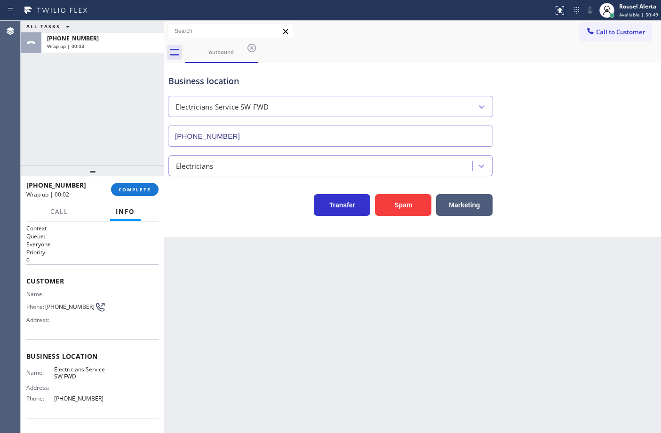
click at [104, 76] on div "ALL TASKS ALL TASKS ACTIVE TASKS TASKS IN WRAP UP [PHONE_NUMBER] Wrap up | 00:03" at bounding box center [92, 93] width 143 height 144
click at [137, 194] on button "COMPLETE" at bounding box center [134, 189] width 47 height 13
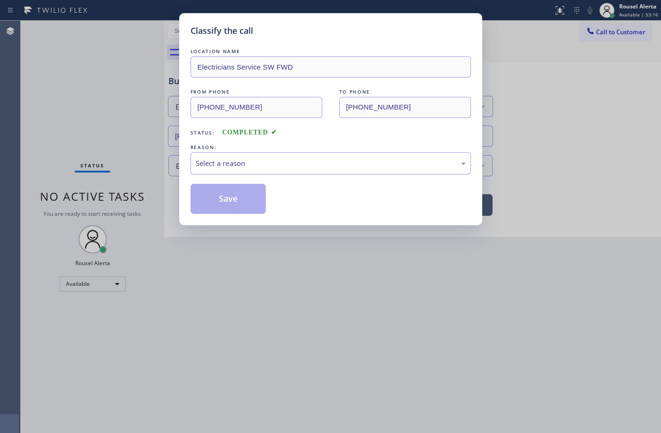
click at [254, 157] on div "Select a reason" at bounding box center [330, 163] width 280 height 22
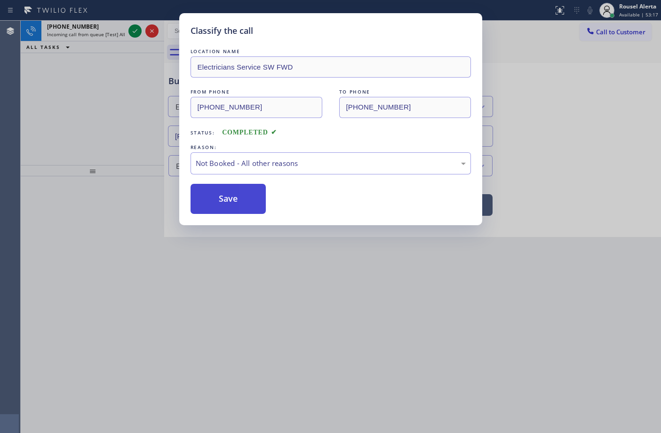
click at [237, 191] on button "Save" at bounding box center [228, 199] width 76 height 30
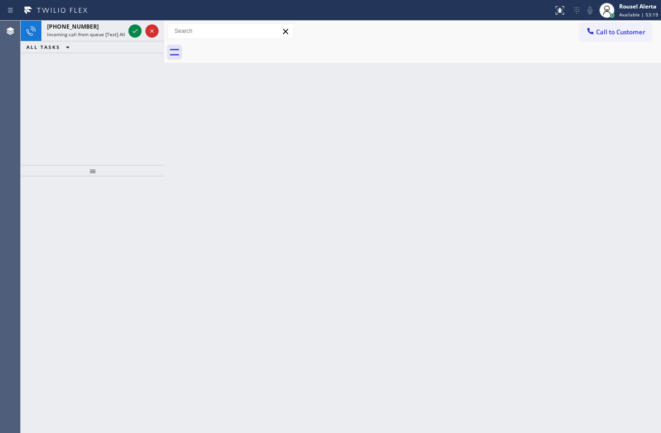
click at [136, 33] on icon at bounding box center [134, 30] width 11 height 11
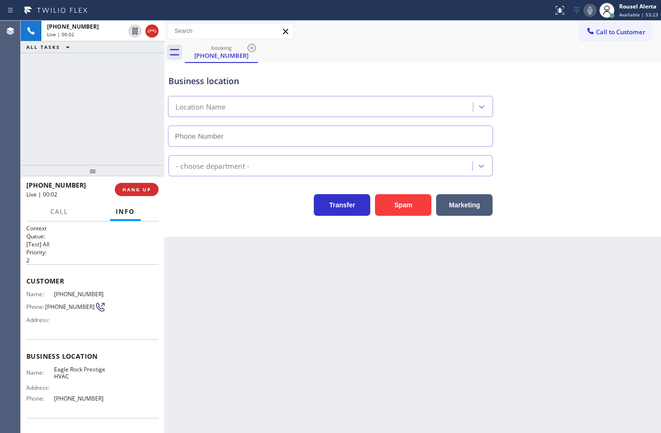
type input "[PHONE_NUMBER]"
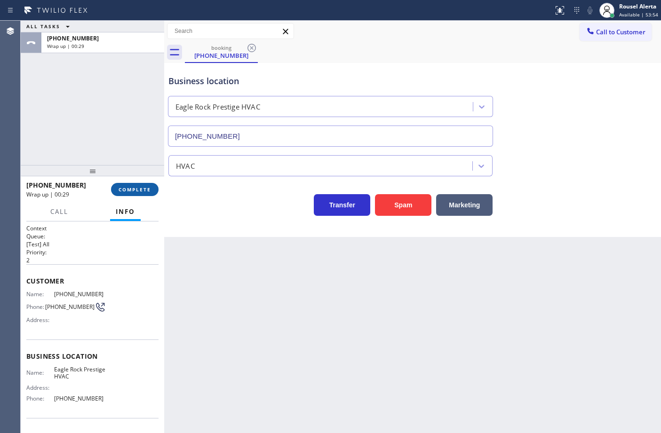
click at [130, 187] on span "COMPLETE" at bounding box center [134, 189] width 32 height 7
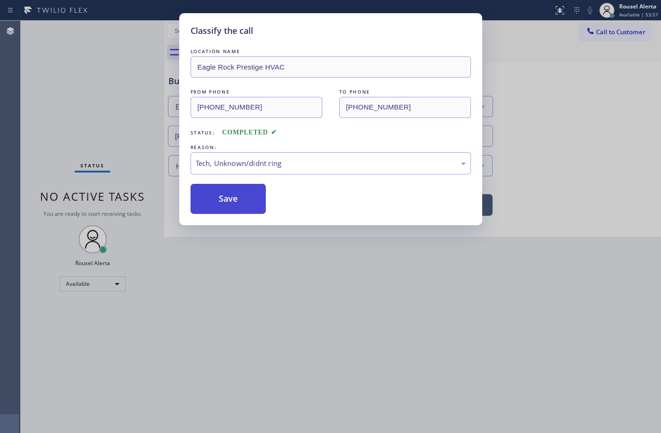
click at [222, 199] on button "Save" at bounding box center [228, 199] width 76 height 30
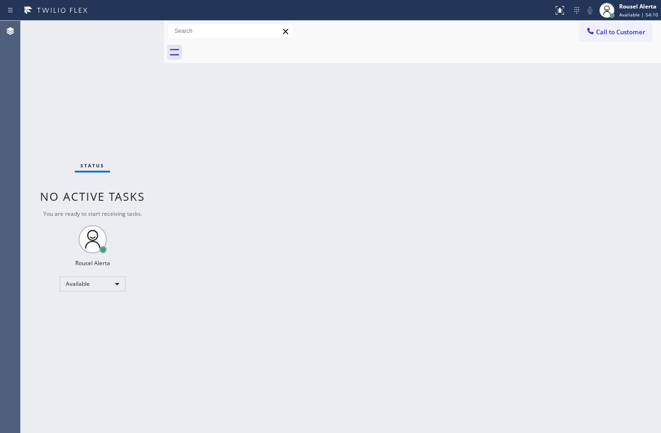
click at [323, 186] on div "Back to Dashboard Change Sender ID Customers Technicians Select a contact Outbo…" at bounding box center [412, 227] width 496 height 412
click at [137, 34] on div "Status No active tasks You are ready to start receiving tasks. Rousel Alerta Av…" at bounding box center [92, 227] width 143 height 412
click at [128, 28] on div "Status No active tasks You are ready to start receiving tasks. Rousel Alerta Av…" at bounding box center [92, 227] width 143 height 412
click at [131, 28] on div "Status No active tasks You are ready to start receiving tasks. Rousel Alerta Av…" at bounding box center [92, 227] width 143 height 412
click at [438, 230] on div "Back to Dashboard Change Sender ID Customers Technicians Select a contact Outbo…" at bounding box center [412, 227] width 496 height 412
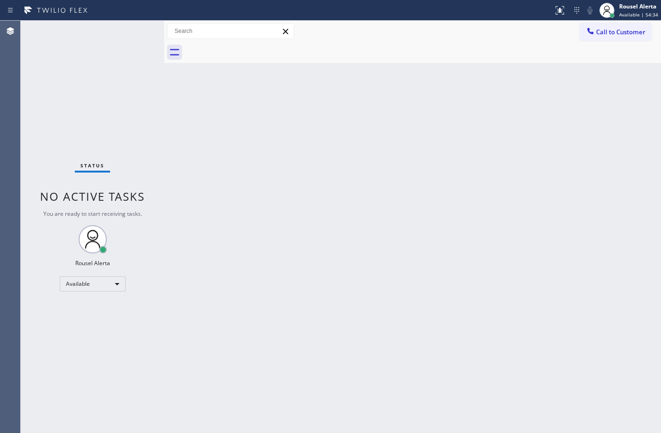
click at [121, 34] on div "Status No active tasks You are ready to start receiving tasks. Rousel Alerta Av…" at bounding box center [92, 227] width 143 height 412
click at [457, 283] on div "Back to Dashboard Change Sender ID Customers Technicians Select a contact Outbo…" at bounding box center [412, 227] width 496 height 412
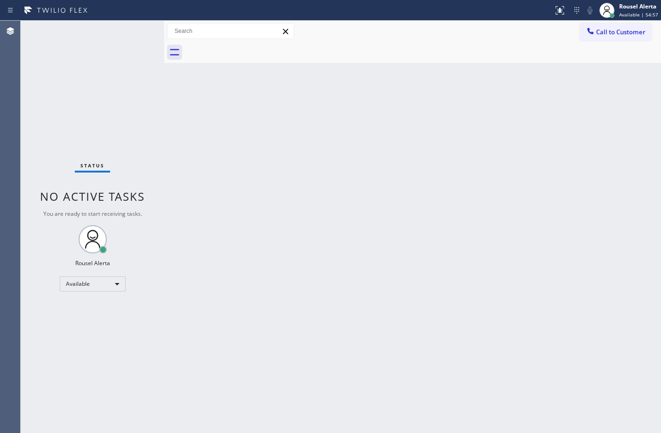
click at [123, 39] on div "Status No active tasks You are ready to start receiving tasks. Rousel Alerta Av…" at bounding box center [92, 227] width 143 height 412
click at [245, 187] on div "Back to Dashboard Change Sender ID Customers Technicians Select a contact Outbo…" at bounding box center [412, 227] width 496 height 412
click at [118, 26] on div "Status No active tasks You are ready to start receiving tasks. Rousel Alerta Av…" at bounding box center [92, 227] width 143 height 412
click at [121, 26] on div "Status No active tasks You are ready to start receiving tasks. Rousel Alerta Av…" at bounding box center [92, 227] width 143 height 412
click at [125, 23] on div "Status No active tasks You are ready to start receiving tasks. Rousel Alerta Av…" at bounding box center [92, 227] width 143 height 412
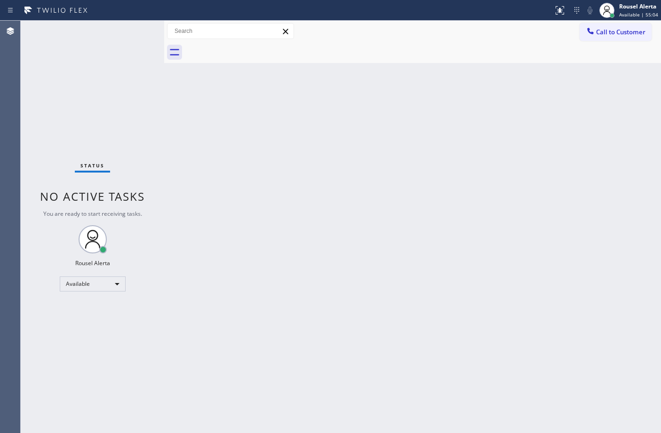
drag, startPoint x: 126, startPoint y: 20, endPoint x: 142, endPoint y: 15, distance: 17.2
click at [127, 21] on div "Status No active tasks You are ready to start receiving tasks. Rousel Alerta Av…" at bounding box center [92, 227] width 143 height 412
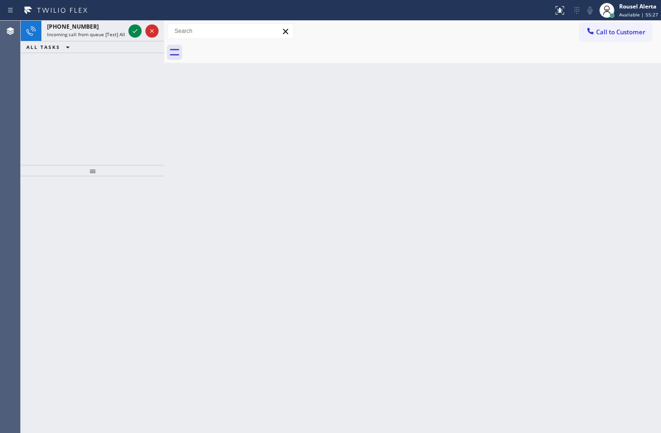
click at [112, 40] on div "[PHONE_NUMBER] Incoming call from queue [Test] All" at bounding box center [83, 31] width 85 height 21
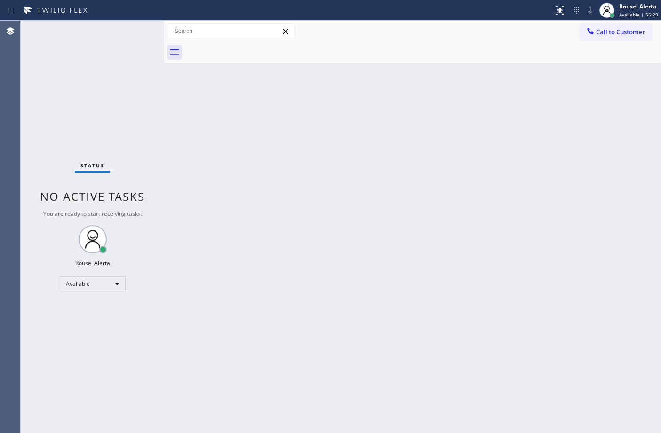
click at [137, 33] on div "Status No active tasks You are ready to start receiving tasks. Rousel Alerta Av…" at bounding box center [92, 227] width 143 height 412
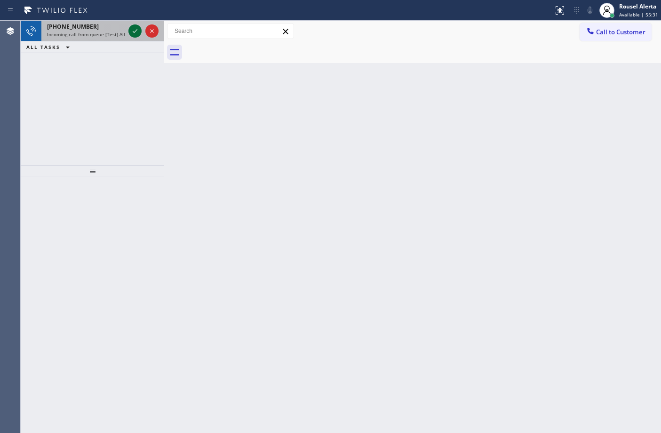
click at [137, 32] on icon at bounding box center [134, 30] width 11 height 11
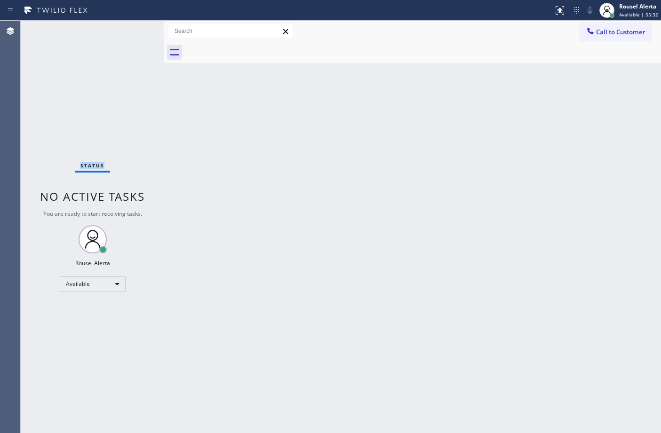
click at [132, 29] on div "Status No active tasks You are ready to start receiving tasks. Rousel Alerta Av…" at bounding box center [92, 227] width 143 height 412
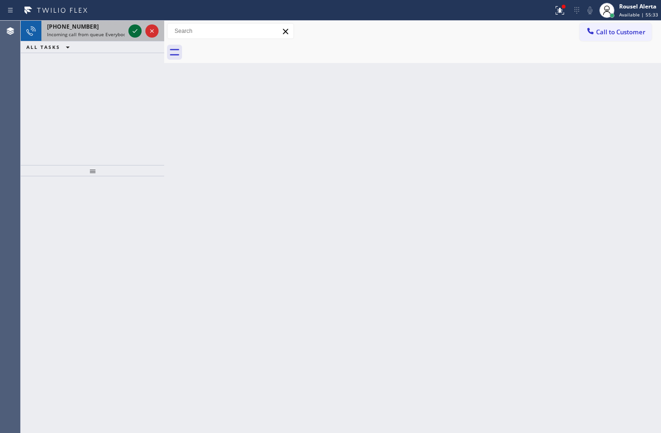
click at [137, 29] on icon at bounding box center [134, 30] width 11 height 11
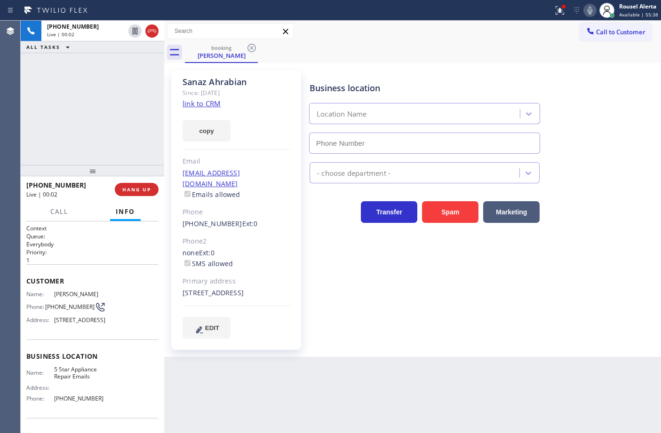
type input "[PHONE_NUMBER]"
click at [202, 105] on link "link to CRM" at bounding box center [201, 103] width 38 height 9
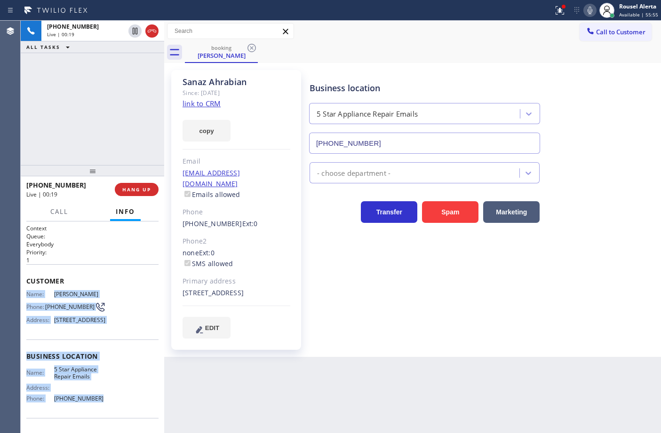
drag, startPoint x: 26, startPoint y: 291, endPoint x: 111, endPoint y: 408, distance: 144.3
click at [111, 408] on div "Context Queue: Everybody Priority: 1 Customer Name: [PERSON_NAME] Phone: [PHONE…" at bounding box center [92, 356] width 132 height 265
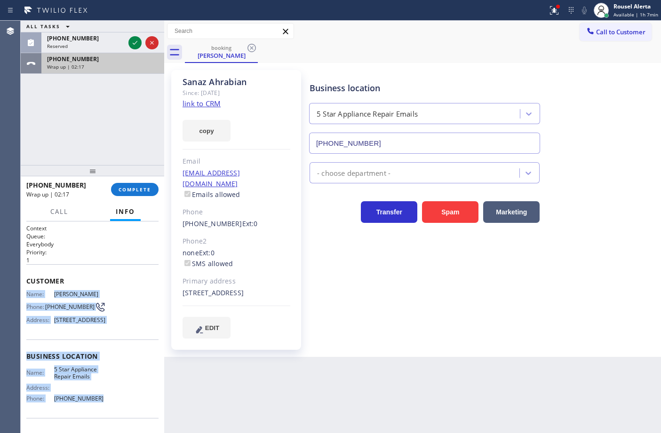
click at [121, 59] on div "[PHONE_NUMBER]" at bounding box center [102, 59] width 111 height 8
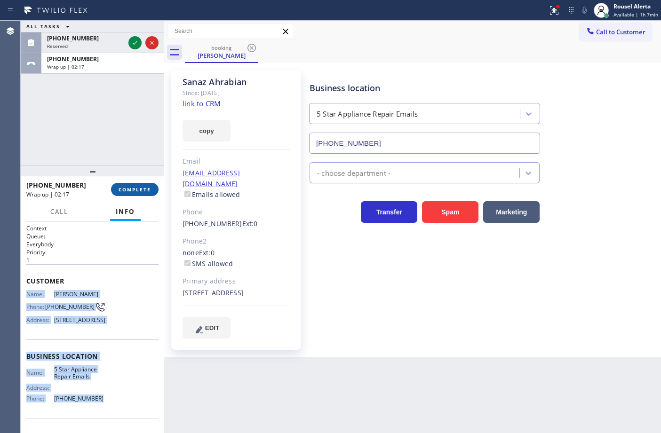
click at [132, 191] on span "COMPLETE" at bounding box center [134, 189] width 32 height 7
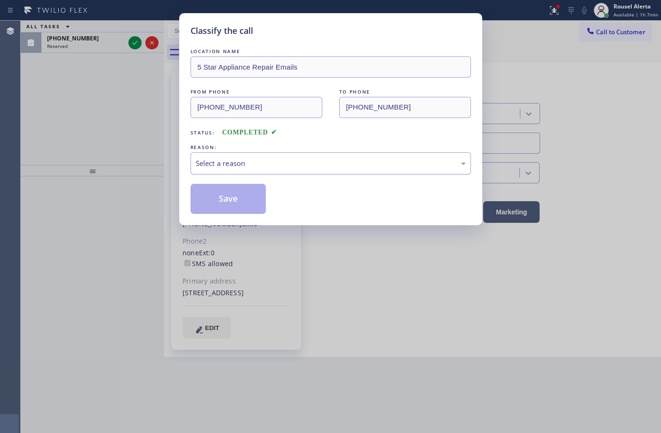
click at [244, 153] on div "Select a reason" at bounding box center [330, 163] width 280 height 22
click at [223, 196] on button "Save" at bounding box center [228, 199] width 76 height 30
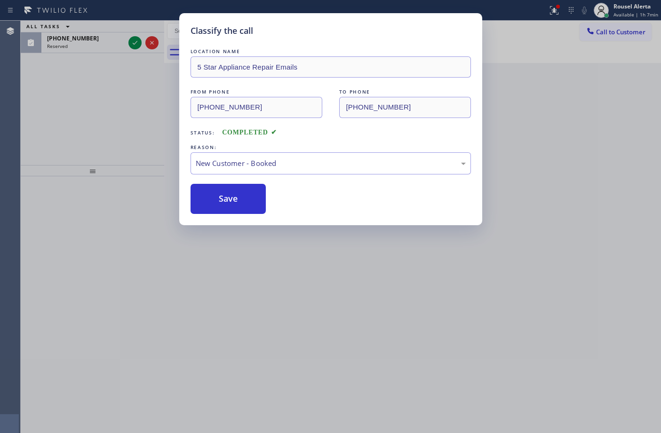
drag, startPoint x: 96, startPoint y: 43, endPoint x: 132, endPoint y: 41, distance: 35.3
click at [103, 42] on div "Classify the call LOCATION NAME 5 Star Appliance Repair Emails FROM PHONE (858)…" at bounding box center [330, 216] width 661 height 433
click at [134, 41] on div "Classify the call LOCATION NAME 5 Star Appliance Repair Emails FROM PHONE (858)…" at bounding box center [330, 216] width 661 height 433
click at [134, 41] on icon at bounding box center [134, 42] width 11 height 11
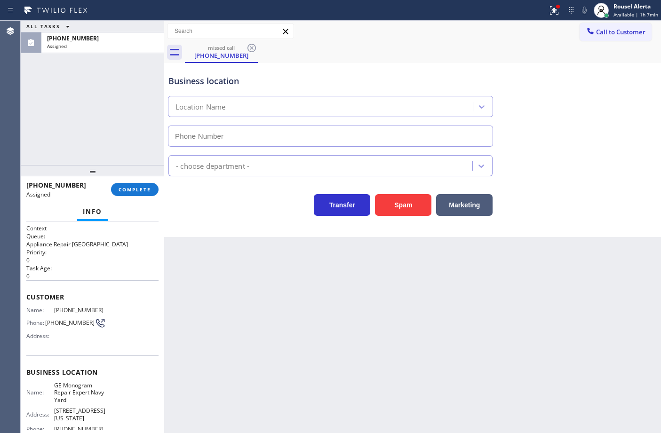
click at [134, 41] on div "(347) 242-6543" at bounding box center [102, 38] width 111 height 8
type input "(202) 846-2711"
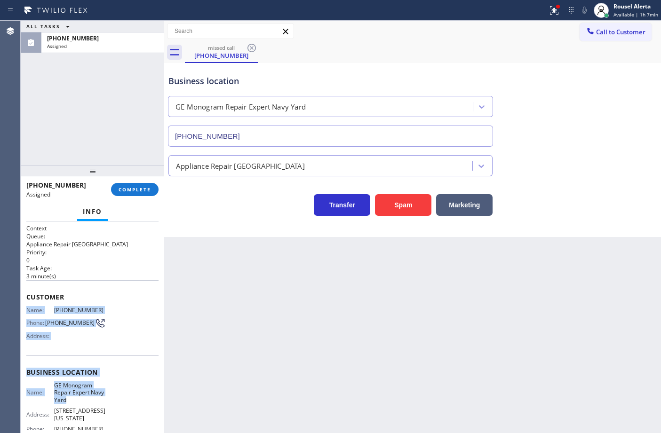
scroll to position [59, 0]
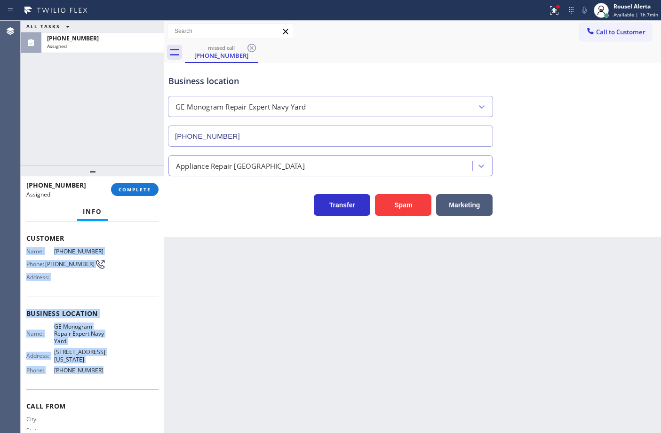
drag, startPoint x: 22, startPoint y: 303, endPoint x: 106, endPoint y: 395, distance: 124.8
click at [106, 395] on div "Context Queue: Appliance Repair High End Priority: 0 Task Age: 3 minute(s) Cust…" at bounding box center [92, 327] width 143 height 212
copy div "Name: (347) 242-6543 Phone: (347) 242-6543 Address: Business location Name: GE …"
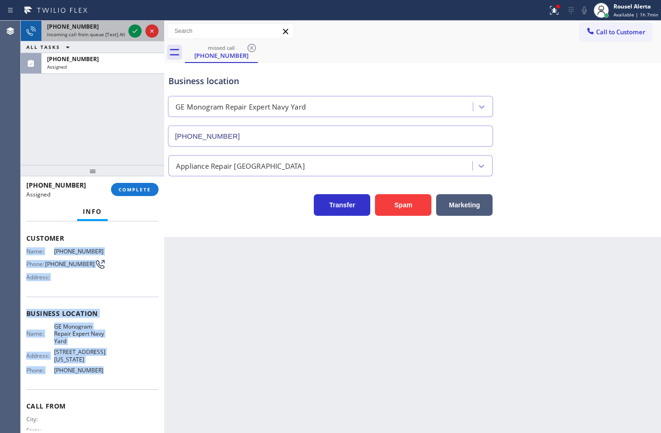
click at [122, 32] on span "Incoming call from queue [Test] All" at bounding box center [86, 34] width 78 height 7
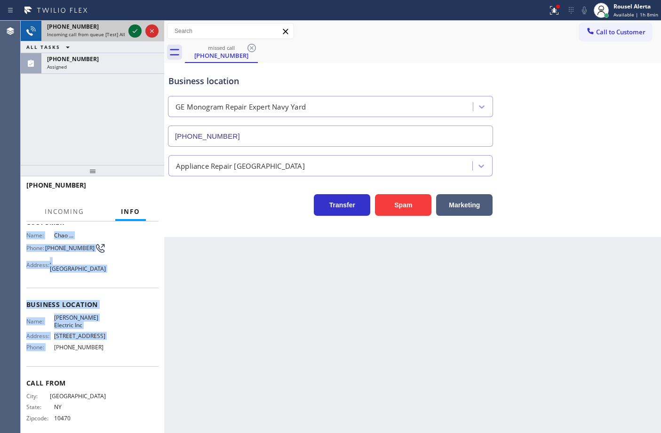
scroll to position [43, 0]
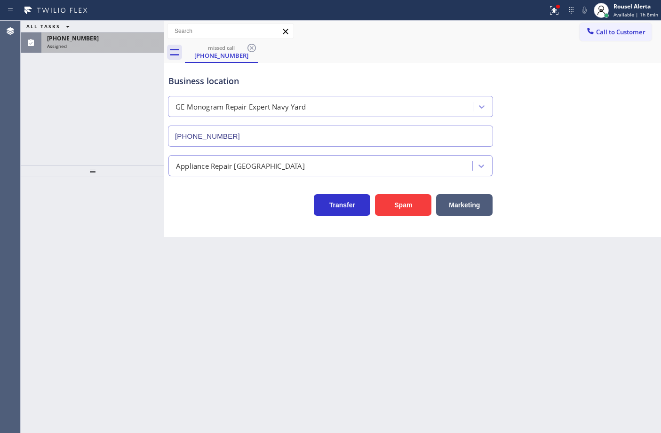
click at [87, 53] on div "(347) 242-6543 Assigned" at bounding box center [92, 42] width 143 height 21
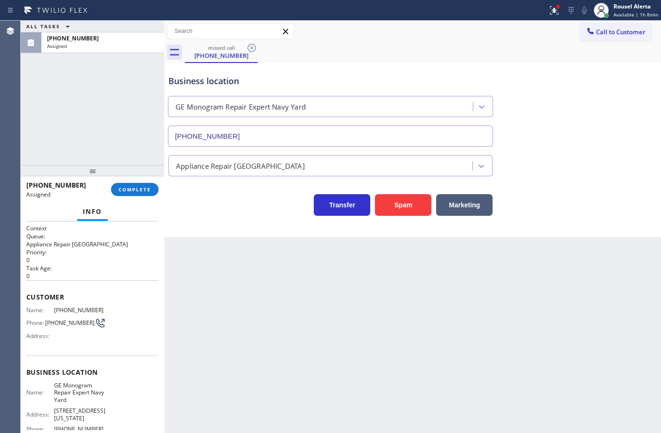
click at [118, 174] on div at bounding box center [92, 170] width 143 height 11
click at [125, 186] on button "COMPLETE" at bounding box center [134, 190] width 47 height 13
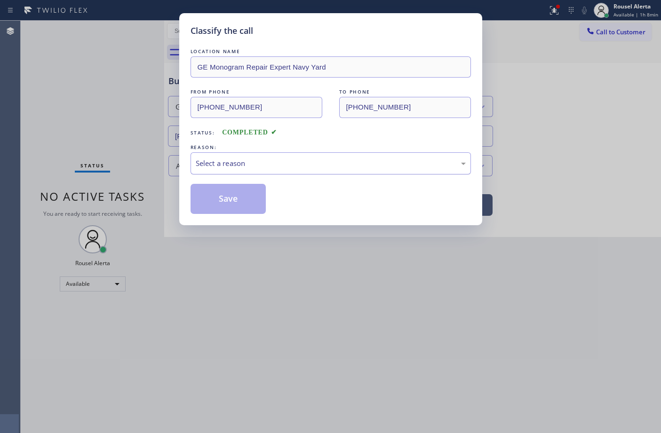
click at [272, 160] on div "Select a reason" at bounding box center [331, 163] width 270 height 11
drag, startPoint x: 225, startPoint y: 202, endPoint x: 186, endPoint y: 114, distance: 96.6
click at [224, 203] on button "Save" at bounding box center [228, 199] width 76 height 30
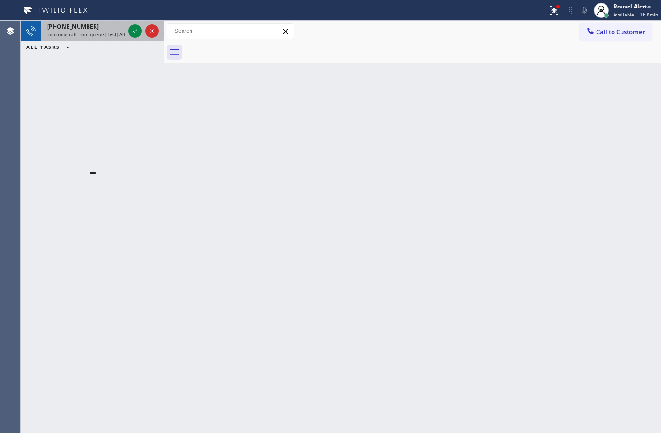
drag, startPoint x: 98, startPoint y: 20, endPoint x: 116, endPoint y: 31, distance: 21.1
click at [102, 24] on div "Status report Issue detected This issue could affect your workflow. Please cont…" at bounding box center [330, 216] width 661 height 433
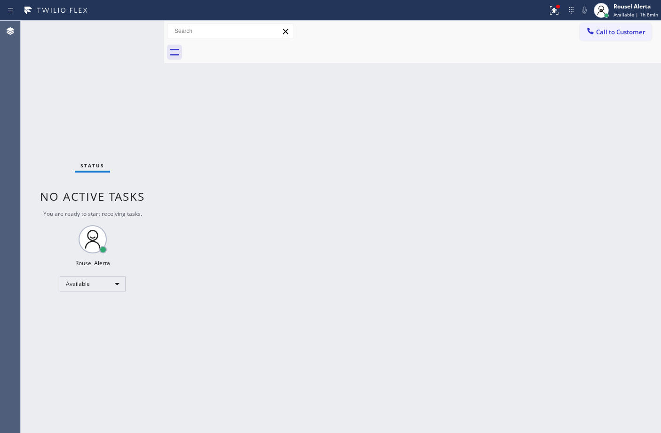
drag, startPoint x: 125, startPoint y: 31, endPoint x: 132, endPoint y: 32, distance: 6.6
click at [125, 31] on div "Status No active tasks You are ready to start receiving tasks. Rousel Alerta Av…" at bounding box center [92, 227] width 143 height 412
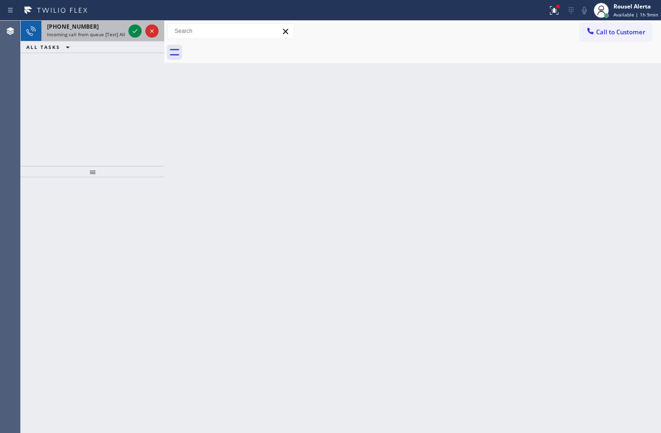
click at [101, 31] on span "Incoming call from queue [Test] All" at bounding box center [86, 34] width 78 height 7
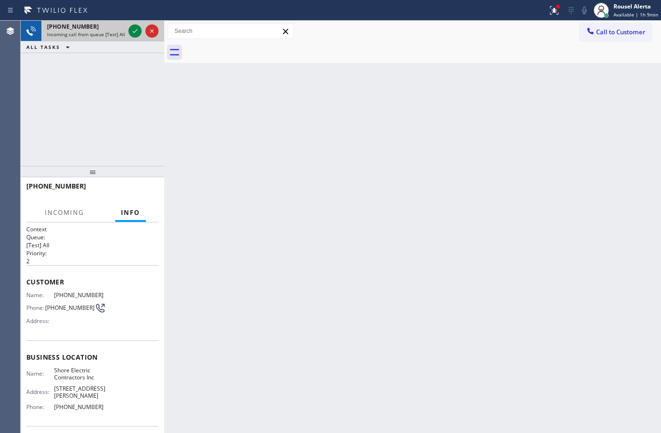
click at [131, 37] on div at bounding box center [143, 31] width 34 height 21
click at [132, 36] on icon at bounding box center [134, 30] width 11 height 11
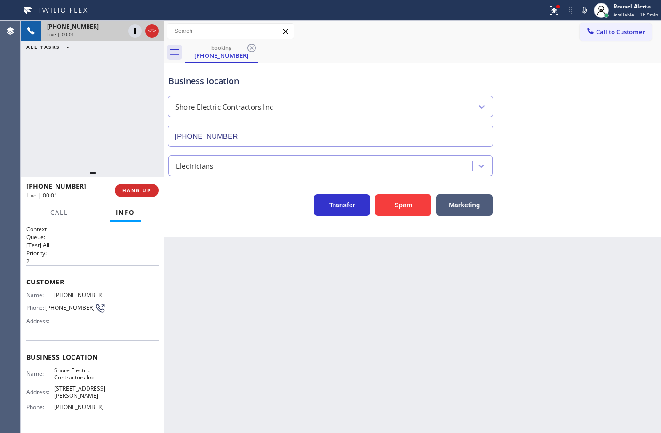
type input "(848) 331-2674"
click at [399, 207] on button "Spam" at bounding box center [403, 205] width 56 height 22
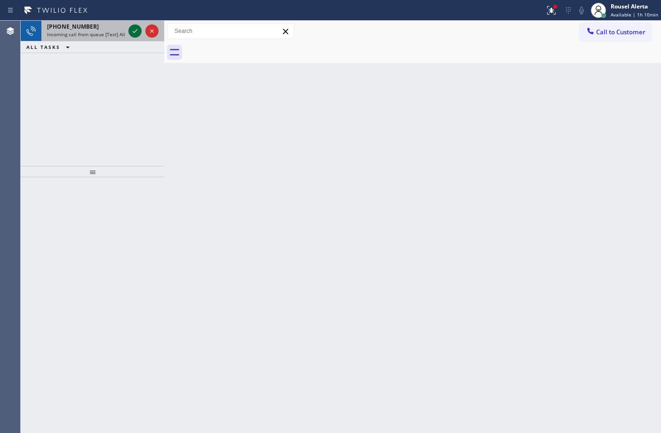
click at [134, 34] on icon at bounding box center [134, 30] width 11 height 11
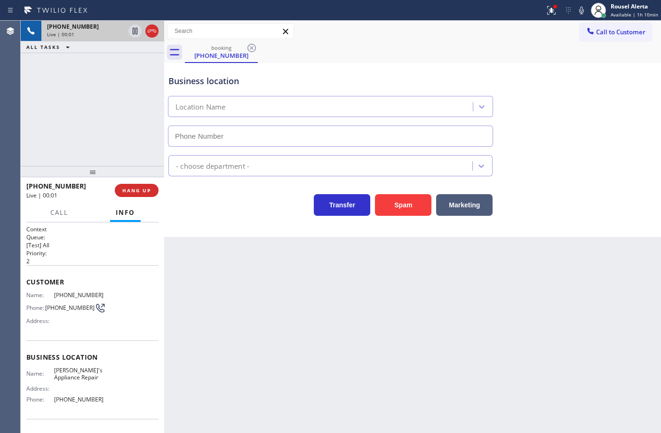
type input "(719) 839-3712"
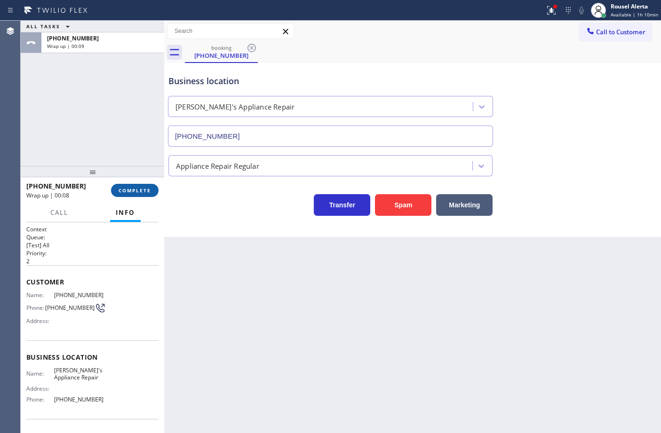
click at [139, 191] on span "COMPLETE" at bounding box center [134, 190] width 32 height 7
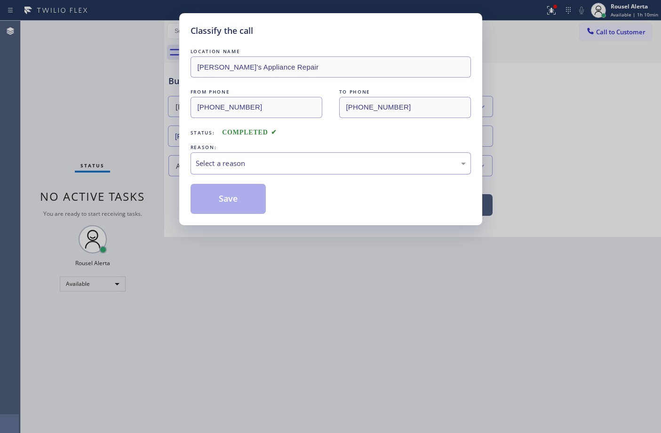
click at [217, 157] on div "Select a reason" at bounding box center [330, 163] width 280 height 22
drag, startPoint x: 246, startPoint y: 214, endPoint x: 244, endPoint y: 207, distance: 7.4
click at [246, 212] on button "Save" at bounding box center [228, 199] width 76 height 30
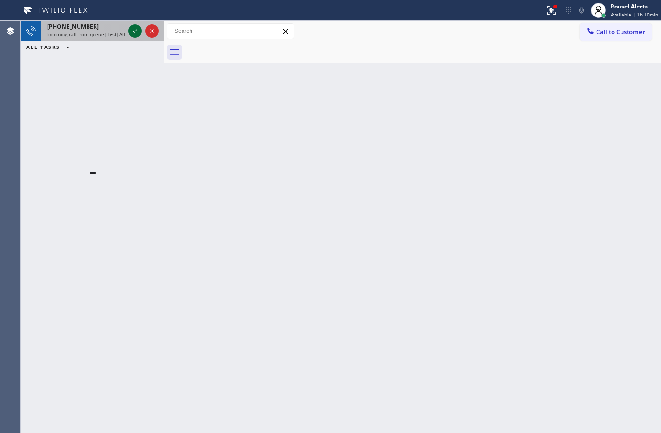
click at [136, 24] on button at bounding box center [134, 30] width 13 height 13
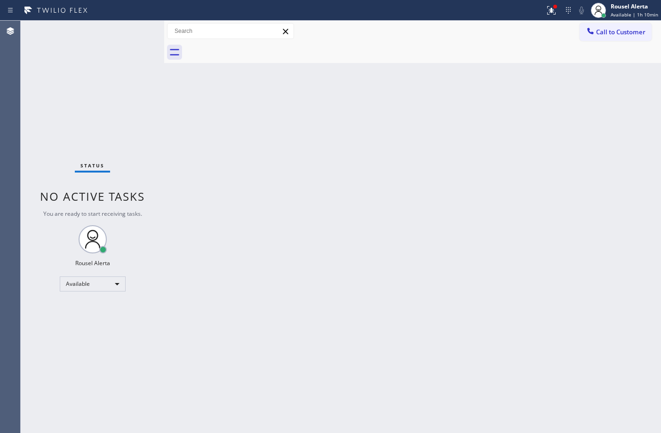
click at [133, 27] on div "Status No active tasks You are ready to start receiving tasks. Rousel Alerta Av…" at bounding box center [92, 227] width 143 height 412
drag, startPoint x: 133, startPoint y: 27, endPoint x: 137, endPoint y: 26, distance: 4.7
click at [135, 26] on div "Status No active tasks You are ready to start receiving tasks. Rousel Alerta Av…" at bounding box center [92, 227] width 143 height 412
click at [548, 8] on icon at bounding box center [550, 10] width 11 height 11
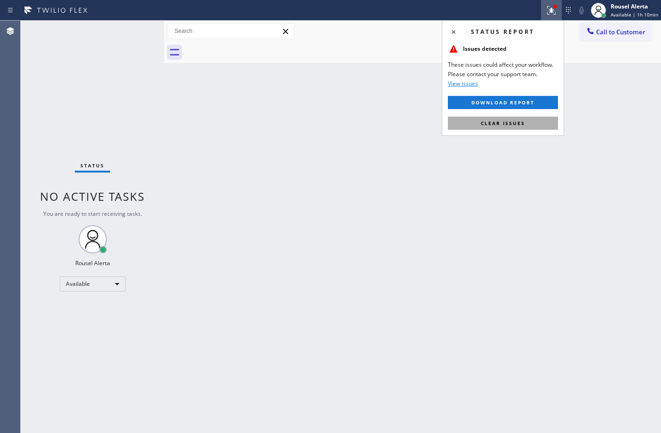
click at [535, 117] on button "Clear issues" at bounding box center [503, 123] width 110 height 13
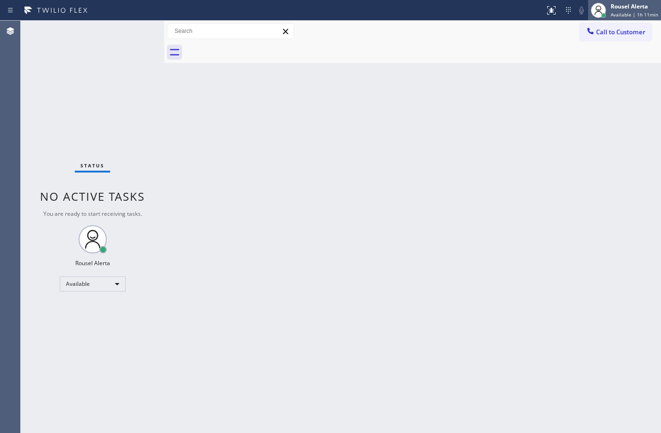
click at [645, 13] on span "Available | 1h 11min" at bounding box center [633, 14] width 47 height 7
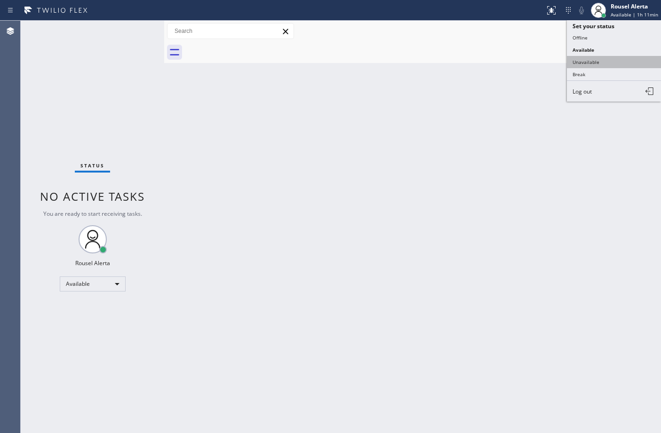
click at [612, 59] on button "Unavailable" at bounding box center [613, 62] width 94 height 12
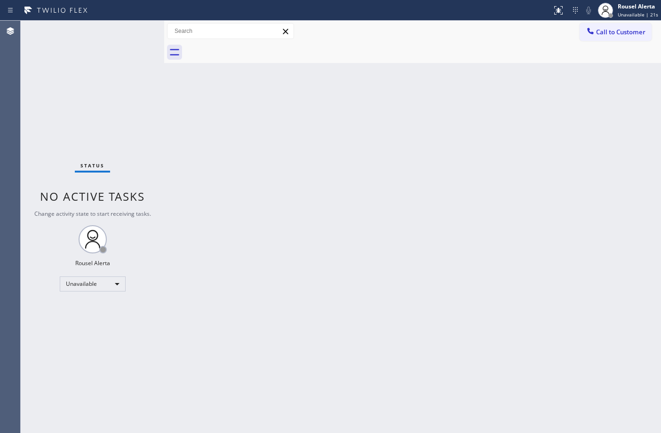
click at [474, 62] on div at bounding box center [423, 52] width 476 height 21
click at [589, 37] on div at bounding box center [589, 31] width 11 height 11
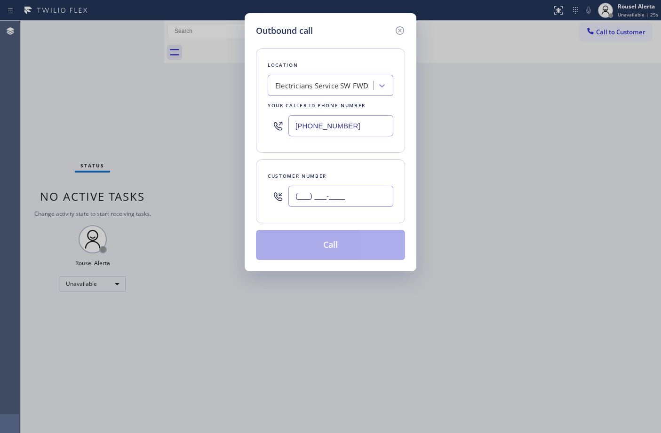
click at [347, 194] on input "(___) ___-____" at bounding box center [340, 196] width 105 height 21
paste input "516) 776-2947"
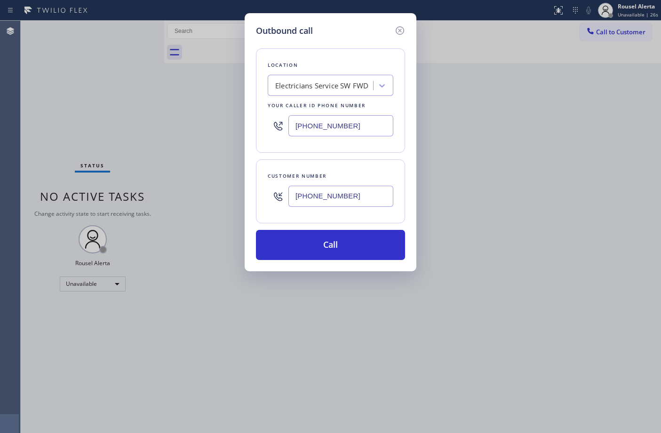
type input "[PHONE_NUMBER]"
drag, startPoint x: 358, startPoint y: 125, endPoint x: 272, endPoint y: 123, distance: 86.5
click at [272, 123] on div "[PHONE_NUMBER]" at bounding box center [330, 125] width 126 height 31
paste input "631) 203-1974"
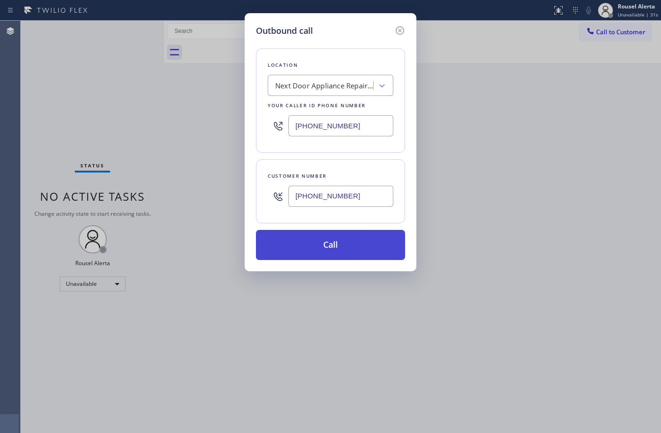
type input "[PHONE_NUMBER]"
click at [374, 240] on button "Call" at bounding box center [330, 245] width 149 height 30
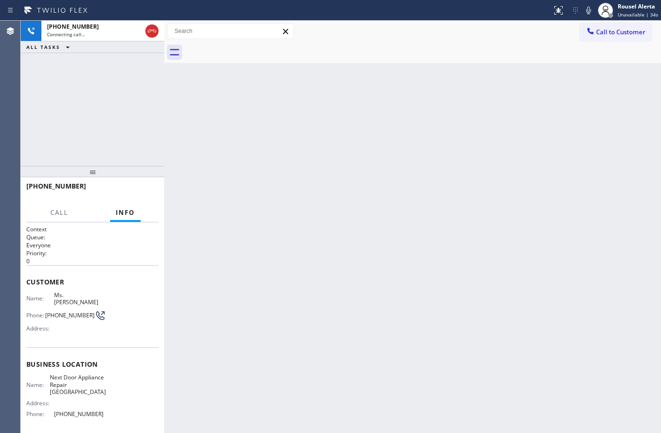
click at [131, 129] on div "+15167762947 Connecting call… ALL TASKS ALL TASKS ACTIVE TASKS TASKS IN WRAP UP" at bounding box center [92, 93] width 143 height 145
click at [280, 259] on div "Back to Dashboard Change Sender ID Customers Technicians Select a contact Outbo…" at bounding box center [412, 227] width 496 height 412
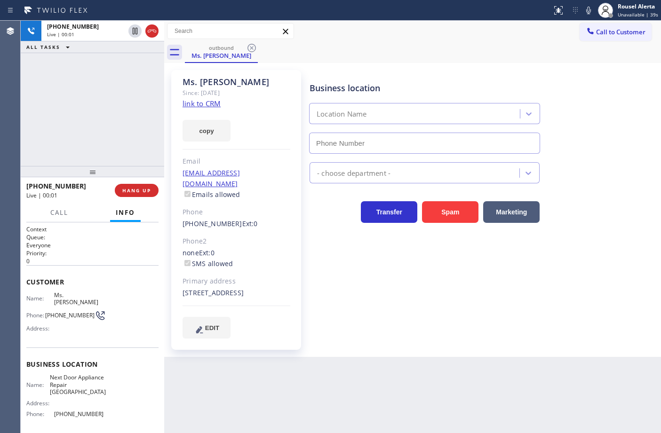
type input "[PHONE_NUMBER]"
click at [440, 64] on div "Ms. Vanessa Since: 20 may 2020 link to CRM copy Email no@gmail.com Emails allow…" at bounding box center [412, 210] width 496 height 294
click at [548, 385] on div "Back to Dashboard Change Sender ID Customers Technicians Select a contact Outbo…" at bounding box center [412, 227] width 496 height 412
click at [57, 95] on div "+15167762947 Live | 00:33 ALL TASKS ALL TASKS ACTIVE TASKS TASKS IN WRAP UP" at bounding box center [92, 93] width 143 height 145
click at [292, 407] on div "Back to Dashboard Change Sender ID Customers Technicians Select a contact Outbo…" at bounding box center [412, 227] width 496 height 412
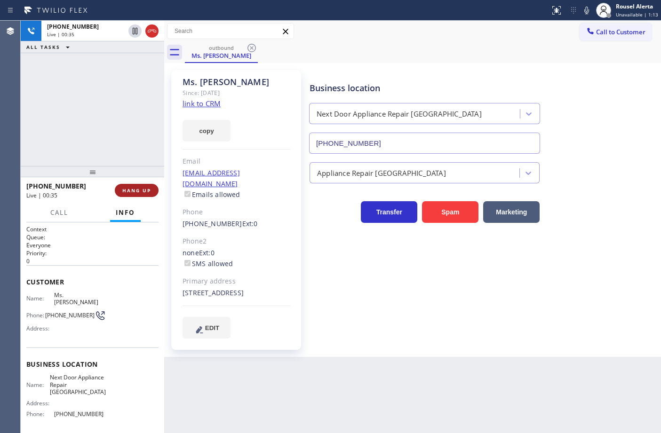
click at [137, 191] on span "HANG UP" at bounding box center [136, 190] width 29 height 7
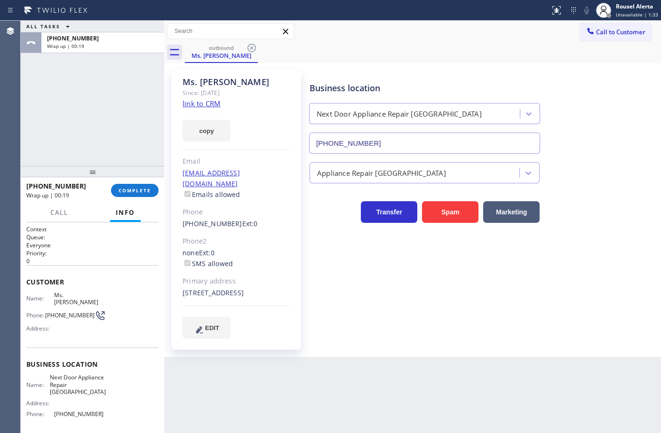
click at [132, 182] on div "+15167762947 Wrap up | 00:19 COMPLETE" at bounding box center [92, 190] width 132 height 24
click at [133, 192] on span "COMPLETE" at bounding box center [134, 190] width 32 height 7
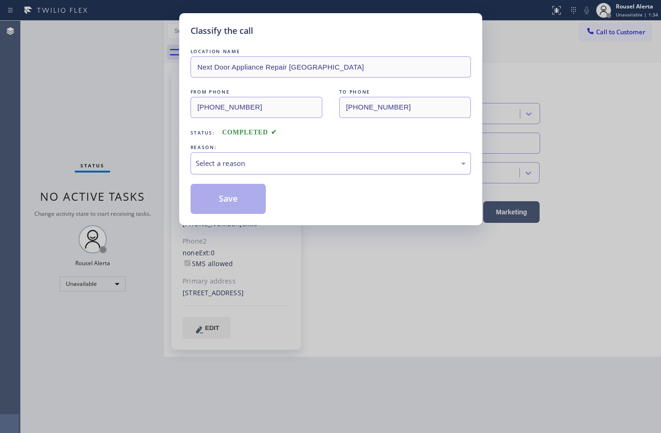
click at [240, 163] on div "Select a reason" at bounding box center [331, 163] width 270 height 11
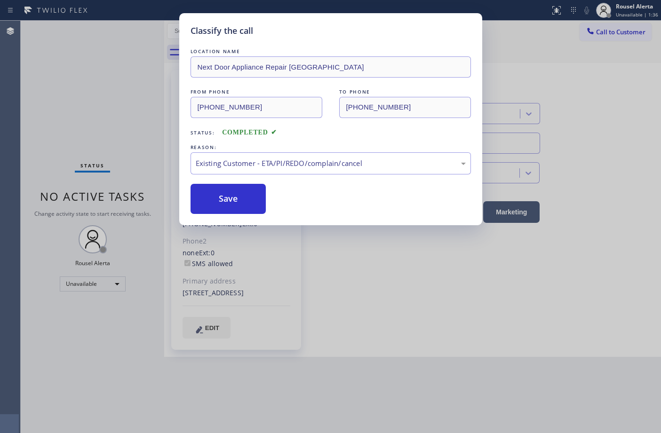
click at [233, 204] on button "Save" at bounding box center [228, 199] width 76 height 30
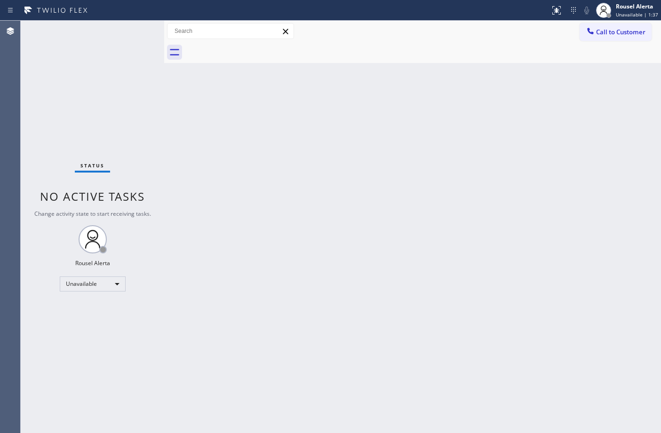
click at [642, 18] on div "Rousel Alerta Unavailable | 1:37" at bounding box center [627, 10] width 68 height 21
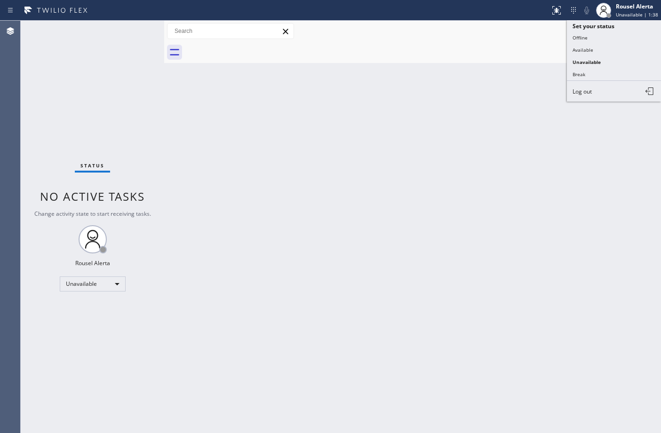
click at [624, 45] on button "Available" at bounding box center [613, 50] width 94 height 12
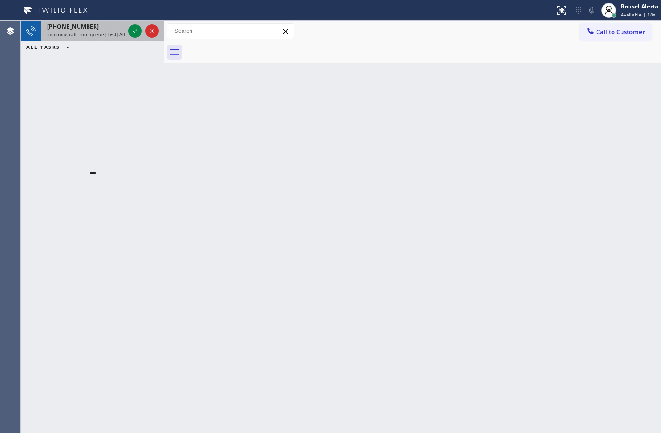
click at [107, 28] on div "+16574641988" at bounding box center [86, 27] width 78 height 8
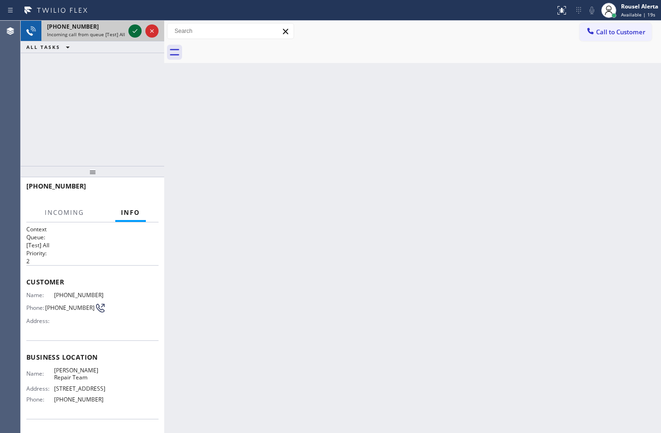
click at [130, 30] on icon at bounding box center [134, 30] width 11 height 11
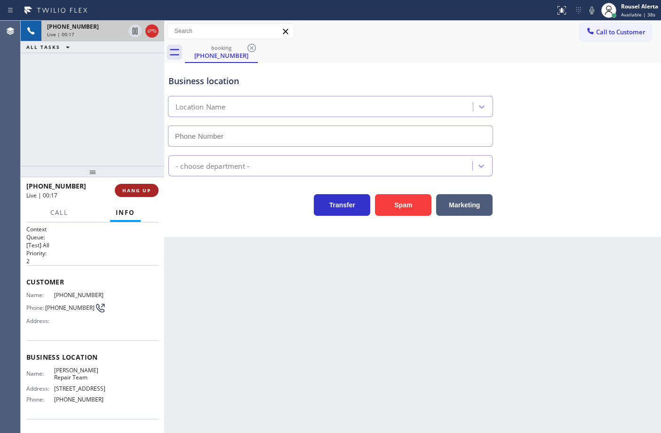
click at [142, 188] on span "HANG UP" at bounding box center [136, 190] width 29 height 7
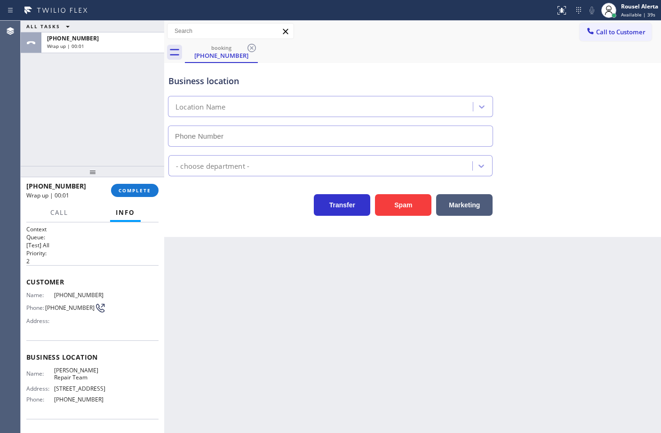
type input "(657) 213-2470"
click at [134, 191] on span "COMPLETE" at bounding box center [134, 190] width 32 height 7
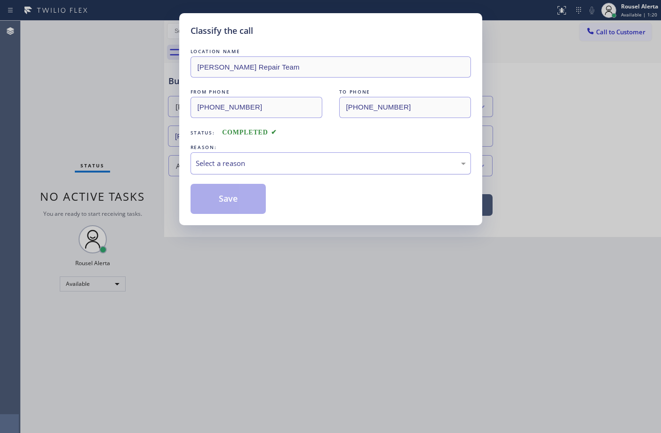
click at [276, 165] on div "Select a reason" at bounding box center [331, 163] width 270 height 11
click at [222, 214] on button "Save" at bounding box center [228, 199] width 76 height 30
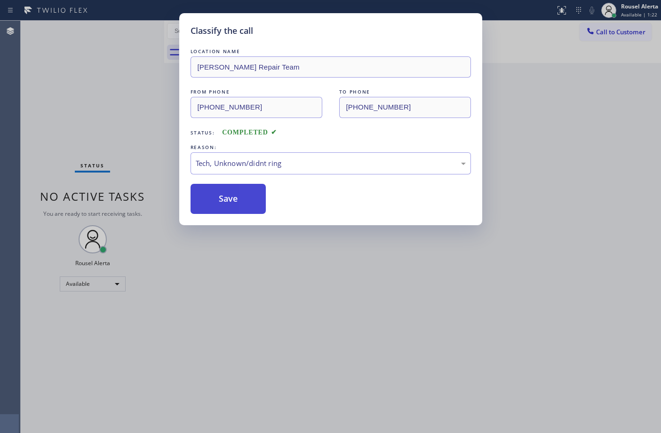
click at [222, 207] on button "Save" at bounding box center [228, 199] width 76 height 30
click at [361, 296] on div "Classify the call LOCATION NAME Viking Fullerton Repair Team FROM PHONE (657) 4…" at bounding box center [330, 216] width 661 height 433
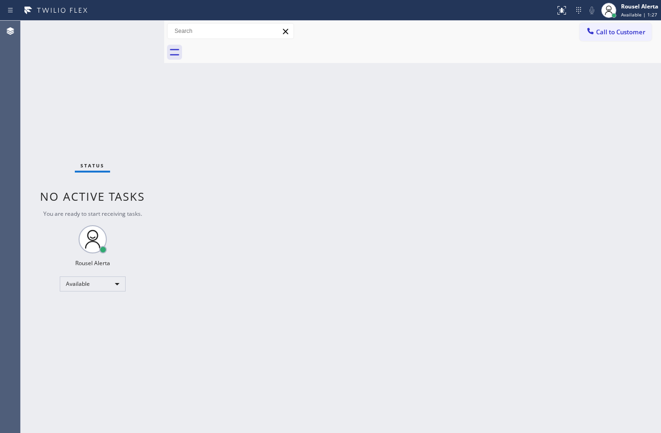
drag, startPoint x: 261, startPoint y: 191, endPoint x: 305, endPoint y: 69, distance: 129.4
click at [260, 187] on div "Back to Dashboard Change Sender ID Customers Technicians Select a contact Outbo…" at bounding box center [412, 227] width 496 height 412
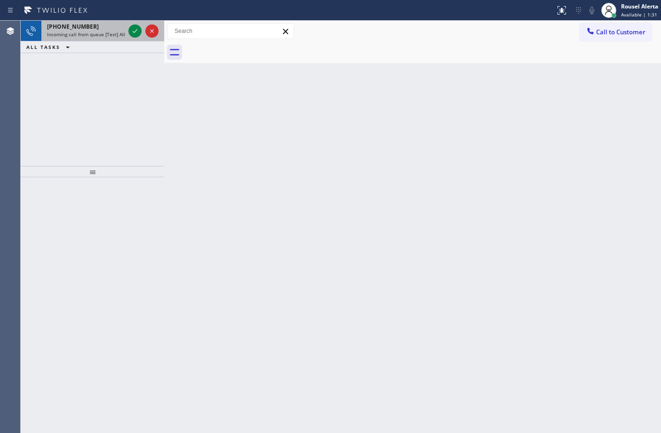
click at [114, 24] on div "+18483620830" at bounding box center [86, 27] width 78 height 8
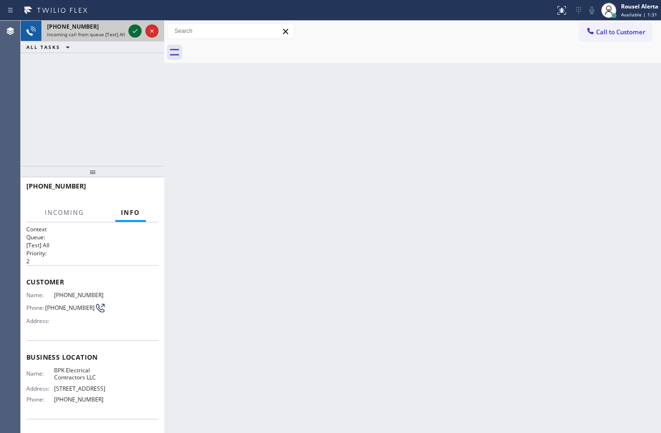
click at [128, 31] on div at bounding box center [134, 30] width 13 height 11
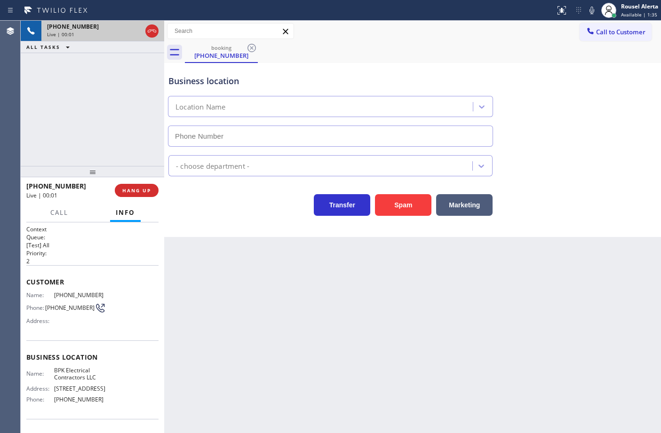
type input "(848) 292-9423"
click at [382, 196] on button "Spam" at bounding box center [403, 205] width 56 height 22
click at [398, 209] on button "Spam" at bounding box center [403, 205] width 56 height 22
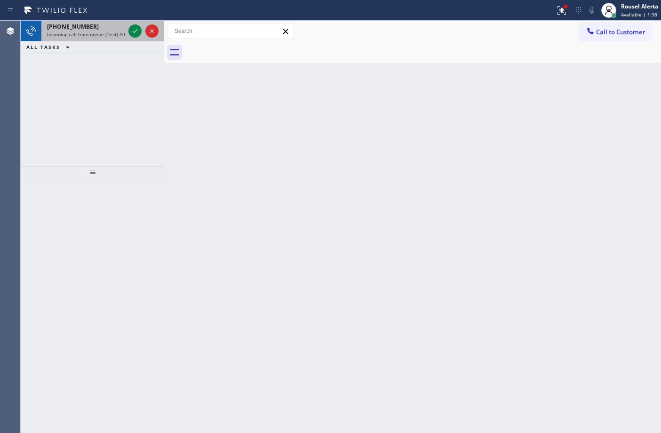
click at [105, 36] on span "Incoming call from queue [Test] All" at bounding box center [86, 34] width 78 height 7
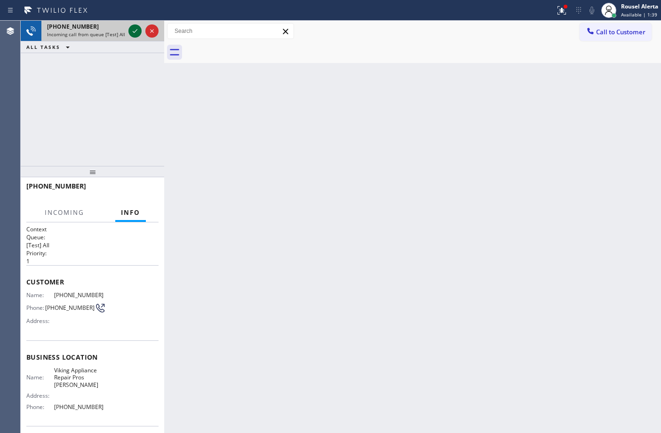
click at [131, 31] on icon at bounding box center [134, 30] width 11 height 11
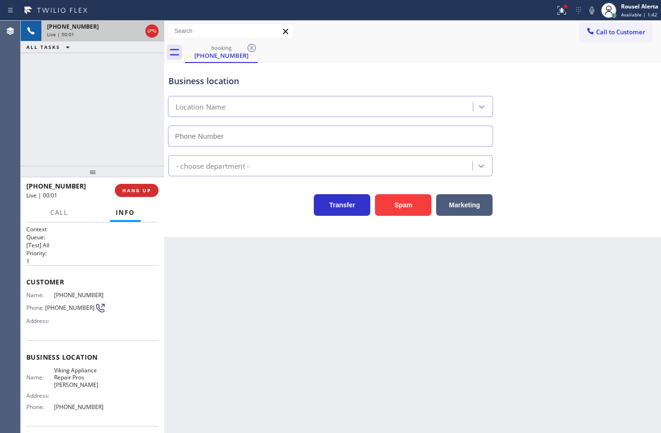
type input "(240) 414-8521"
click at [69, 62] on div "+13618761588 Live | 00:08 ALL TASKS ALL TASKS ACTIVE TASKS TASKS IN WRAP UP" at bounding box center [92, 93] width 143 height 145
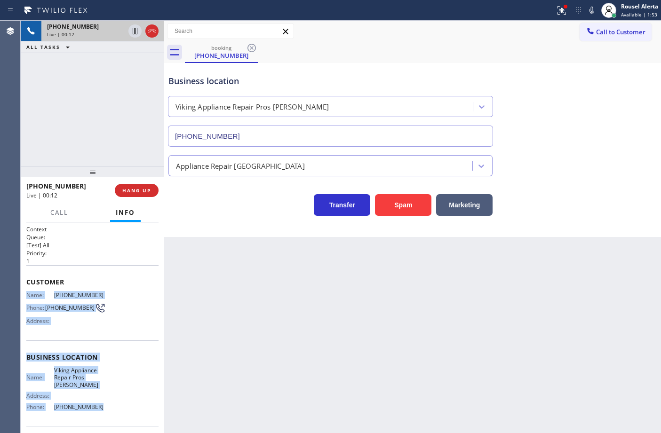
drag, startPoint x: 24, startPoint y: 294, endPoint x: 101, endPoint y: 401, distance: 131.4
click at [101, 401] on div "Context Queue: [Test] All Priority: 1 Customer Name: (361) 876-1588 Phone: (361…" at bounding box center [92, 327] width 143 height 211
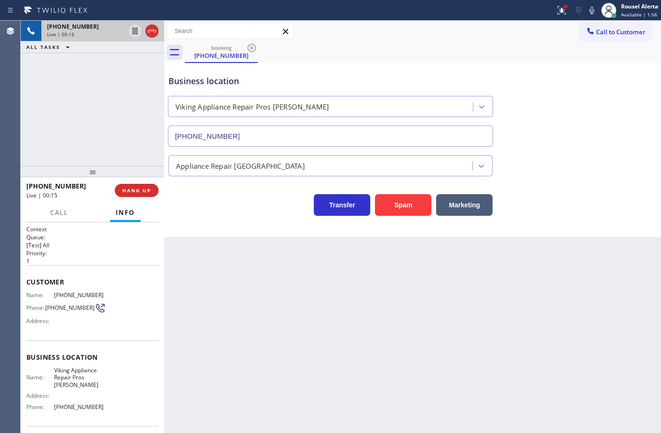
click at [231, 307] on div "Back to Dashboard Change Sender ID Customers Technicians Select a contact Outbo…" at bounding box center [412, 227] width 496 height 412
click at [109, 69] on div "+13618761588 Live | 00:19 ALL TASKS ALL TASKS ACTIVE TASKS TASKS IN WRAP UP" at bounding box center [92, 93] width 143 height 145
click at [338, 337] on div "Back to Dashboard Change Sender ID Customers Technicians Select a contact Outbo…" at bounding box center [412, 227] width 496 height 412
click at [560, 12] on icon at bounding box center [560, 9] width 6 height 7
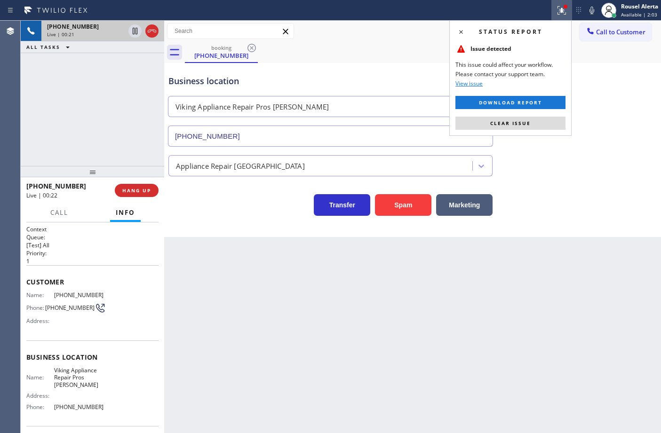
click at [543, 113] on div "Status report Issue detected This issue could affect your workflow. Please cont…" at bounding box center [510, 78] width 122 height 116
drag, startPoint x: 543, startPoint y: 118, endPoint x: 551, endPoint y: 120, distance: 8.2
click at [543, 119] on button "Clear issue" at bounding box center [510, 123] width 110 height 13
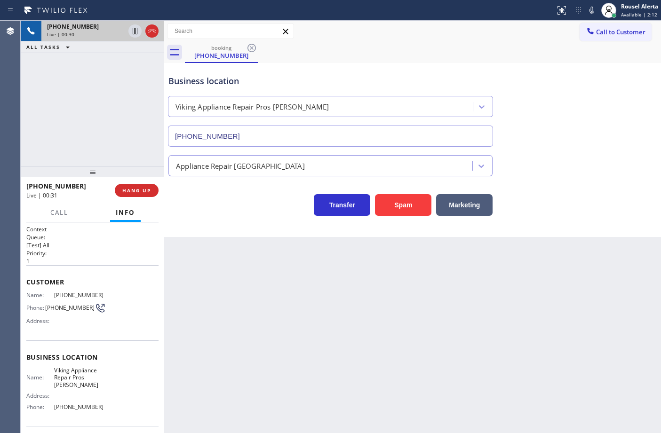
click at [552, 309] on div "Back to Dashboard Change Sender ID Customers Technicians Select a contact Outbo…" at bounding box center [412, 227] width 496 height 412
click at [502, 333] on div "Back to Dashboard Change Sender ID Customers Technicians Select a contact Outbo…" at bounding box center [412, 227] width 496 height 412
drag, startPoint x: 109, startPoint y: 116, endPoint x: 263, endPoint y: 268, distance: 217.1
click at [110, 115] on div "+13618761588 Live | 00:33 ALL TASKS ALL TASKS ACTIVE TASKS TASKS IN WRAP UP" at bounding box center [92, 93] width 143 height 145
click at [292, 301] on div "Back to Dashboard Change Sender ID Customers Technicians Select a contact Outbo…" at bounding box center [412, 227] width 496 height 412
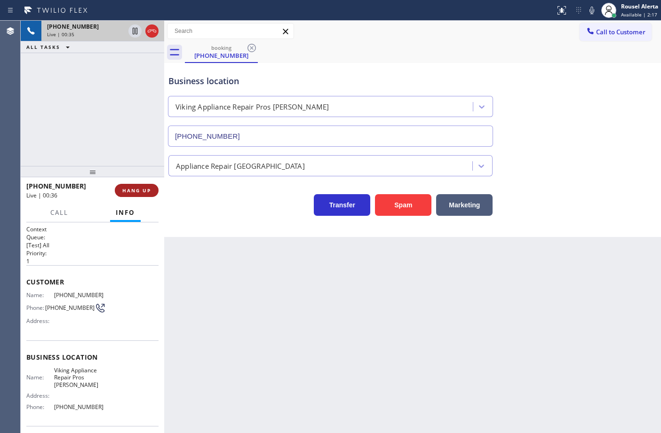
click at [139, 187] on span "HANG UP" at bounding box center [136, 190] width 29 height 7
click at [149, 190] on span "HANG UP" at bounding box center [136, 190] width 29 height 7
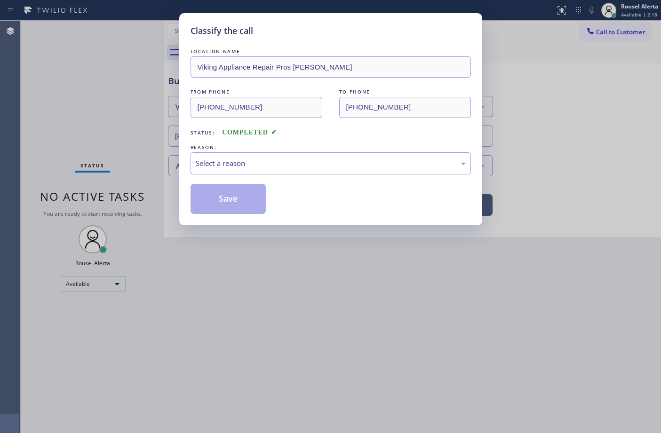
click at [150, 190] on div "Classify the call LOCATION NAME Viking Appliance Repair Pros Derwood FROM PHONE…" at bounding box center [330, 216] width 661 height 433
click at [261, 162] on div "Select a reason" at bounding box center [331, 163] width 270 height 11
drag, startPoint x: 236, startPoint y: 194, endPoint x: 197, endPoint y: 171, distance: 46.4
click at [236, 194] on button "Save" at bounding box center [228, 199] width 76 height 30
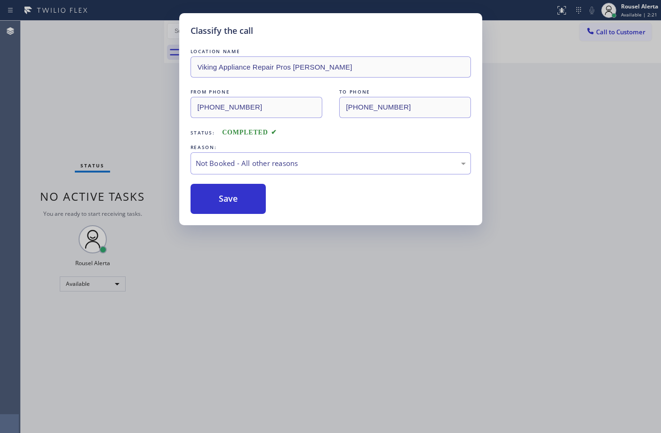
click at [122, 83] on div "Classify the call LOCATION NAME Viking Appliance Repair Pros Derwood FROM PHONE…" at bounding box center [330, 216] width 661 height 433
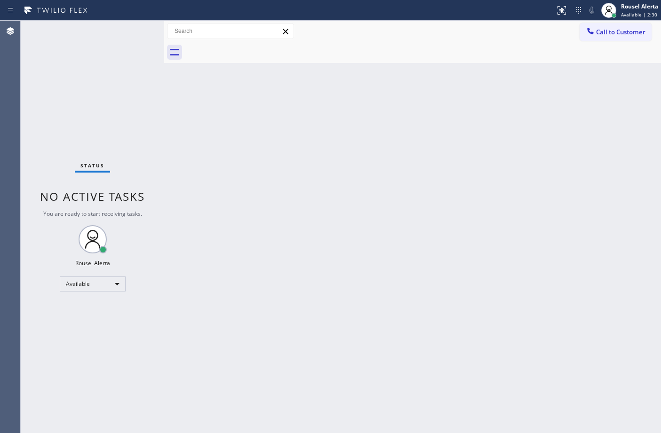
click at [109, 30] on div "Status No active tasks You are ready to start receiving tasks. Rousel Alerta Av…" at bounding box center [92, 227] width 143 height 412
click at [127, 31] on div "Status No active tasks You are ready to start receiving tasks. Rousel Alerta Av…" at bounding box center [92, 227] width 143 height 412
click at [128, 31] on div "Status No active tasks You are ready to start receiving tasks. Rousel Alerta Av…" at bounding box center [92, 227] width 143 height 412
click at [132, 36] on div "Status No active tasks You are ready to start receiving tasks. Rousel Alerta Av…" at bounding box center [92, 227] width 143 height 412
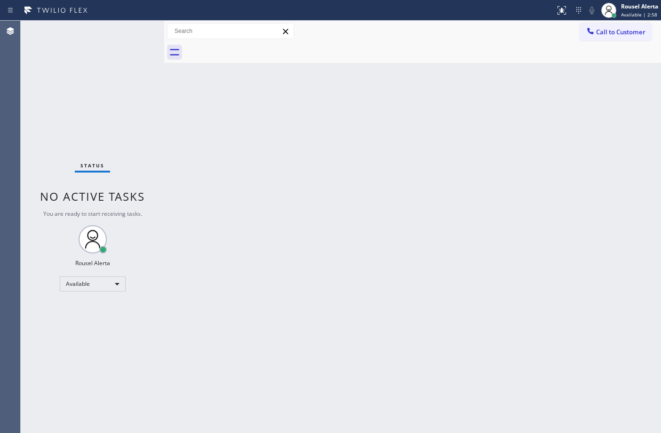
click at [132, 36] on div "Status No active tasks You are ready to start receiving tasks. Rousel Alerta Av…" at bounding box center [92, 227] width 143 height 412
click at [198, 163] on div "Back to Dashboard Change Sender ID Customers Technicians Select a contact Outbo…" at bounding box center [412, 227] width 496 height 412
click at [127, 28] on div "Status No active tasks You are ready to start receiving tasks. Rousel Alerta Av…" at bounding box center [92, 227] width 143 height 412
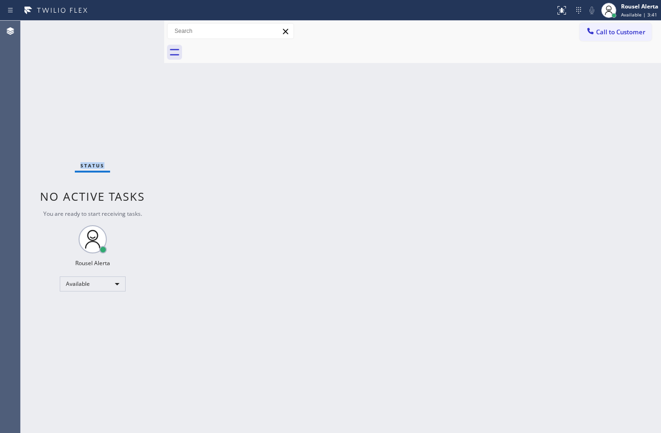
drag, startPoint x: 127, startPoint y: 28, endPoint x: 194, endPoint y: 97, distance: 96.1
click at [128, 29] on div "Status No active tasks You are ready to start receiving tasks. Rousel Alerta Av…" at bounding box center [92, 227] width 143 height 412
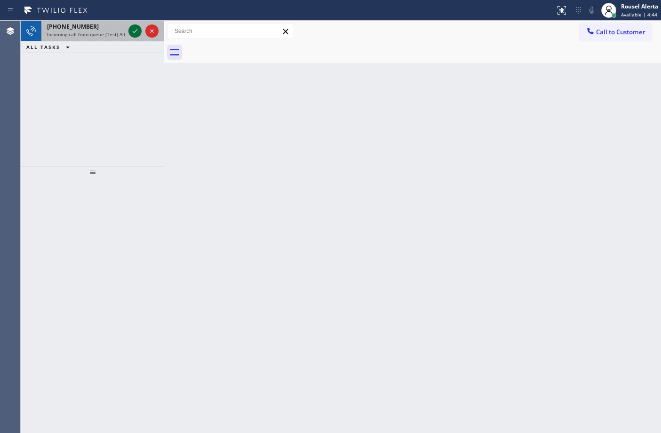
drag, startPoint x: 110, startPoint y: 25, endPoint x: 128, endPoint y: 27, distance: 18.4
click at [111, 27] on div "+16502100319" at bounding box center [86, 27] width 78 height 8
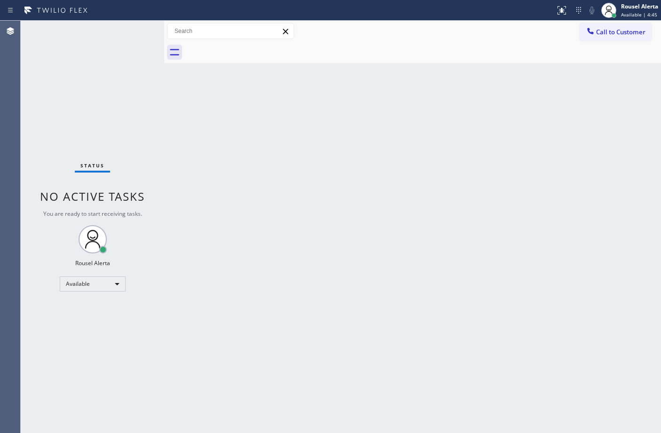
click at [201, 144] on div "Back to Dashboard Change Sender ID Customers Technicians Select a contact Outbo…" at bounding box center [412, 227] width 496 height 412
drag, startPoint x: 95, startPoint y: 26, endPoint x: 109, endPoint y: 32, distance: 14.8
click at [95, 26] on div "Status No active tasks You are ready to start receiving tasks. Rousel Alerta Av…" at bounding box center [92, 227] width 143 height 412
click at [118, 38] on div "Status No active tasks You are ready to start receiving tasks. Rousel Alerta Av…" at bounding box center [92, 227] width 143 height 412
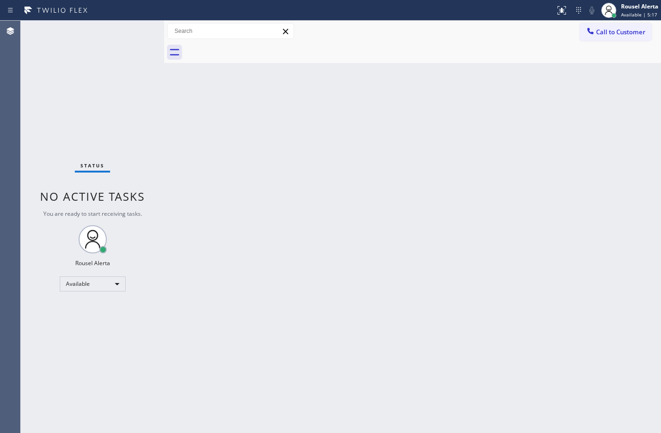
click at [130, 36] on div "Status No active tasks You are ready to start receiving tasks. Rousel Alerta Av…" at bounding box center [92, 227] width 143 height 412
click at [129, 31] on div "Status No active tasks You are ready to start receiving tasks. Rousel Alerta Av…" at bounding box center [92, 227] width 143 height 412
click at [131, 30] on div "Status No active tasks You are ready to start receiving tasks. Rousel Alerta Av…" at bounding box center [92, 227] width 143 height 412
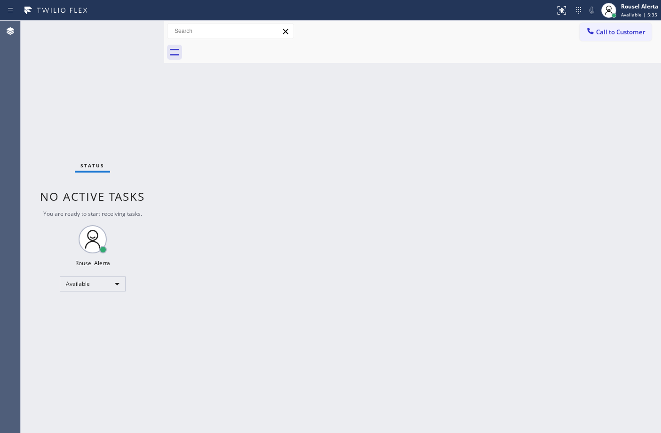
click at [131, 30] on div "Status No active tasks You are ready to start receiving tasks. Rousel Alerta Av…" at bounding box center [92, 227] width 143 height 412
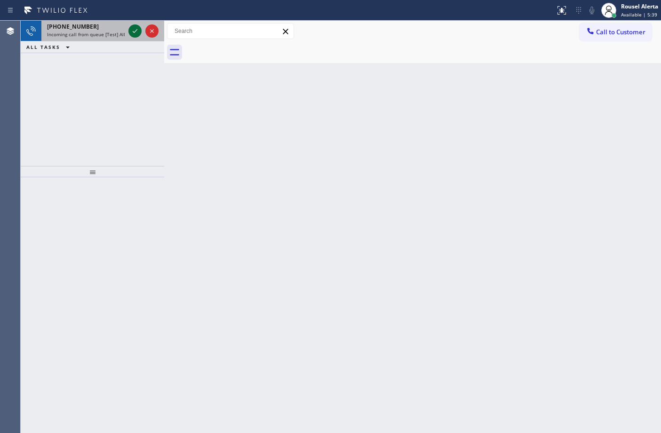
click at [131, 30] on icon at bounding box center [134, 30] width 11 height 11
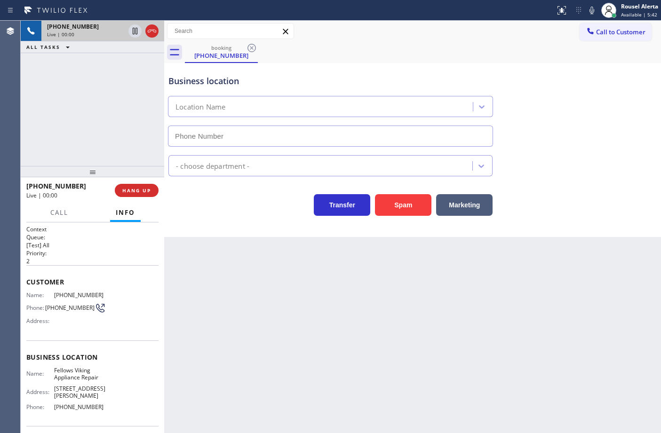
type input "(415) 843-8997"
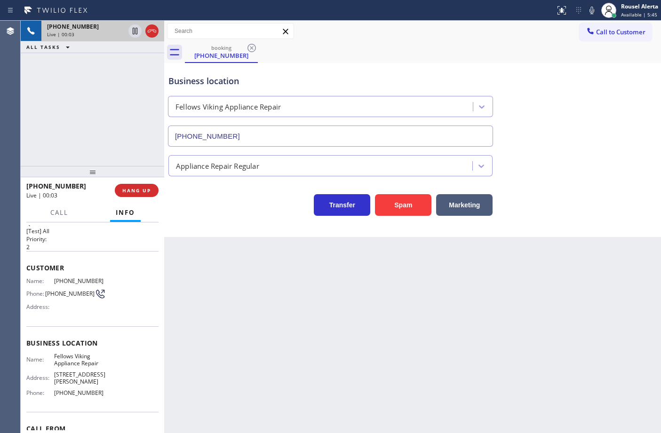
scroll to position [13, 0]
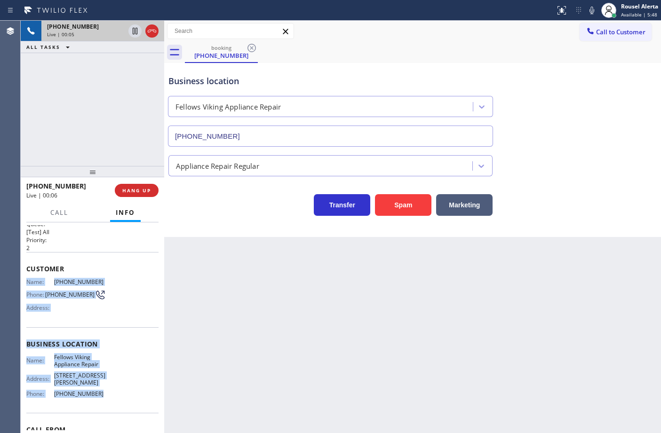
drag, startPoint x: 23, startPoint y: 282, endPoint x: 102, endPoint y: 403, distance: 144.9
click at [102, 403] on div "Context Queue: [Test] All Priority: 2 Customer Name: (415) 391-5318 Phone: (415…" at bounding box center [92, 327] width 143 height 211
copy div "Name: (415) 391-5318 Phone: (415) 391-5318 Address: Business location Name: Fel…"
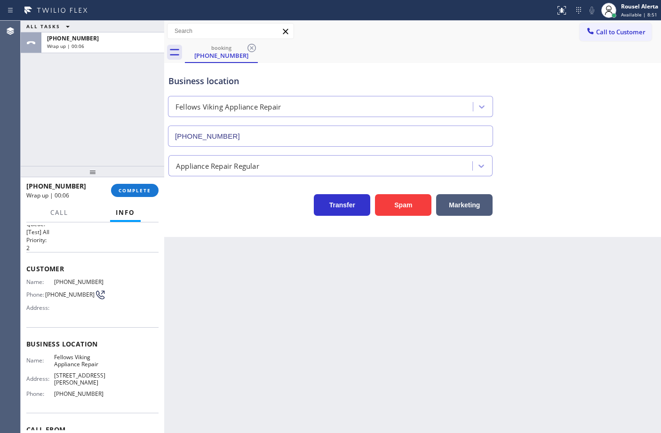
drag, startPoint x: 464, startPoint y: 65, endPoint x: 481, endPoint y: 64, distance: 16.5
click at [464, 65] on div "Business location Fellows Viking Appliance Repair (415) 843-8997" at bounding box center [330, 105] width 328 height 81
click at [600, 28] on span "Call to Customer" at bounding box center [620, 32] width 49 height 8
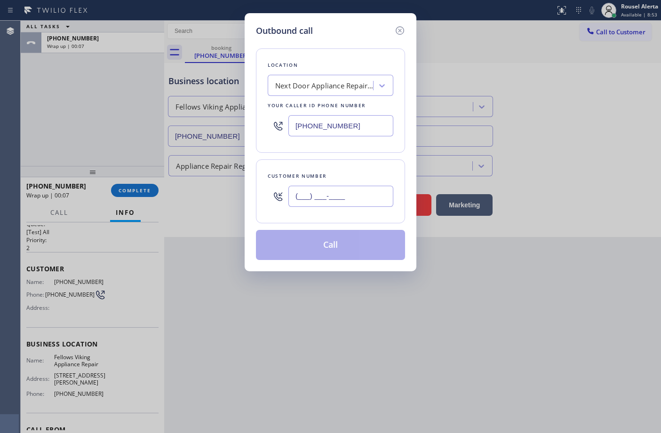
click at [354, 201] on input "(___) ___-____" at bounding box center [340, 196] width 105 height 21
paste input "415) 391-5318"
type input "(415) 391-5318"
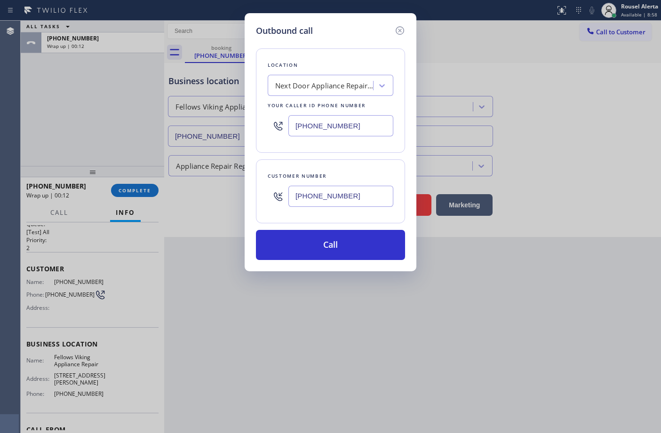
drag, startPoint x: 372, startPoint y: 126, endPoint x: 268, endPoint y: 128, distance: 103.5
click at [268, 128] on div "[PHONE_NUMBER]" at bounding box center [330, 125] width 126 height 31
paste input "415) 843-8997"
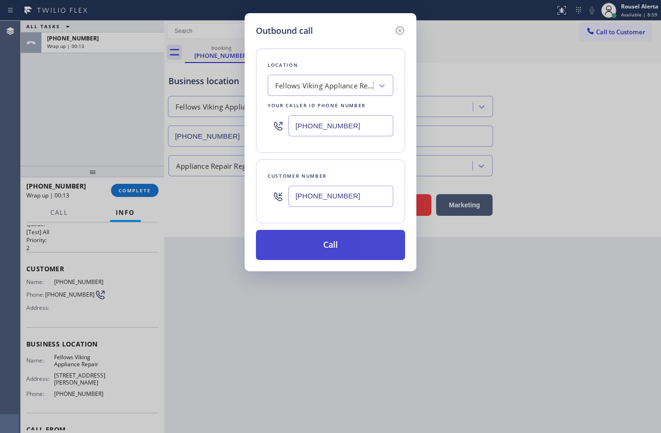
type input "(415) 843-8997"
click at [342, 243] on button "Call" at bounding box center [330, 245] width 149 height 30
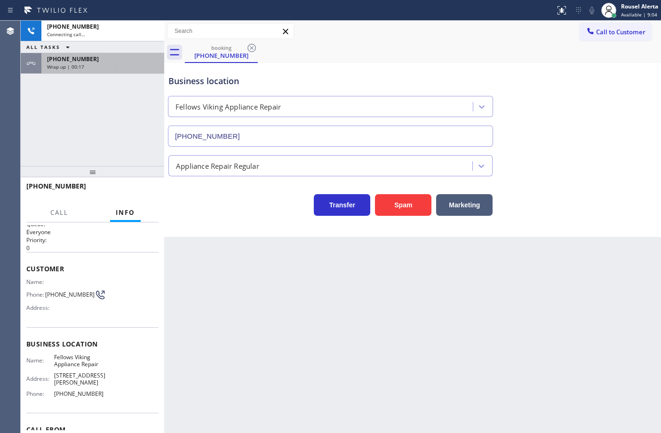
click at [86, 69] on div "Wrap up | 00:17" at bounding box center [102, 66] width 111 height 7
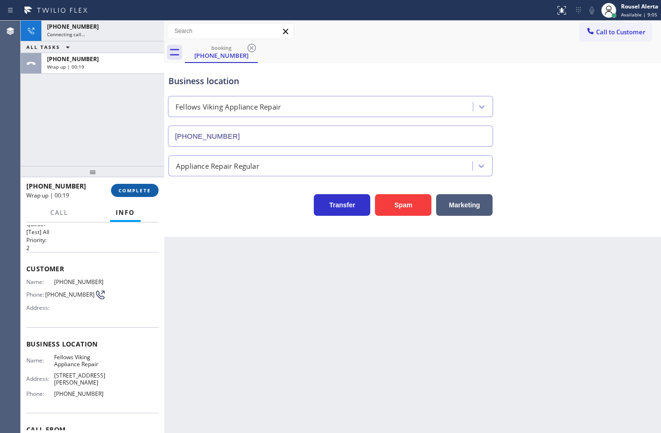
click at [142, 193] on span "COMPLETE" at bounding box center [134, 190] width 32 height 7
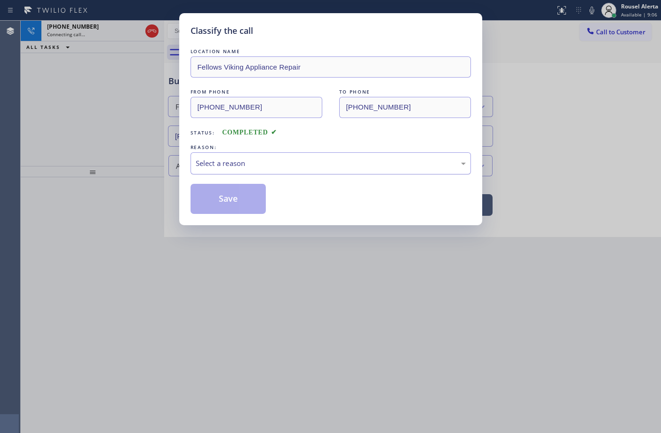
click at [252, 171] on div "Select a reason" at bounding box center [330, 163] width 280 height 22
click at [248, 198] on button "Save" at bounding box center [228, 199] width 76 height 30
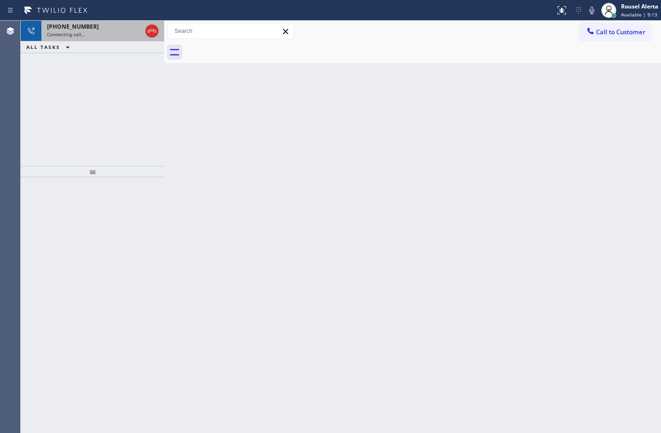
click at [81, 23] on span "+14153915318" at bounding box center [73, 27] width 52 height 8
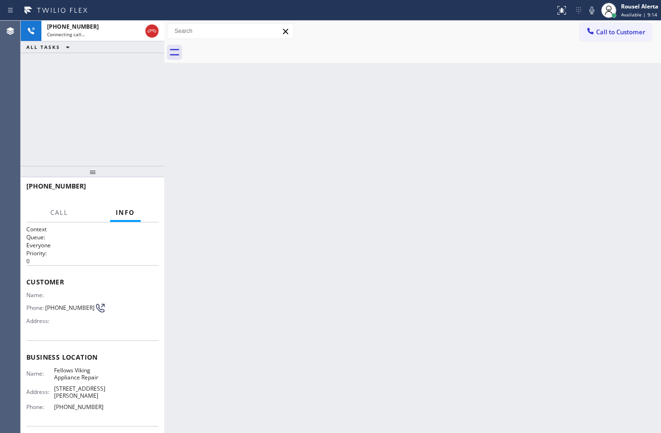
click at [338, 299] on div "Back to Dashboard Change Sender ID Customers Technicians Select a contact Outbo…" at bounding box center [412, 227] width 496 height 412
click at [90, 76] on div "+14153915318 Connecting call… ALL TASKS ALL TASKS ACTIVE TASKS TASKS IN WRAP UP" at bounding box center [92, 93] width 143 height 145
click at [470, 207] on div "Back to Dashboard Change Sender ID Customers Technicians Select a contact Outbo…" at bounding box center [412, 227] width 496 height 412
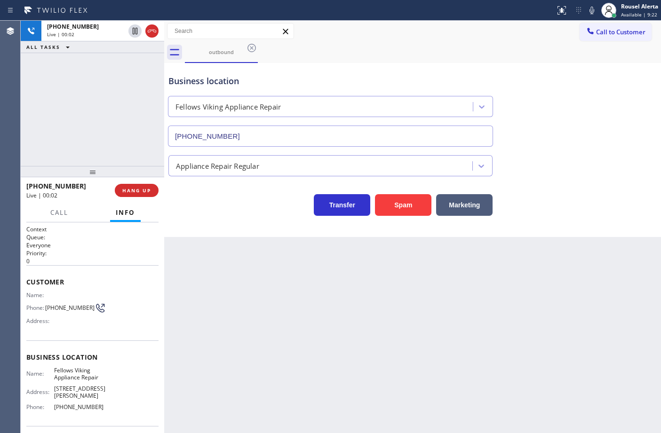
type input "(415) 843-8997"
click at [137, 189] on span "HANG UP" at bounding box center [136, 190] width 29 height 7
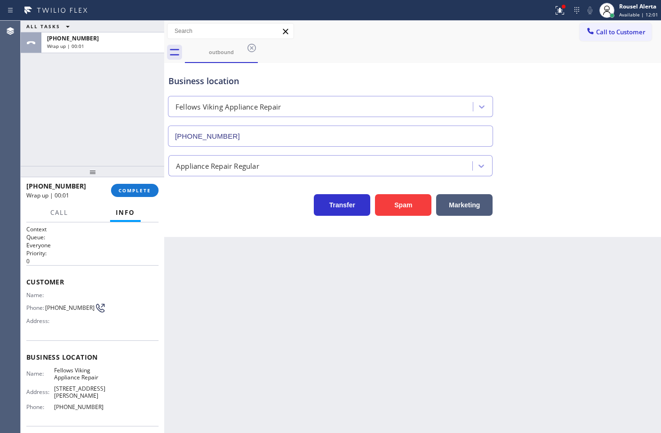
click at [472, 295] on div "Back to Dashboard Change Sender ID Customers Technicians Select a contact Outbo…" at bounding box center [412, 227] width 496 height 412
click at [124, 189] on span "COMPLETE" at bounding box center [134, 190] width 32 height 7
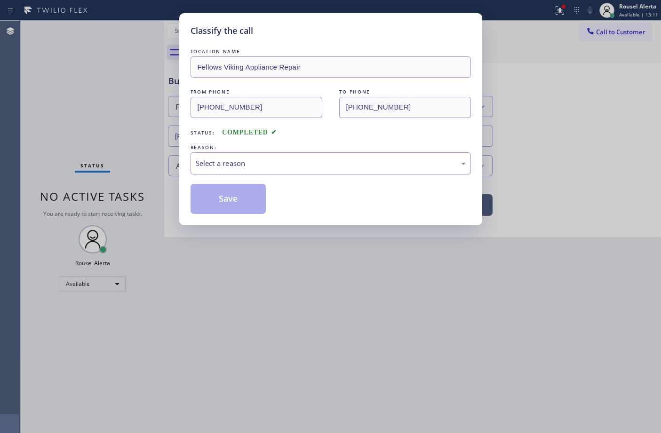
click at [225, 163] on div "Select a reason" at bounding box center [331, 163] width 270 height 11
click at [242, 198] on button "Save" at bounding box center [228, 199] width 76 height 30
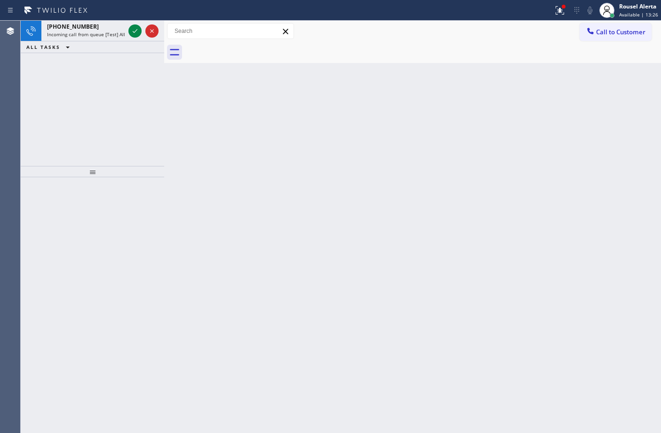
click at [133, 66] on div "+15102530378 Incoming call from queue [Test] All ALL TASKS ALL TASKS ACTIVE TAS…" at bounding box center [92, 93] width 143 height 145
click at [108, 33] on span "Incoming call from queue [Test] All" at bounding box center [86, 34] width 78 height 7
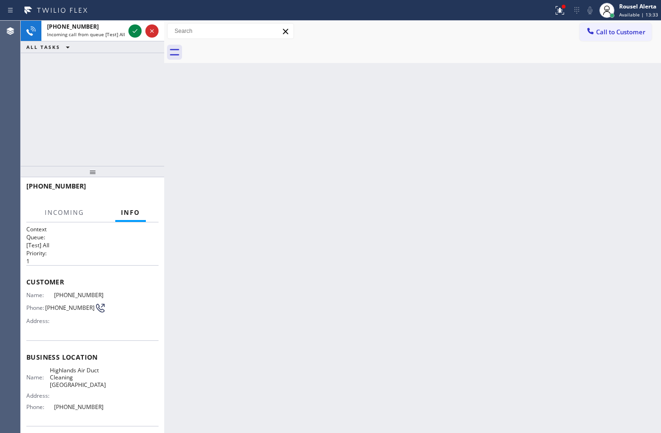
click at [234, 217] on div "Back to Dashboard Change Sender ID Customers Technicians Select a contact Outbo…" at bounding box center [412, 227] width 496 height 412
click at [257, 237] on div "Back to Dashboard Change Sender ID Customers Technicians Select a contact Outbo…" at bounding box center [412, 227] width 496 height 412
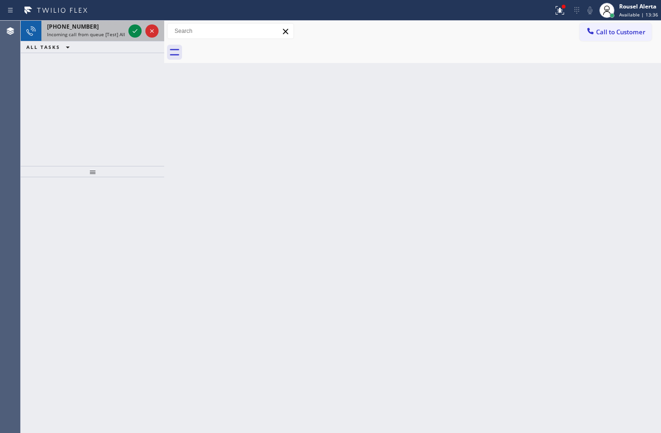
click at [113, 36] on span "Incoming call from queue [Test] All" at bounding box center [86, 34] width 78 height 7
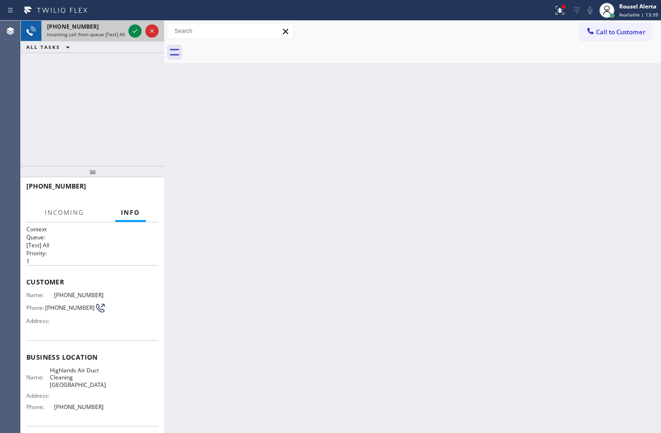
click at [113, 35] on span "Incoming call from queue [Test] All" at bounding box center [86, 34] width 78 height 7
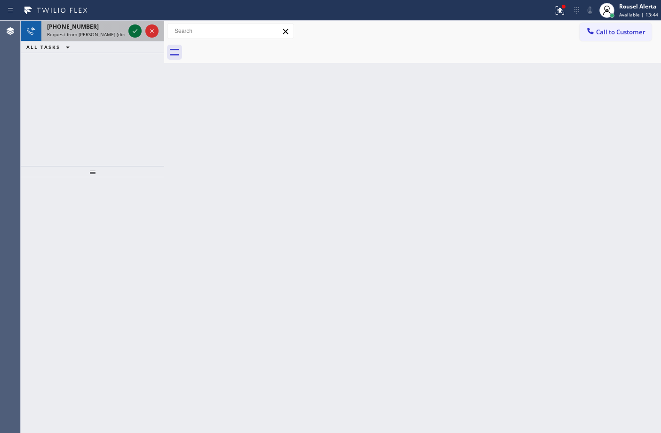
click at [136, 33] on icon at bounding box center [134, 30] width 11 height 11
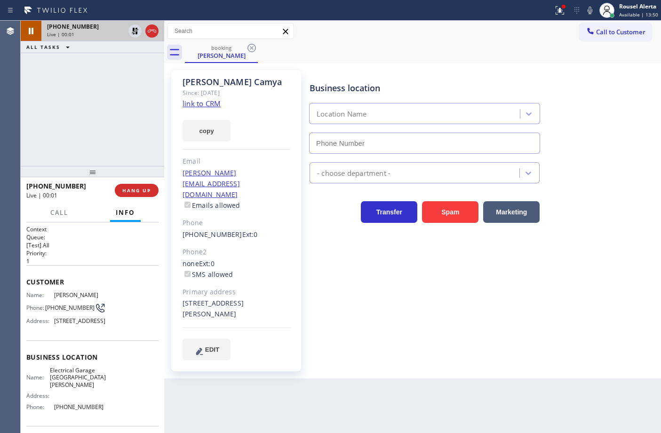
type input "[PHONE_NUMBER]"
click at [196, 109] on div "copy" at bounding box center [236, 125] width 108 height 32
click at [201, 100] on link "link to CRM" at bounding box center [201, 103] width 38 height 9
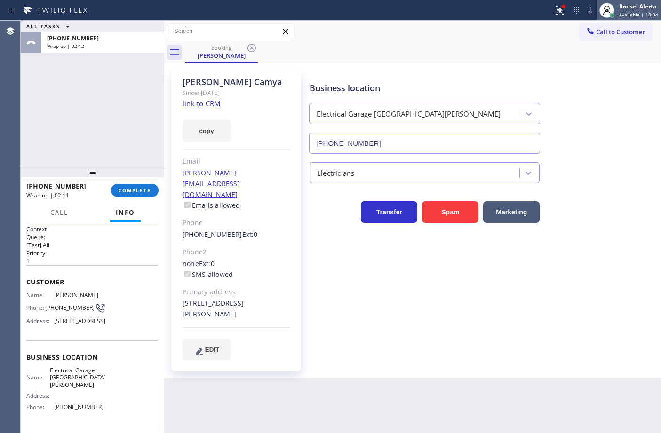
click at [624, 5] on div "Rousel Alerta" at bounding box center [638, 6] width 39 height 8
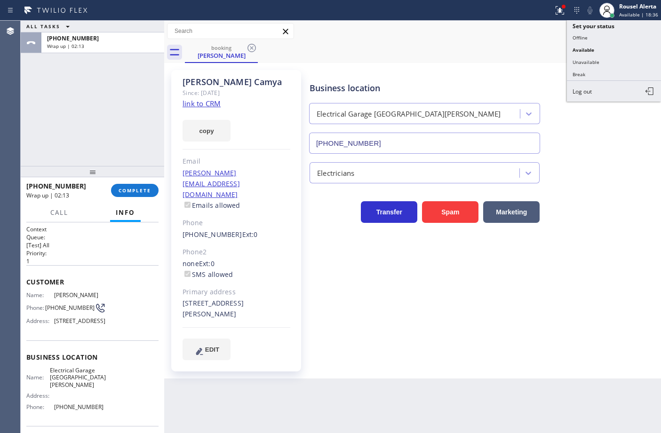
click at [627, 70] on button "Break" at bounding box center [613, 74] width 94 height 12
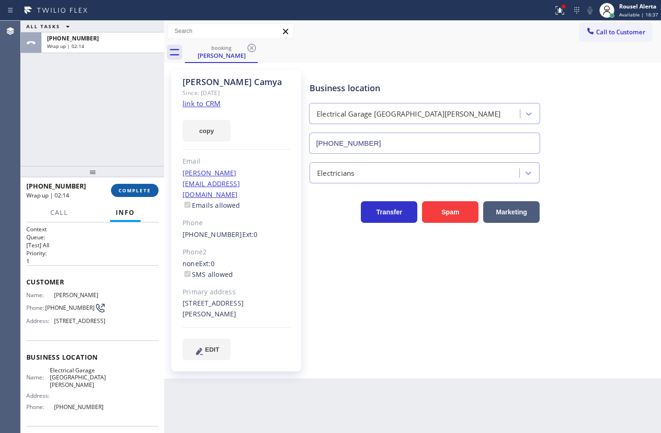
click at [136, 191] on span "COMPLETE" at bounding box center [134, 190] width 32 height 7
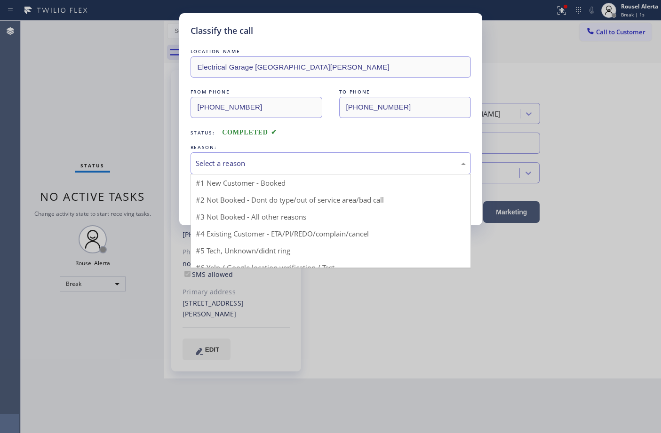
click at [222, 158] on div "Select a reason" at bounding box center [331, 163] width 270 height 11
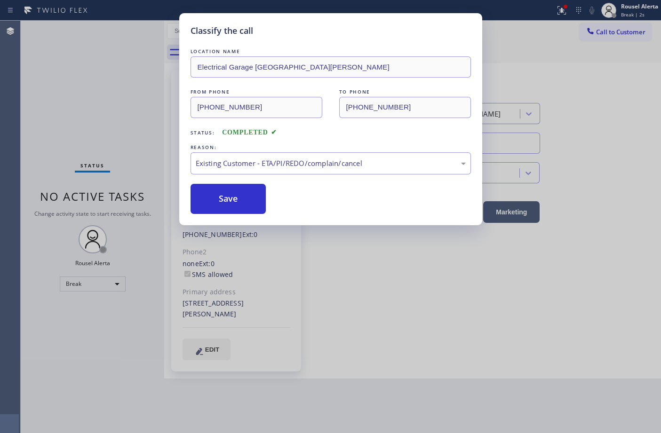
click at [250, 220] on div "Classify the call LOCATION NAME Electrical Garage Santa Barbara FROM PHONE (202…" at bounding box center [330, 119] width 303 height 212
click at [241, 202] on button "Save" at bounding box center [228, 199] width 76 height 30
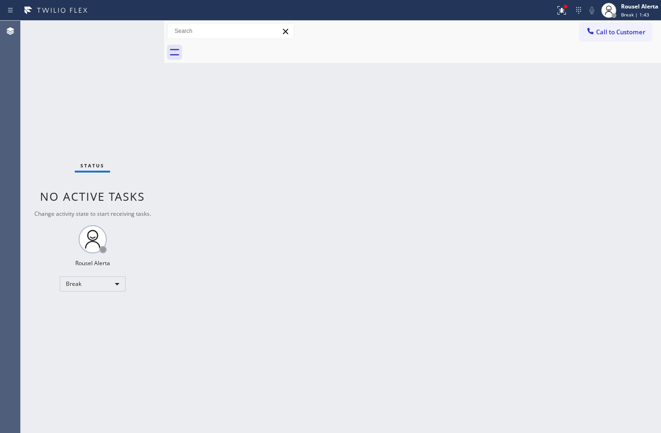
click at [267, 245] on div "Back to Dashboard Change Sender ID Customers Technicians Select a contact Outbo…" at bounding box center [412, 227] width 496 height 412
